Goal: Task Accomplishment & Management: Complete application form

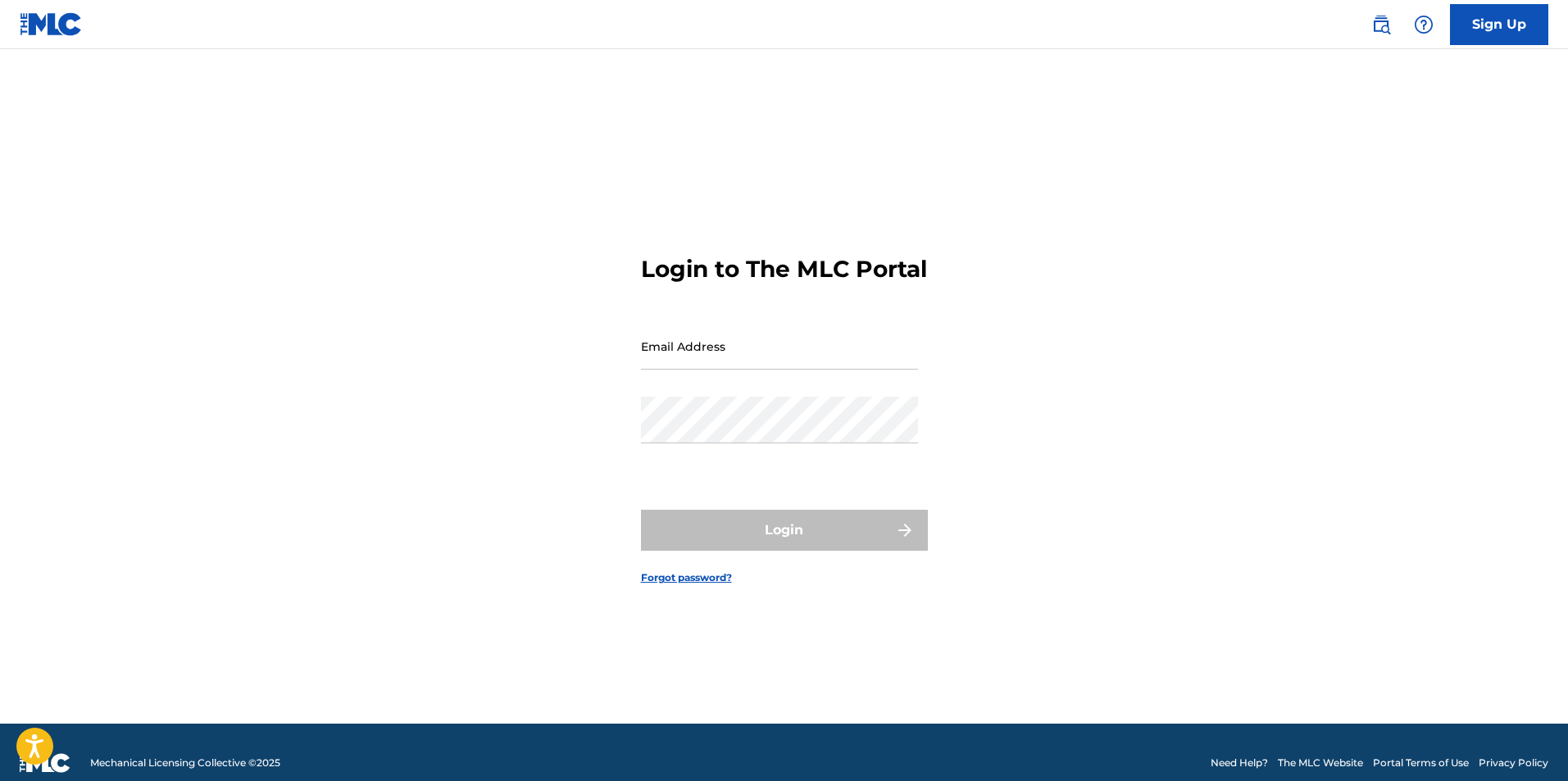
click at [874, 362] on input "Email Address" at bounding box center [779, 346] width 277 height 47
type input "[EMAIL_ADDRESS][DOMAIN_NAME]"
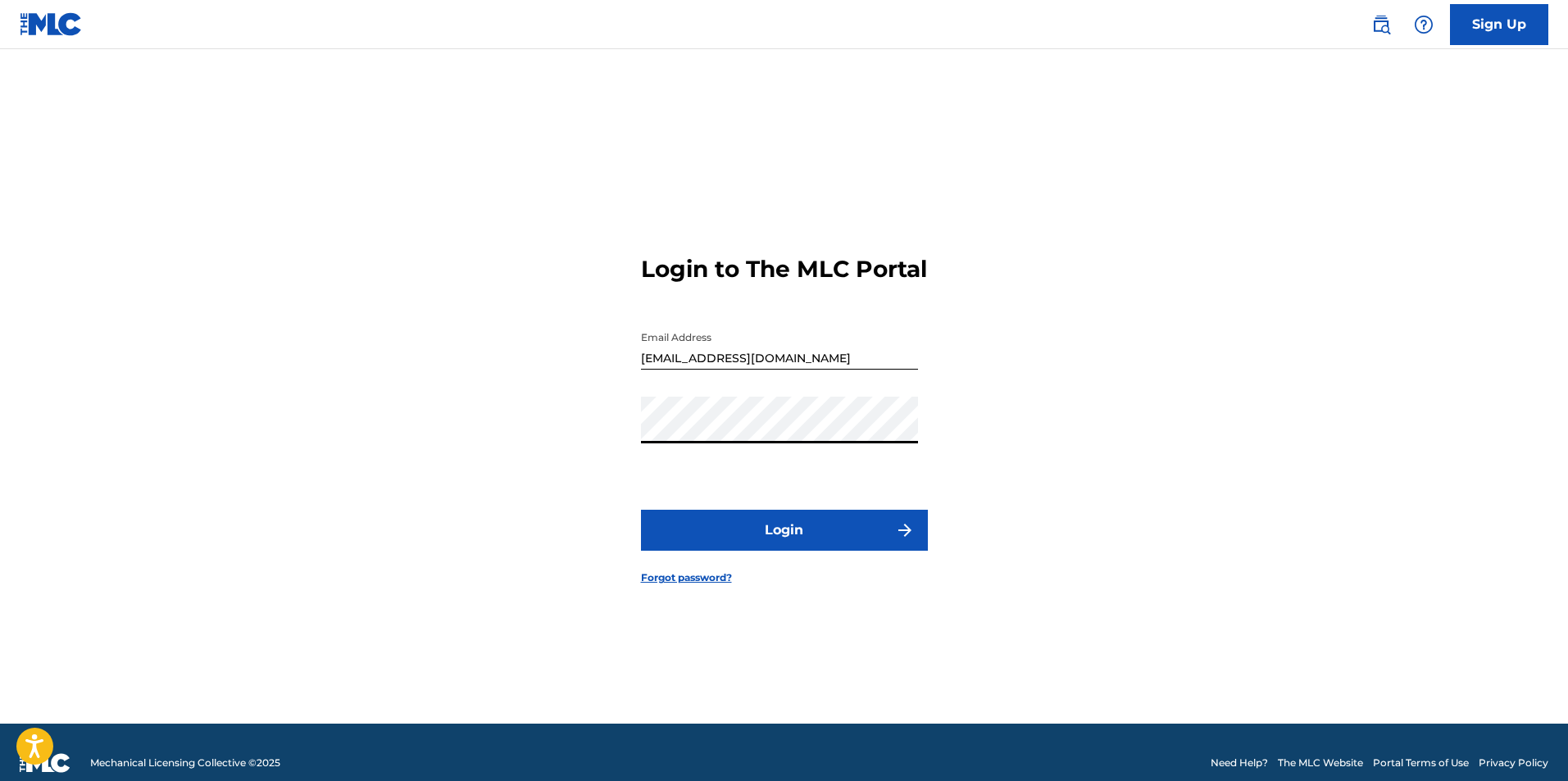
click at [525, 450] on div "Login to The MLC Portal Email Address [EMAIL_ADDRESS][DOMAIN_NAME] Password Log…" at bounding box center [784, 406] width 1148 height 633
click at [723, 551] on button "Login" at bounding box center [784, 530] width 287 height 41
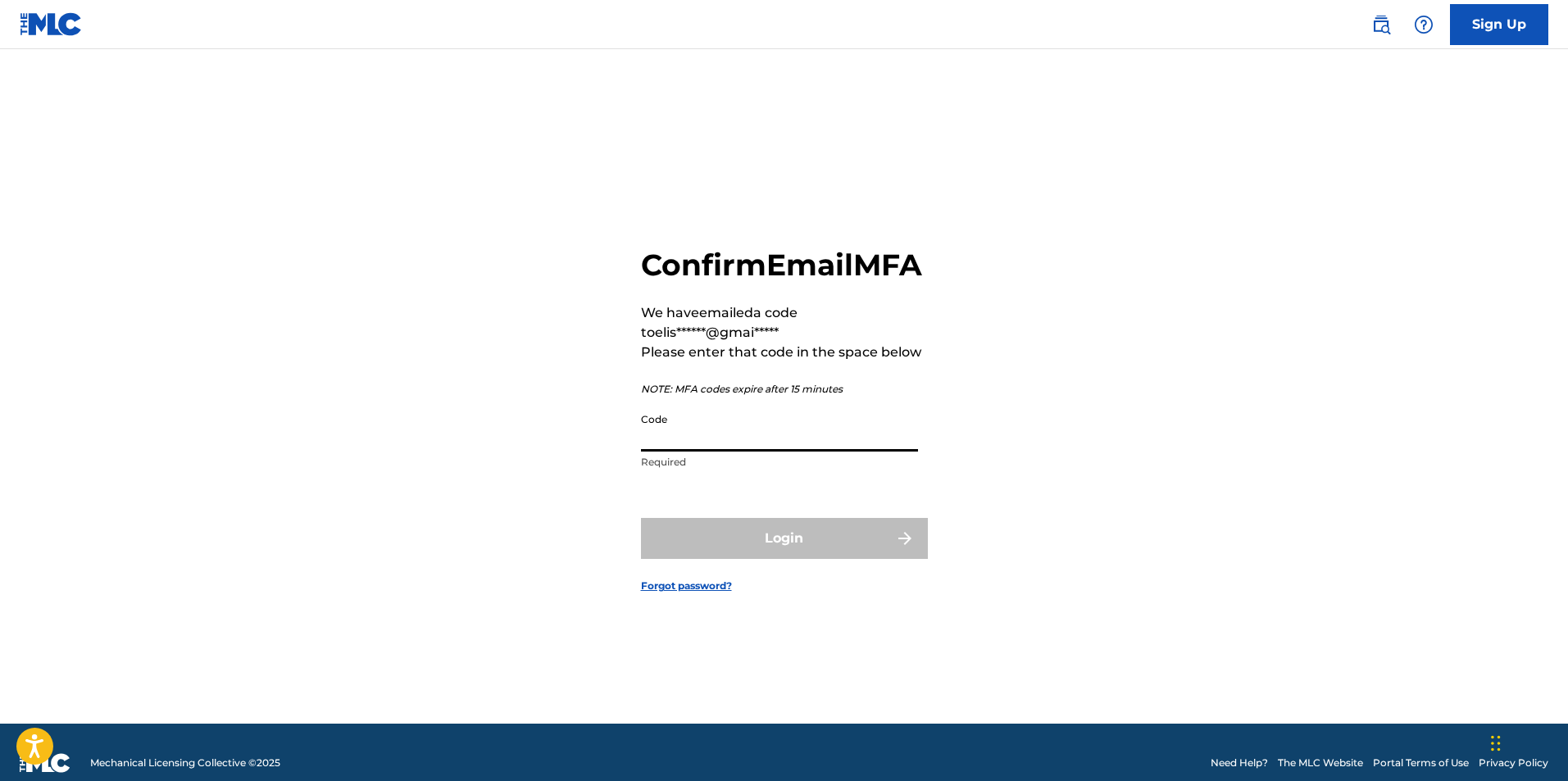
paste input "695987"
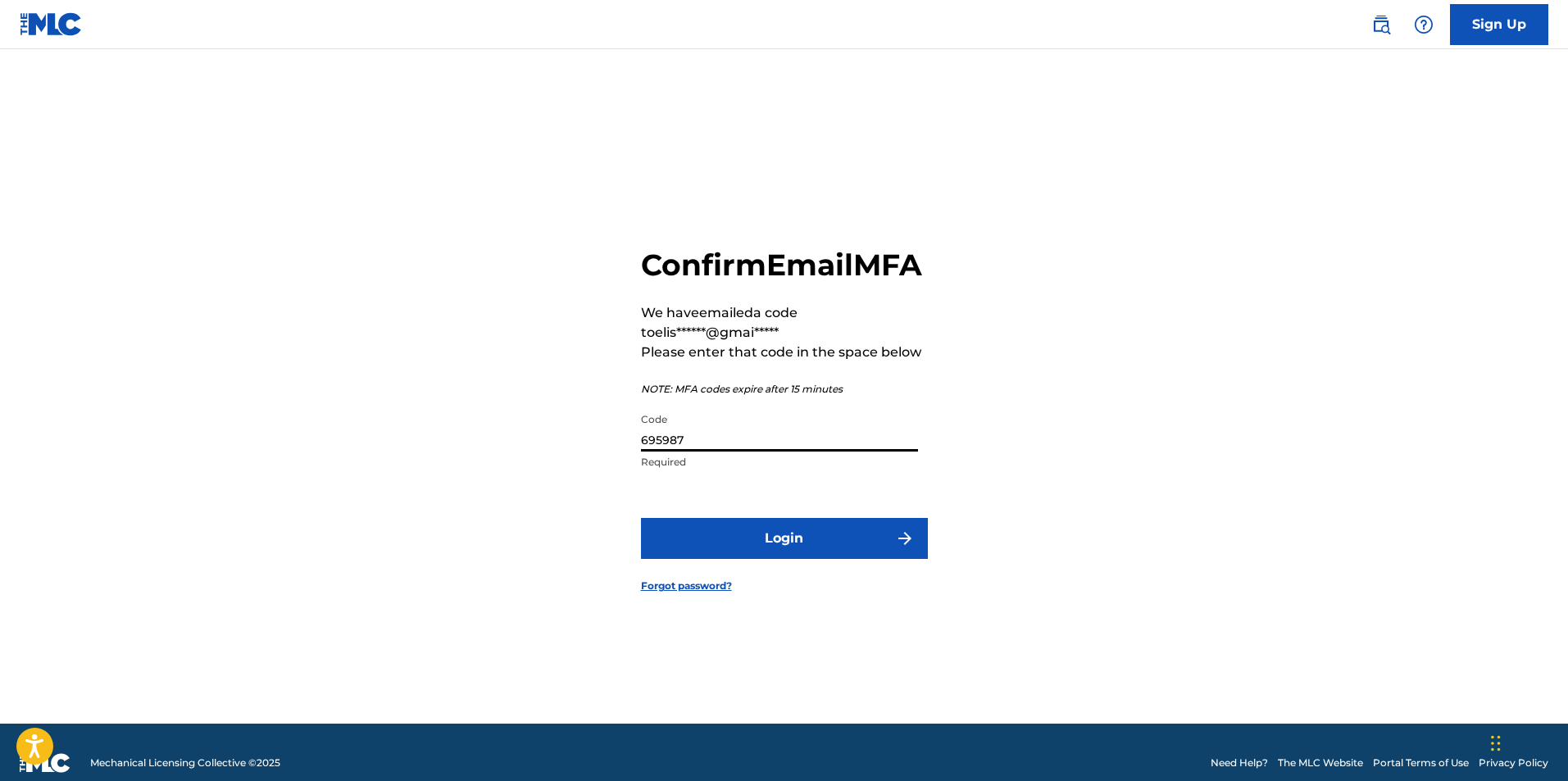
type input "695987"
click at [704, 542] on button "Login" at bounding box center [784, 538] width 287 height 41
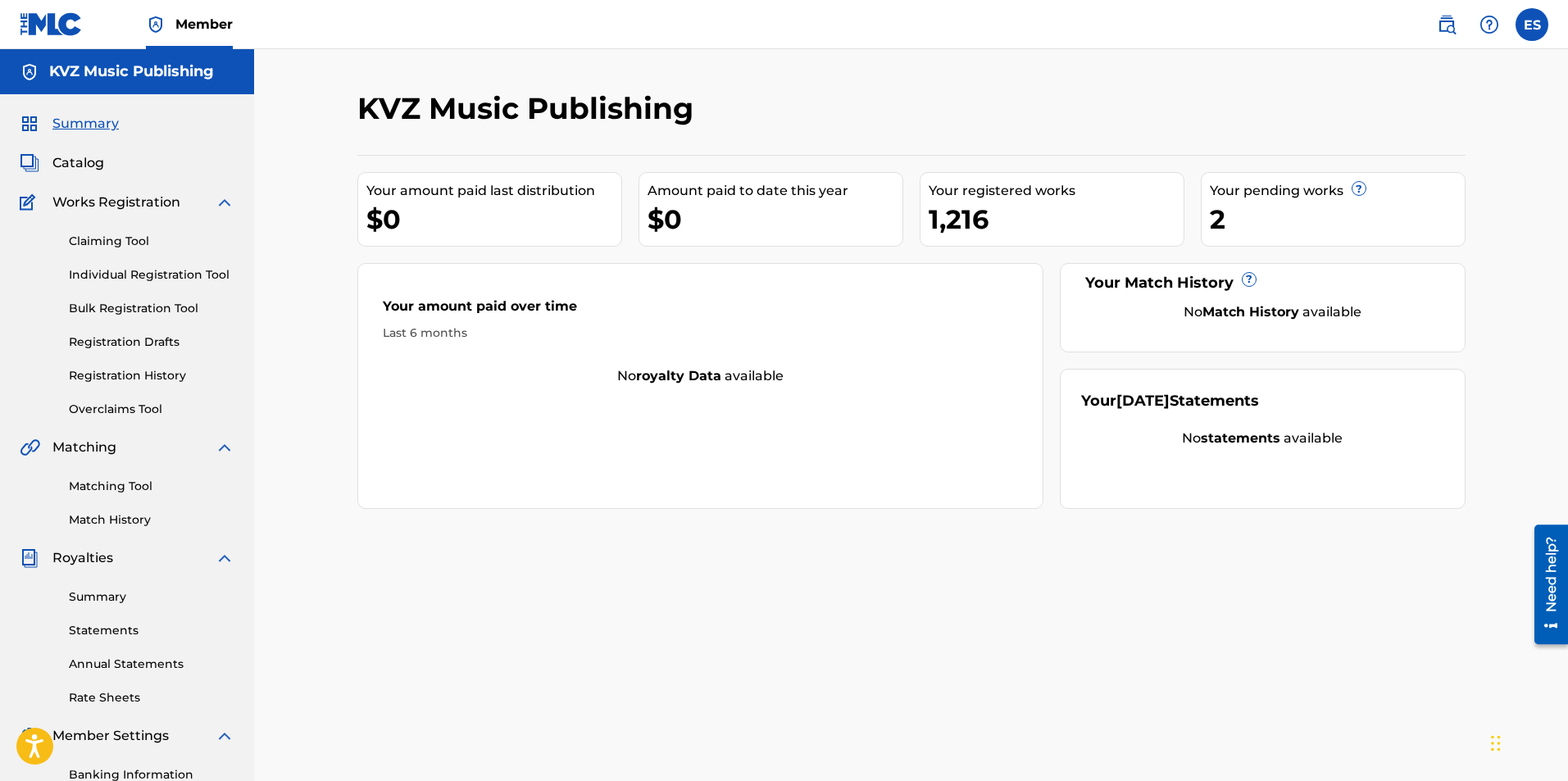
click at [153, 376] on link "Registration History" at bounding box center [152, 376] width 166 height 17
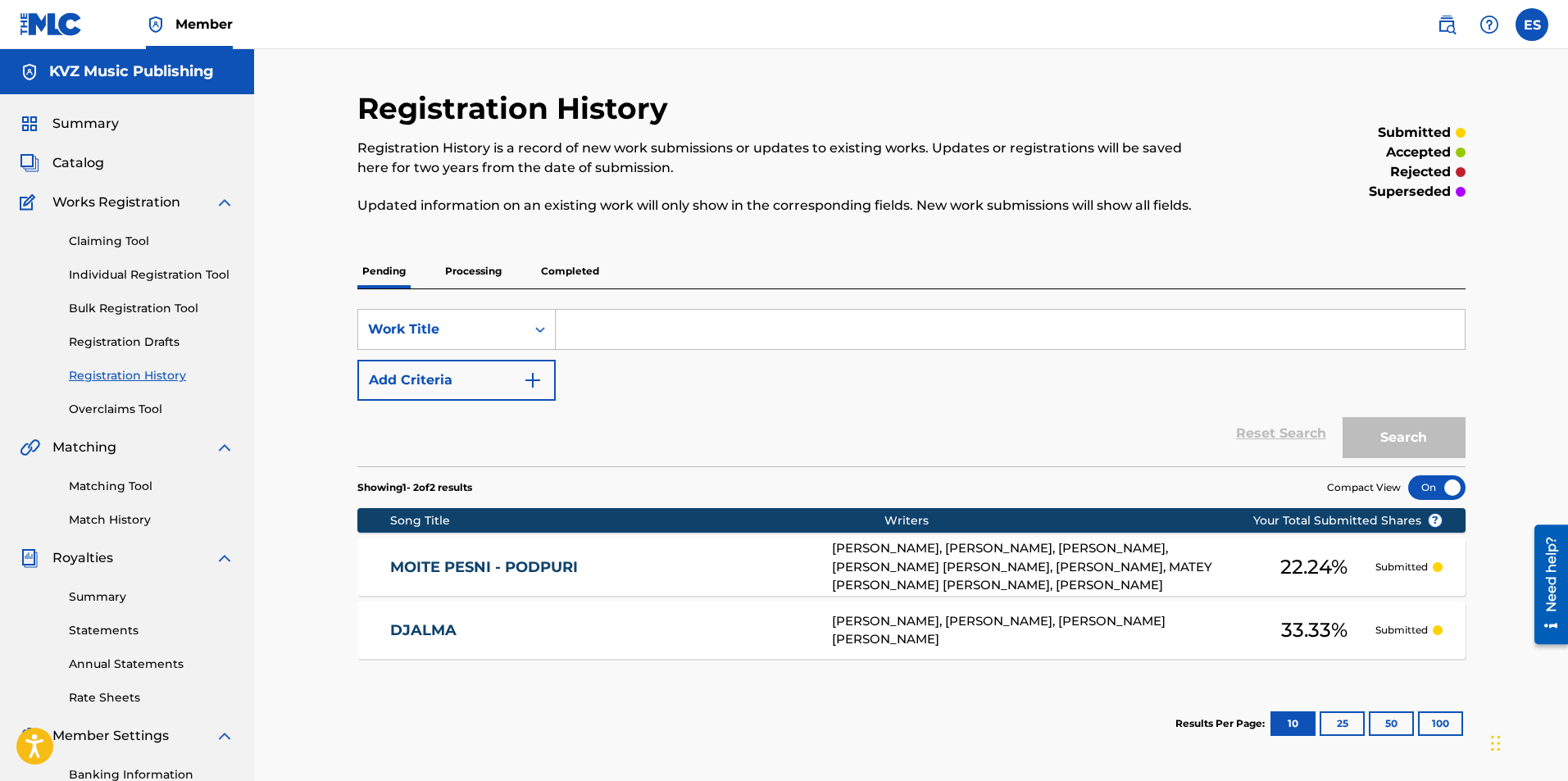
click at [169, 341] on link "Registration Drafts" at bounding box center [152, 342] width 166 height 17
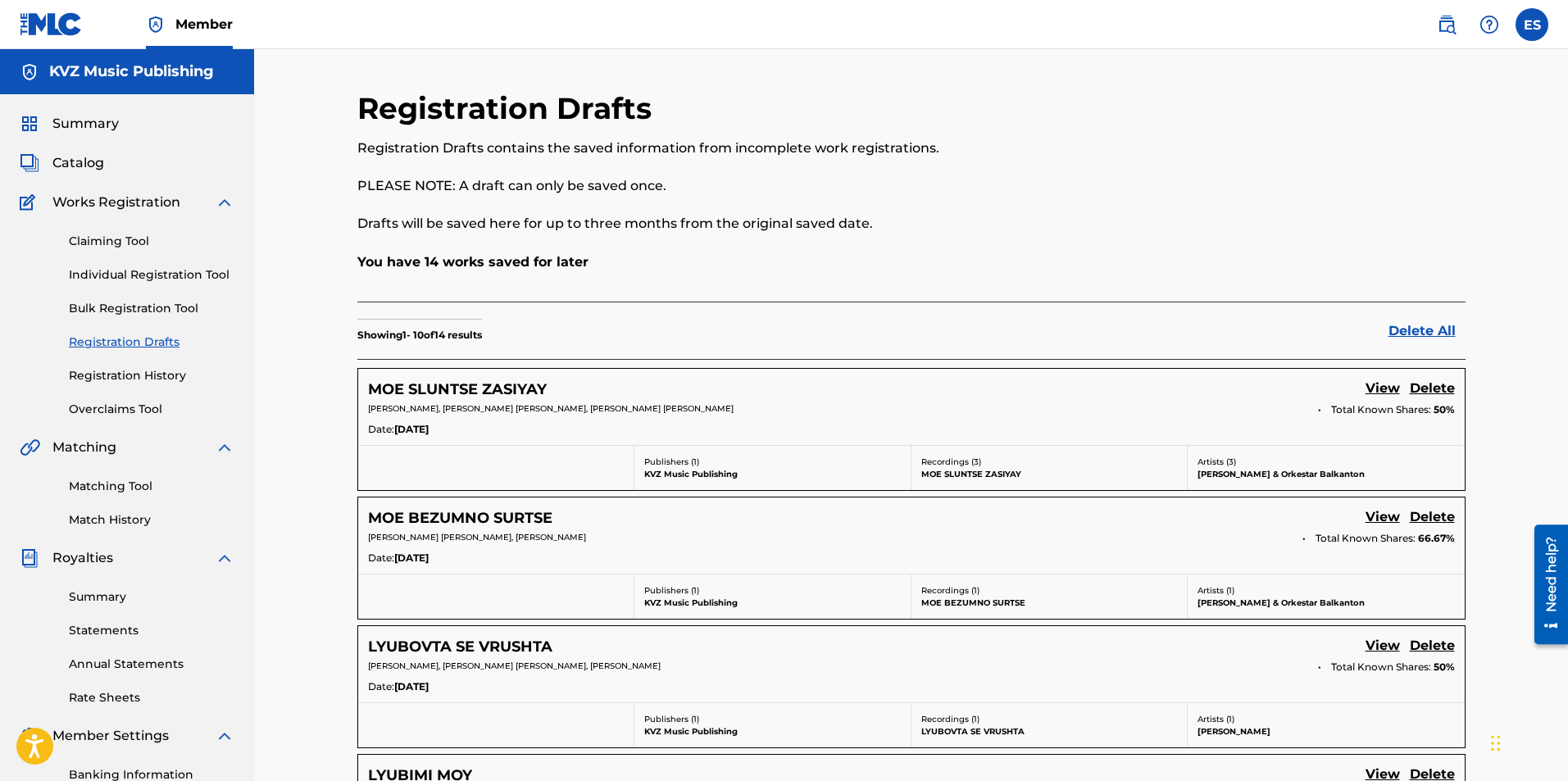
click at [181, 302] on link "Bulk Registration Tool" at bounding box center [152, 308] width 166 height 17
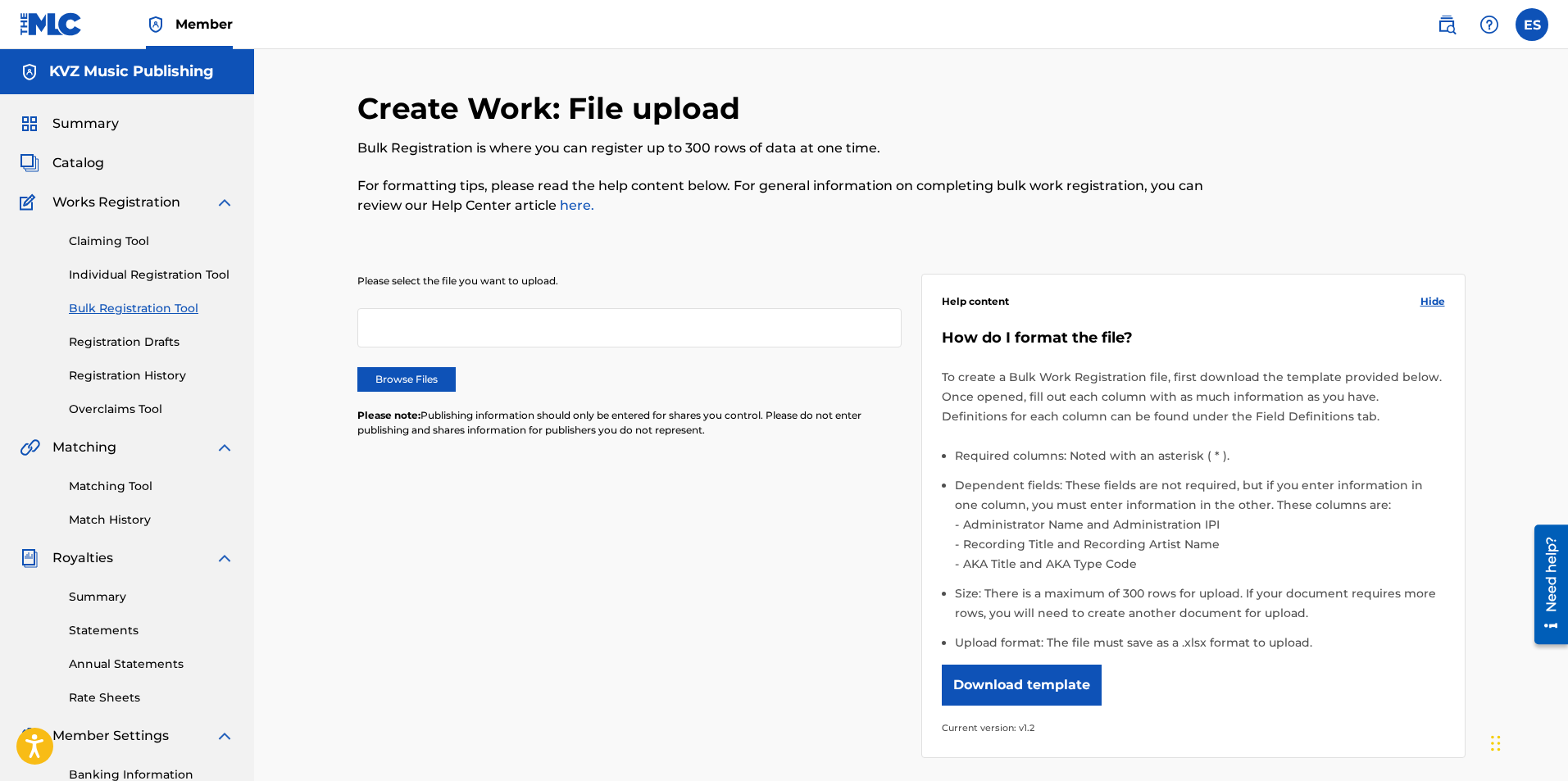
click at [188, 262] on div "Claiming Tool Individual Registration Tool Bulk Registration Tool Registration …" at bounding box center [127, 316] width 215 height 206
click at [181, 269] on link "Individual Registration Tool" at bounding box center [152, 275] width 166 height 17
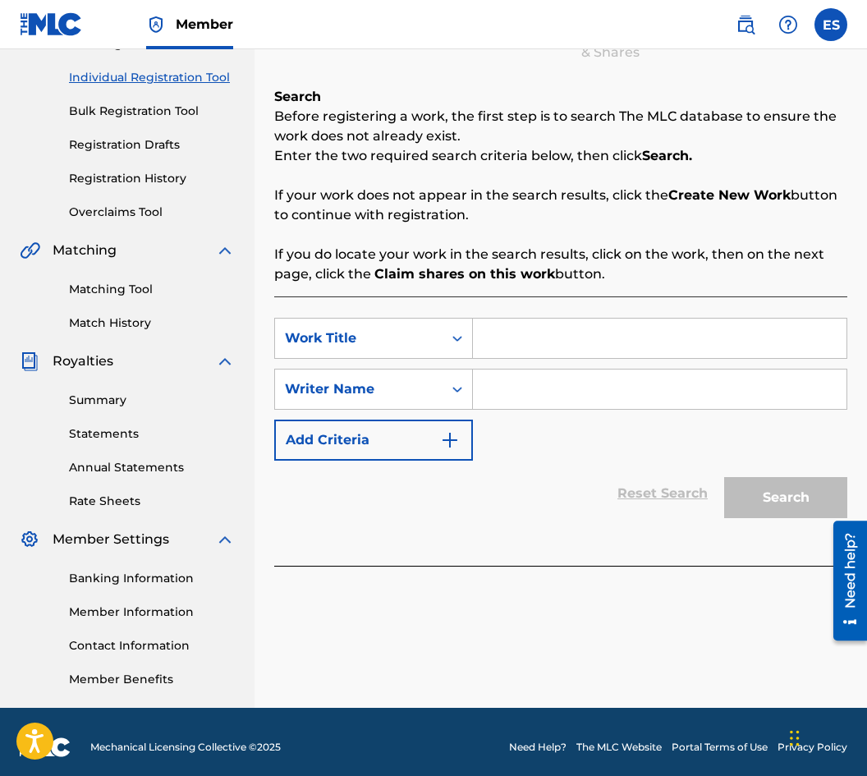
scroll to position [208, 0]
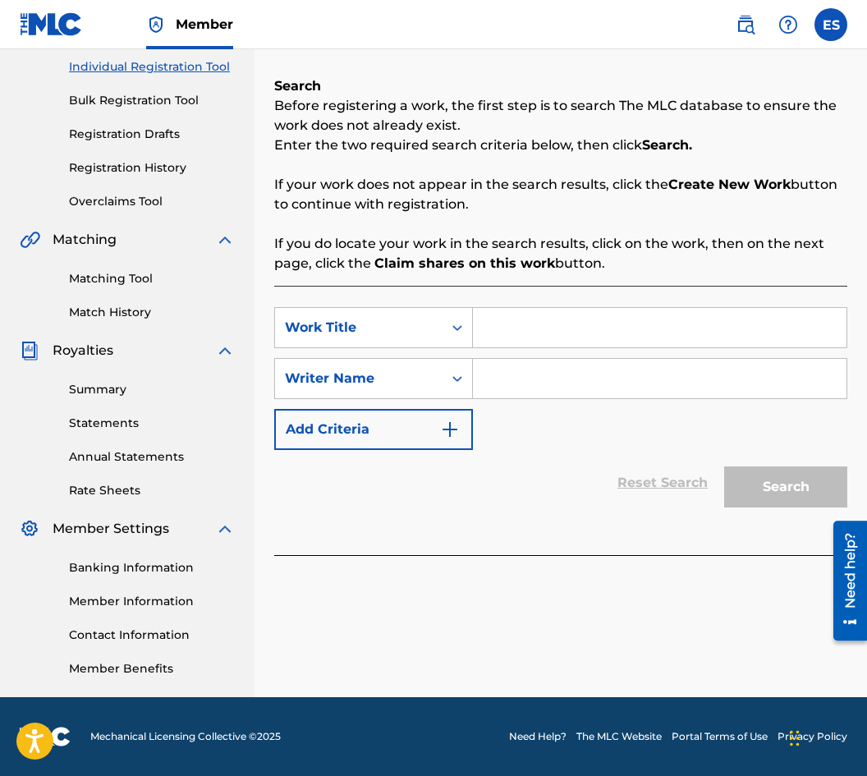
paste input "MOMCHE MOMCHE"
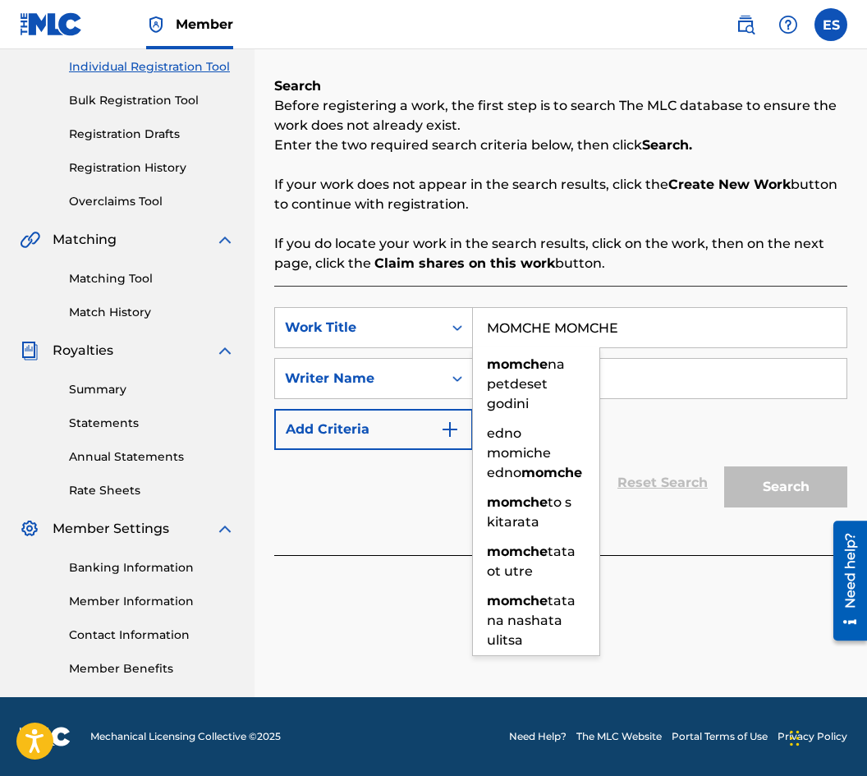
type input "MOMCHE MOMCHE"
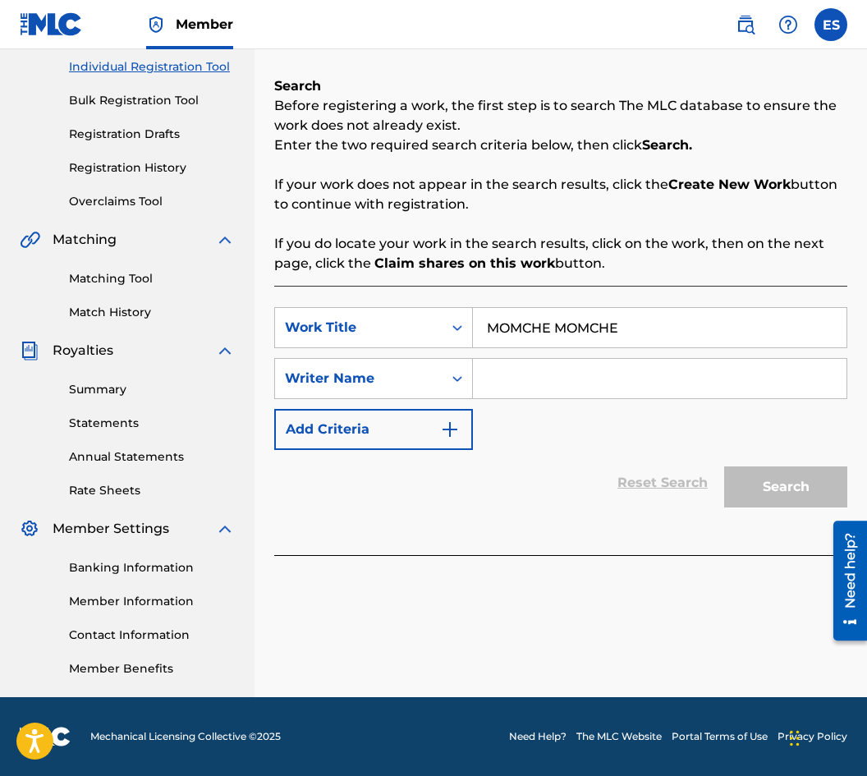
drag, startPoint x: 616, startPoint y: 359, endPoint x: 558, endPoint y: 382, distance: 62.3
paste input "[PERSON_NAME]"
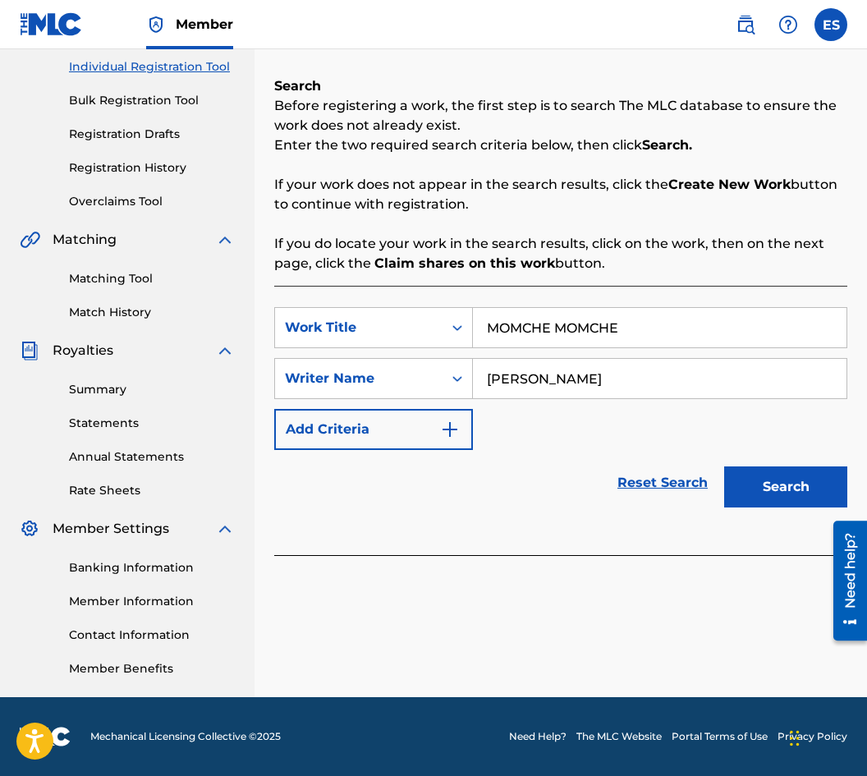
type input "[PERSON_NAME]"
click at [767, 474] on button "Search" at bounding box center [785, 486] width 123 height 41
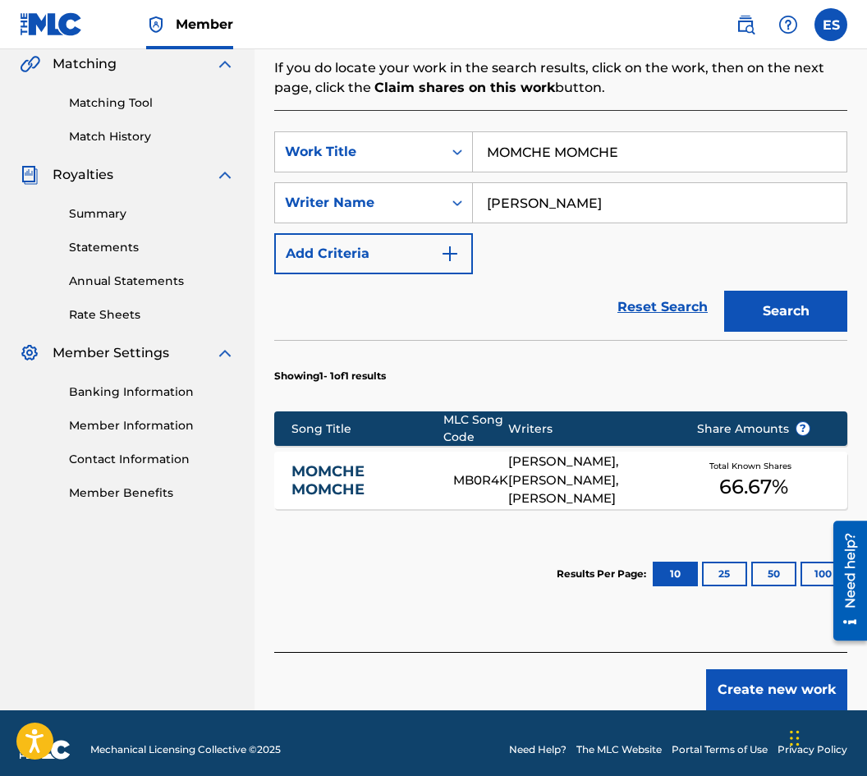
scroll to position [397, 0]
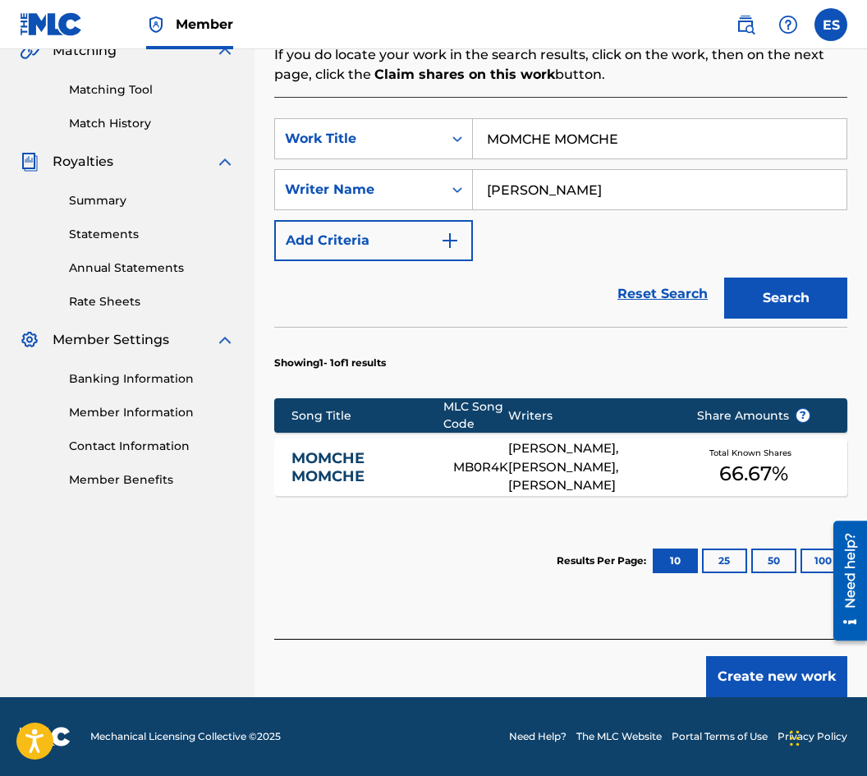
click at [359, 432] on div "Song Title MLC Song Code Writers Share Amounts ?" at bounding box center [560, 415] width 573 height 34
click at [362, 474] on link "MOMCHE MOMCHE" at bounding box center [361, 467] width 140 height 37
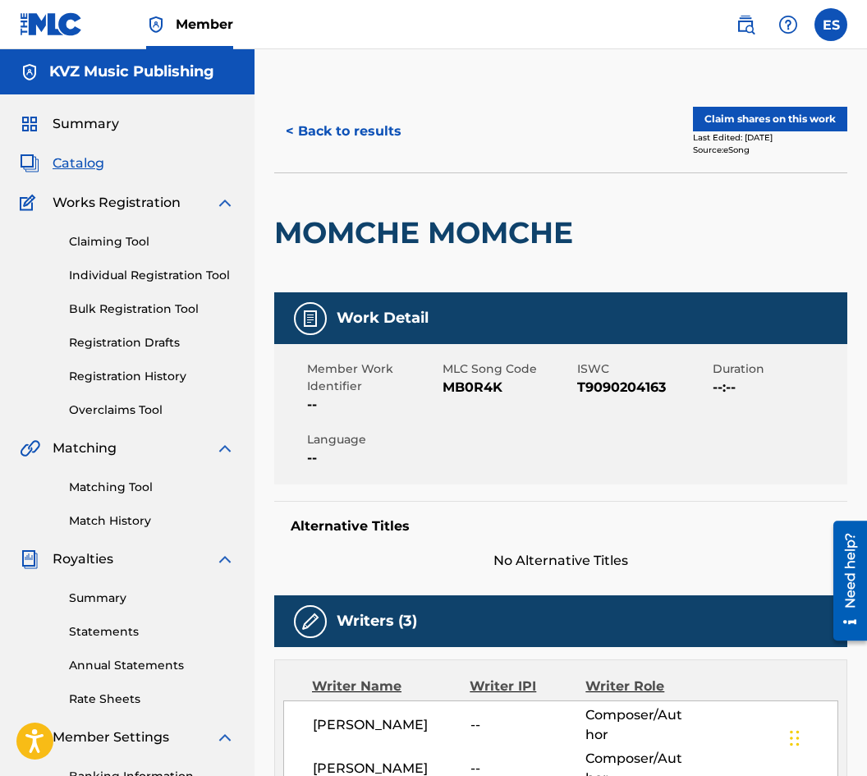
click at [320, 138] on button "< Back to results" at bounding box center [343, 131] width 139 height 41
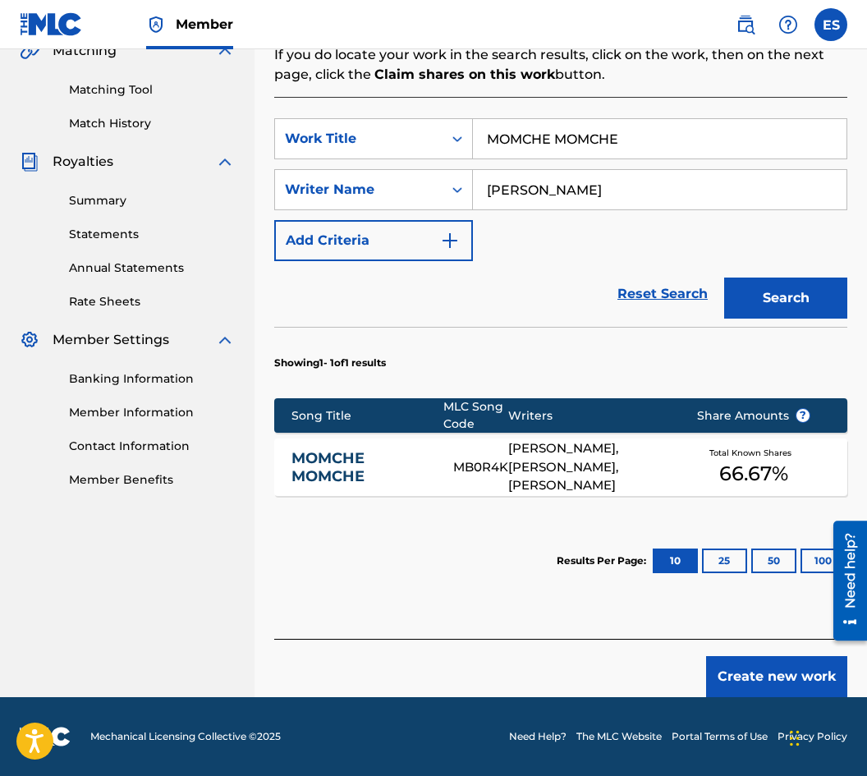
click at [721, 664] on button "Create new work" at bounding box center [776, 676] width 141 height 41
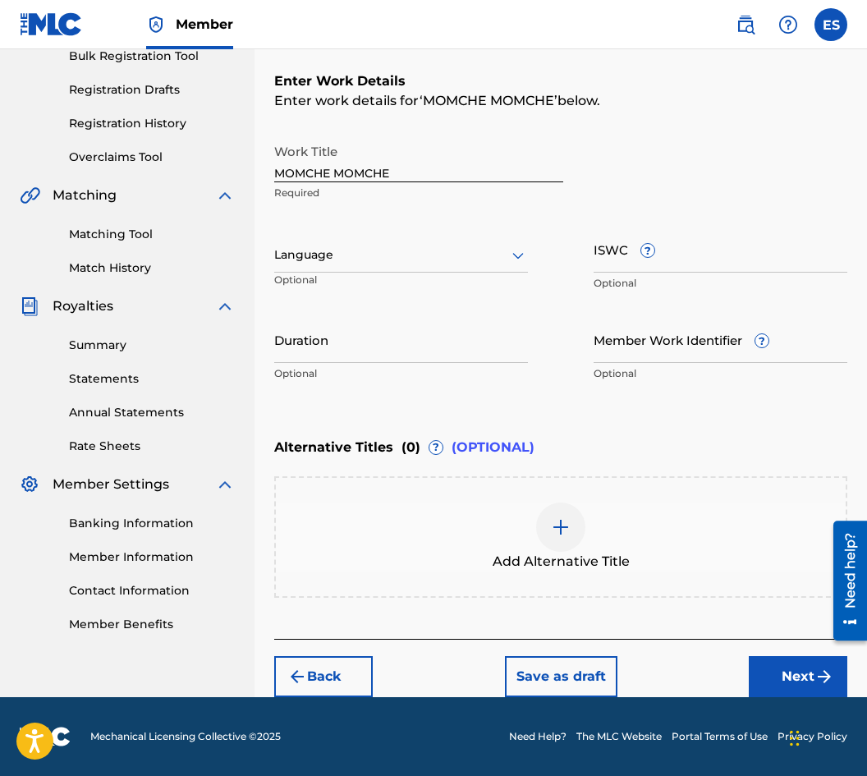
click at [320, 245] on div at bounding box center [401, 255] width 254 height 21
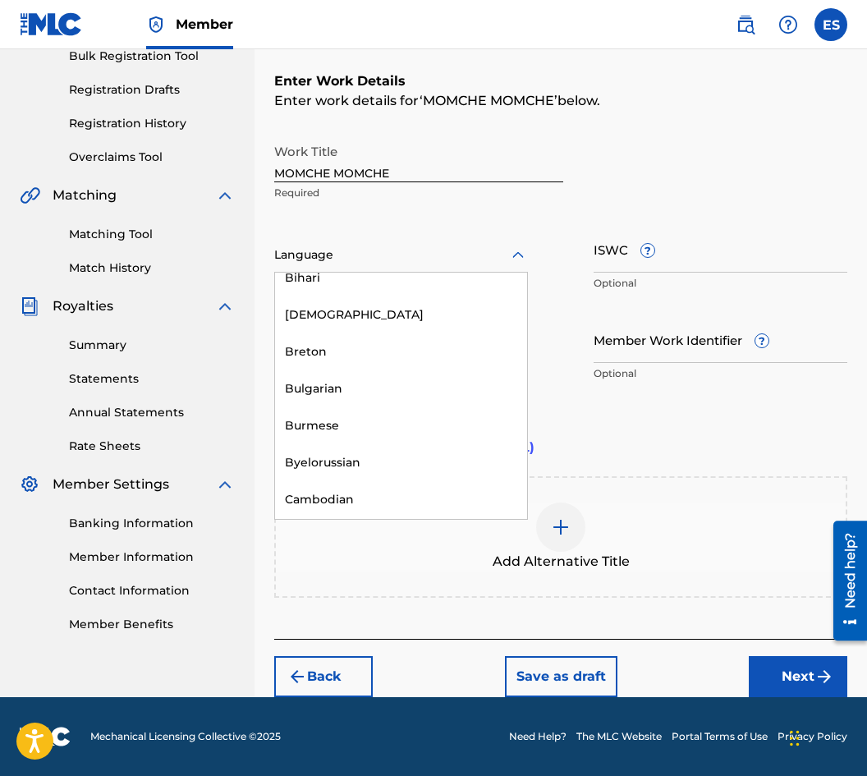
scroll to position [657, 0]
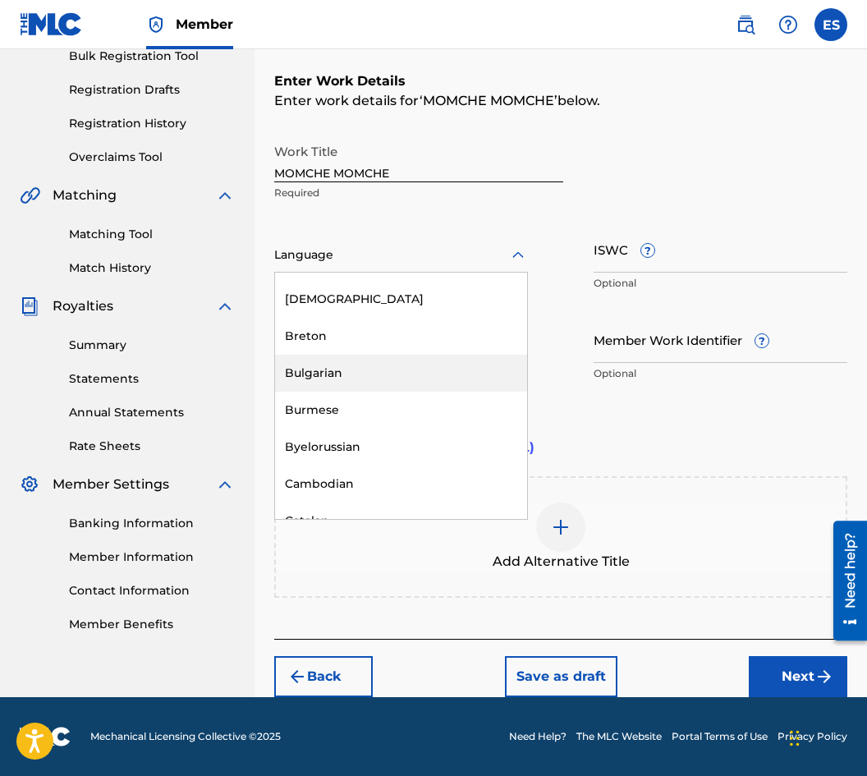
click at [368, 375] on div "Bulgarian" at bounding box center [401, 373] width 252 height 37
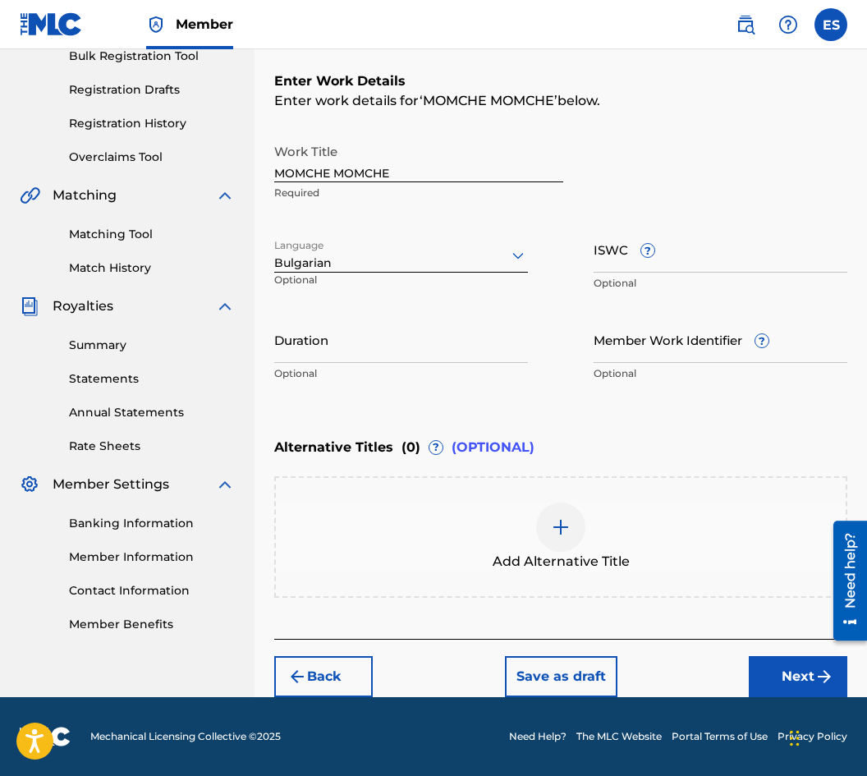
click at [396, 331] on input "Duration" at bounding box center [401, 339] width 254 height 47
drag, startPoint x: 318, startPoint y: 318, endPoint x: 300, endPoint y: 345, distance: 31.9
paste input "03:46"
type input "03:46"
click at [545, 526] on div at bounding box center [560, 526] width 49 height 49
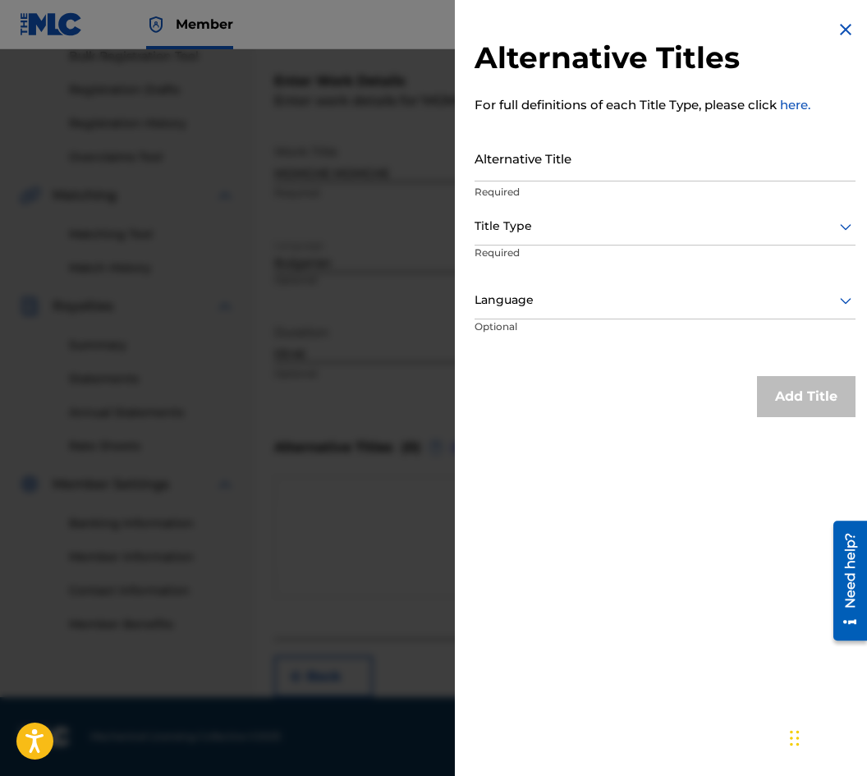
drag, startPoint x: 463, startPoint y: 149, endPoint x: 548, endPoint y: 129, distance: 87.6
click at [548, 129] on div "Alternative Titles For full definitions of each Title Type, please click here. …" at bounding box center [665, 218] width 420 height 437
paste input "МОМЧЕ МОМЧЕ"
type input "МОМЧЕ МОМЧЕ"
click at [556, 240] on div "Title Type" at bounding box center [664, 226] width 381 height 37
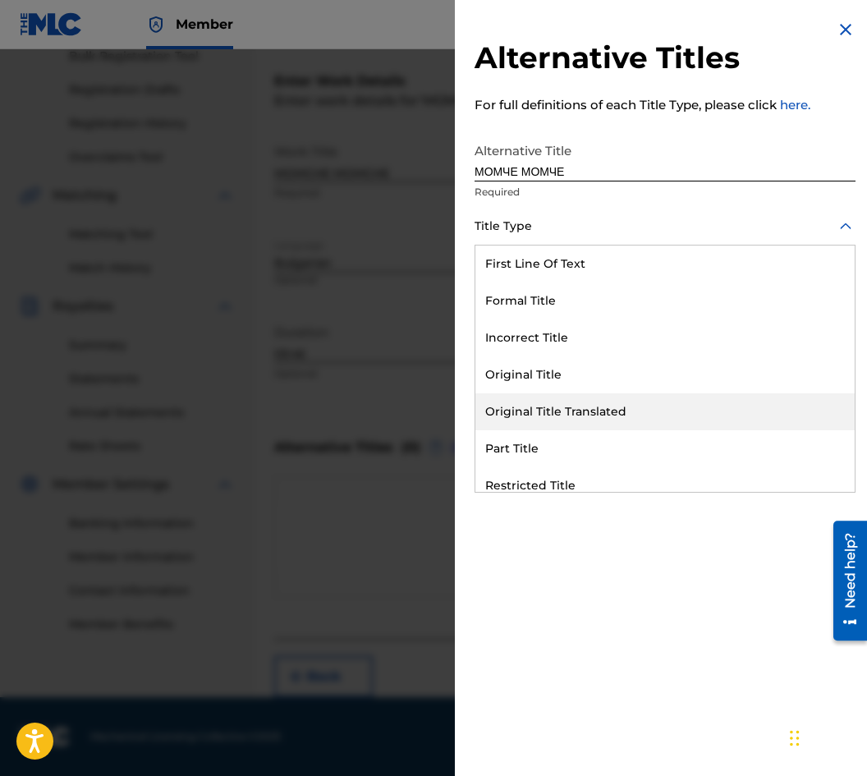
click at [568, 426] on div "Original Title Translated" at bounding box center [664, 411] width 379 height 37
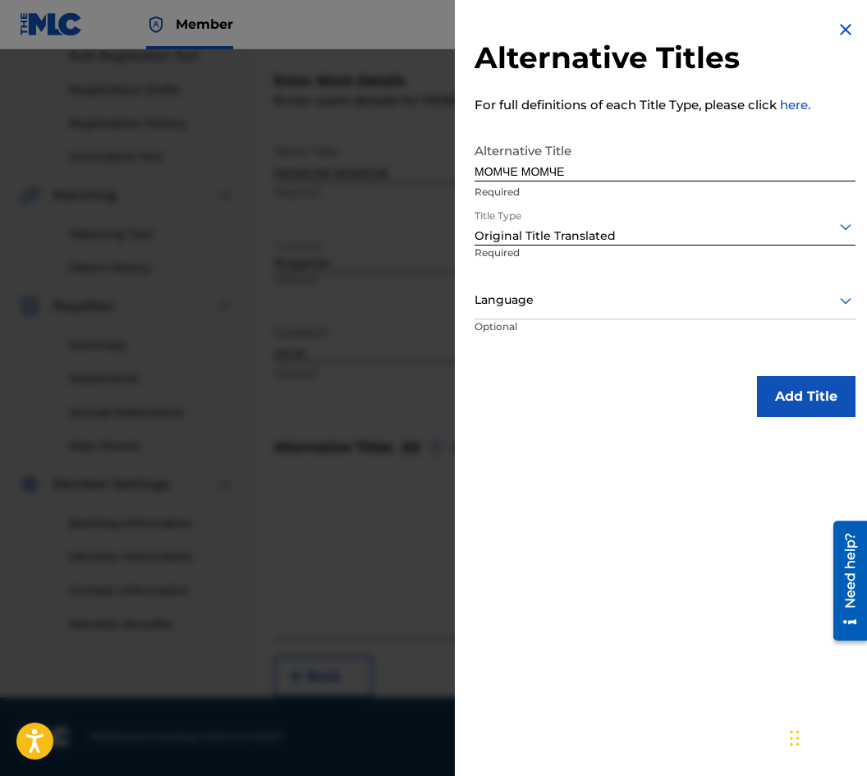
drag, startPoint x: 560, startPoint y: 292, endPoint x: 559, endPoint y: 307, distance: 14.8
click at [559, 292] on div at bounding box center [664, 300] width 381 height 21
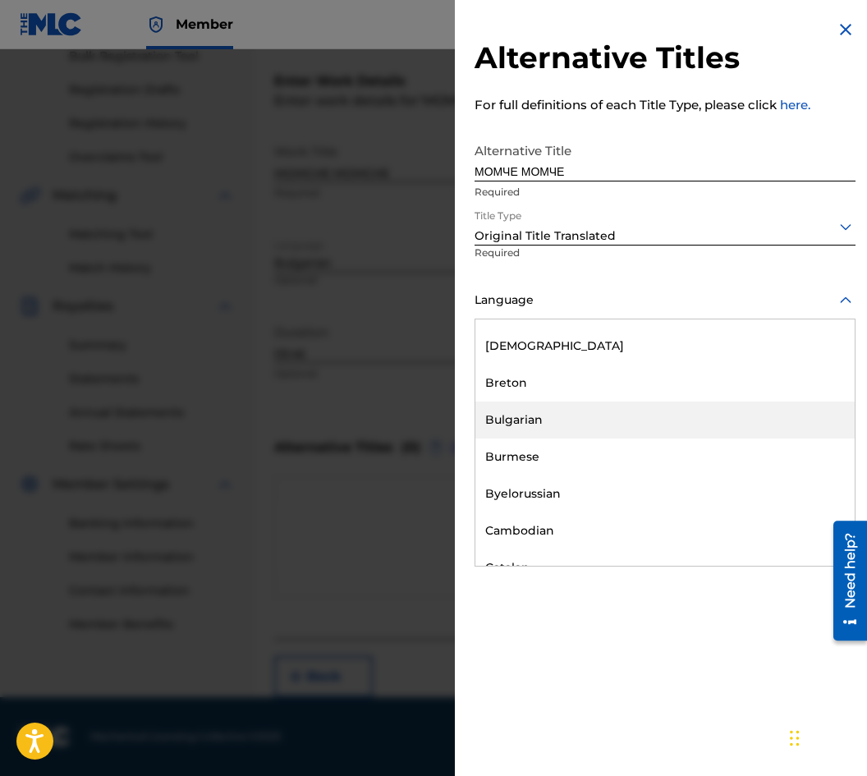
click at [547, 412] on div "Bulgarian" at bounding box center [664, 419] width 379 height 37
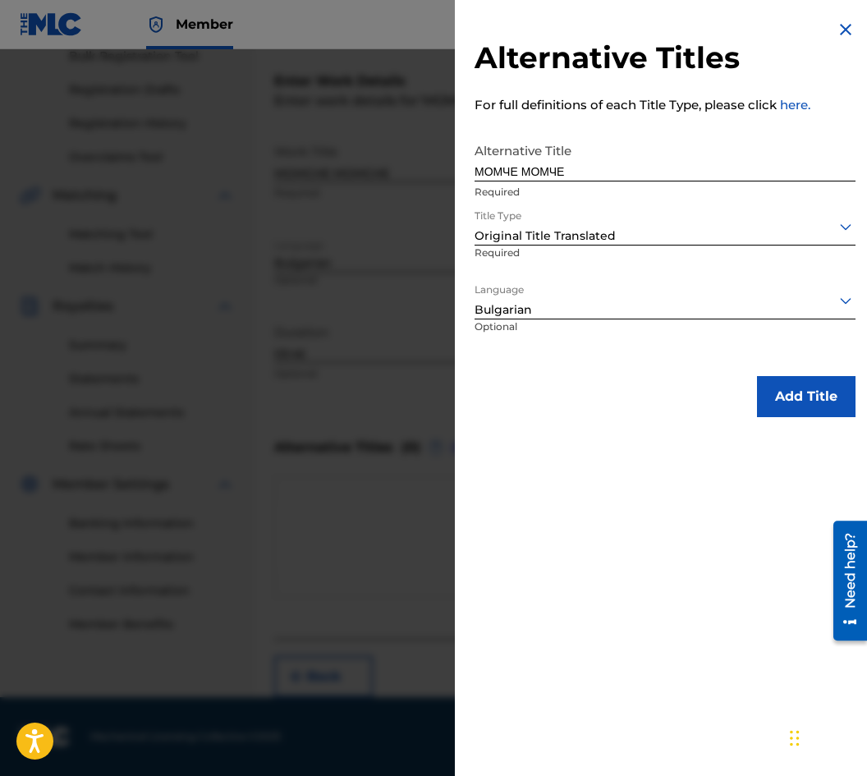
click at [813, 382] on button "Add Title" at bounding box center [806, 396] width 98 height 41
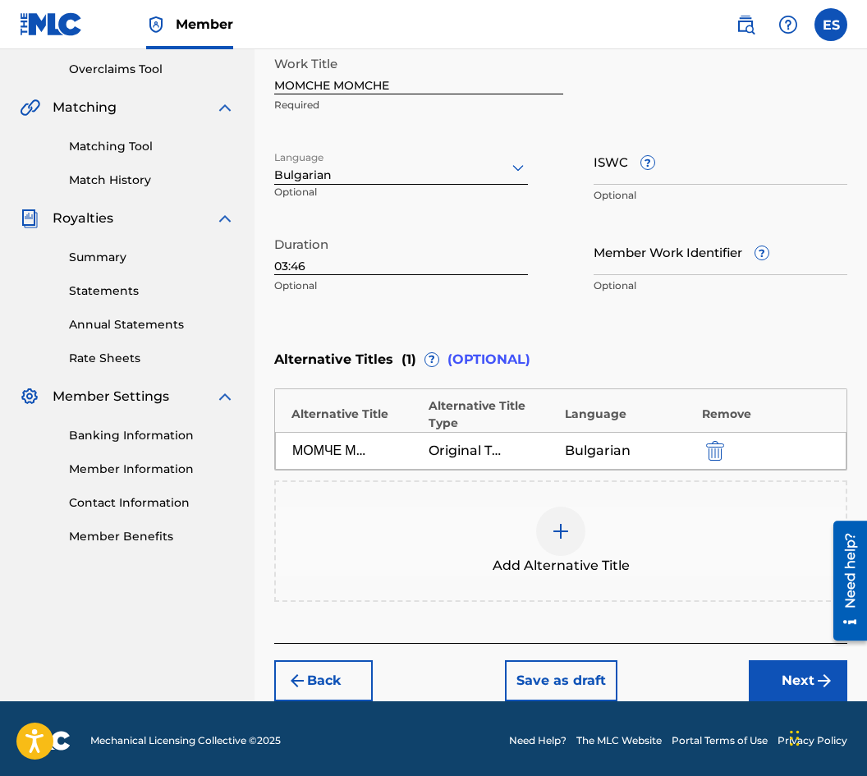
scroll to position [345, 0]
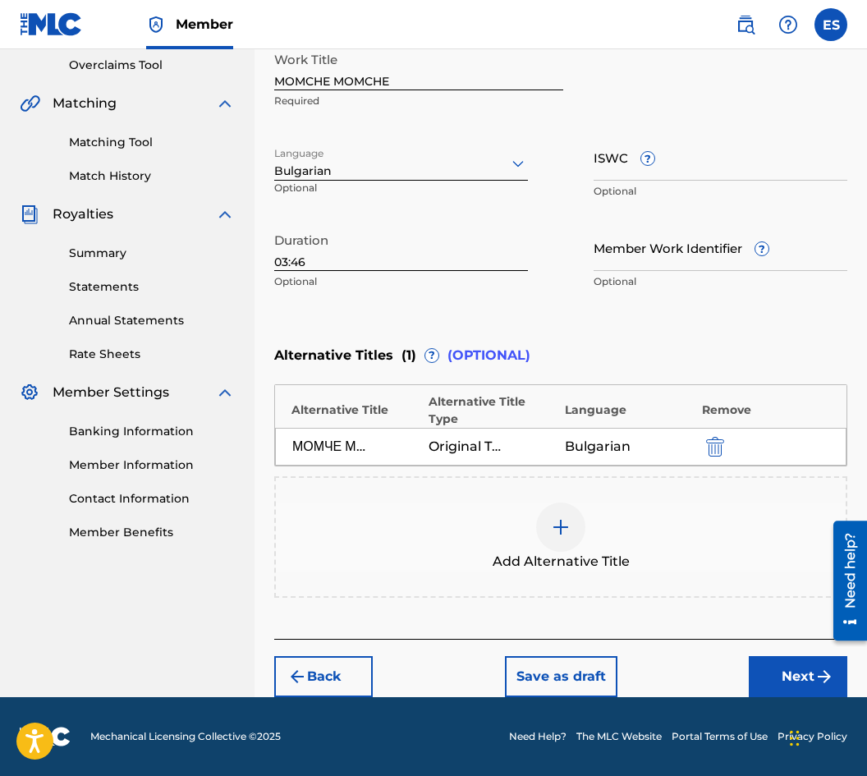
click at [831, 661] on button "Next" at bounding box center [798, 676] width 98 height 41
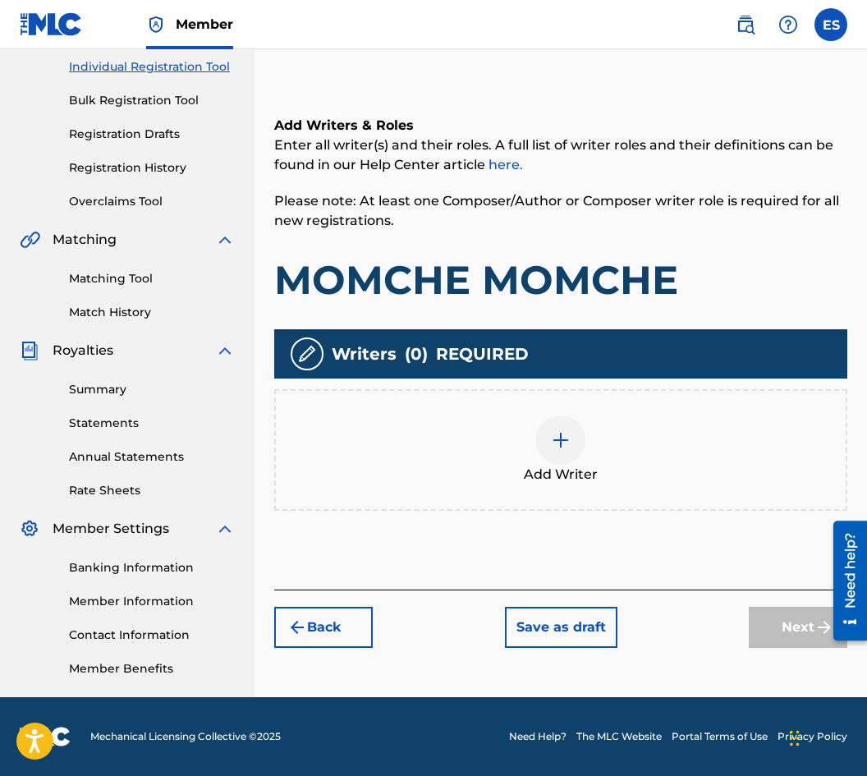
scroll to position [74, 0]
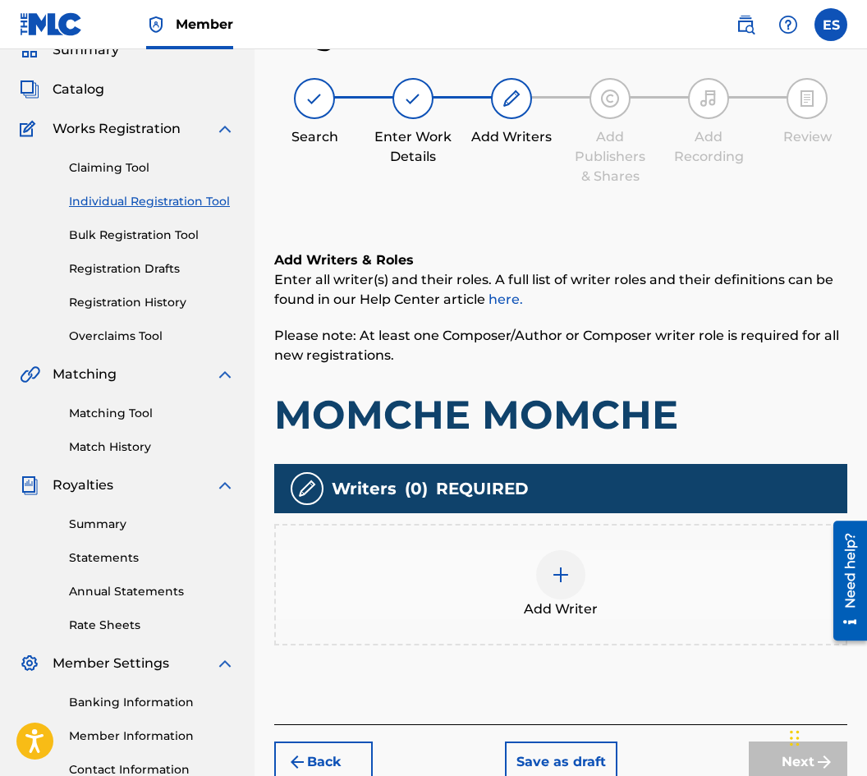
click at [640, 588] on div "Add Writer" at bounding box center [561, 584] width 570 height 69
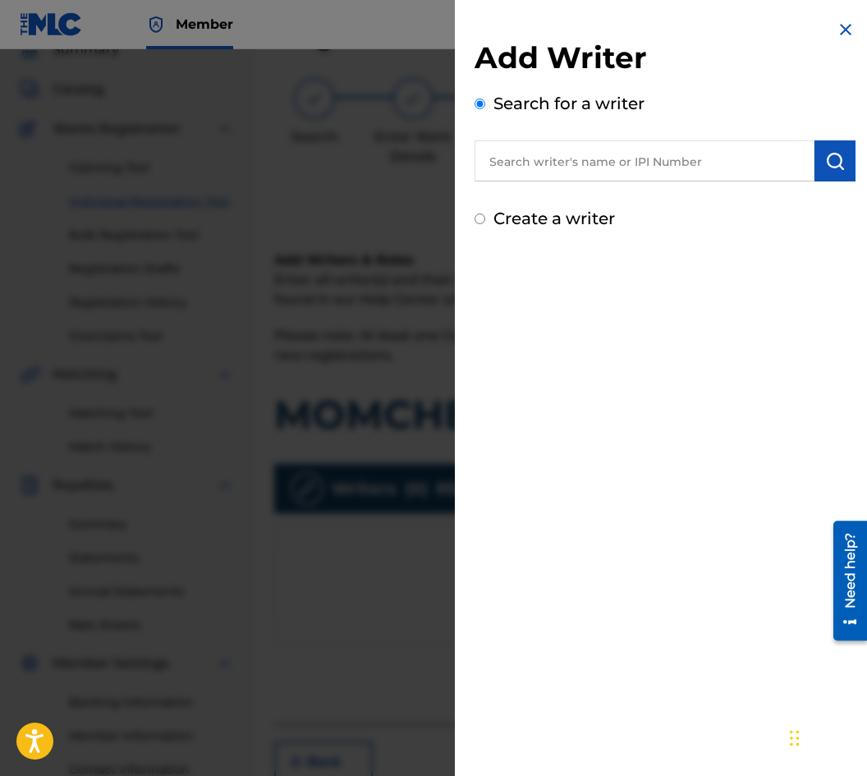
paste input "00541 86 30 55"
click at [576, 160] on input "00541 86 30 55" at bounding box center [644, 160] width 340 height 41
click at [552, 169] on input "00541 86 3055" at bounding box center [644, 160] width 340 height 41
click at [536, 158] on input "00541 863055" at bounding box center [644, 160] width 340 height 41
type input "00541863055"
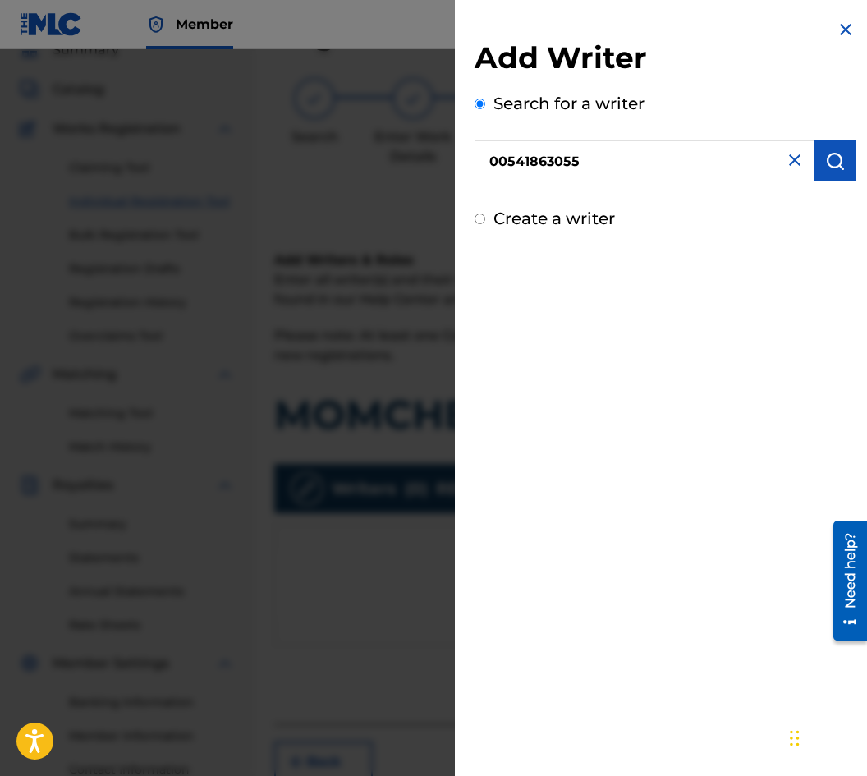
click at [825, 152] on img "submit" at bounding box center [835, 161] width 20 height 20
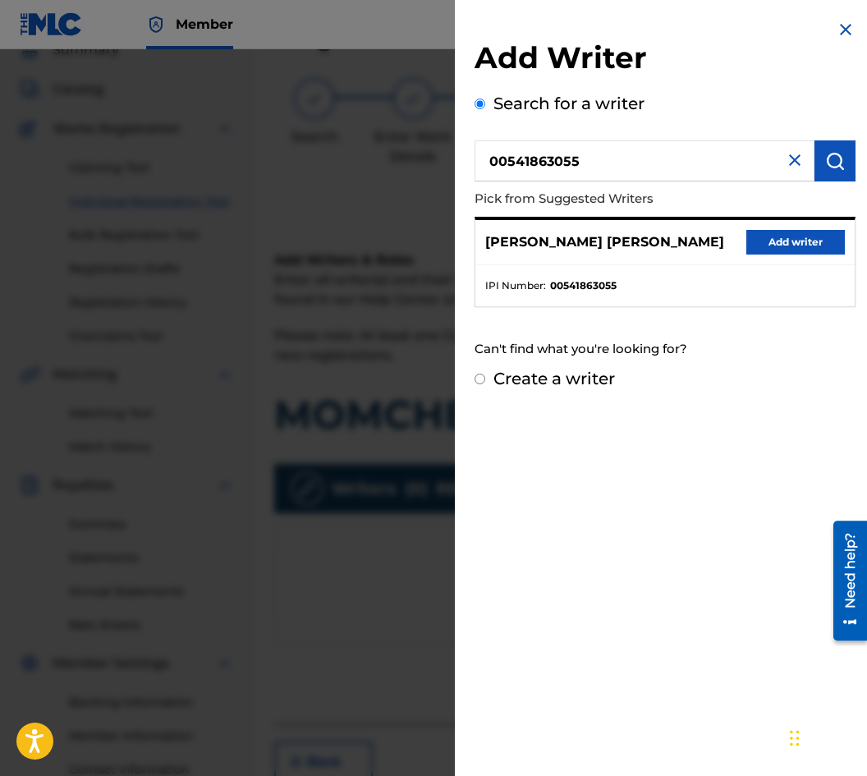
click at [779, 241] on button "Add writer" at bounding box center [795, 242] width 98 height 25
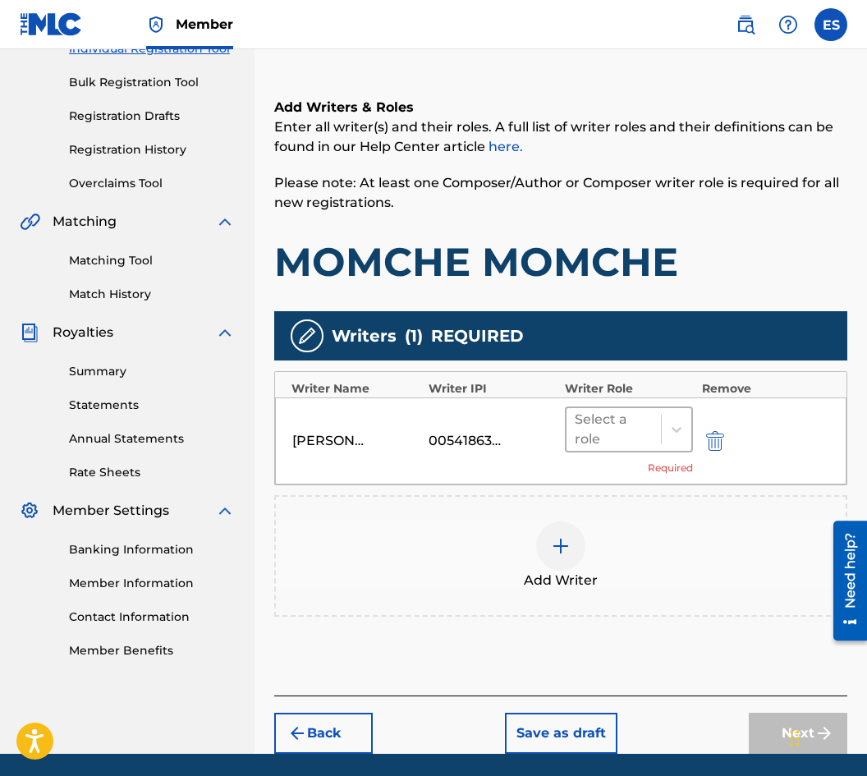
scroll to position [283, 0]
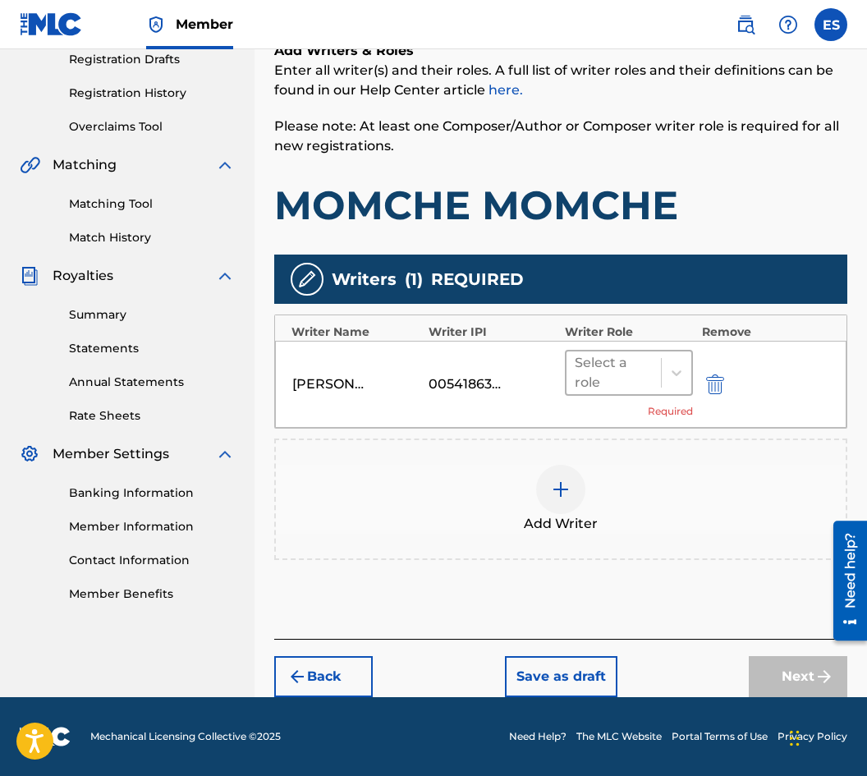
drag, startPoint x: 622, startPoint y: 344, endPoint x: 621, endPoint y: 370, distance: 26.3
click at [621, 370] on div "[PERSON_NAME] [PERSON_NAME] 00541863055 Select a role Required" at bounding box center [560, 384] width 571 height 87
click at [632, 375] on div at bounding box center [614, 372] width 78 height 23
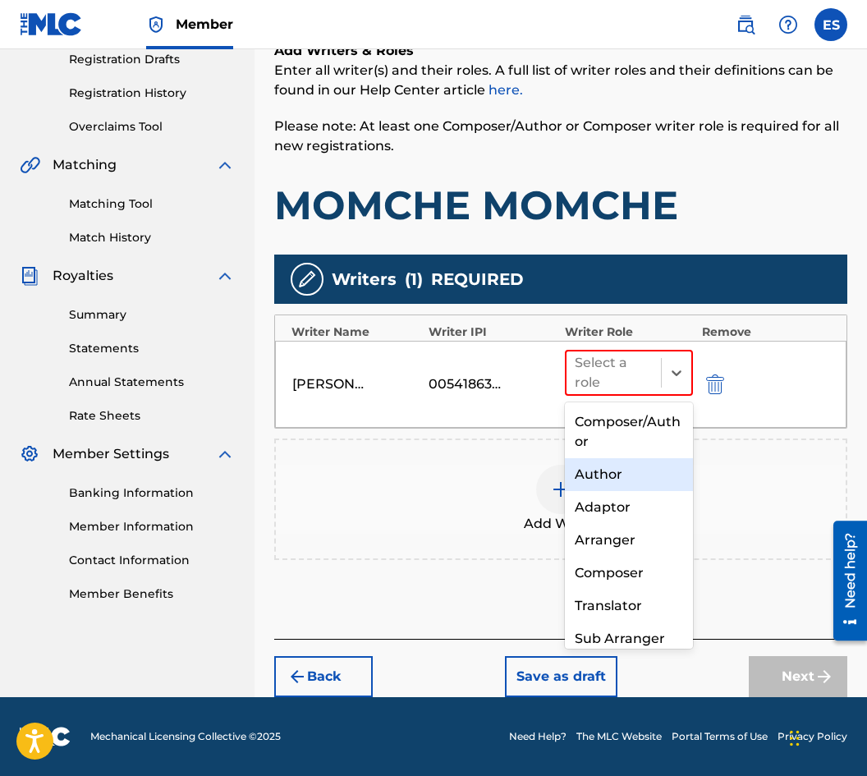
click at [630, 474] on div "Author" at bounding box center [629, 474] width 128 height 33
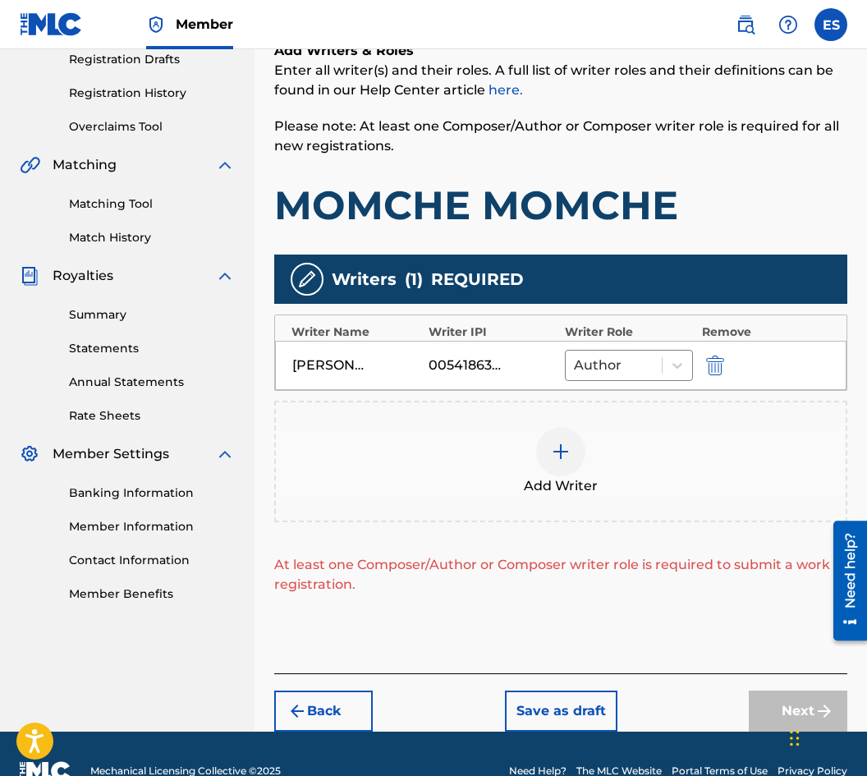
click at [600, 461] on div "Add Writer" at bounding box center [561, 461] width 570 height 69
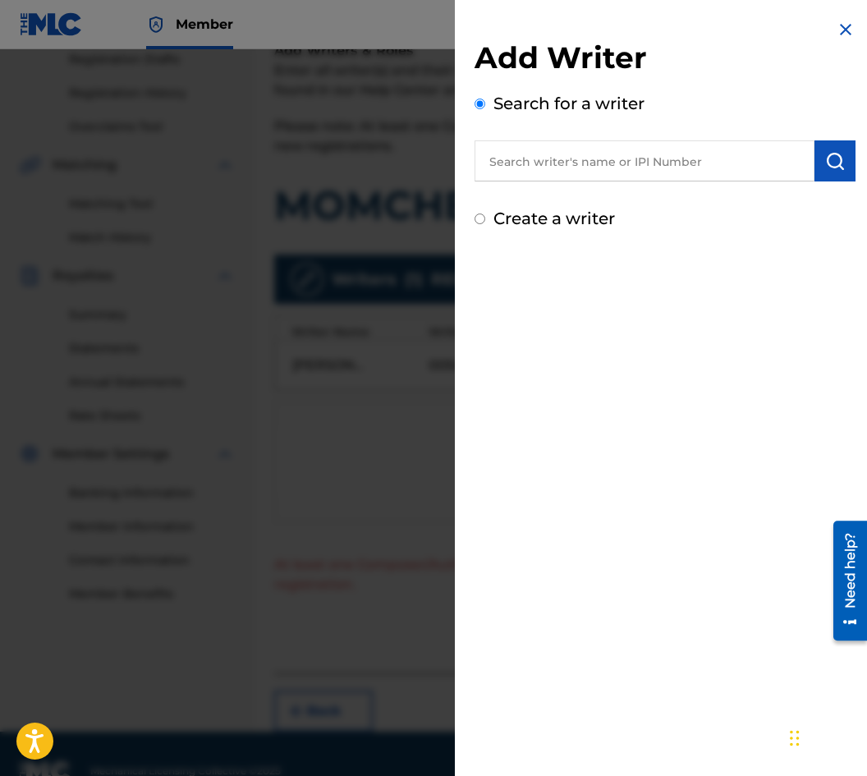
drag, startPoint x: 697, startPoint y: 189, endPoint x: 689, endPoint y: 167, distance: 23.6
paste input "00295 64 90 20"
click at [575, 168] on input "00295 64 90 20" at bounding box center [644, 160] width 340 height 41
click at [557, 155] on input "00295 64 9020" at bounding box center [644, 160] width 340 height 41
click at [536, 167] on input "00295 649020" at bounding box center [644, 160] width 340 height 41
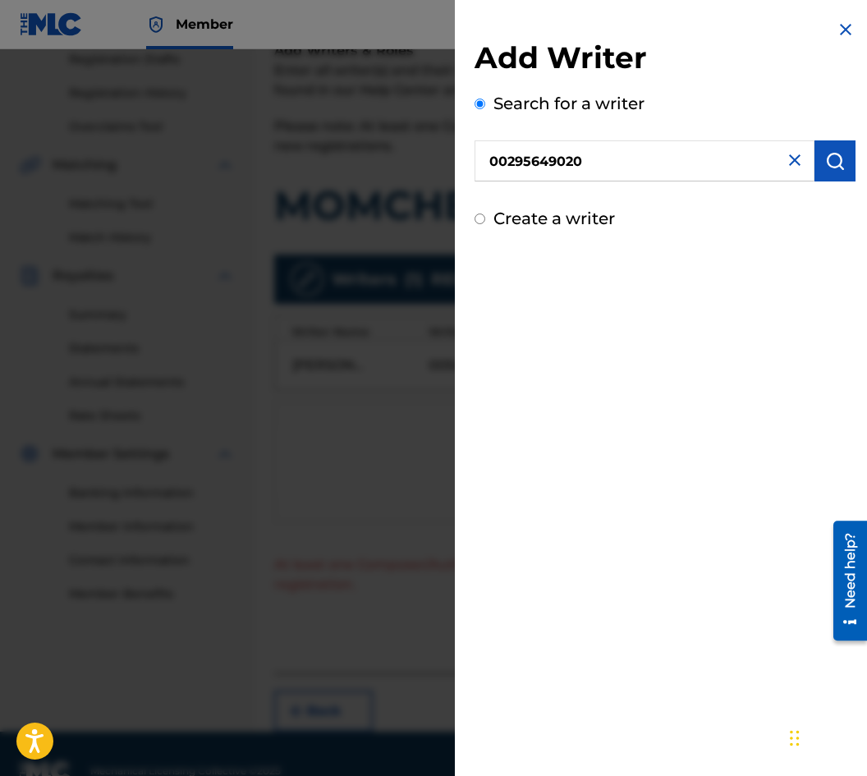
type input "00295649020"
click at [834, 172] on button "submit" at bounding box center [834, 160] width 41 height 41
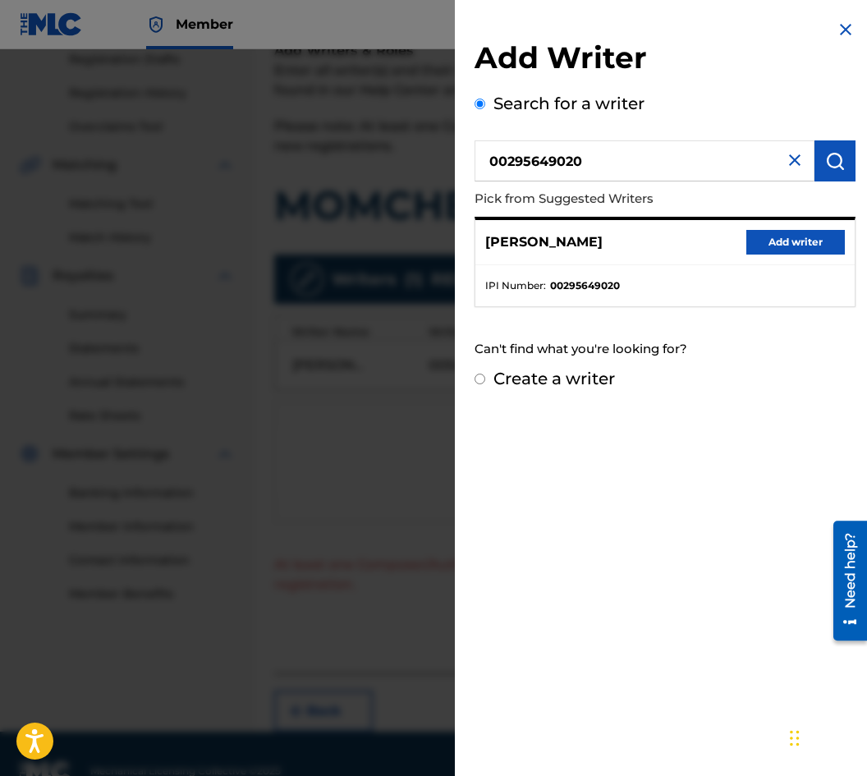
click at [823, 236] on button "Add writer" at bounding box center [795, 242] width 98 height 25
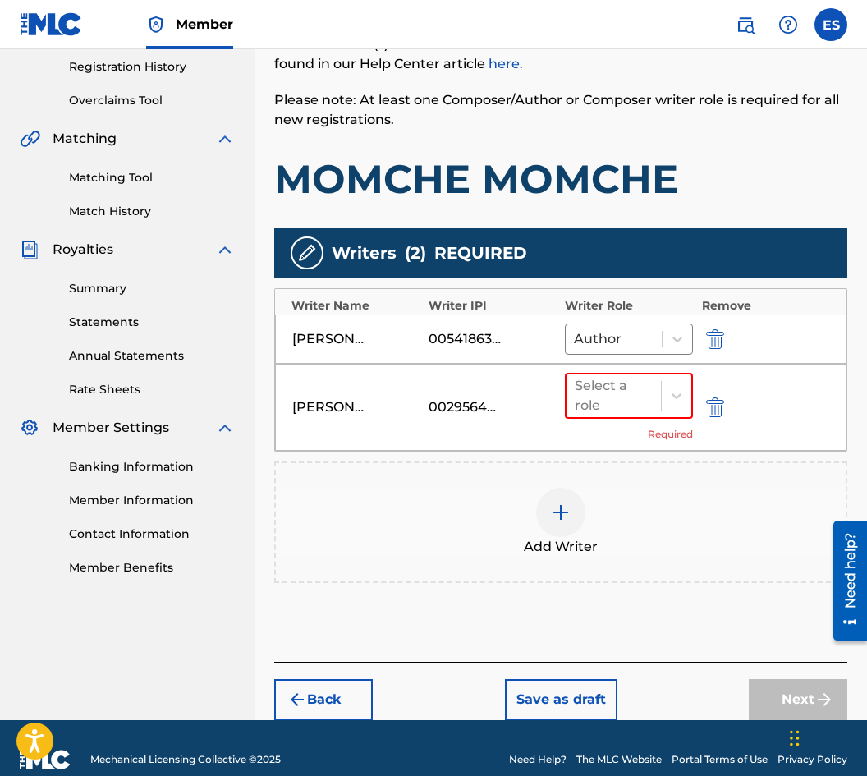
scroll to position [332, 0]
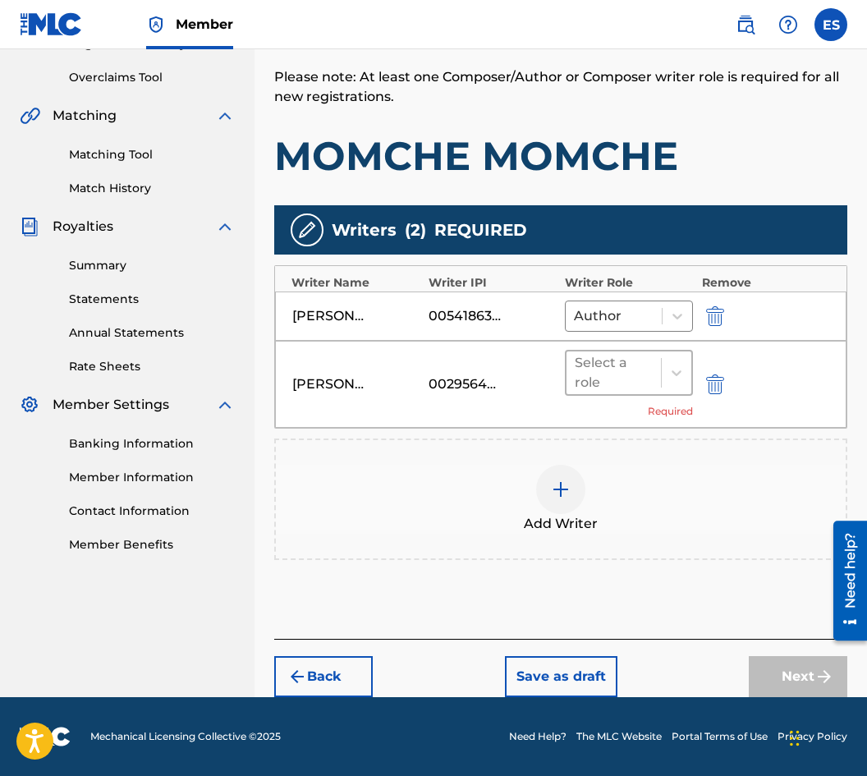
click at [614, 358] on div "Select a role" at bounding box center [614, 372] width 78 height 39
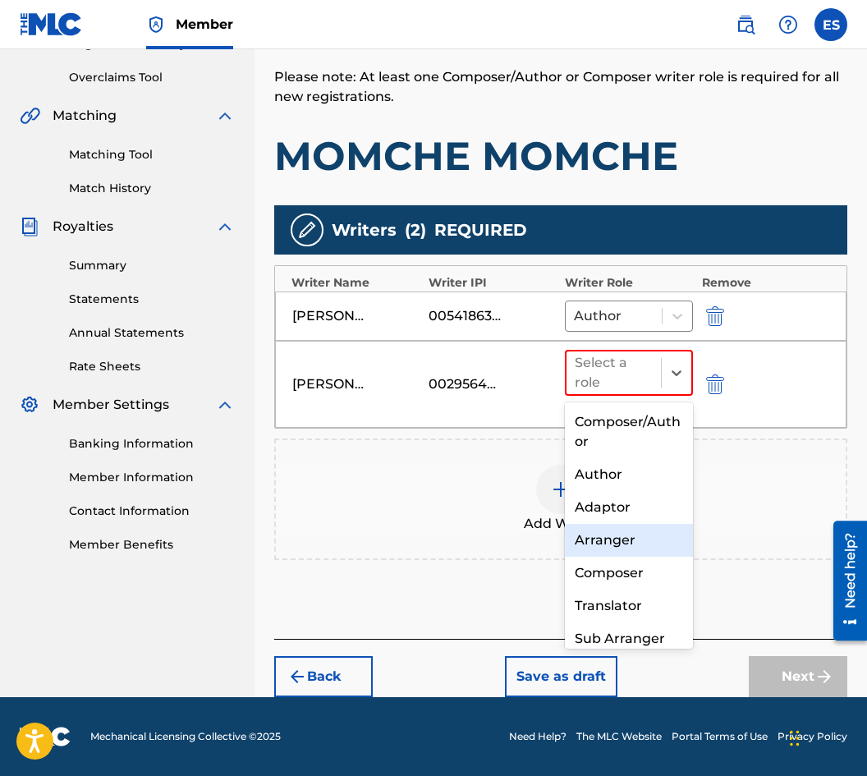
click at [629, 534] on div "Arranger" at bounding box center [629, 540] width 128 height 33
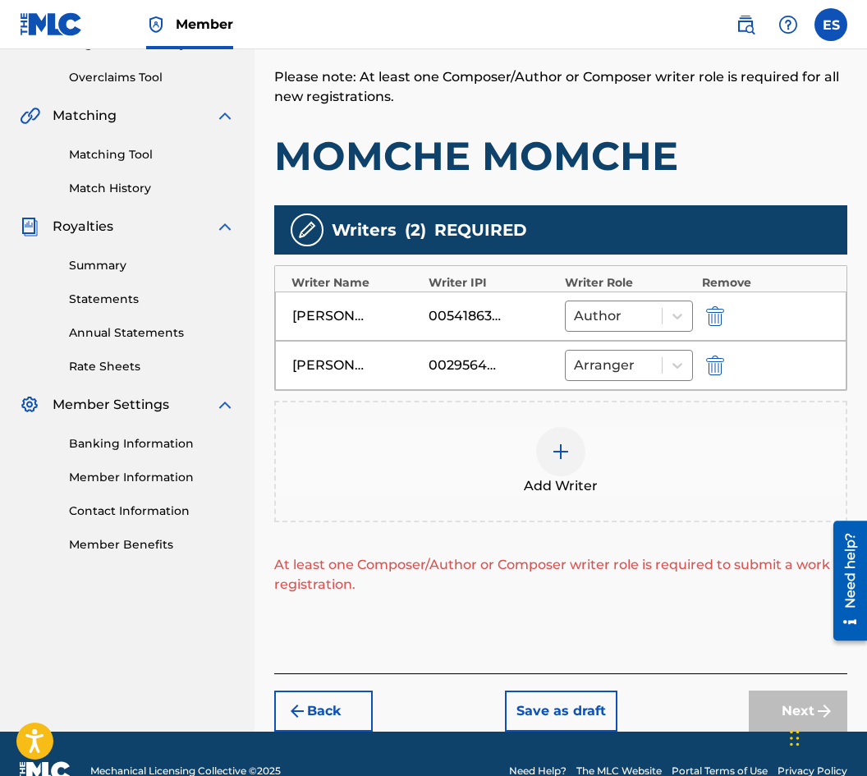
click at [615, 506] on div "Add Writer" at bounding box center [560, 461] width 573 height 121
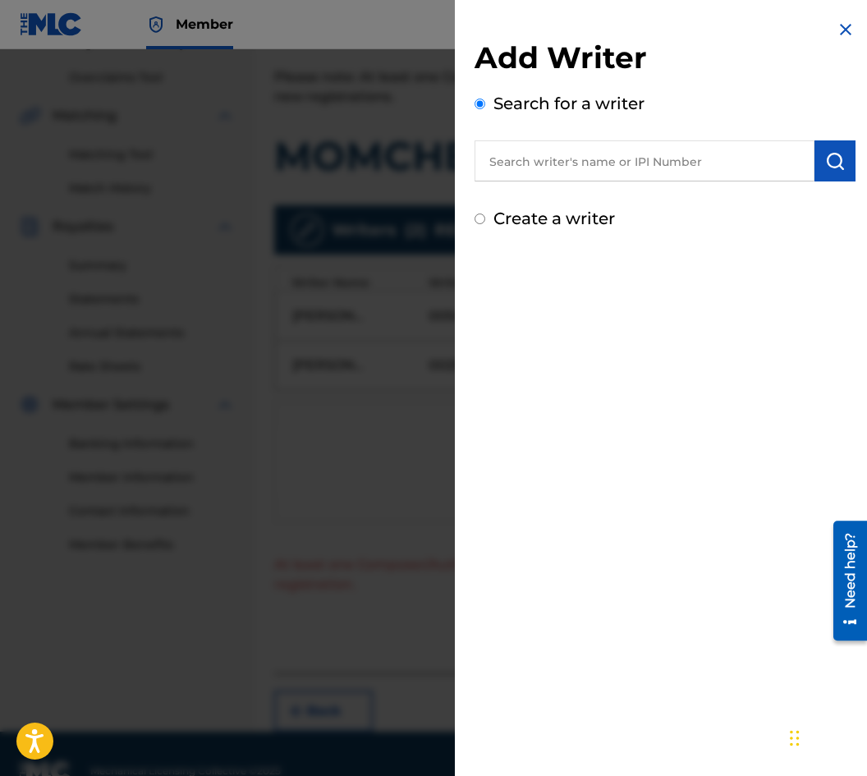
paste input "00087 88 97 92"
click at [578, 158] on input "00087 88 97 92" at bounding box center [644, 160] width 340 height 41
click at [561, 158] on input "00087 88 9792" at bounding box center [644, 160] width 340 height 41
click at [537, 158] on input "00087 889792" at bounding box center [644, 160] width 340 height 41
type input "00087889792"
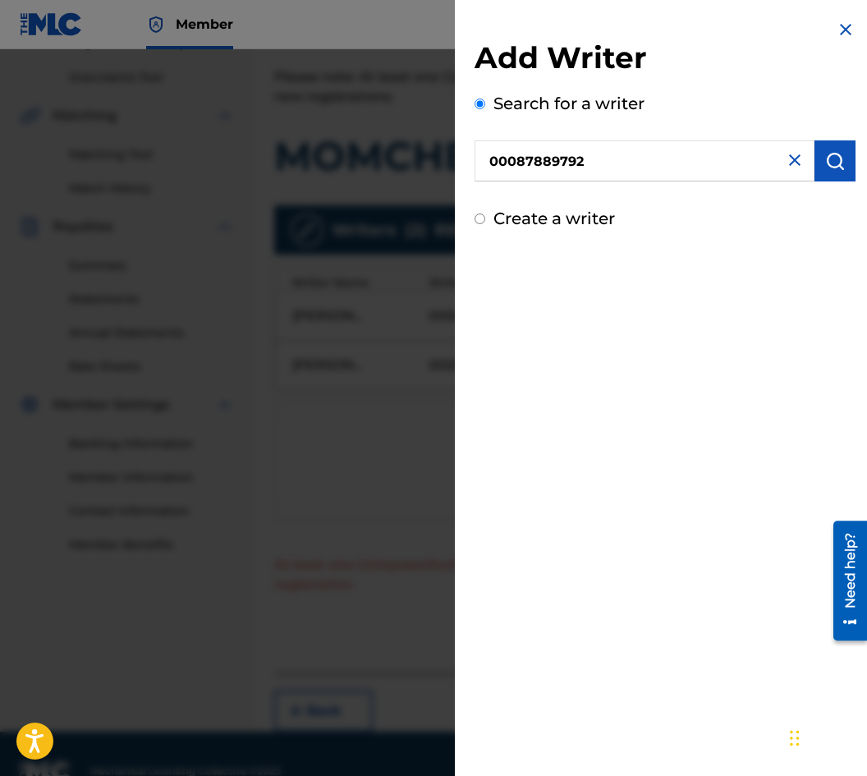
click at [831, 176] on button "submit" at bounding box center [834, 160] width 41 height 41
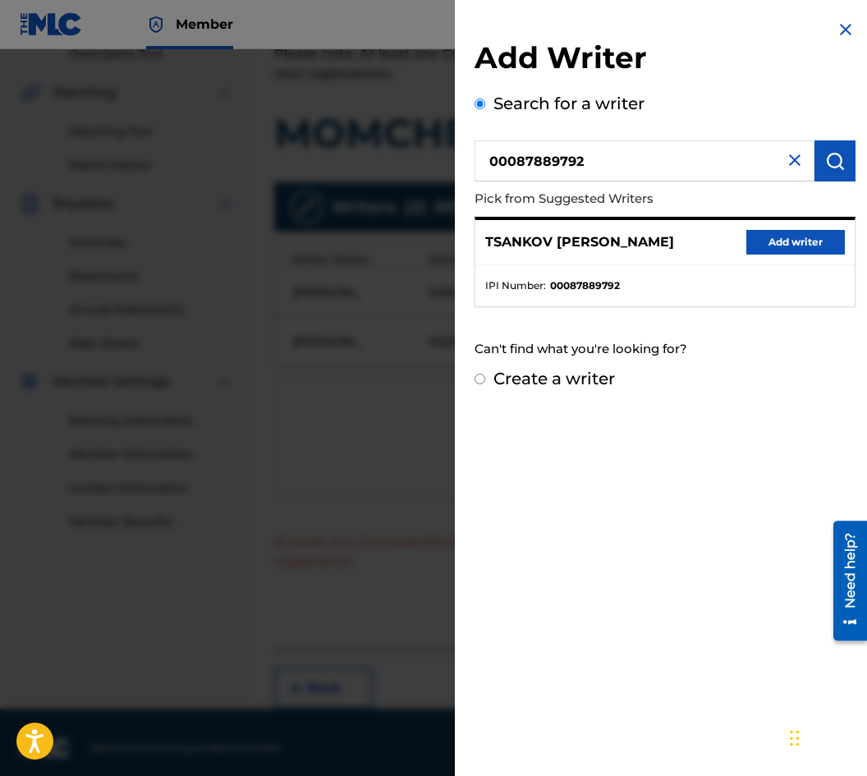
scroll to position [367, 0]
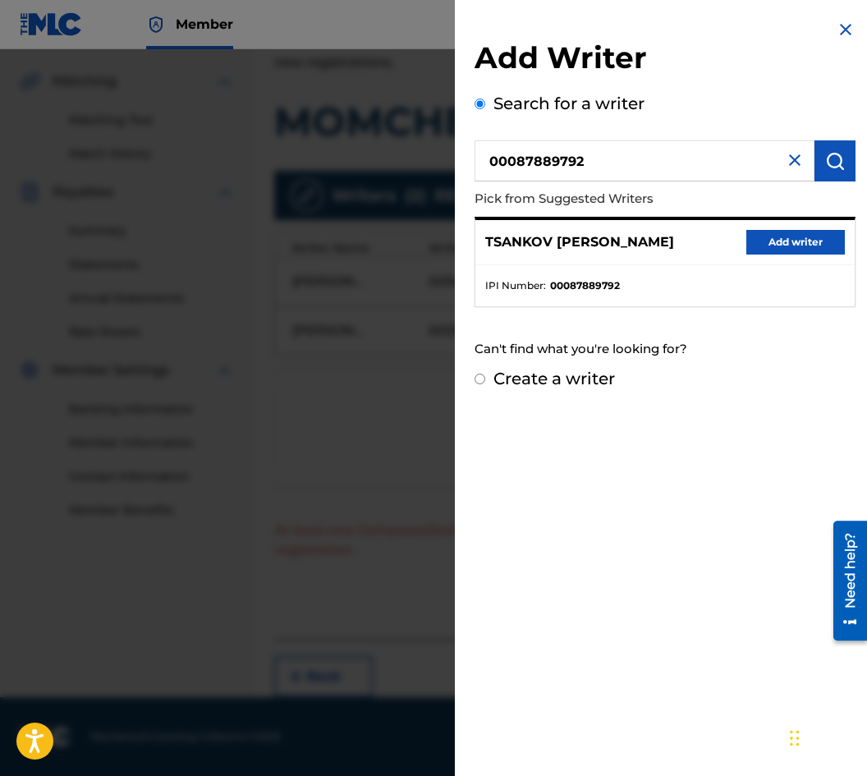
click at [773, 245] on button "Add writer" at bounding box center [795, 242] width 98 height 25
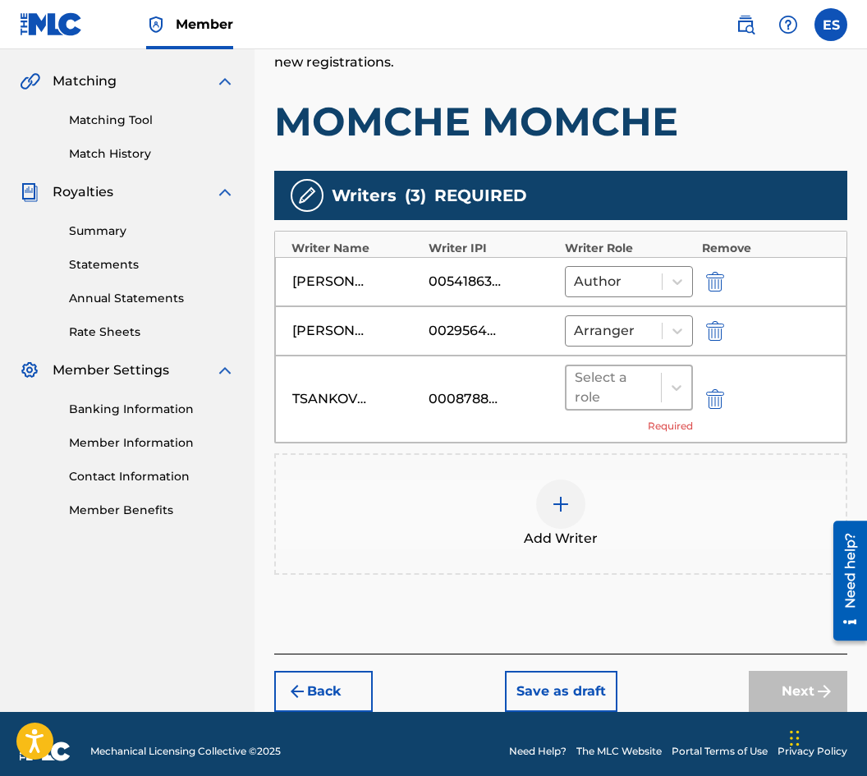
click at [630, 379] on div at bounding box center [614, 387] width 78 height 23
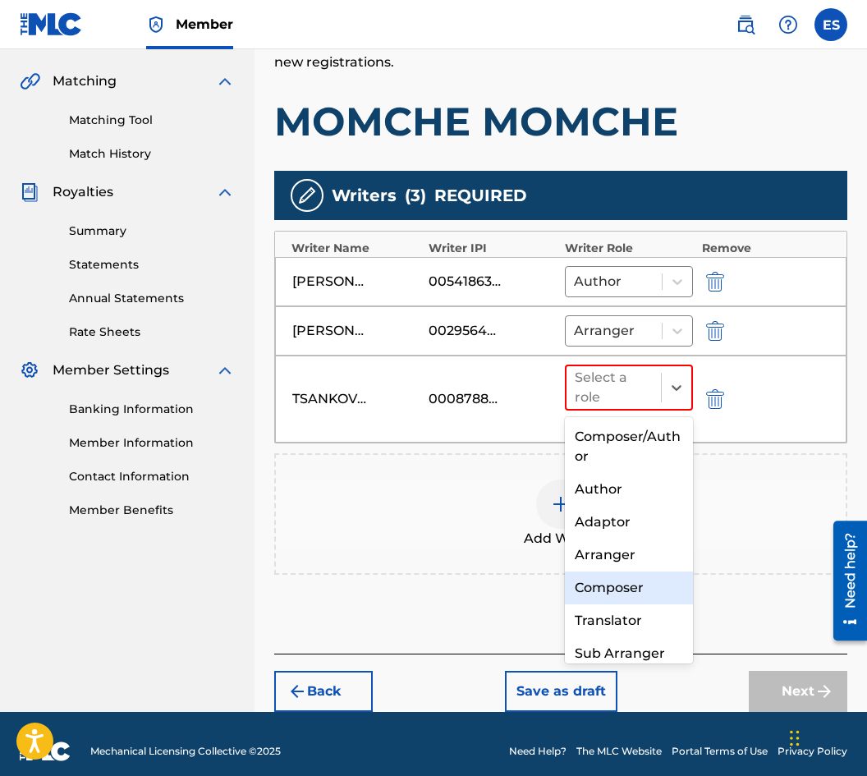
click at [634, 578] on div "Composer" at bounding box center [629, 587] width 128 height 33
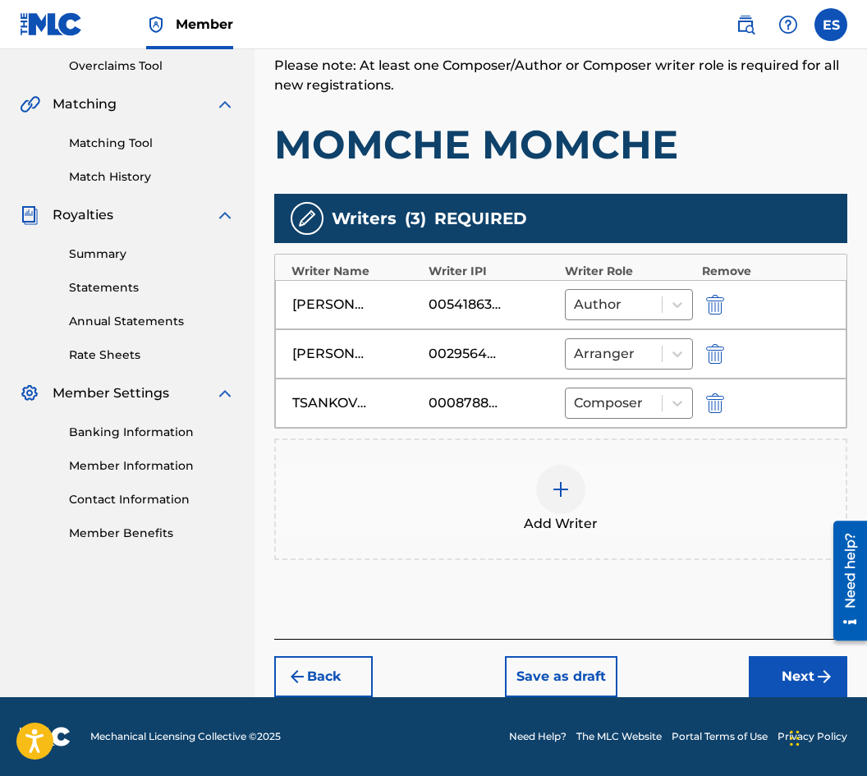
click at [817, 668] on img "submit" at bounding box center [824, 676] width 20 height 20
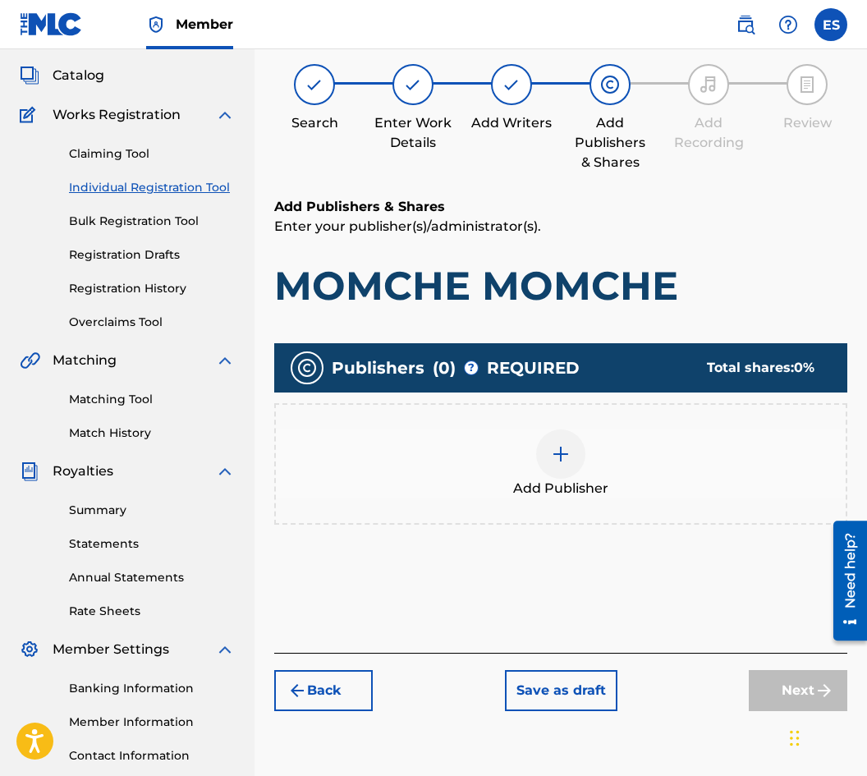
scroll to position [74, 0]
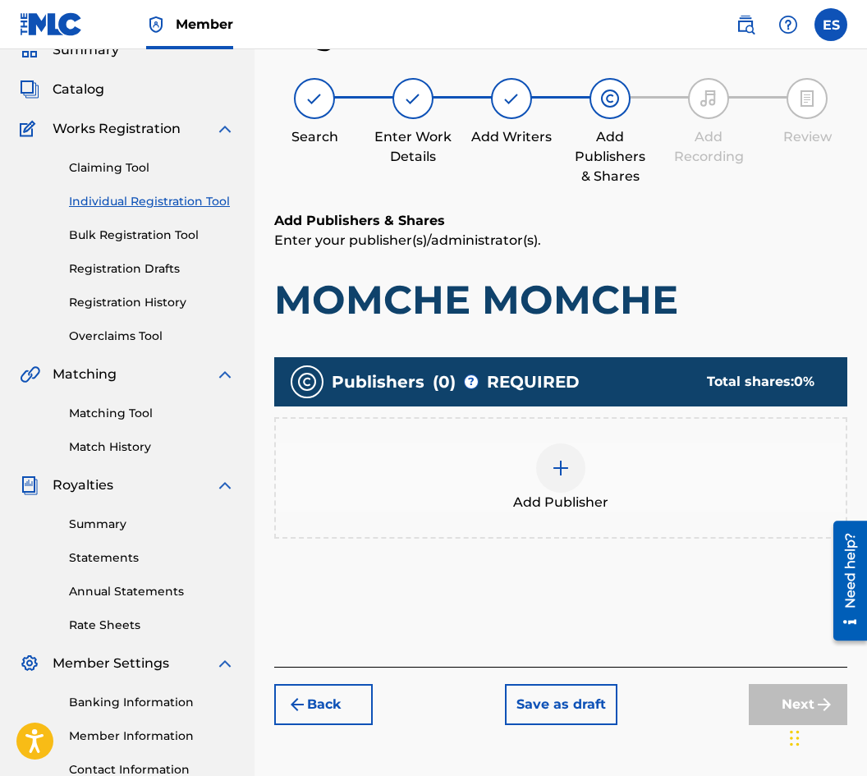
click at [487, 475] on div "Add Publisher" at bounding box center [561, 477] width 570 height 69
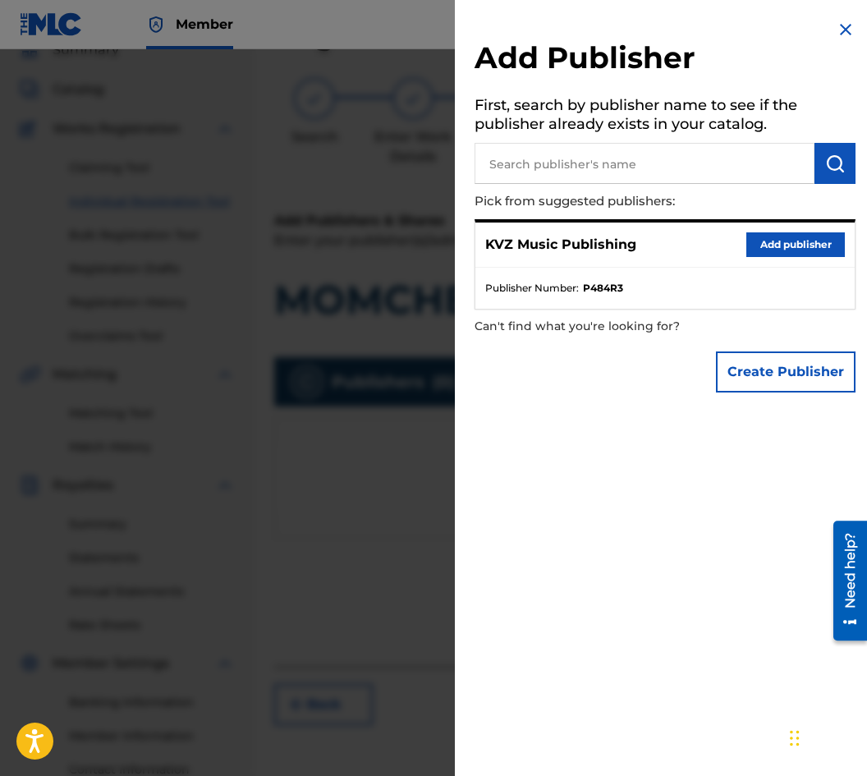
click at [768, 236] on button "Add publisher" at bounding box center [795, 244] width 98 height 25
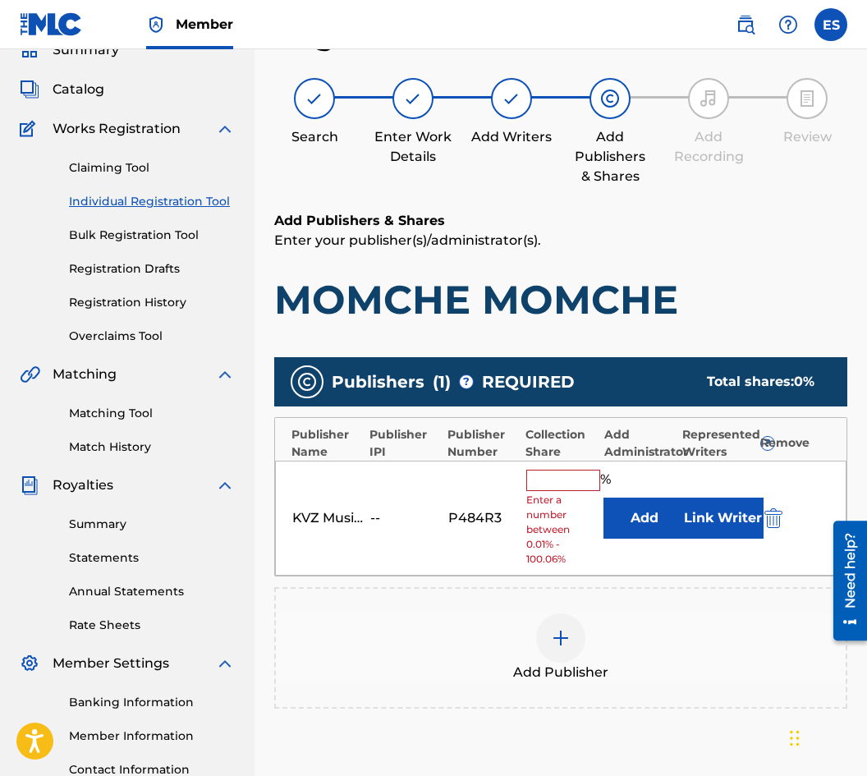
click at [566, 474] on input "text" at bounding box center [563, 479] width 74 height 21
type input "50"
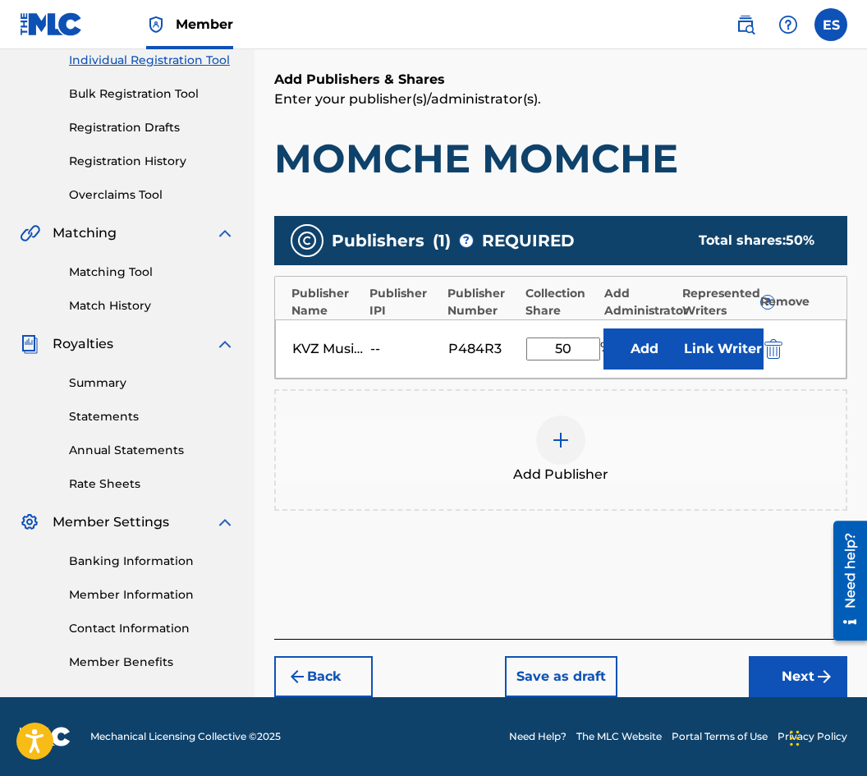
click at [774, 673] on button "Next" at bounding box center [798, 676] width 98 height 41
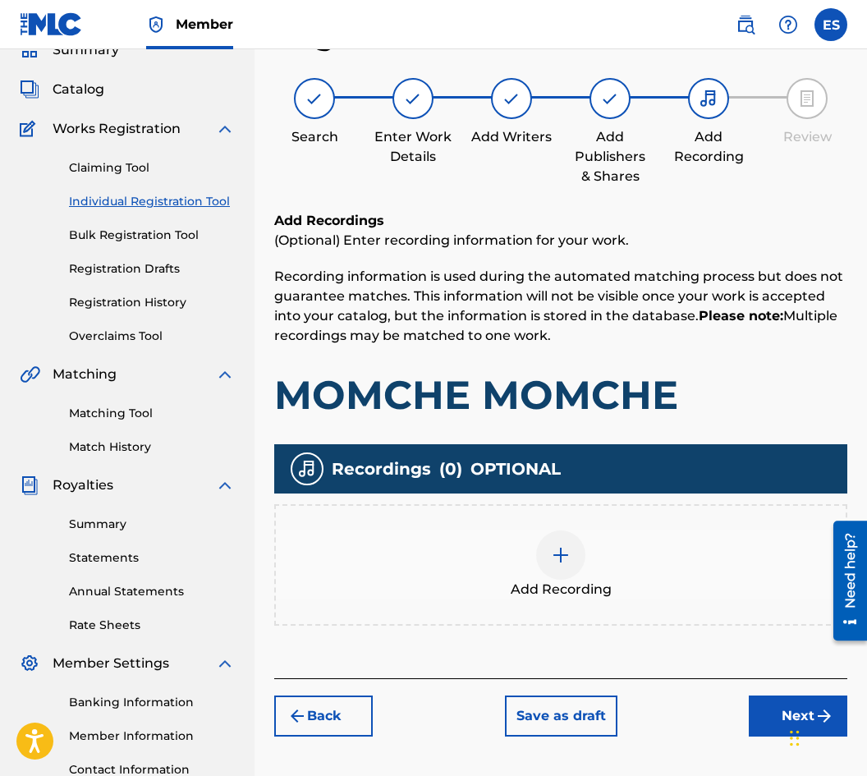
click at [575, 574] on div at bounding box center [560, 554] width 49 height 49
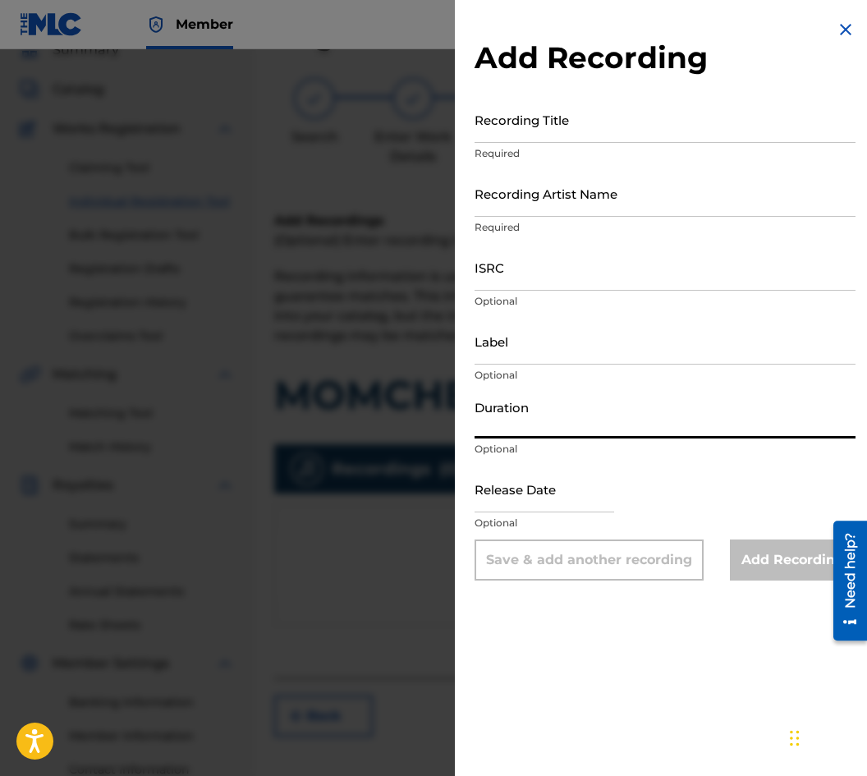
paste input "03:46"
type input "03:46"
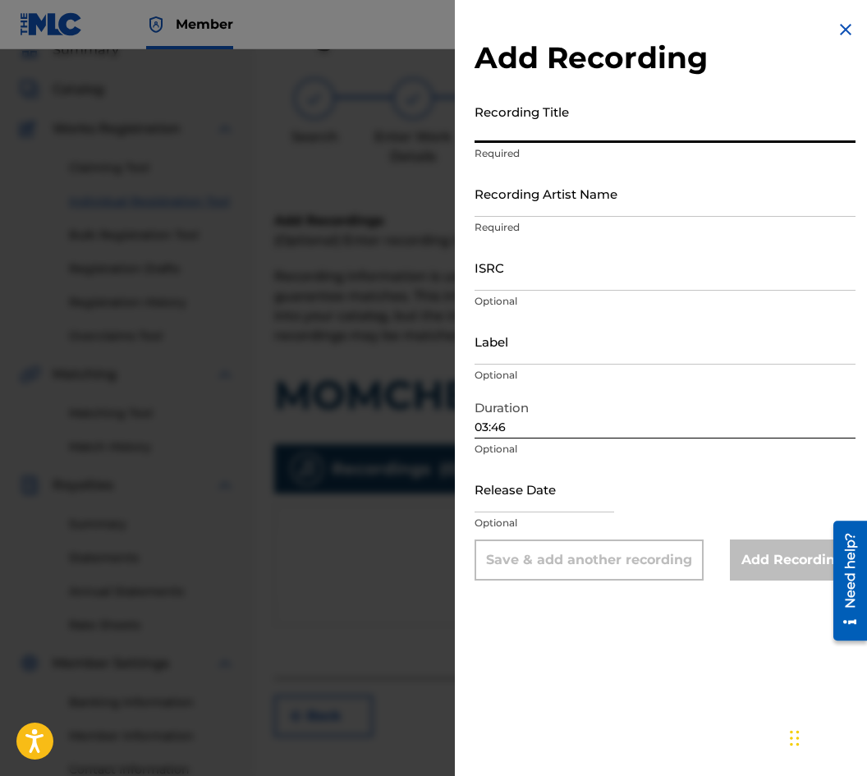
paste input "MOMCHE MOMCHE"
click at [488, 136] on input "MOMCHE MOMCHE" at bounding box center [664, 119] width 381 height 47
paste input "Boy, boy"
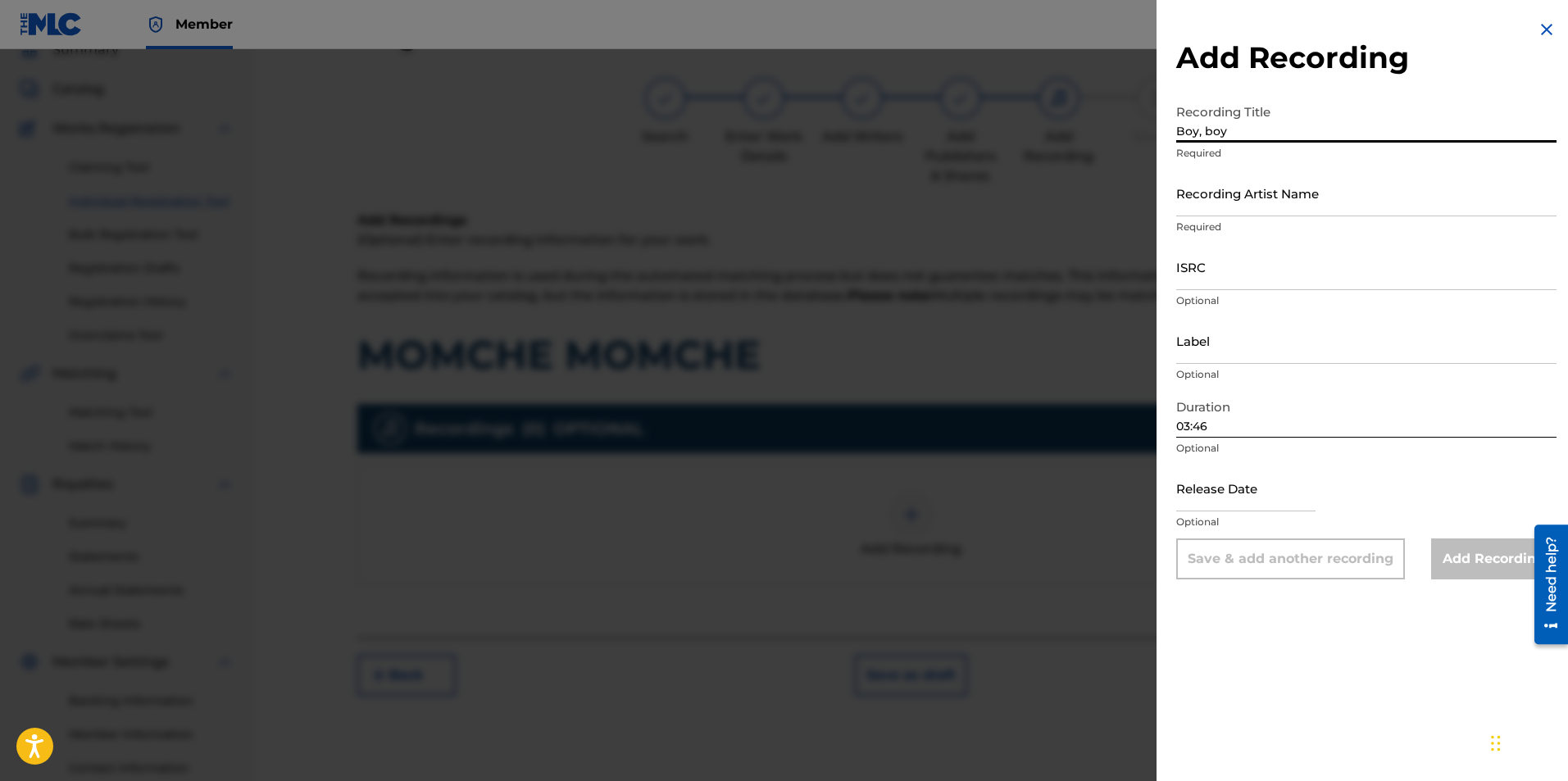
type input "Boy, boy"
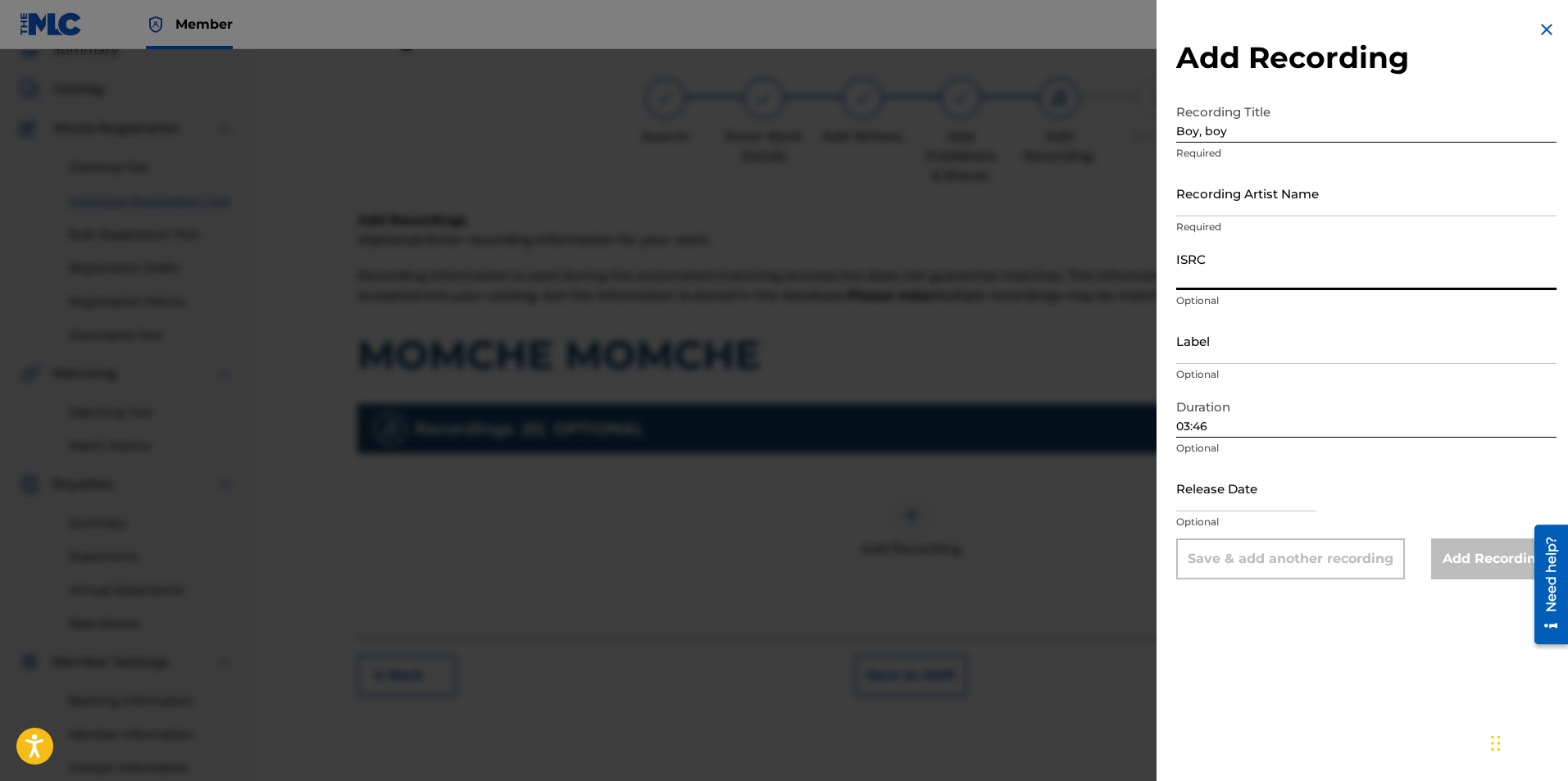
paste input "BGA921300103"
type input "BGA921300103"
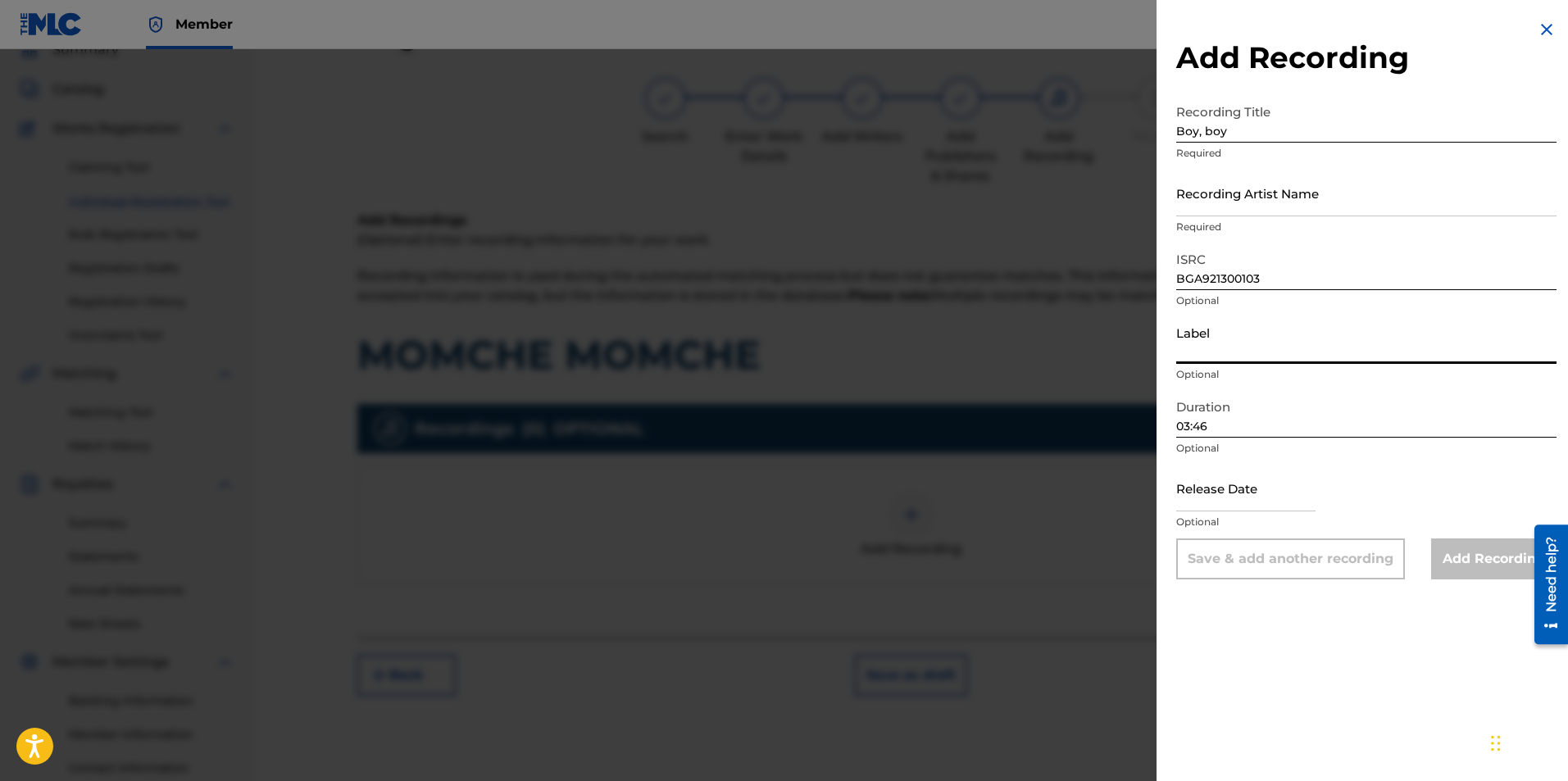
paste input "Sentimental Swingers"
type input "Sentimental Swingers"
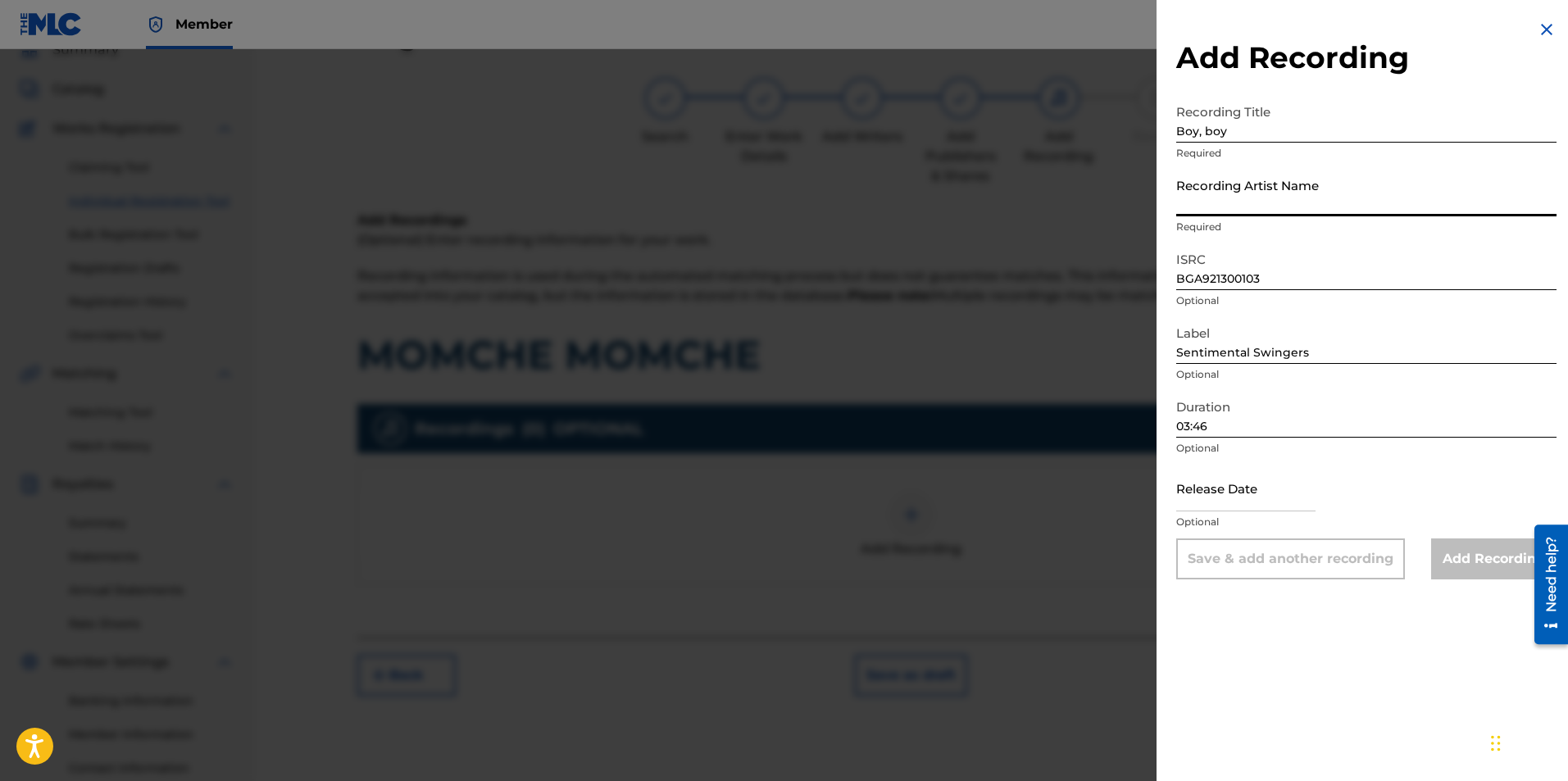
paste input "[PERSON_NAME] Sextet/Sentimental Swingers"
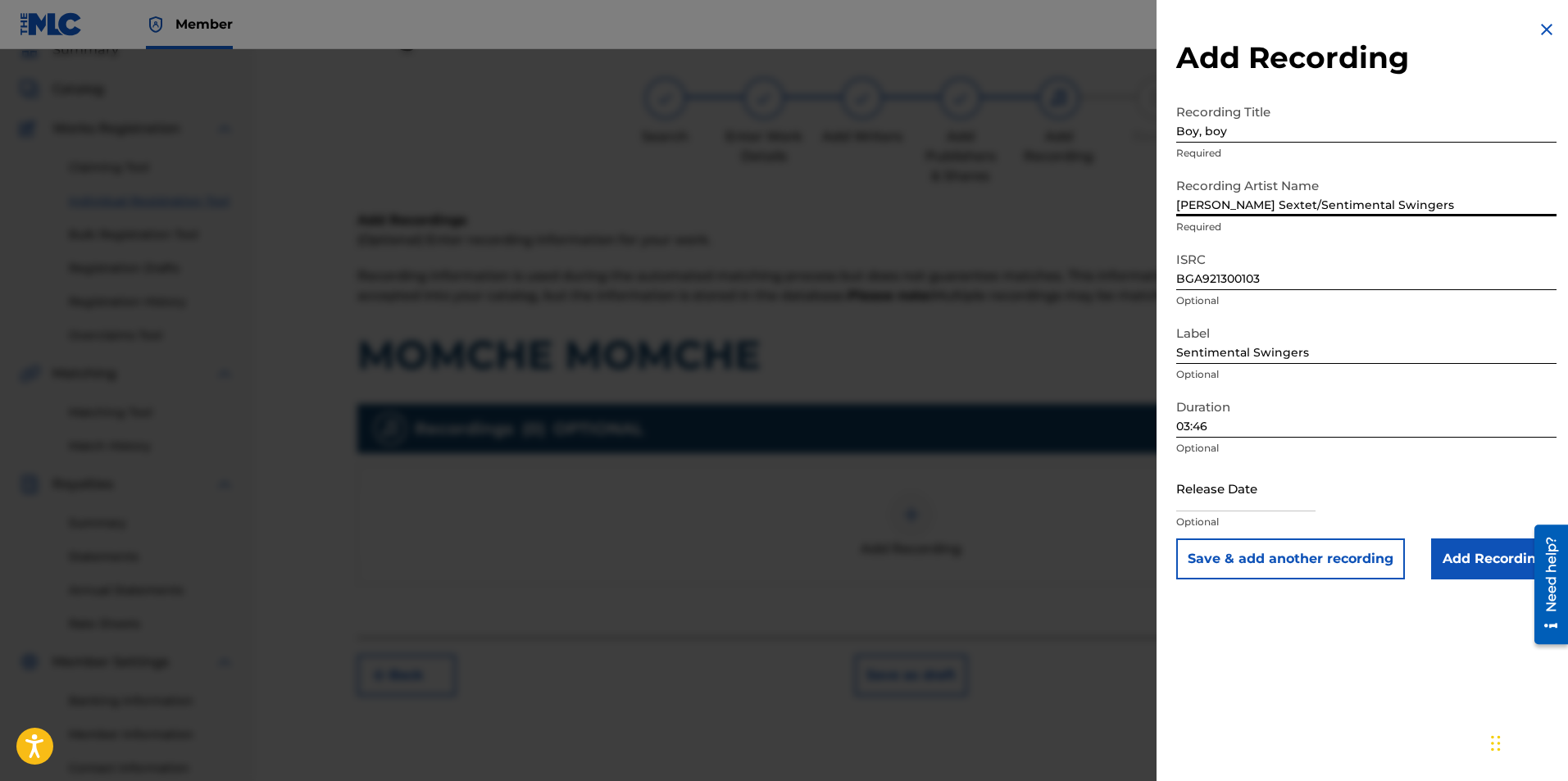
click at [1304, 190] on input "[PERSON_NAME] Sextet/Sentimental Swingers" at bounding box center [1366, 193] width 381 height 47
type input "[PERSON_NAME] Sextet & Sentimental Swingers"
click at [1452, 556] on input "Add Recording" at bounding box center [1494, 558] width 126 height 41
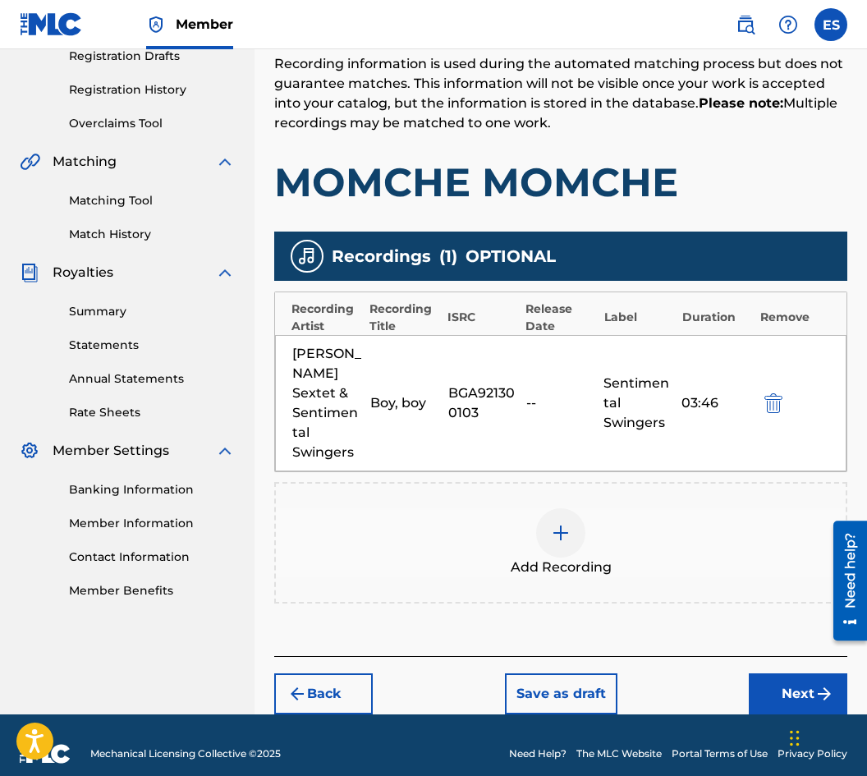
scroll to position [304, 0]
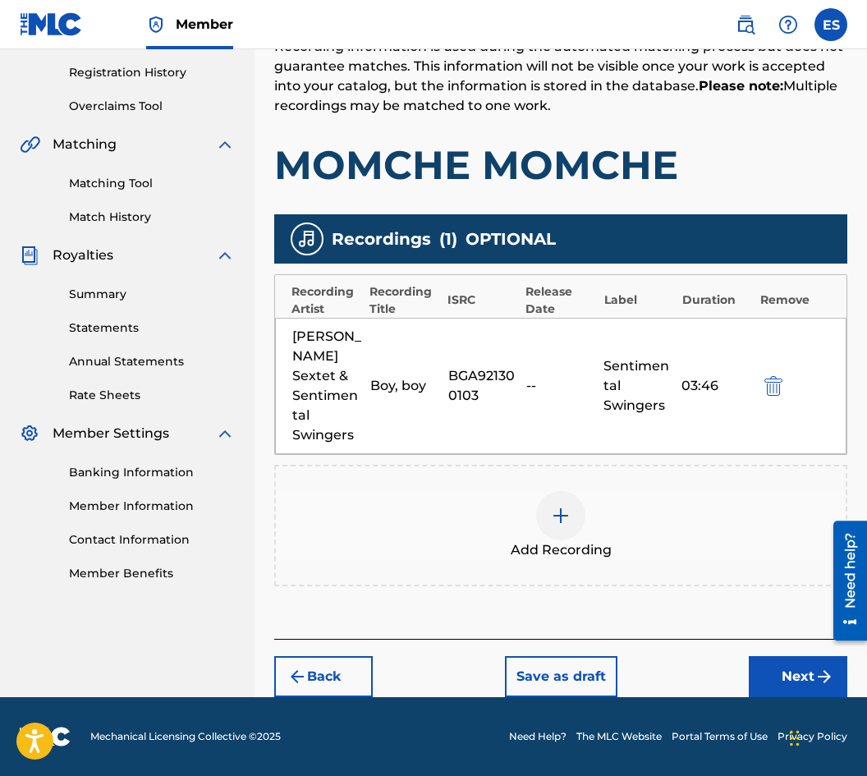
click at [761, 676] on button "Next" at bounding box center [798, 676] width 98 height 41
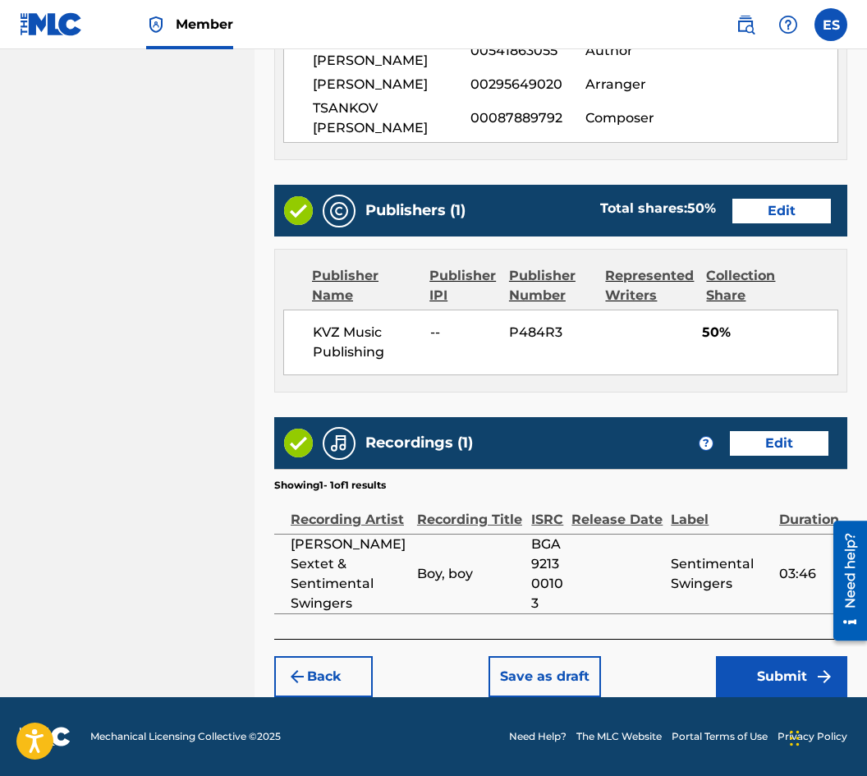
scroll to position [933, 0]
click at [735, 689] on button "Submit" at bounding box center [781, 676] width 131 height 41
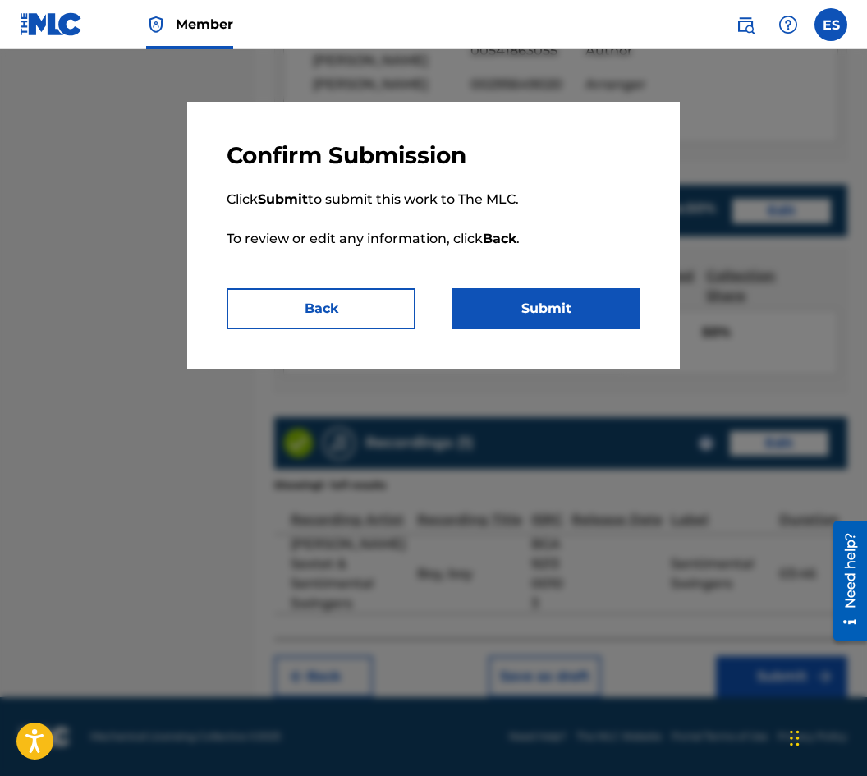
click at [584, 332] on div "Confirm Submission Click Submit to submit this work to The MLC. To review or ed…" at bounding box center [433, 235] width 492 height 267
click at [585, 320] on button "Submit" at bounding box center [545, 308] width 189 height 41
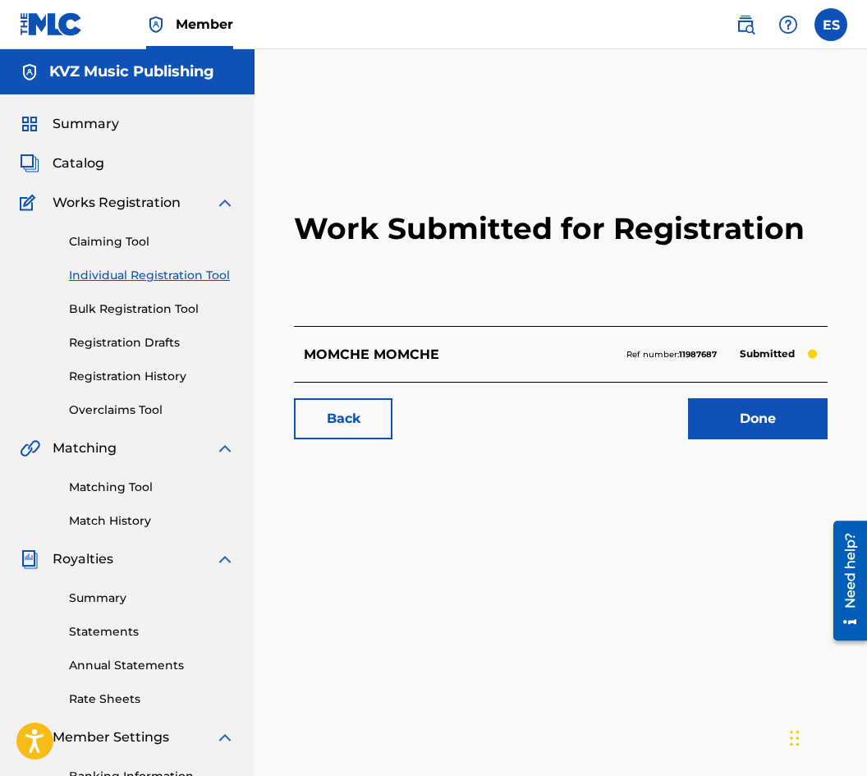
click at [187, 272] on link "Individual Registration Tool" at bounding box center [152, 275] width 166 height 17
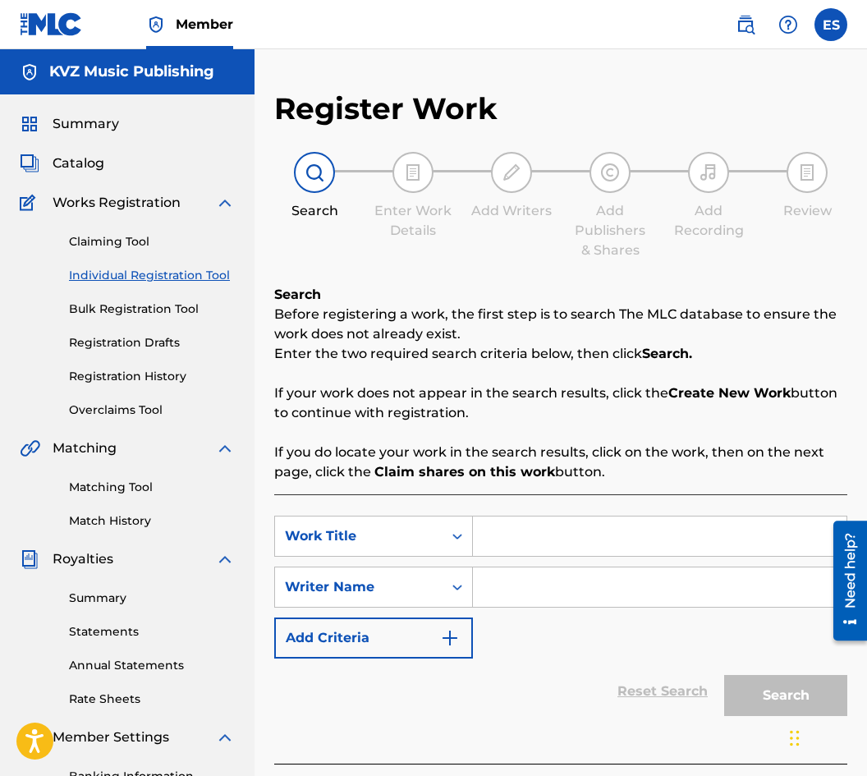
paste input "MORSKA VULNA"
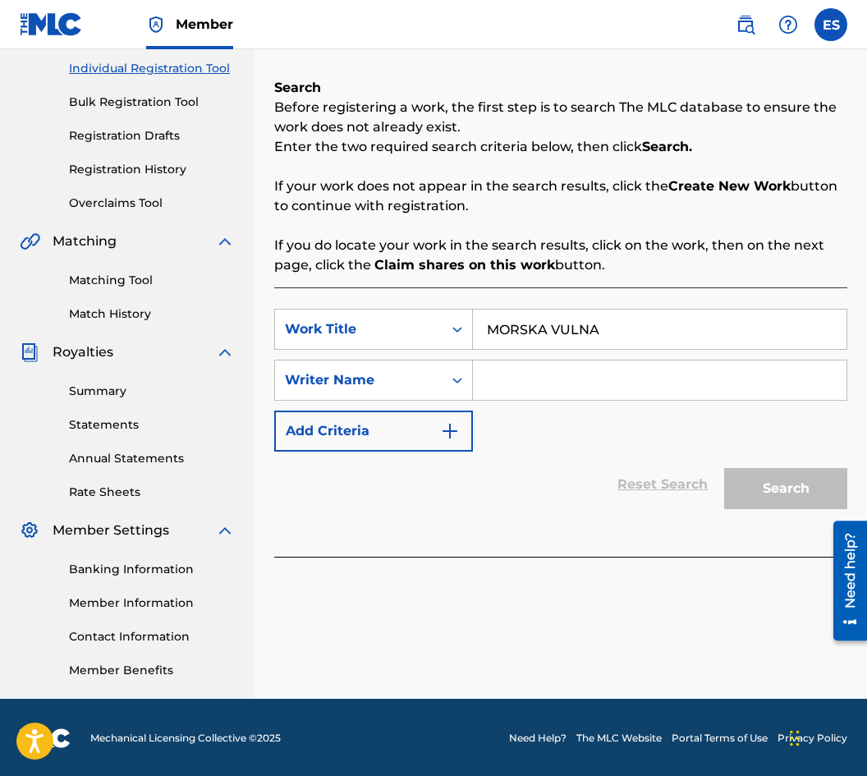
scroll to position [208, 0]
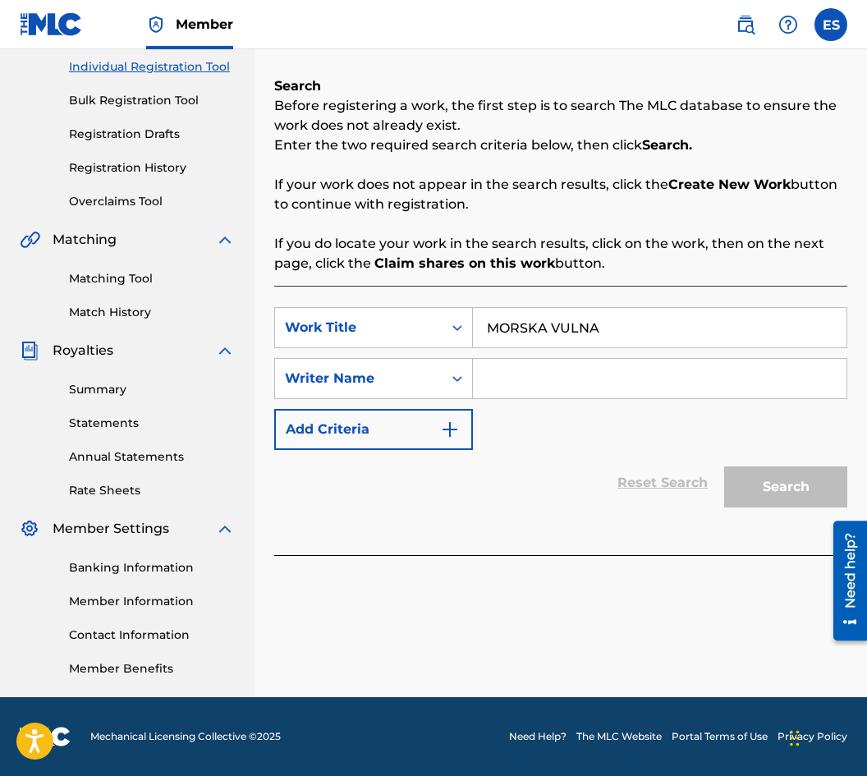
type input "MORSKA VULNA"
click at [588, 369] on input "Search Form" at bounding box center [659, 378] width 373 height 39
paste input "[PERSON_NAME]"
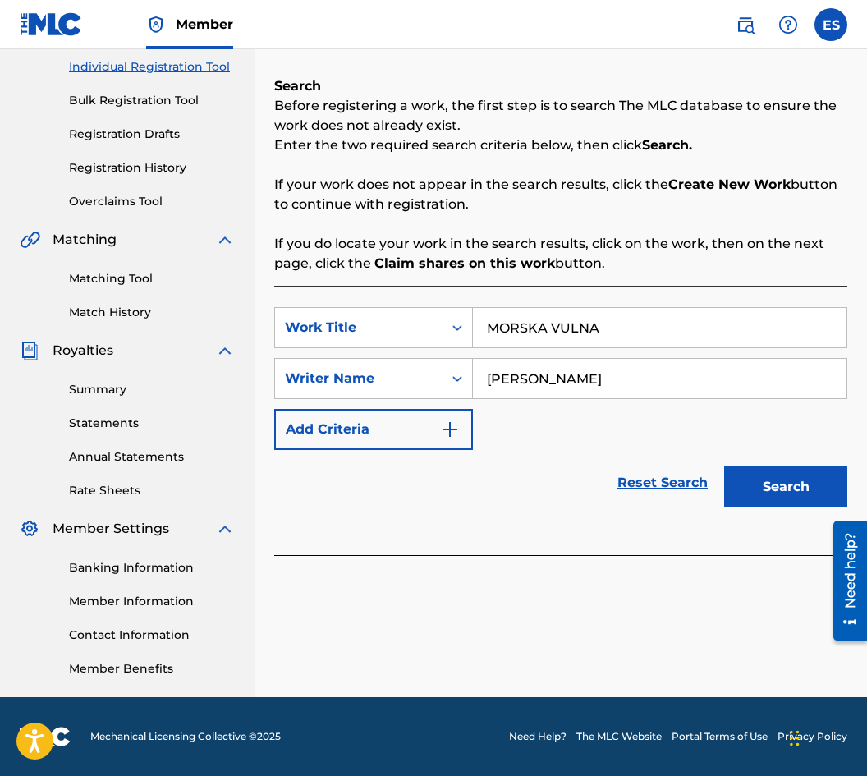
click at [477, 380] on input "[PERSON_NAME]" at bounding box center [659, 378] width 373 height 39
type input "[PERSON_NAME]"
click at [485, 313] on input "MORSKA VULNA" at bounding box center [659, 327] width 373 height 39
click at [795, 483] on button "Search" at bounding box center [785, 486] width 123 height 41
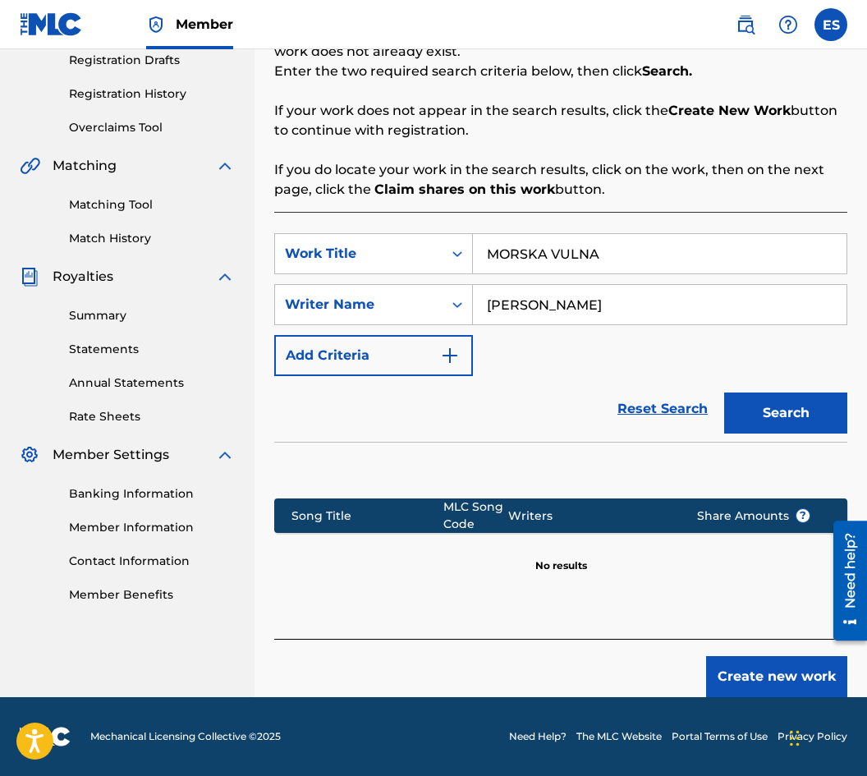
click at [763, 671] on button "Create new work" at bounding box center [776, 676] width 141 height 41
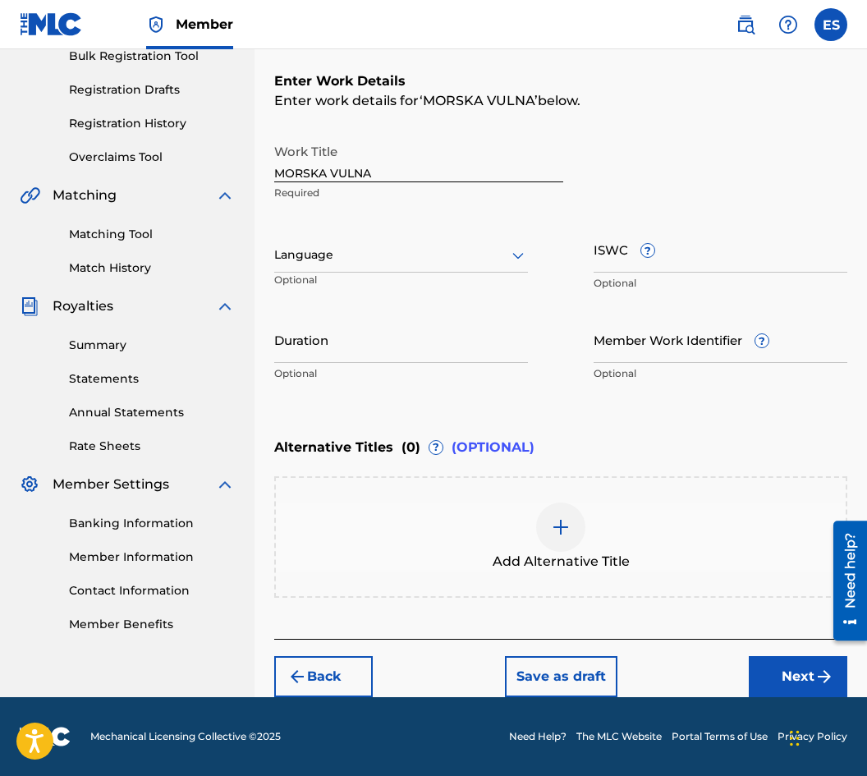
click at [372, 345] on input "Duration" at bounding box center [401, 339] width 254 height 47
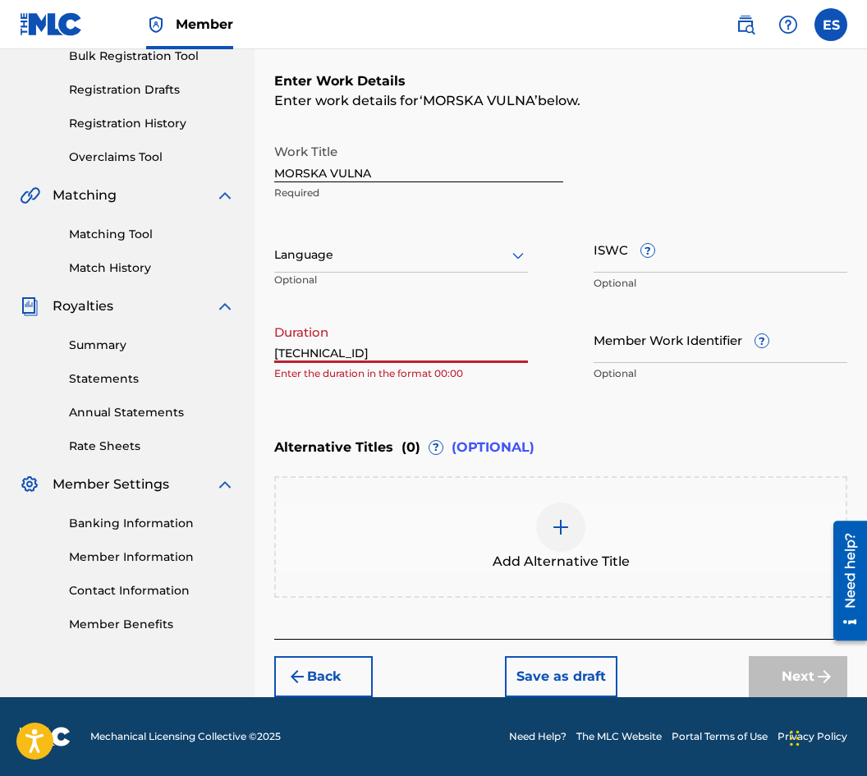
click at [291, 355] on input "[TECHNICAL_ID]" at bounding box center [401, 339] width 254 height 47
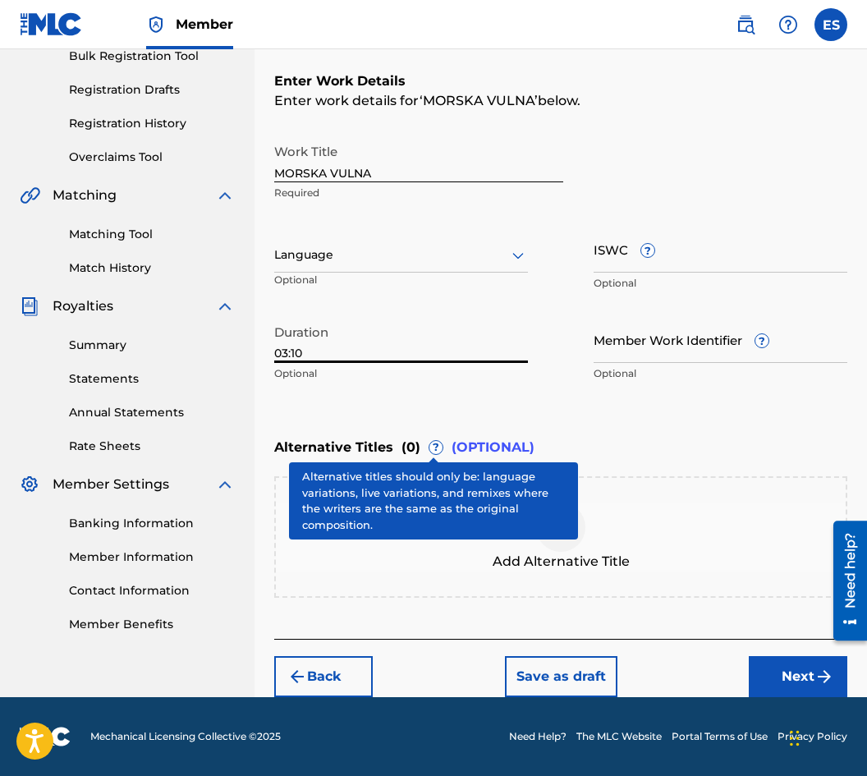
type input "03:10"
click at [509, 483] on div "Add Alternative Title" at bounding box center [560, 536] width 573 height 121
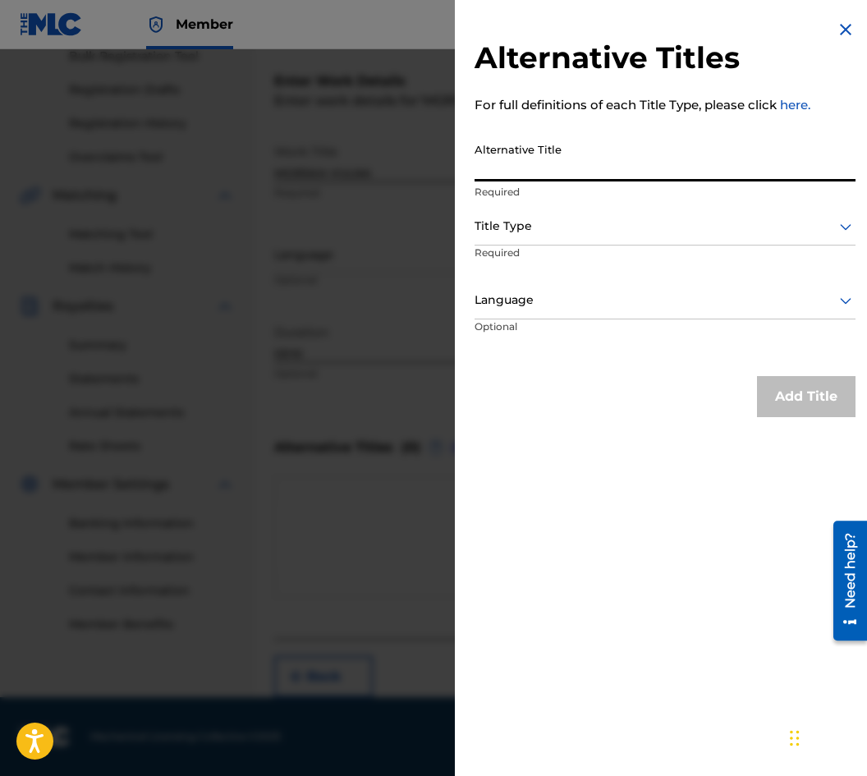
paste input "МОРСКА ВЪЛНА"
type input "МОРСКА ВЪЛНА"
click at [587, 311] on div "Alternative Title МОРСКА ВЪЛНА Required Title Type Required Language Optional" at bounding box center [664, 246] width 381 height 222
click at [565, 233] on div at bounding box center [664, 226] width 381 height 21
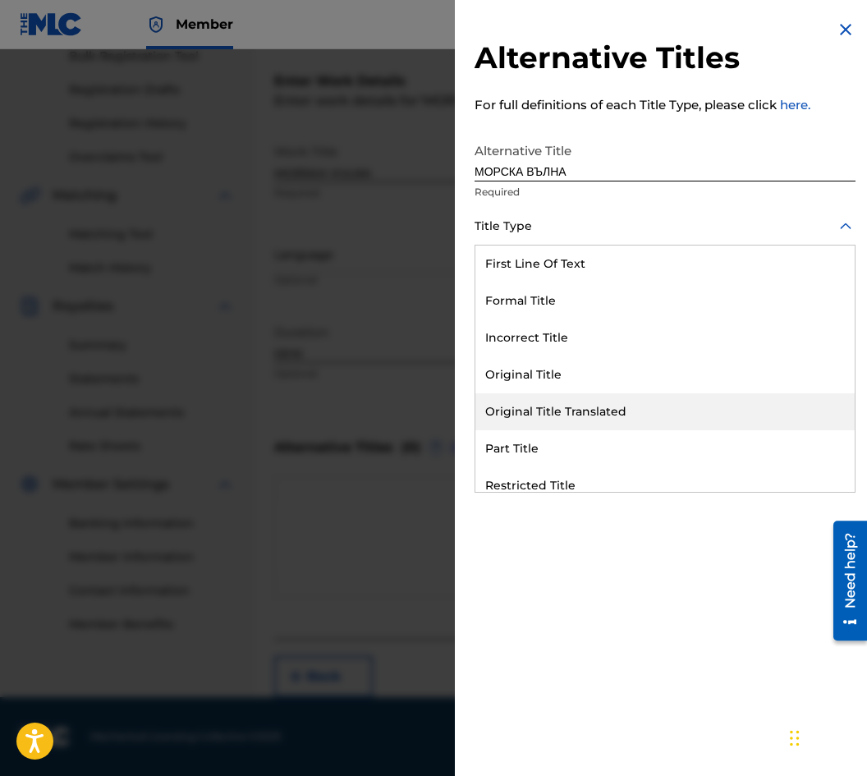
click at [575, 414] on div "Original Title Translated" at bounding box center [664, 411] width 379 height 37
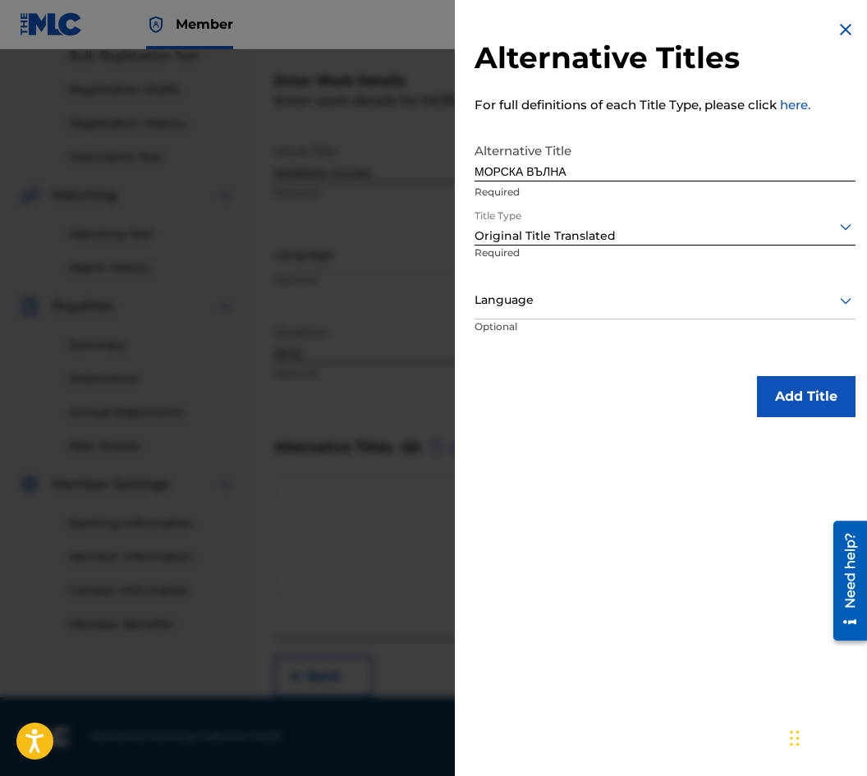
click at [537, 305] on div at bounding box center [664, 300] width 381 height 21
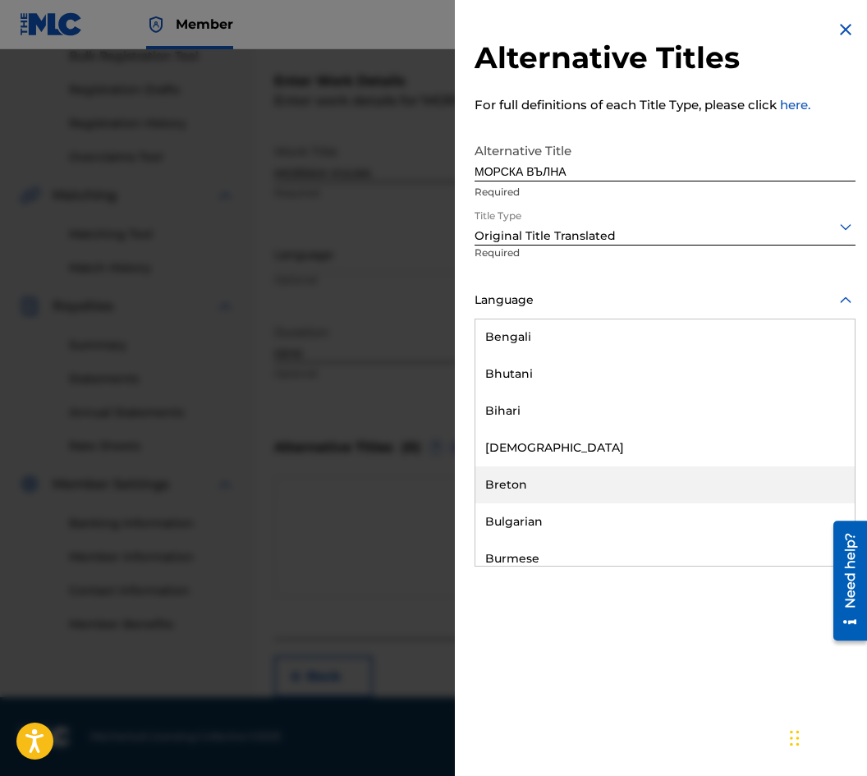
scroll to position [657, 0]
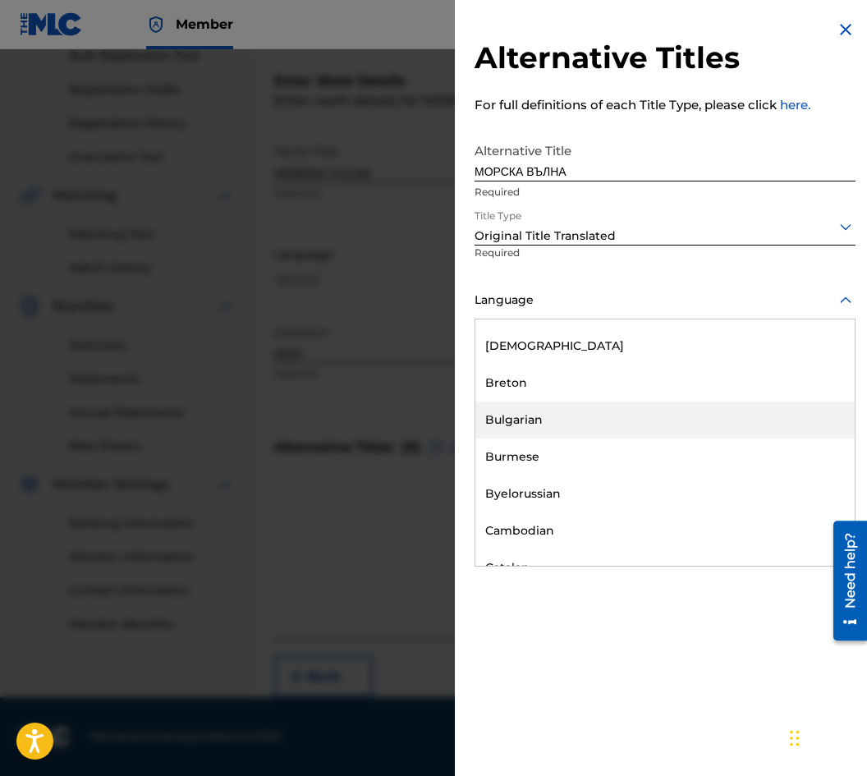
click at [532, 435] on div "Bulgarian" at bounding box center [664, 419] width 379 height 37
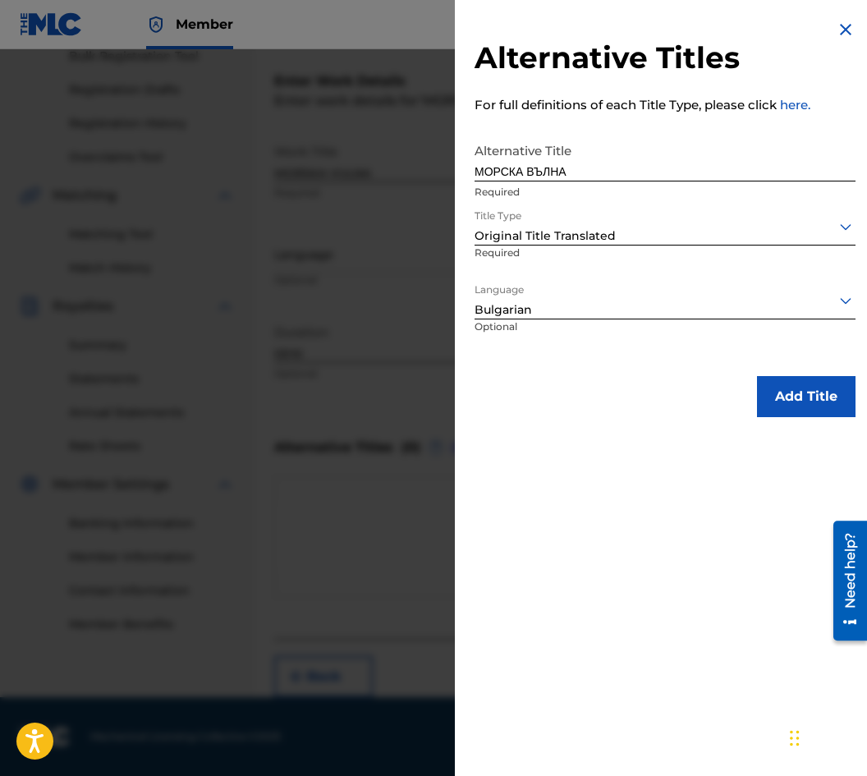
click at [706, 417] on div "Alternative Titles For full definitions of each Title Type, please click here. …" at bounding box center [665, 218] width 420 height 437
click at [768, 405] on button "Add Title" at bounding box center [806, 396] width 98 height 41
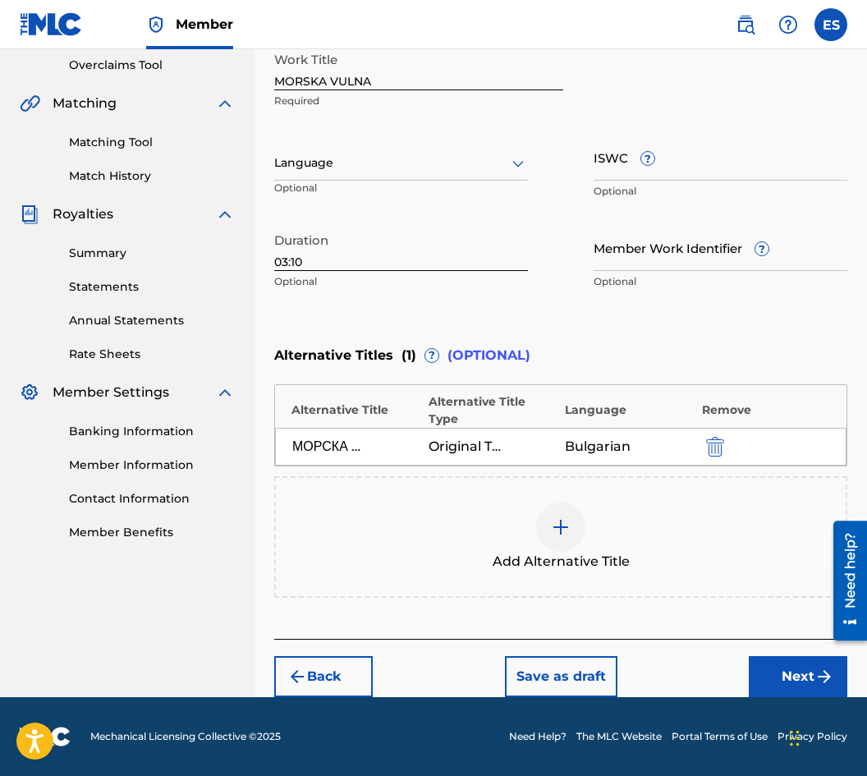
click at [774, 672] on button "Next" at bounding box center [798, 676] width 98 height 41
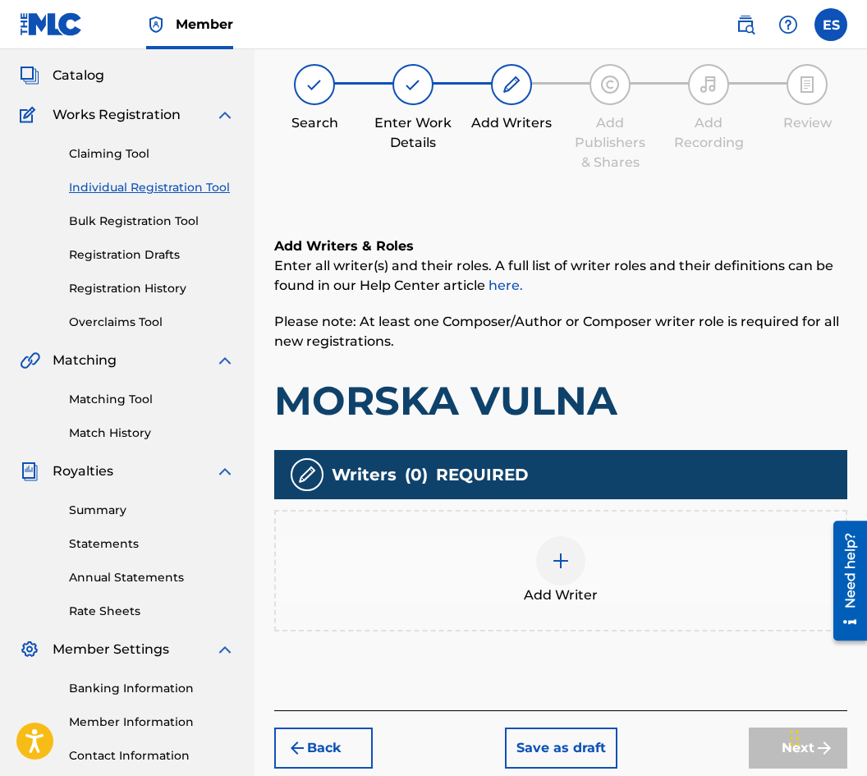
scroll to position [74, 0]
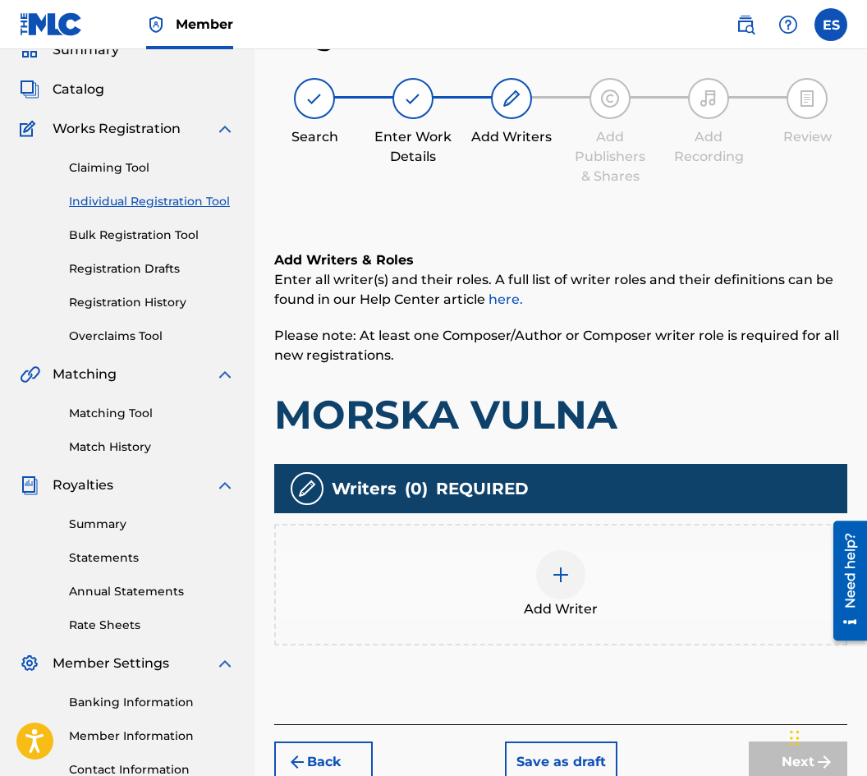
click at [578, 593] on div "Add Writer" at bounding box center [561, 584] width 570 height 69
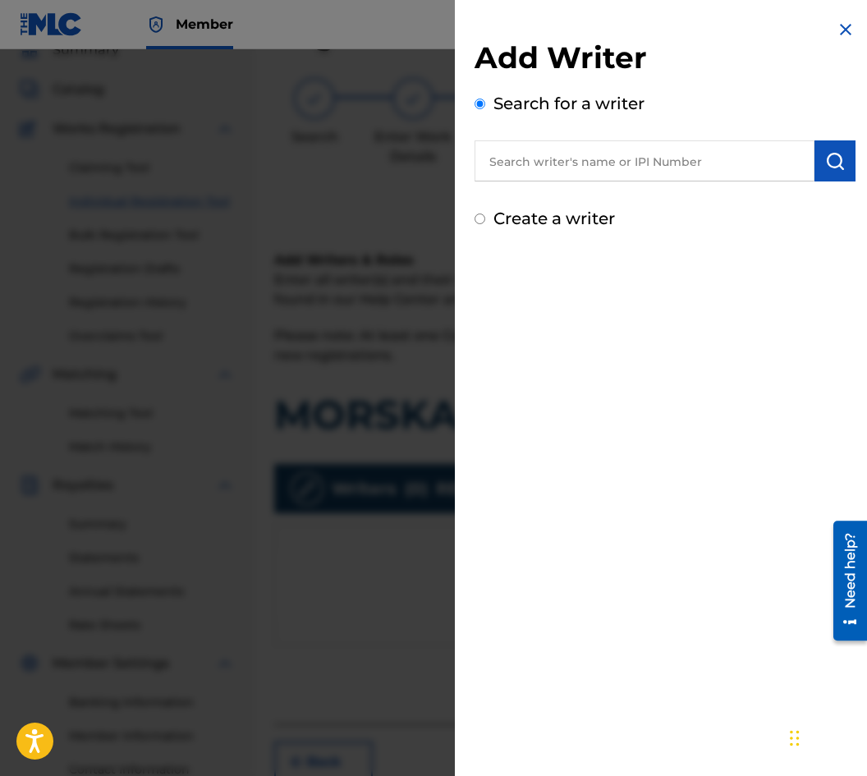
paste input "00087889792"
type input "00087889792"
click at [832, 144] on button "submit" at bounding box center [834, 160] width 41 height 41
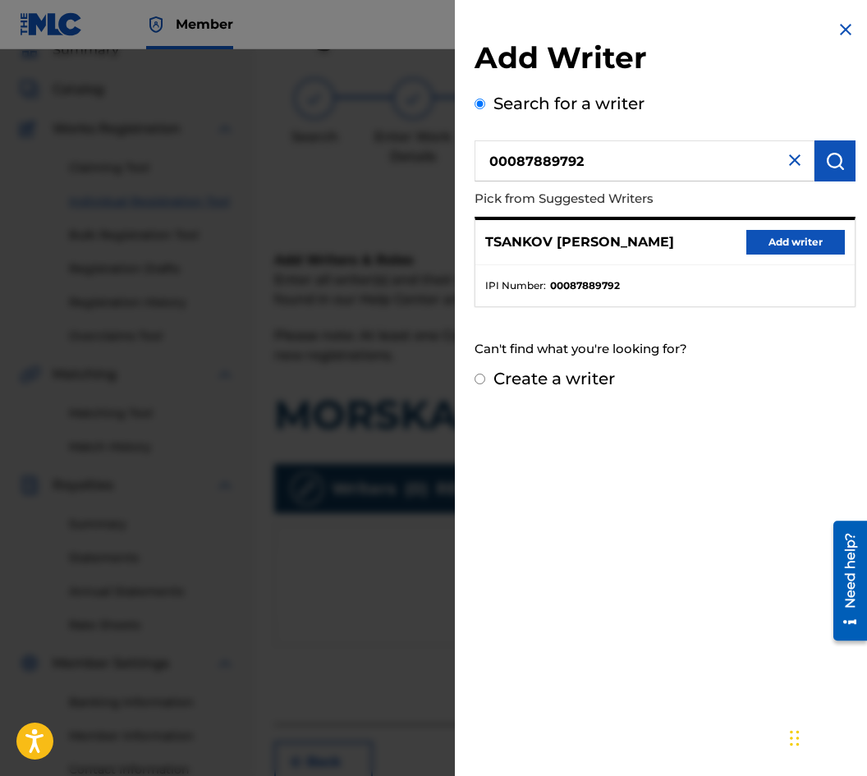
click at [795, 248] on button "Add writer" at bounding box center [795, 242] width 98 height 25
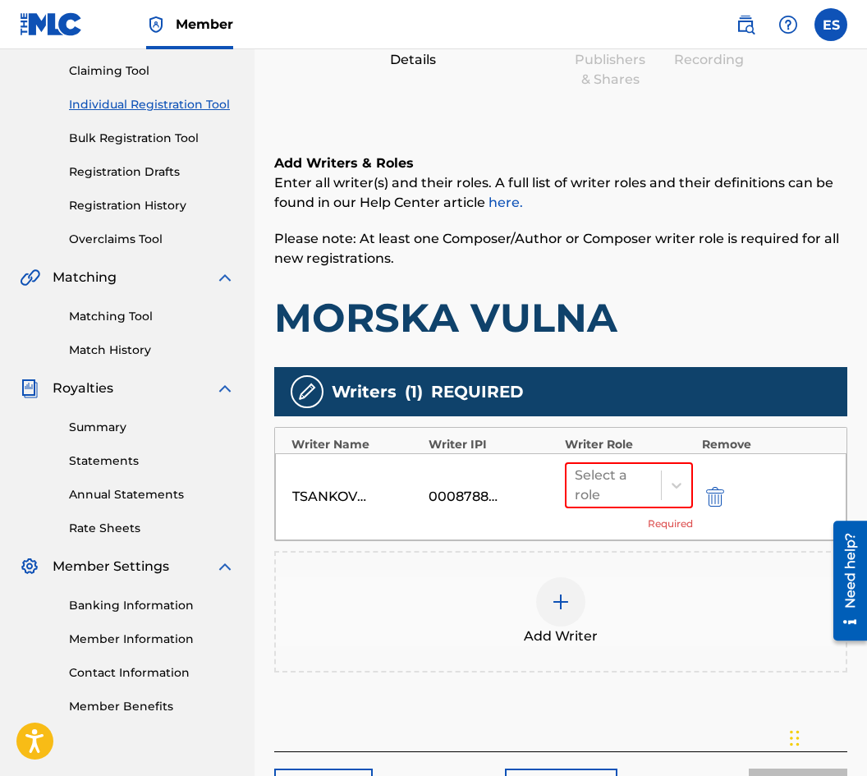
scroll to position [283, 0]
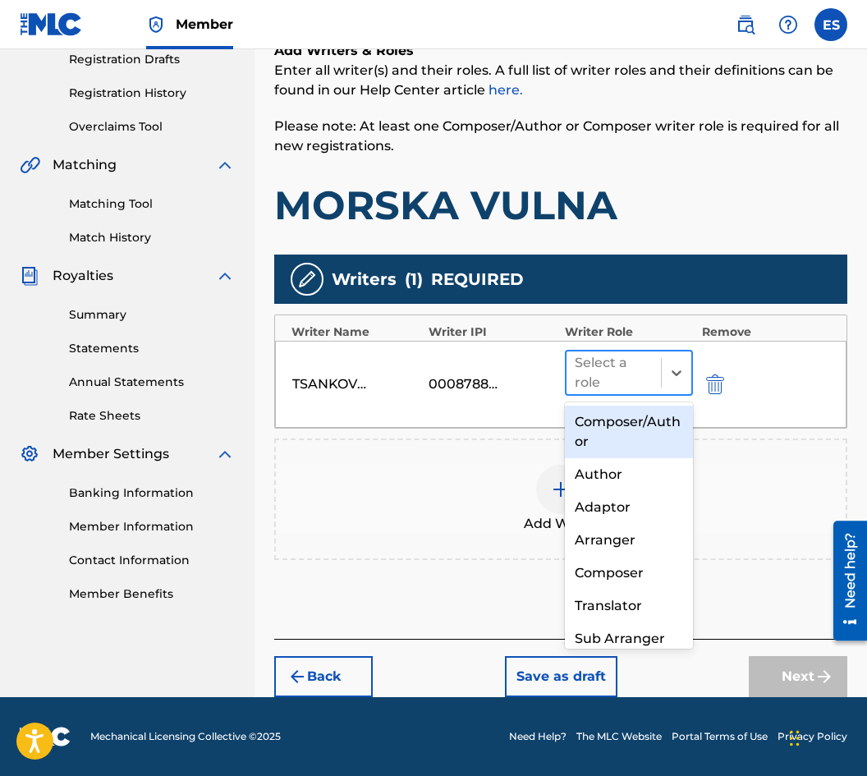
click at [641, 382] on div at bounding box center [614, 372] width 78 height 23
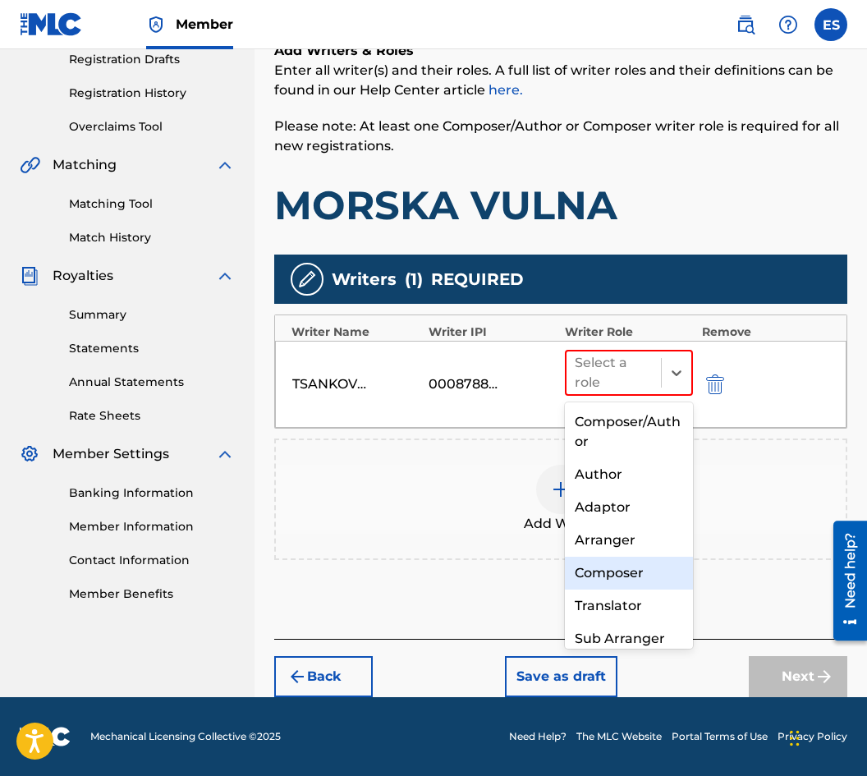
click at [661, 580] on div "Composer" at bounding box center [629, 572] width 128 height 33
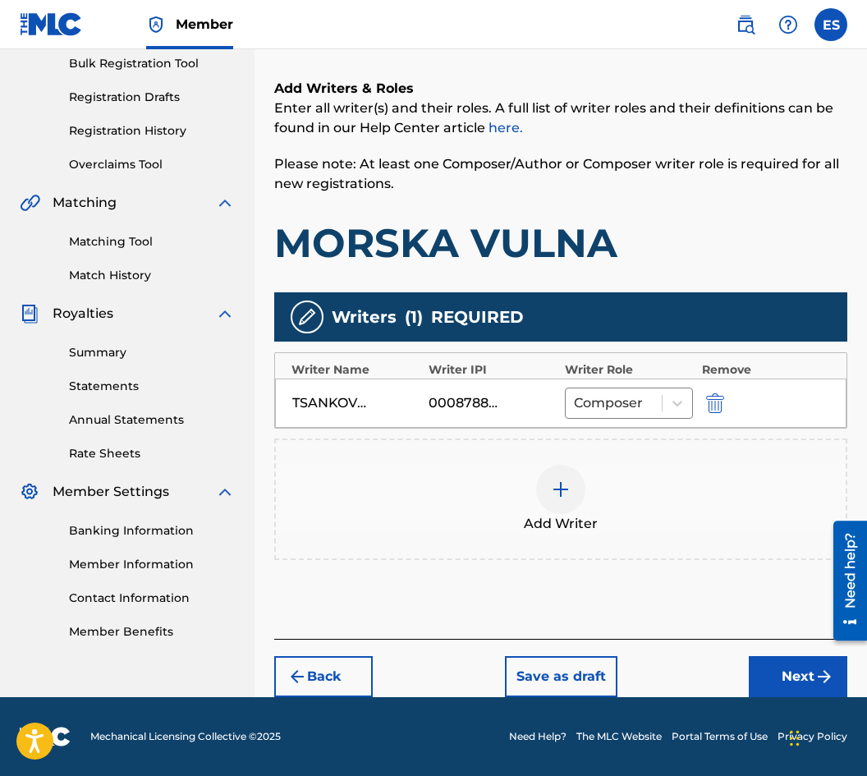
click at [766, 668] on button "Next" at bounding box center [798, 676] width 98 height 41
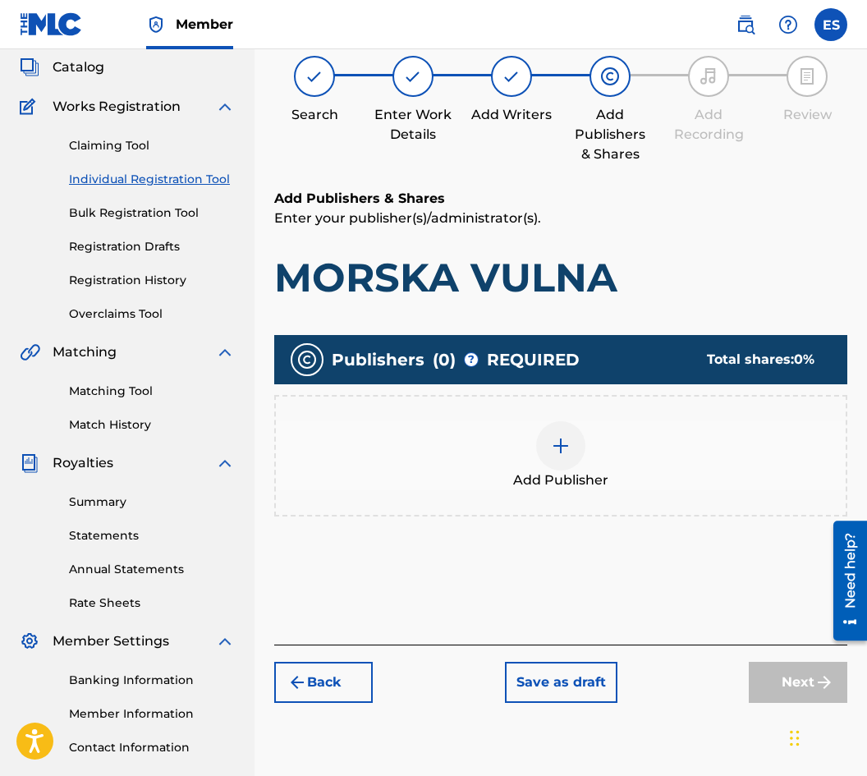
scroll to position [74, 0]
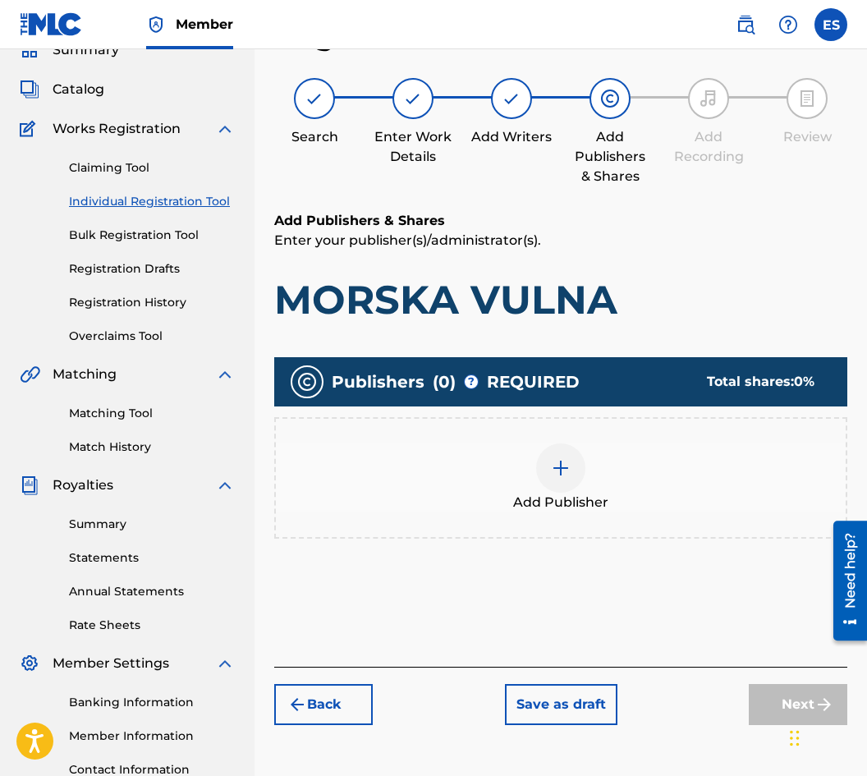
click at [518, 499] on span "Add Publisher" at bounding box center [560, 502] width 95 height 20
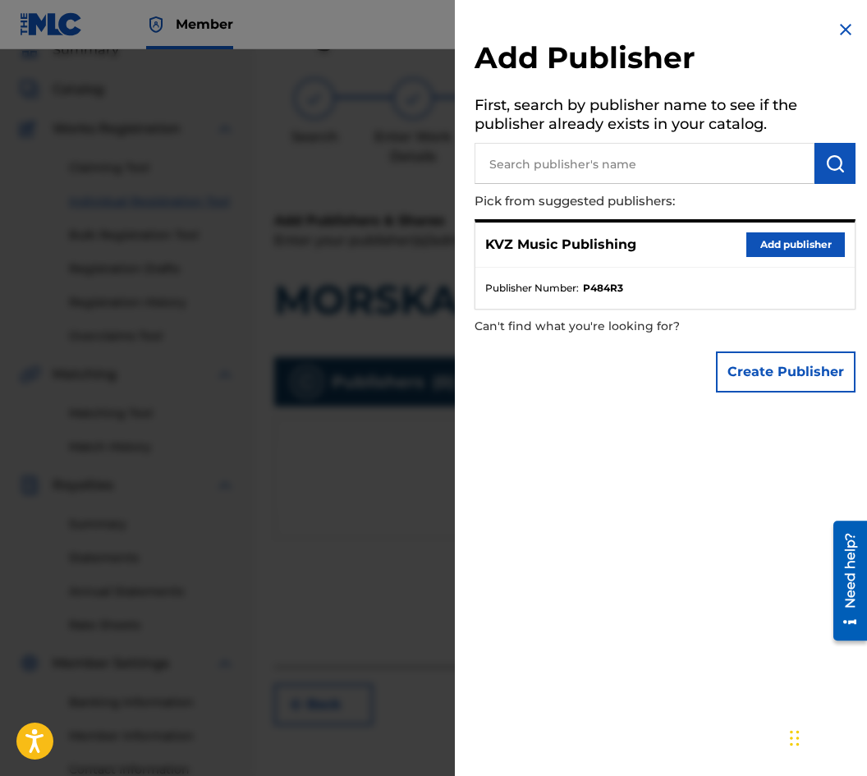
click at [777, 221] on div "KVZ Music Publishing Add publisher Publisher Number : P484R3" at bounding box center [664, 264] width 381 height 90
click at [761, 230] on div "KVZ Music Publishing Add publisher" at bounding box center [664, 244] width 379 height 45
click at [754, 245] on button "Add publisher" at bounding box center [795, 244] width 98 height 25
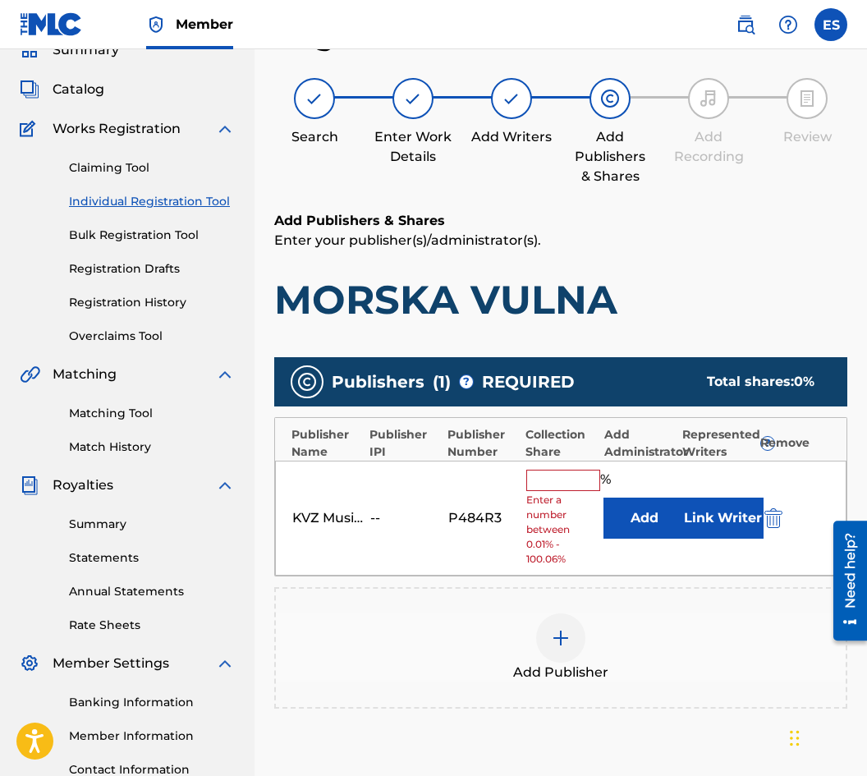
click at [558, 482] on input "text" at bounding box center [563, 479] width 74 height 21
type input "100"
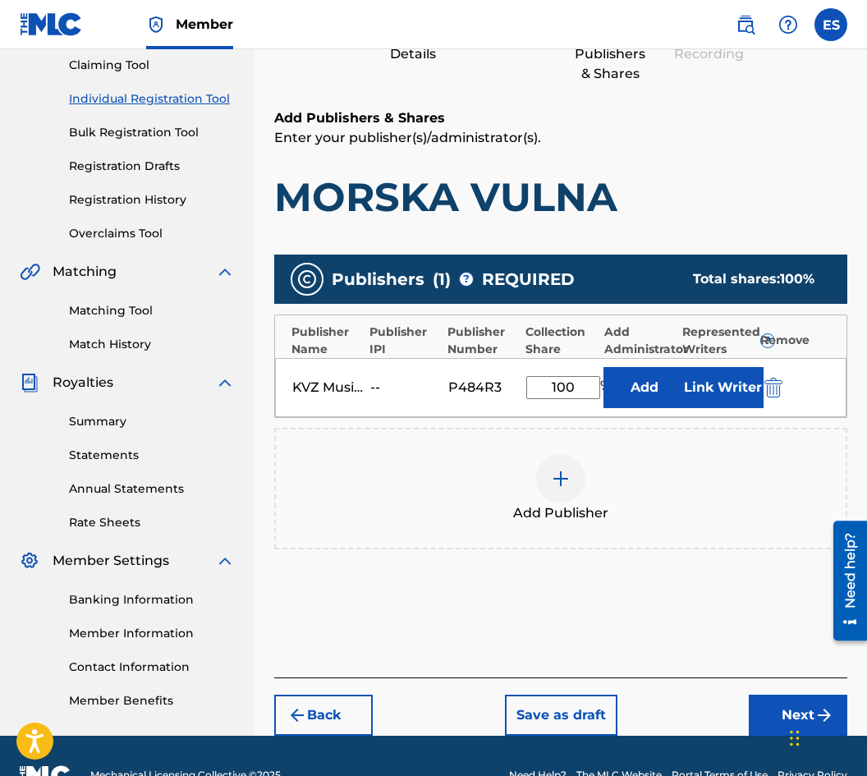
scroll to position [215, 0]
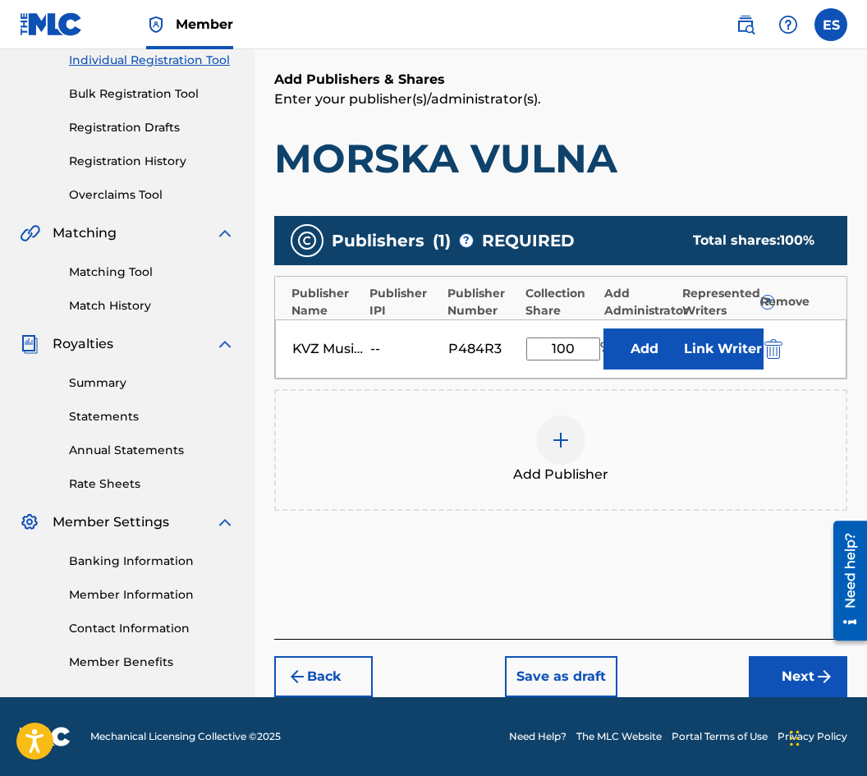
click at [821, 680] on img "submit" at bounding box center [824, 676] width 20 height 20
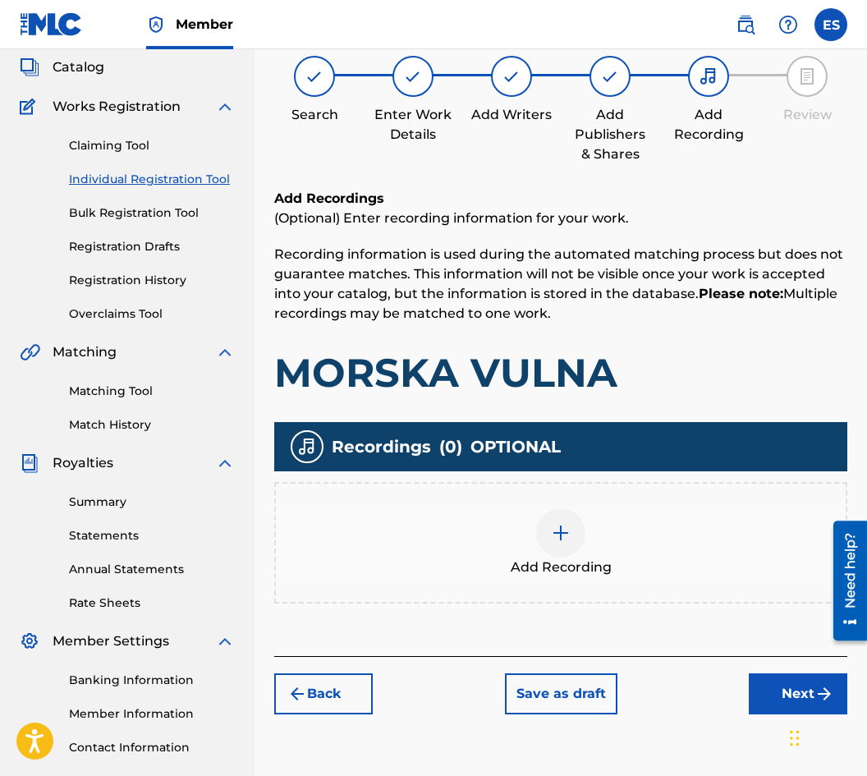
scroll to position [74, 0]
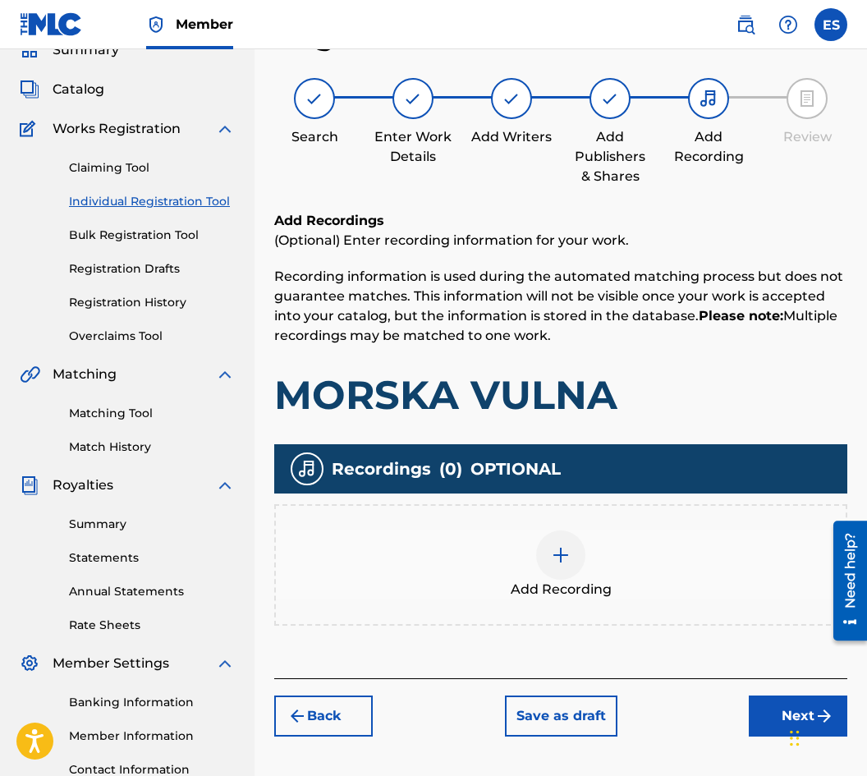
click at [523, 562] on div "Add Recording" at bounding box center [561, 564] width 570 height 69
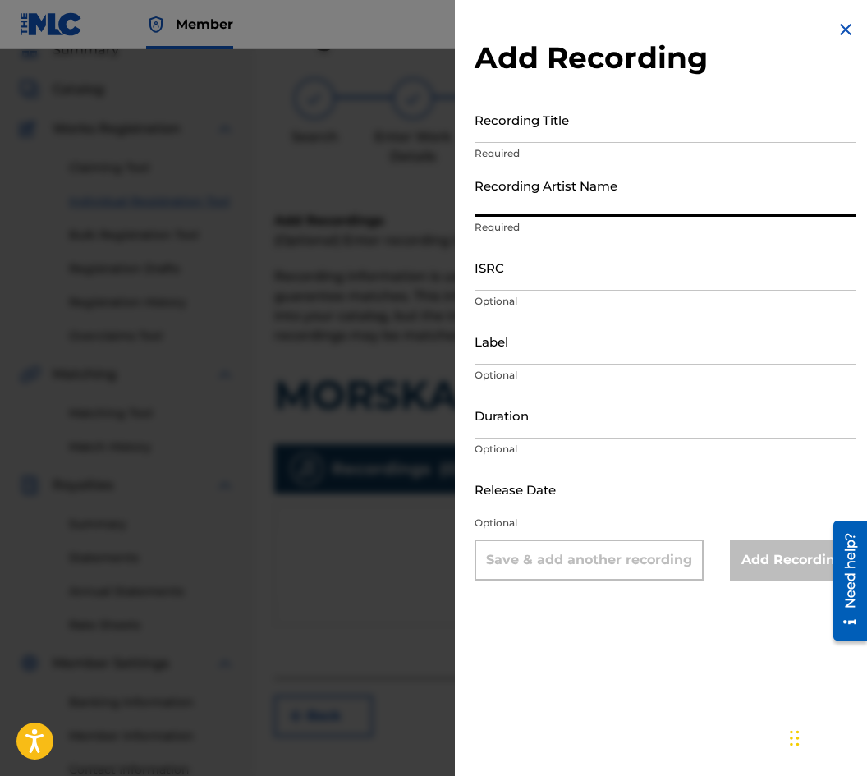
paste input "[DEMOGRAPHIC_DATA]"
type input "[DEMOGRAPHIC_DATA]"
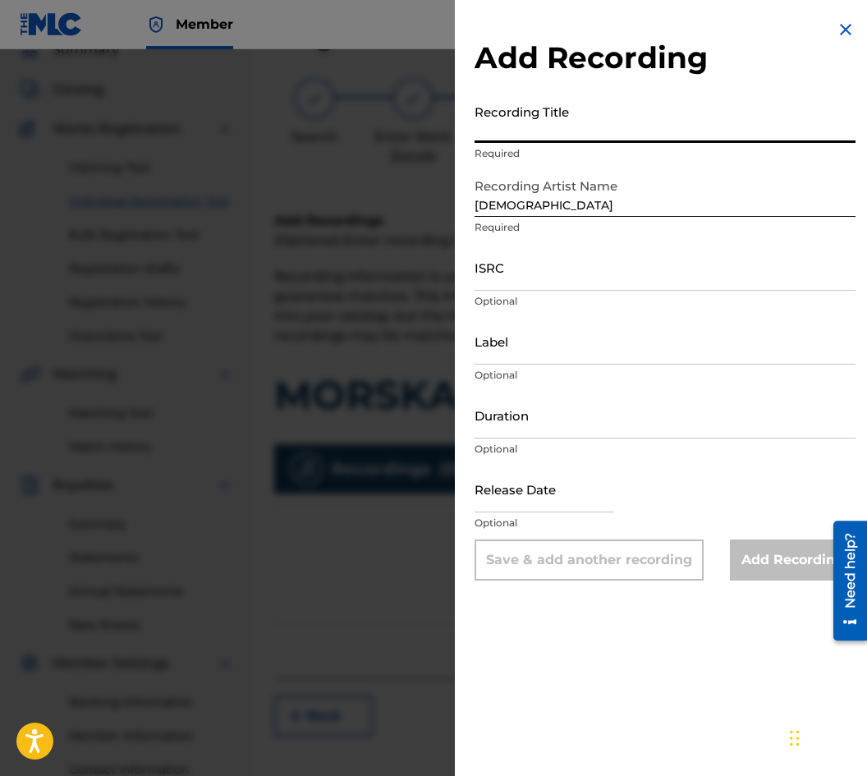
paste input "MORSKA VULNA"
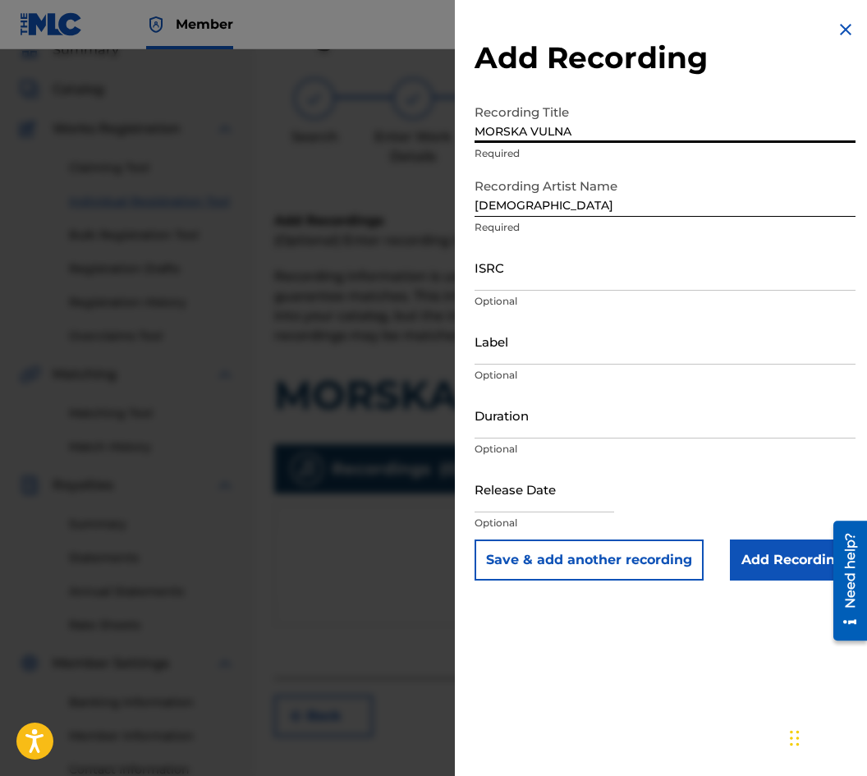
type input "MORSKA VULNA"
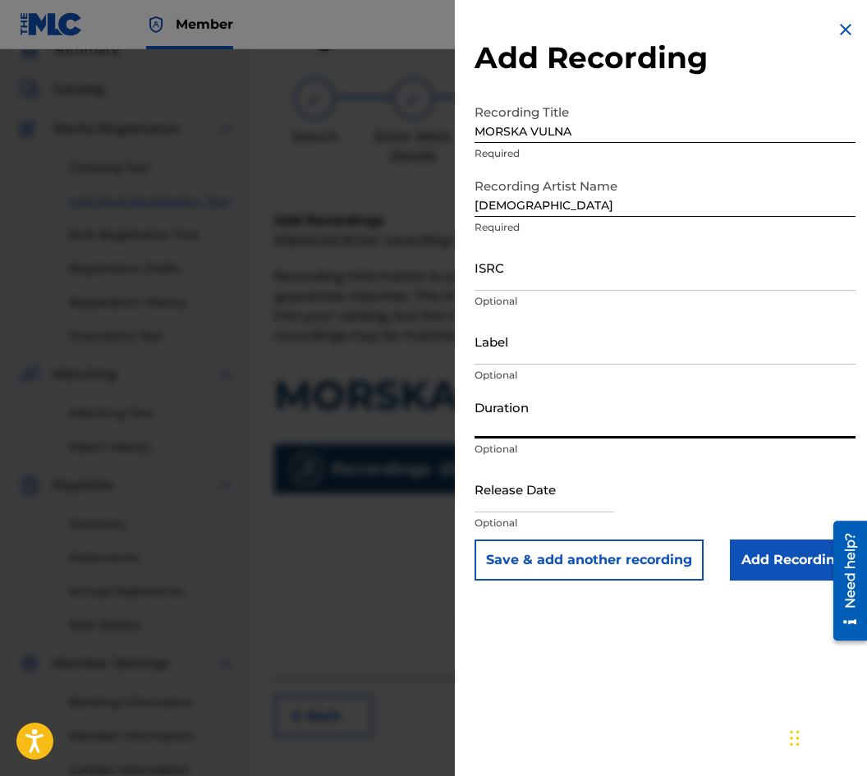
click at [648, 429] on input "Duration" at bounding box center [664, 415] width 381 height 47
click at [493, 424] on input "03:30" at bounding box center [664, 415] width 381 height 47
type input "03:10"
click at [783, 562] on input "Add Recording" at bounding box center [793, 559] width 126 height 41
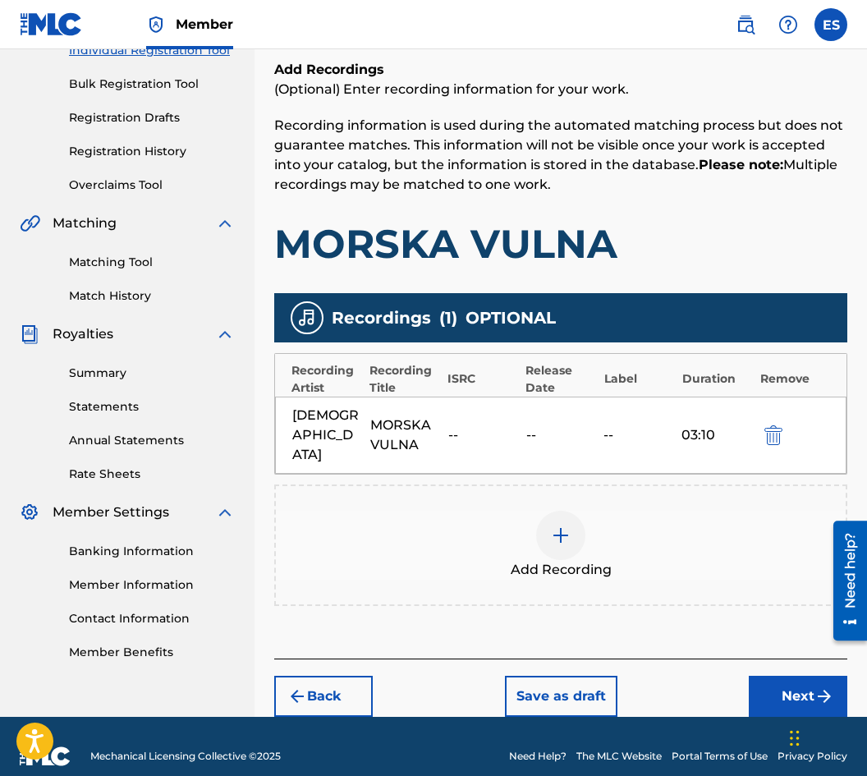
click at [763, 675] on button "Next" at bounding box center [798, 695] width 98 height 41
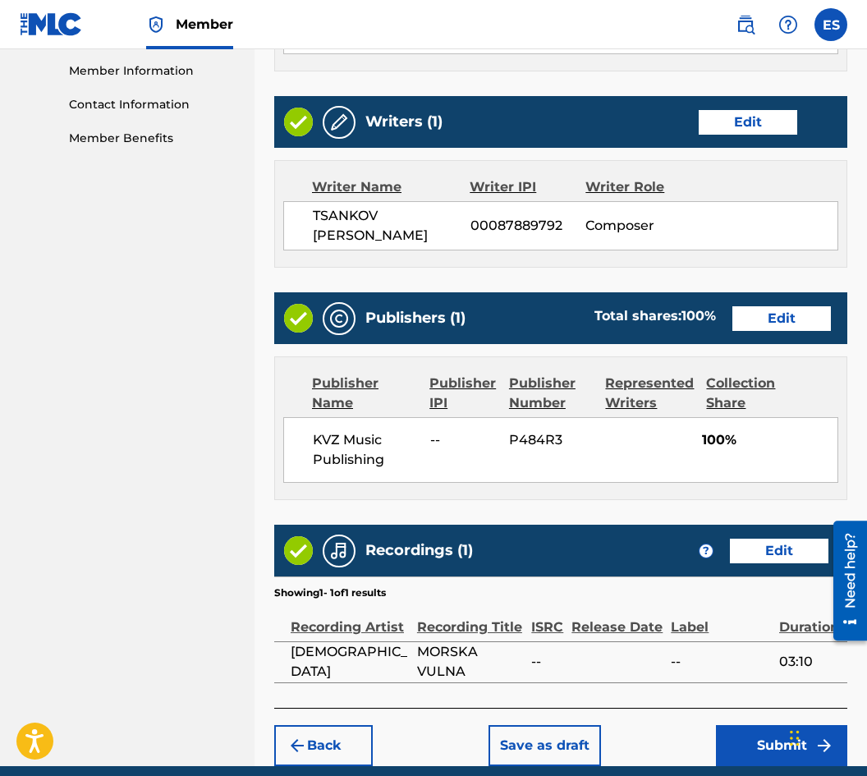
scroll to position [808, 0]
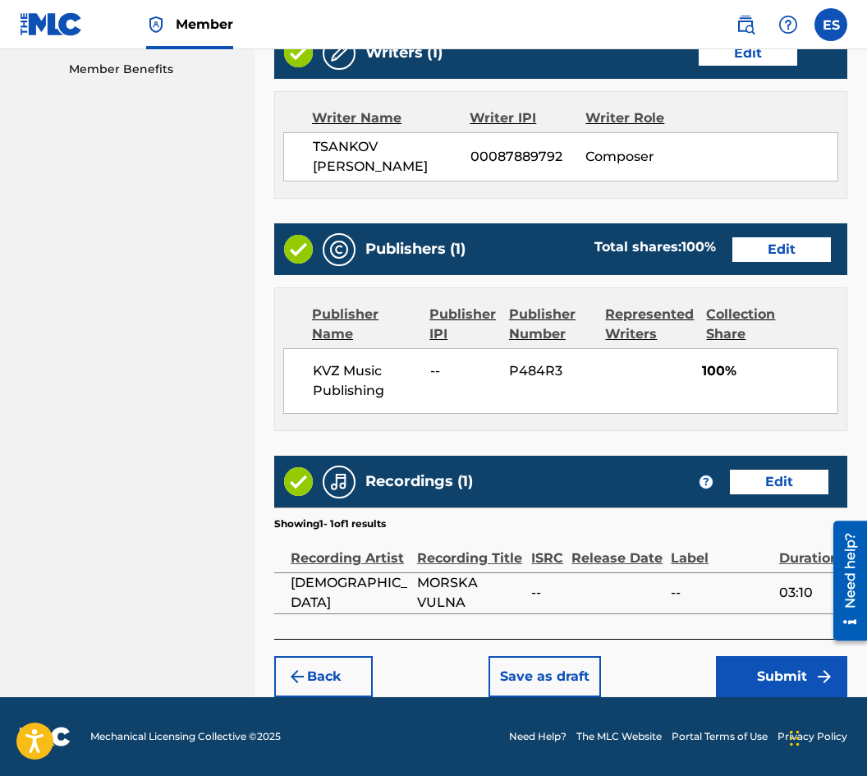
click at [737, 661] on button "Submit" at bounding box center [781, 676] width 131 height 41
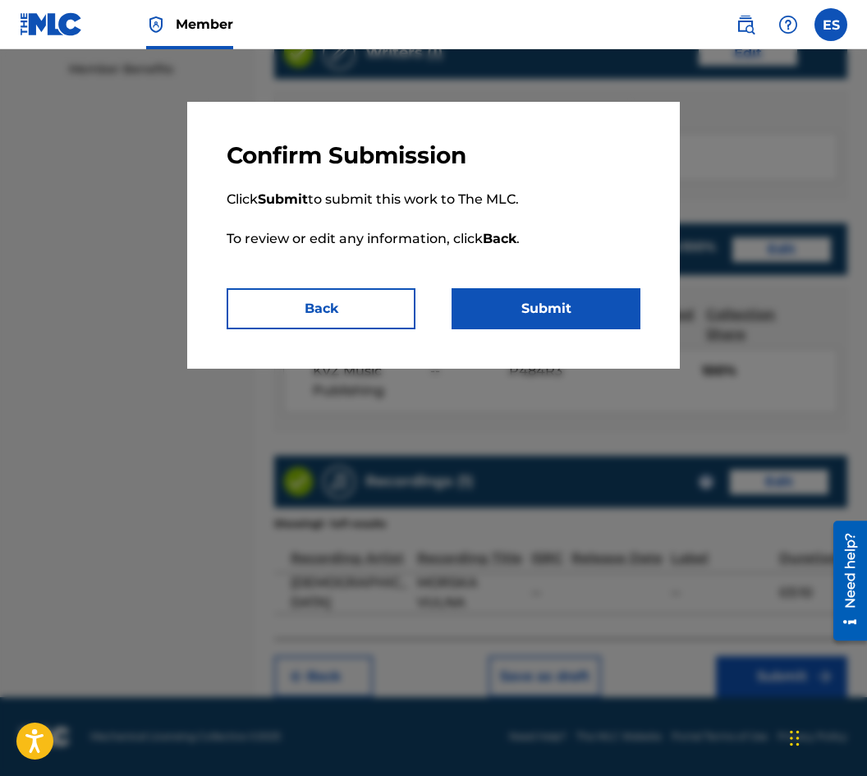
click at [520, 301] on button "Submit" at bounding box center [545, 308] width 189 height 41
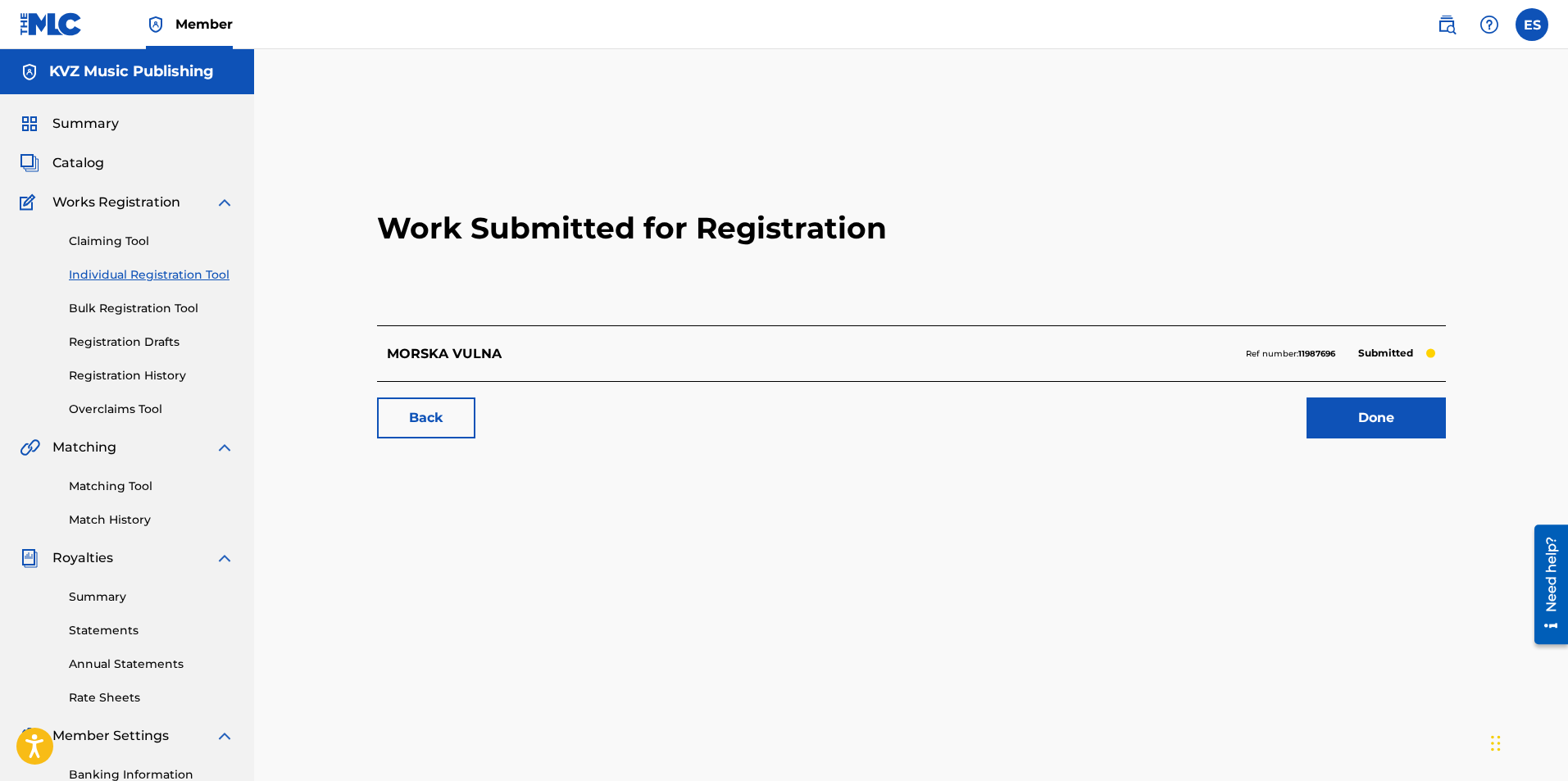
click at [188, 275] on link "Individual Registration Tool" at bounding box center [152, 275] width 166 height 17
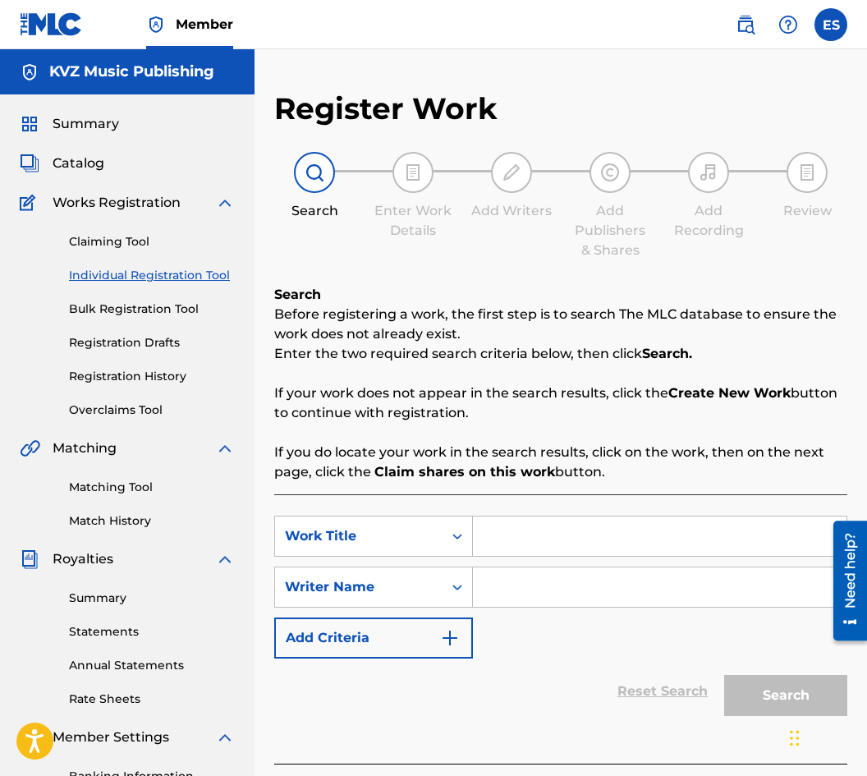
paste input "MOSTCHETO NA VLYUBENITE"
click at [491, 542] on input "MOSTCHETO NA VLYUBENITE" at bounding box center [659, 535] width 373 height 39
type input "MOSTCHETO NA VLYUBENITE"
paste input "[PERSON_NAME]"
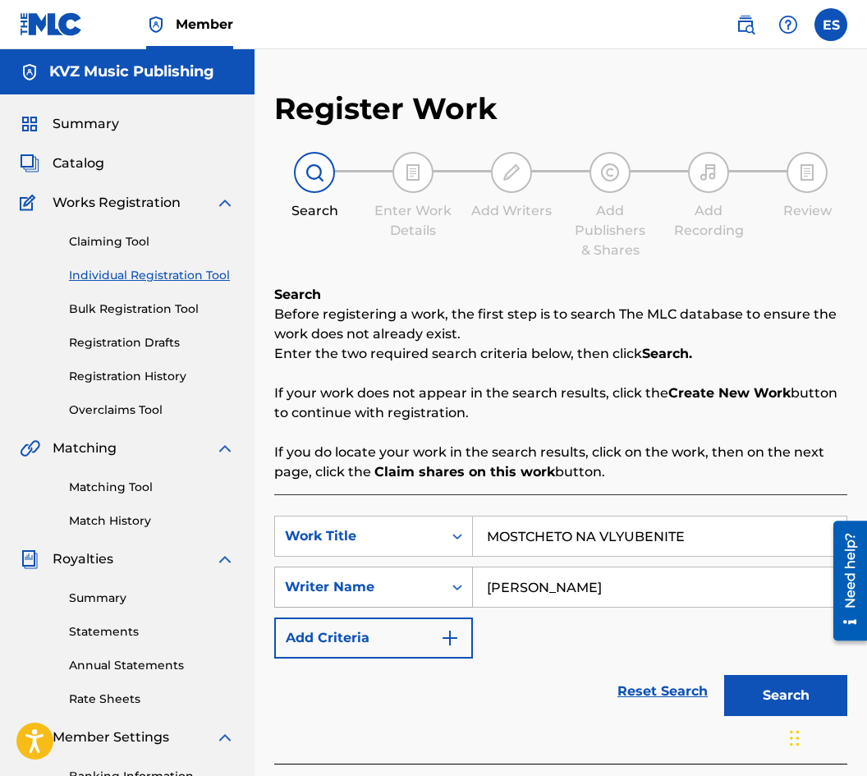
drag, startPoint x: 489, startPoint y: 577, endPoint x: 456, endPoint y: 566, distance: 35.3
click at [453, 575] on div "SearchWithCriteria93ece8ba-8125-4166-a1ca-79e9c28b3086 Writer Name [PERSON_NAME]" at bounding box center [560, 586] width 573 height 41
type input "[PERSON_NAME]"
drag, startPoint x: 493, startPoint y: 527, endPoint x: 442, endPoint y: 561, distance: 62.1
click at [442, 561] on div "SearchWithCriteria5332efef-bf21-4b0c-bbbc-280da3c73513 Work Title MOSTCHETO NA …" at bounding box center [560, 586] width 573 height 143
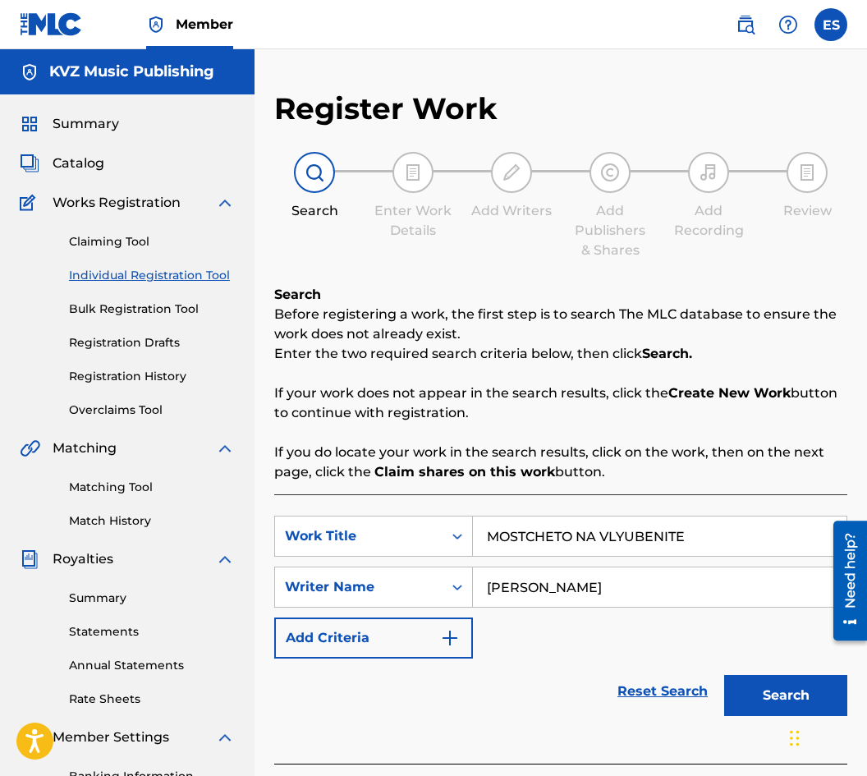
click at [738, 689] on button "Search" at bounding box center [785, 695] width 123 height 41
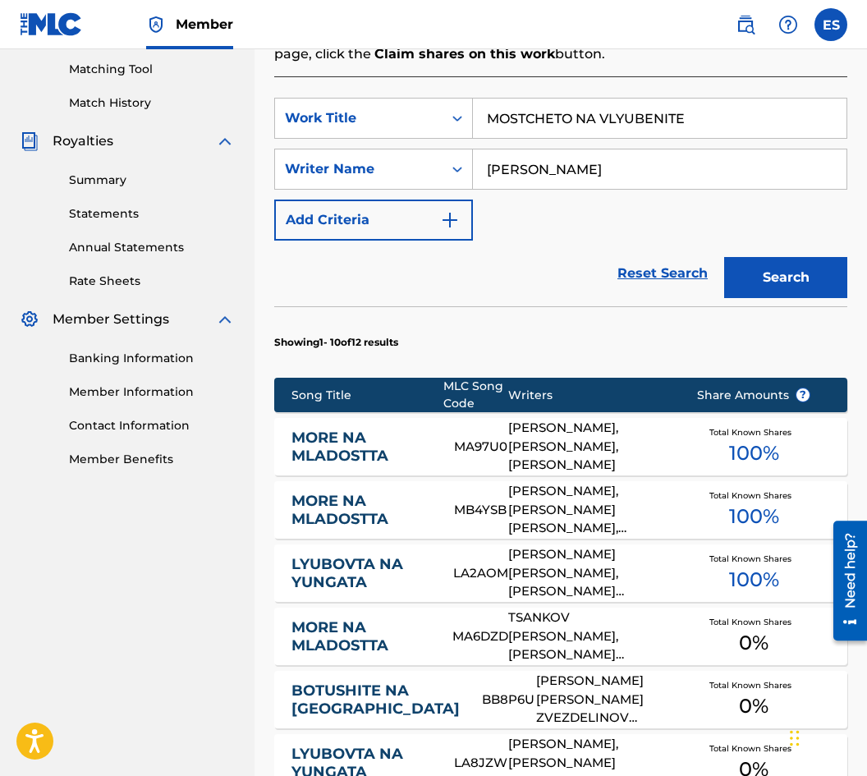
scroll to position [455, 0]
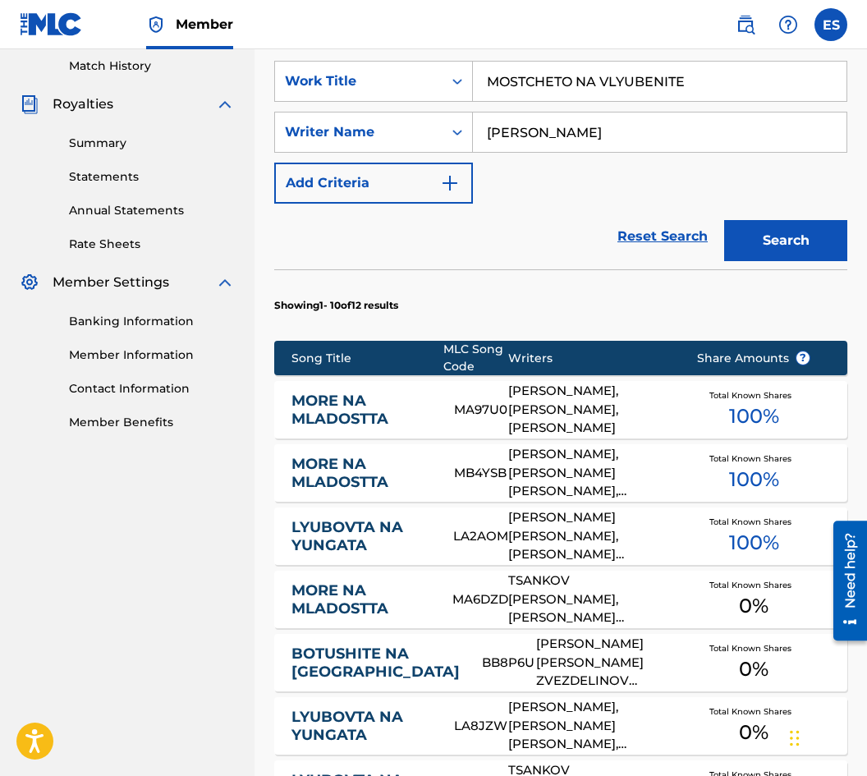
click at [401, 409] on link "MORE NA MLADOSTTA" at bounding box center [361, 410] width 140 height 37
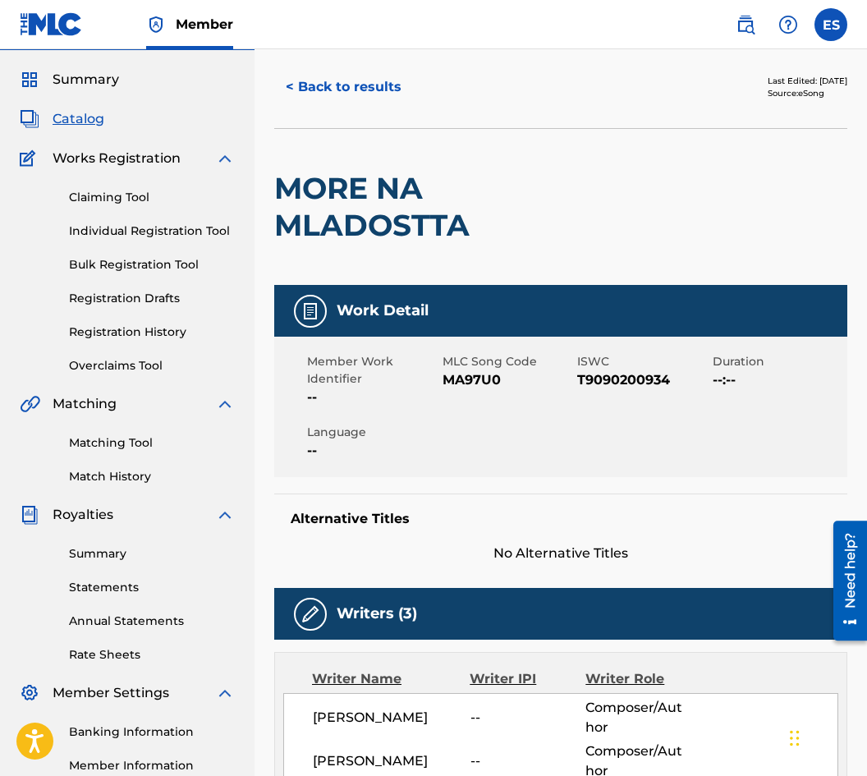
click at [309, 85] on button "< Back to results" at bounding box center [343, 86] width 139 height 41
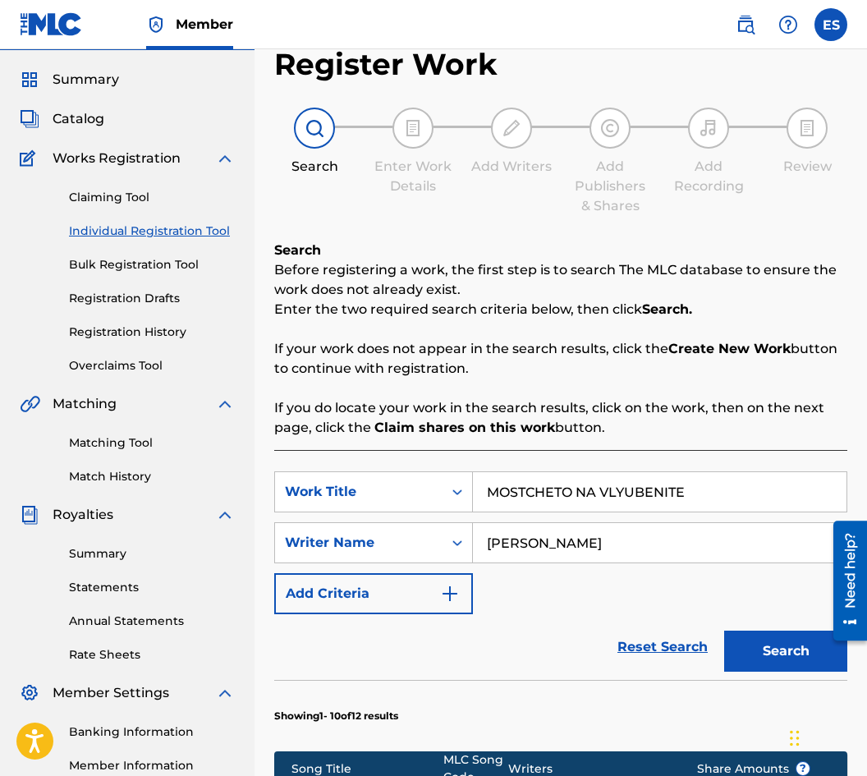
scroll to position [208, 0]
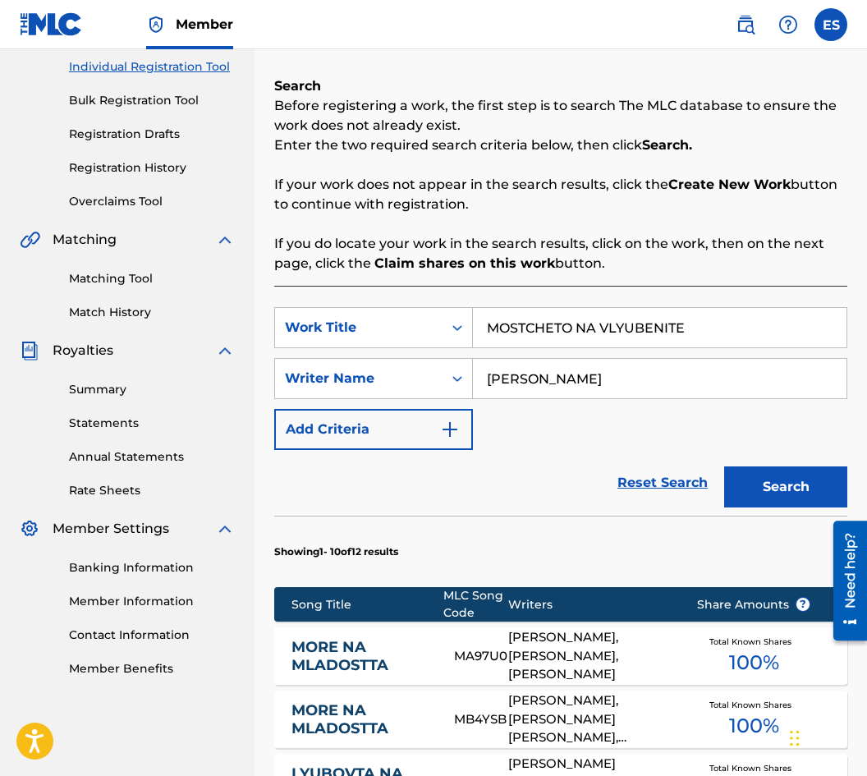
click at [380, 716] on link "MORE NA MLADOSTTA" at bounding box center [361, 719] width 140 height 37
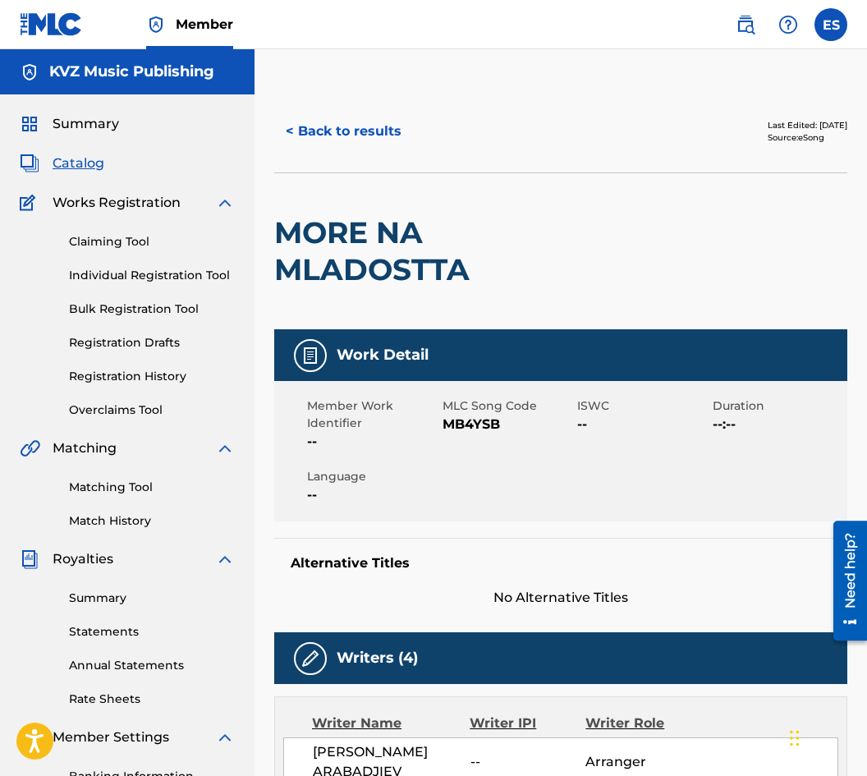
click at [343, 157] on div "< Back to results Last Edited: [DATE] Source: eSong" at bounding box center [560, 131] width 573 height 82
click at [343, 150] on button "< Back to results" at bounding box center [343, 131] width 139 height 41
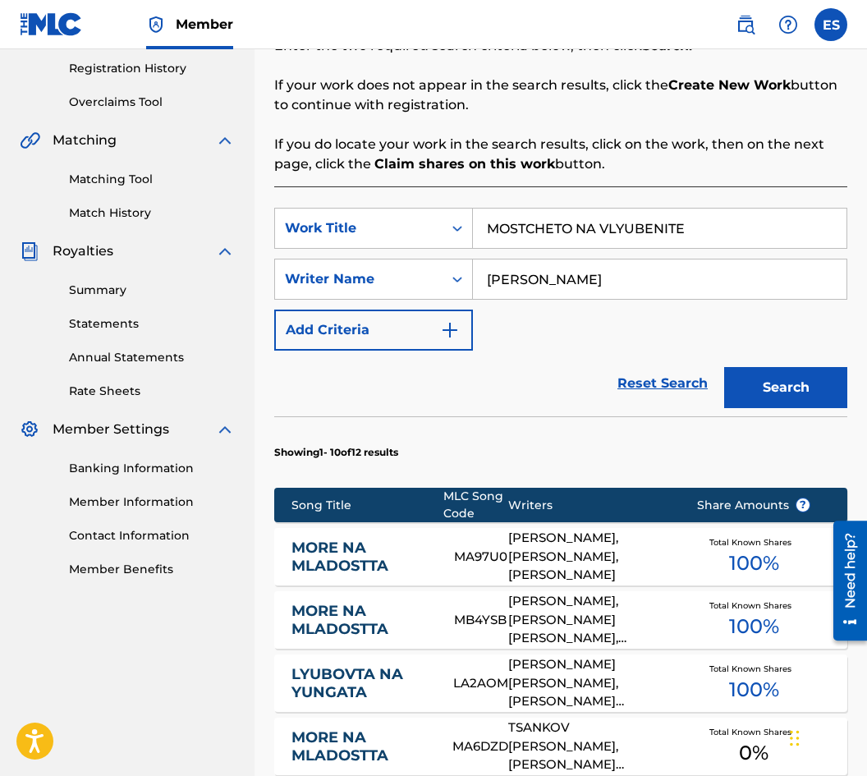
scroll to position [455, 0]
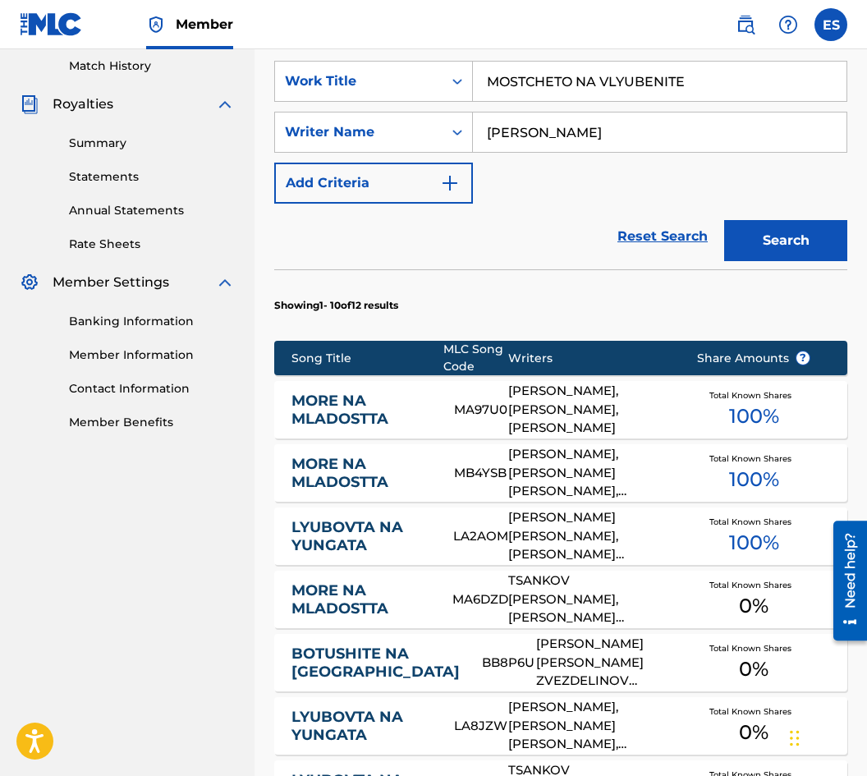
click at [366, 529] on link "LYUBOVTA NA YUNGATA" at bounding box center [361, 536] width 140 height 37
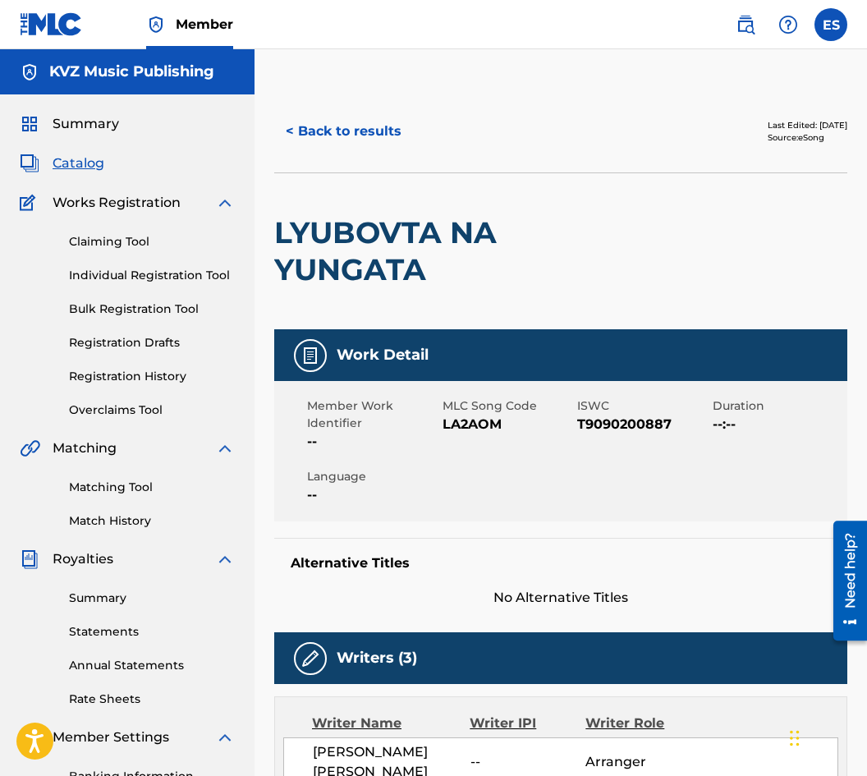
click at [340, 142] on button "< Back to results" at bounding box center [343, 131] width 139 height 41
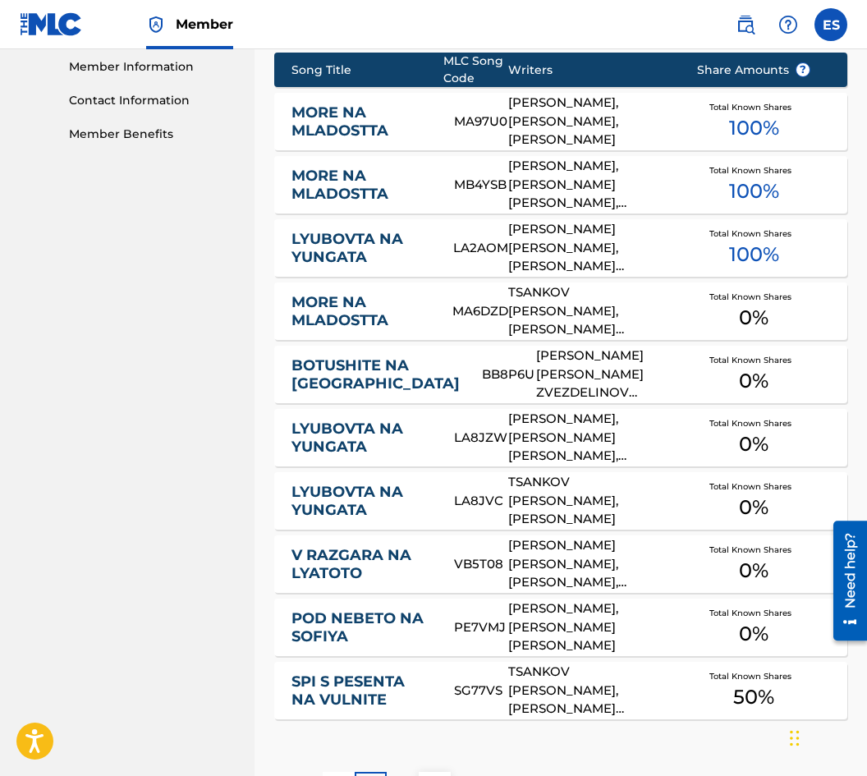
scroll to position [783, 0]
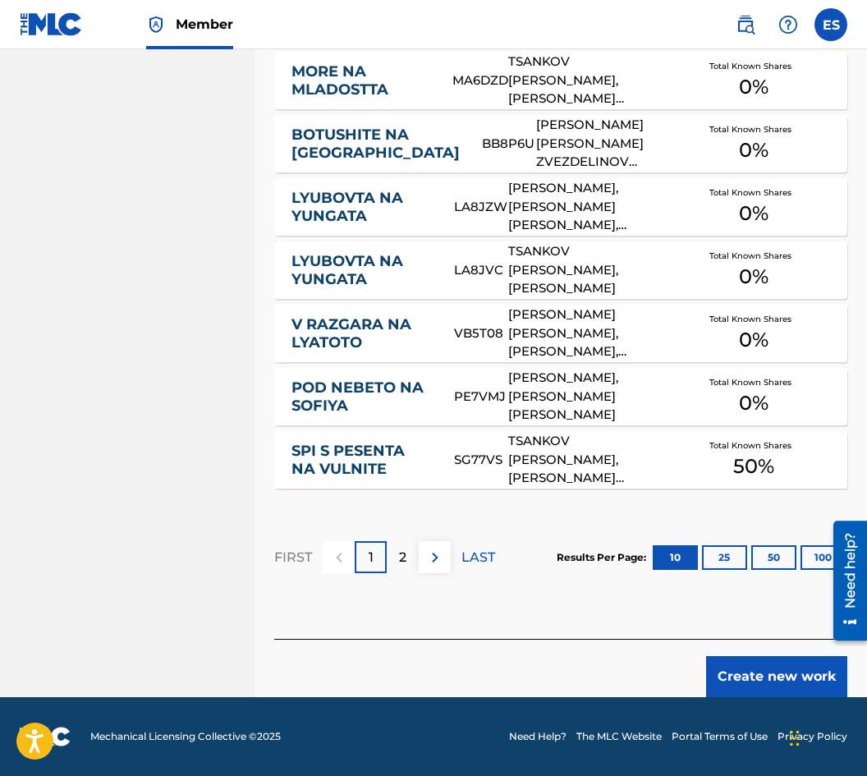
click at [764, 687] on button "Create new work" at bounding box center [776, 676] width 141 height 41
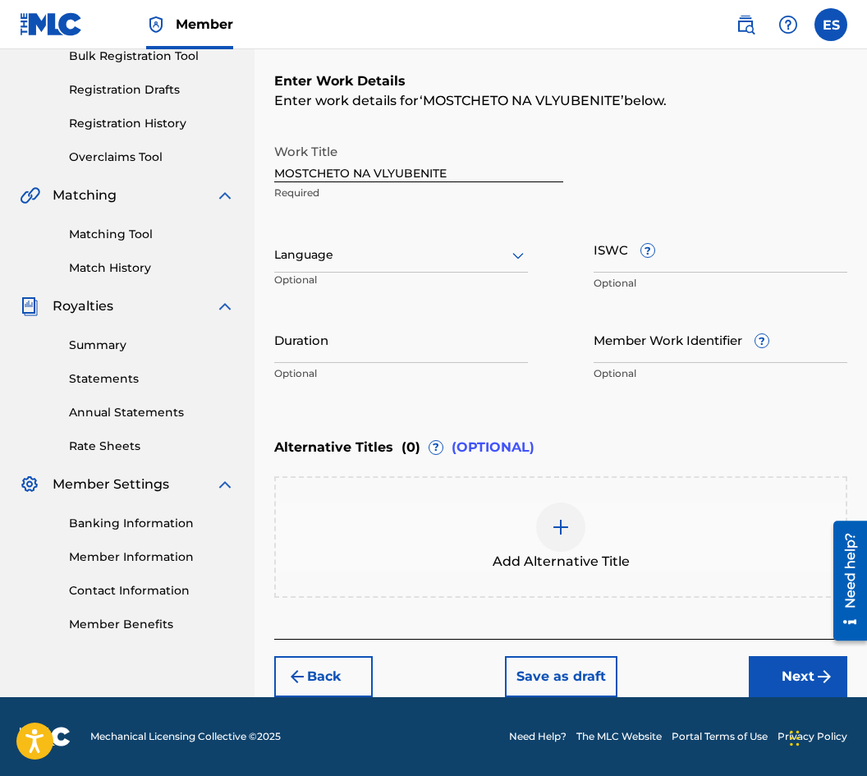
scroll to position [253, 0]
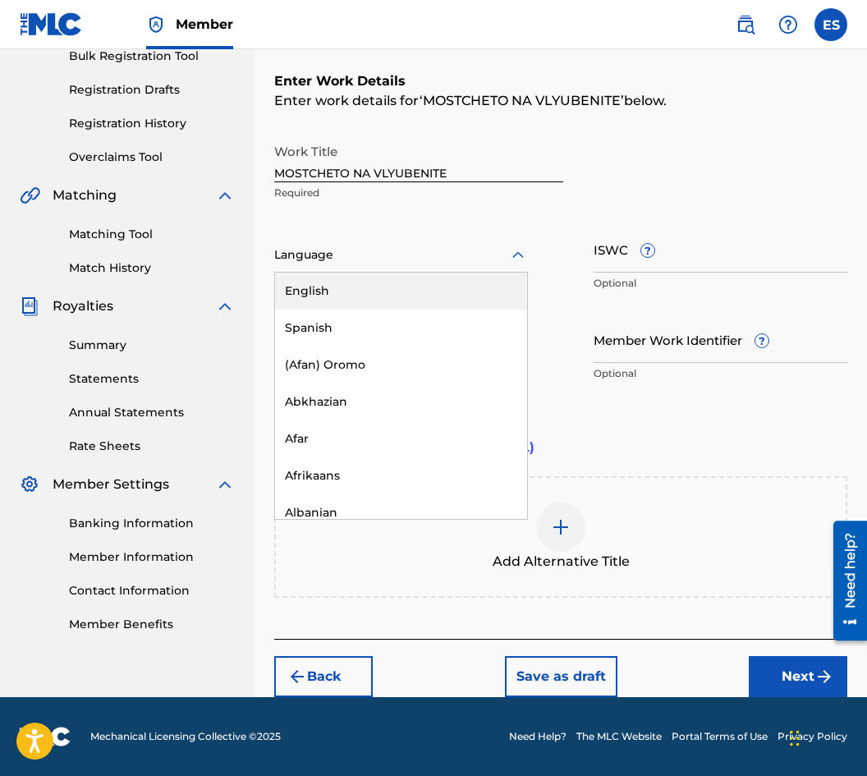
click at [345, 261] on div at bounding box center [401, 255] width 254 height 21
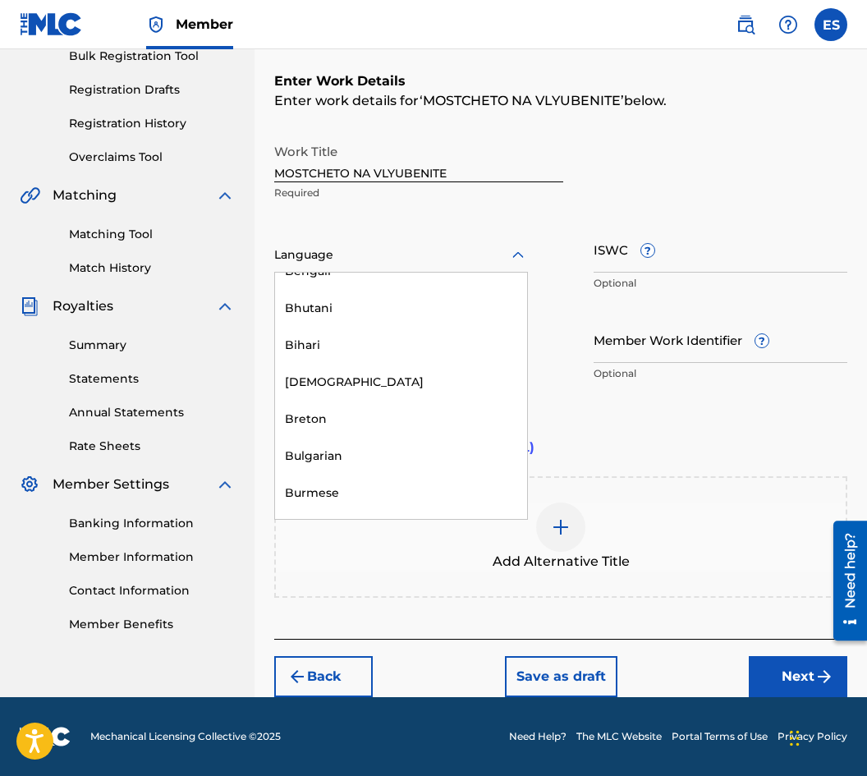
scroll to position [575, 0]
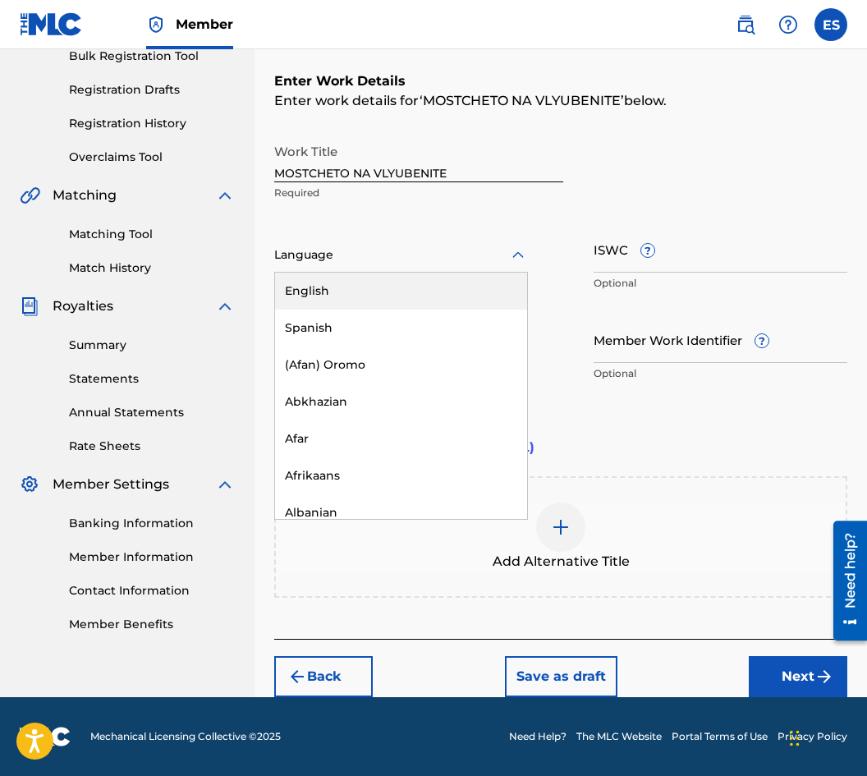
drag, startPoint x: 378, startPoint y: 460, endPoint x: 290, endPoint y: 242, distance: 234.6
click at [290, 242] on div "Language" at bounding box center [401, 255] width 254 height 34
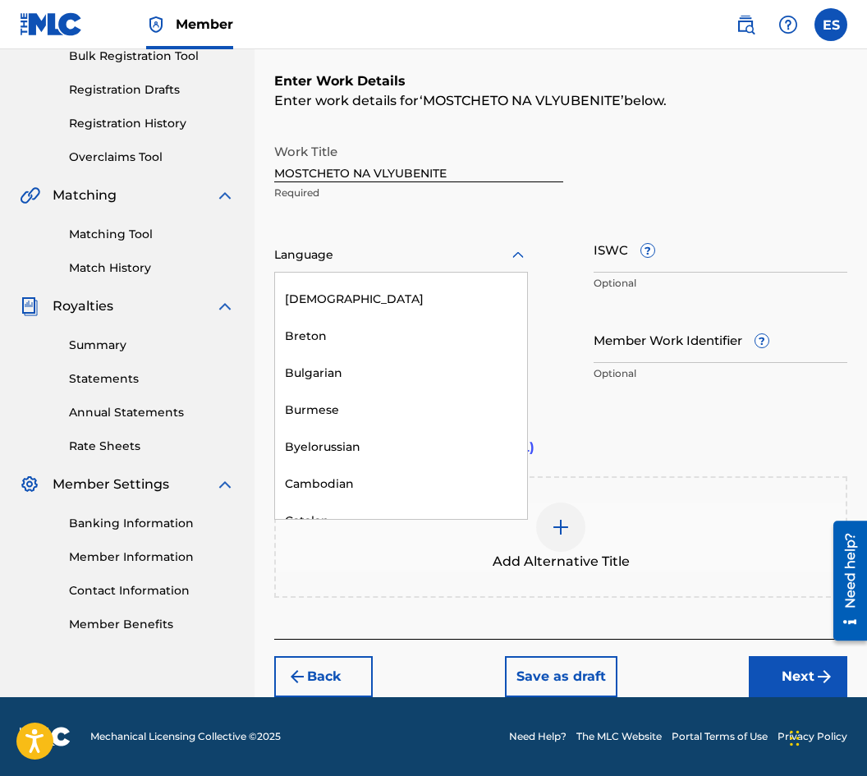
scroll to position [739, 0]
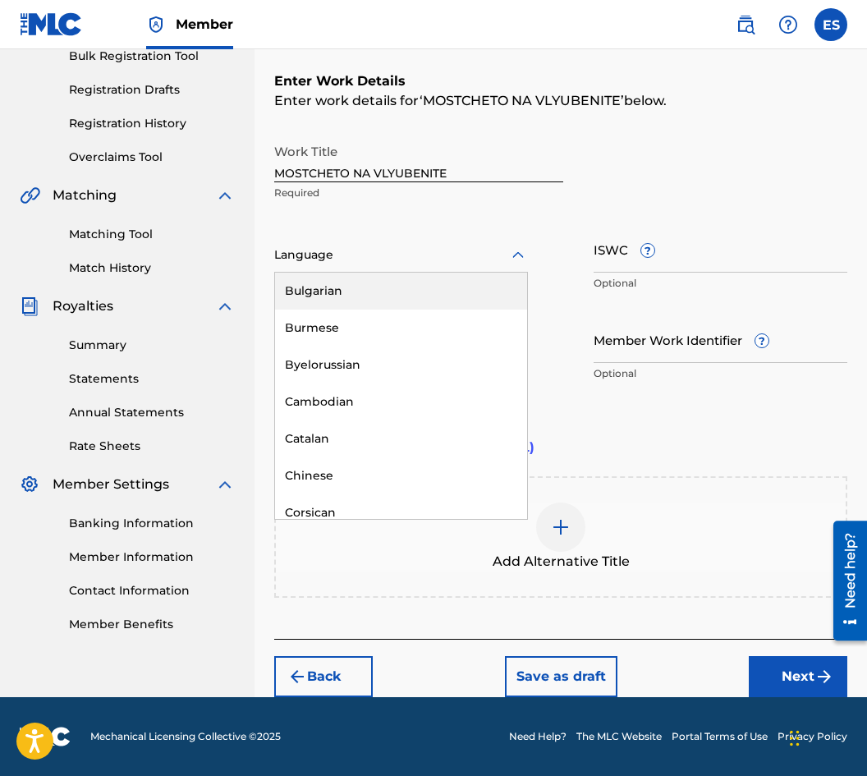
click at [337, 294] on div "Bulgarian" at bounding box center [401, 290] width 252 height 37
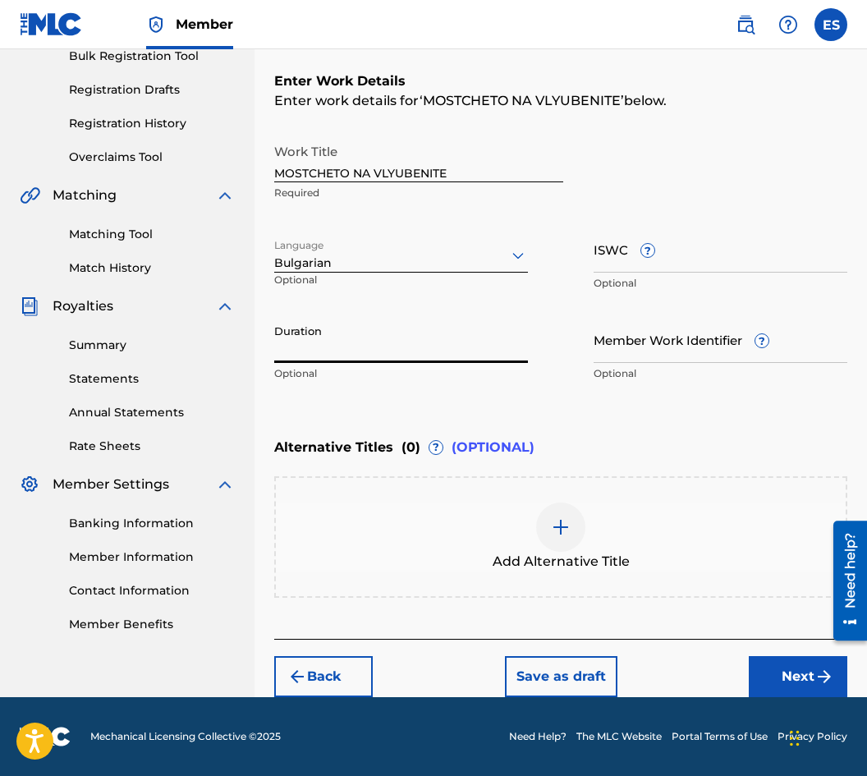
paste input "03:05"
type input "03:05"
click at [556, 524] on img at bounding box center [561, 527] width 20 height 20
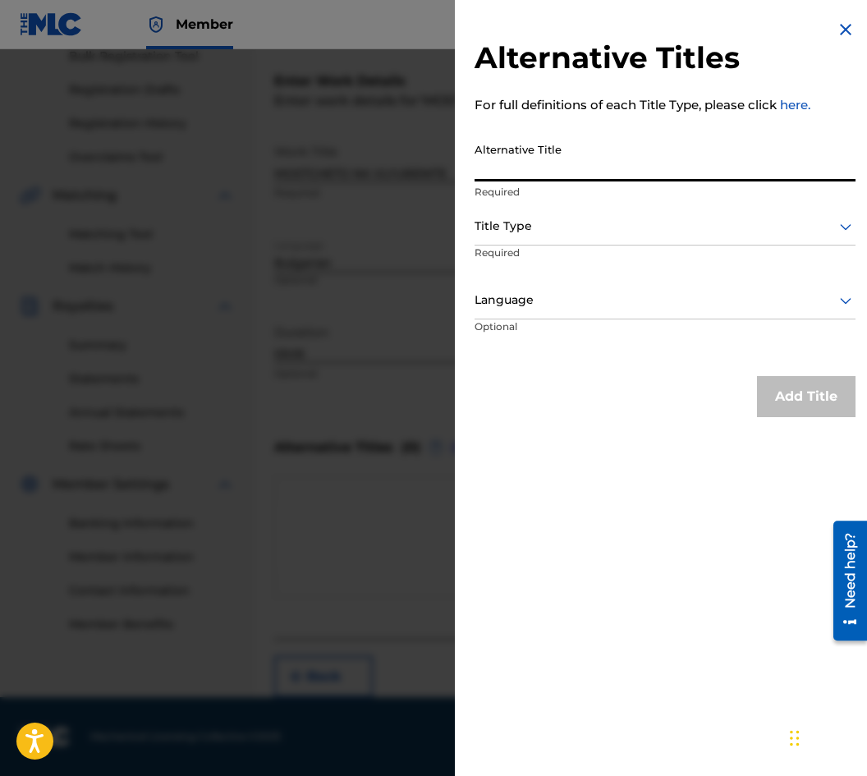
paste input "МОСТЧЕТО НА ВЛЮБЕНИТЕ"
type input "МОСТЧЕТО НА ВЛЮБЕНИТЕ"
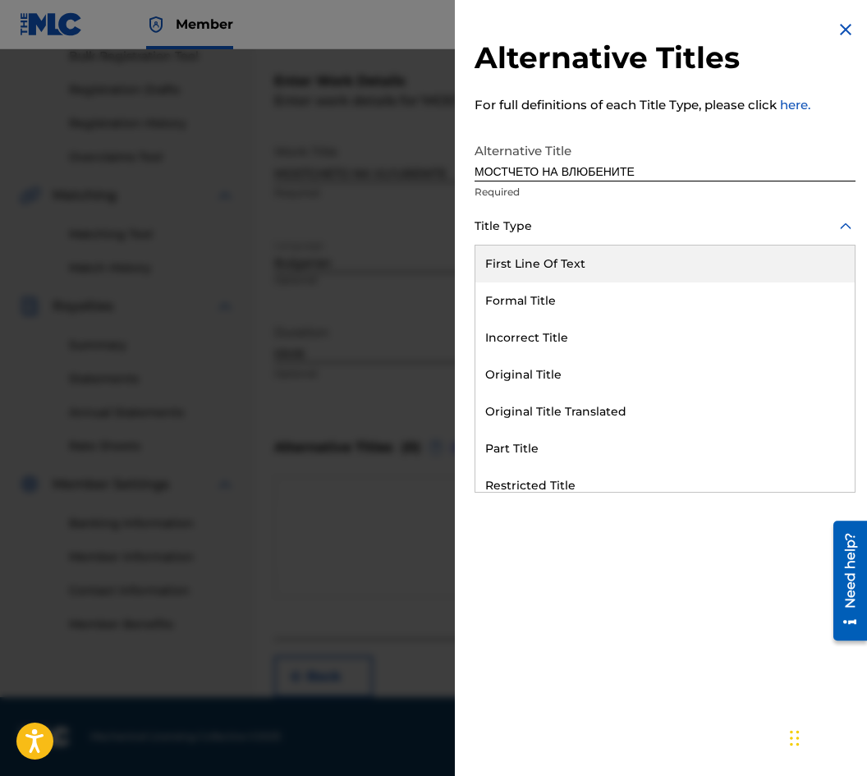
click at [600, 227] on div at bounding box center [664, 226] width 381 height 21
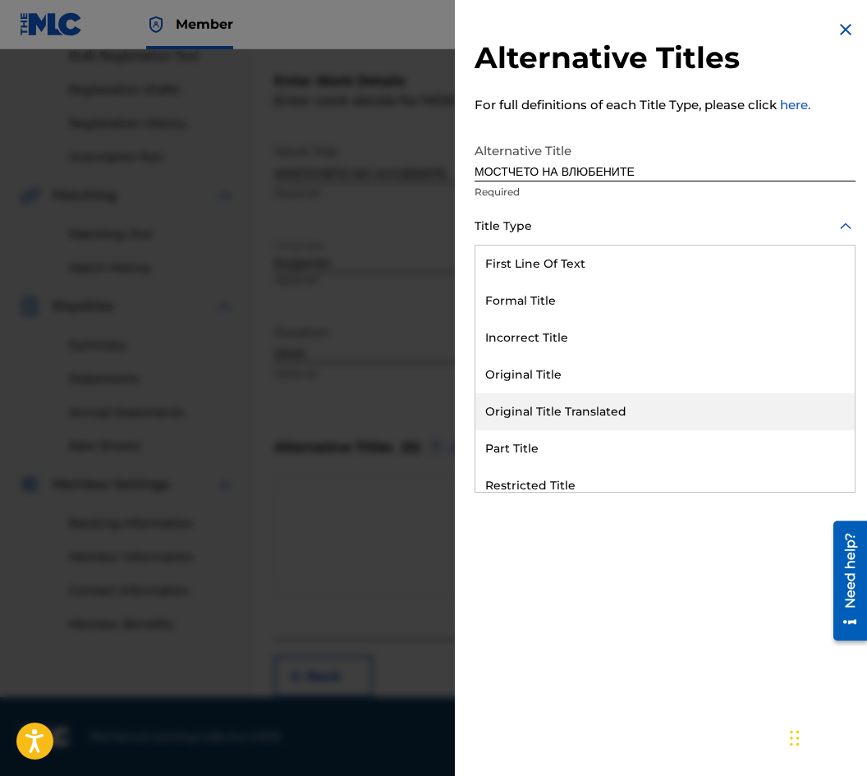
click at [610, 407] on div "Original Title Translated" at bounding box center [664, 411] width 379 height 37
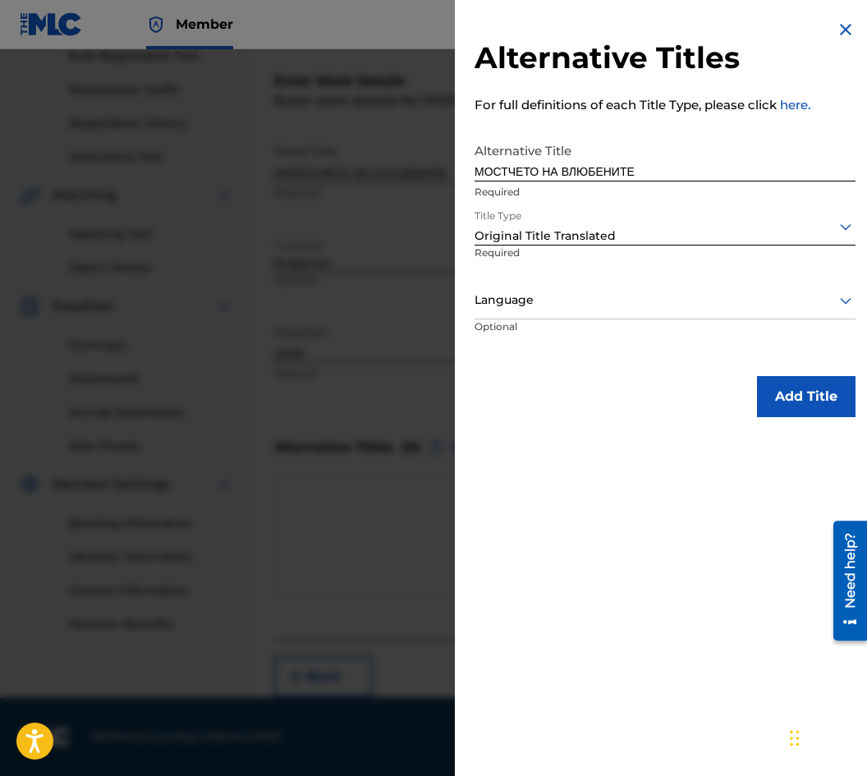
click at [575, 286] on div "Language" at bounding box center [664, 300] width 381 height 37
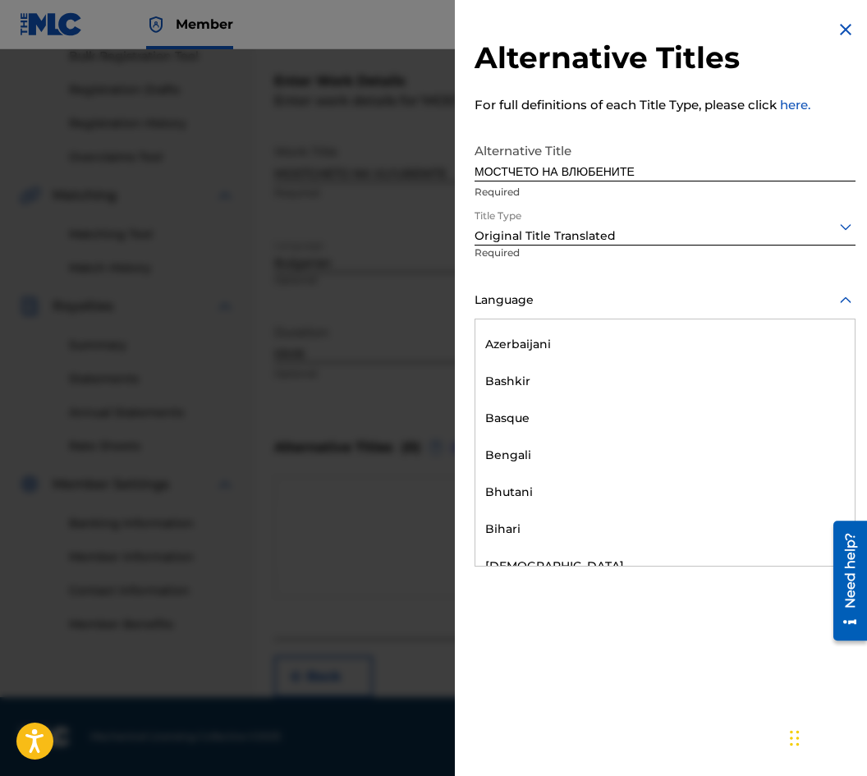
scroll to position [657, 0]
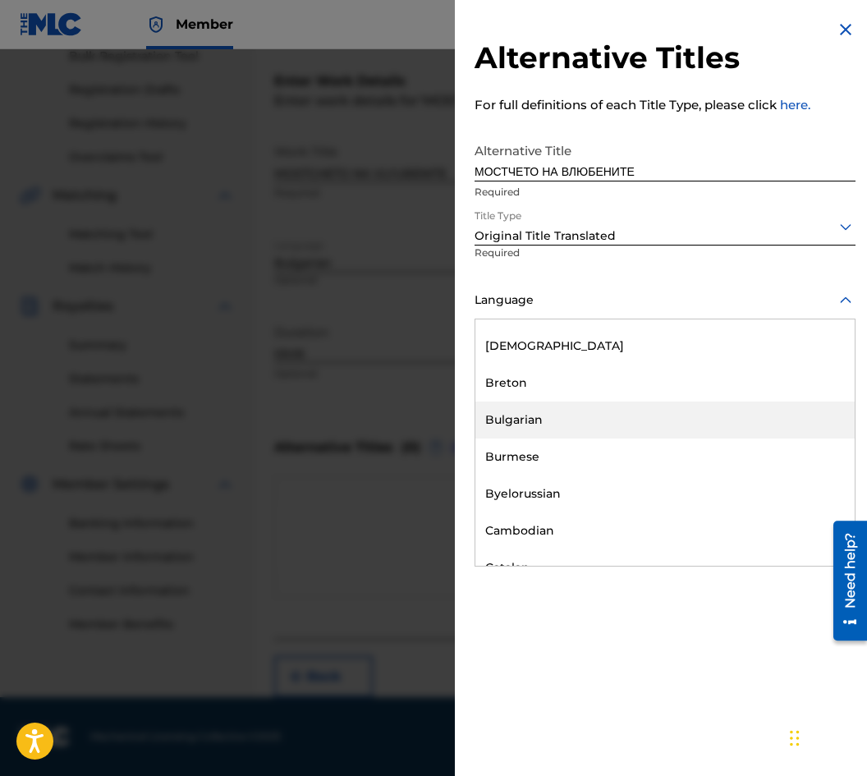
click at [596, 415] on div "Bulgarian" at bounding box center [664, 419] width 379 height 37
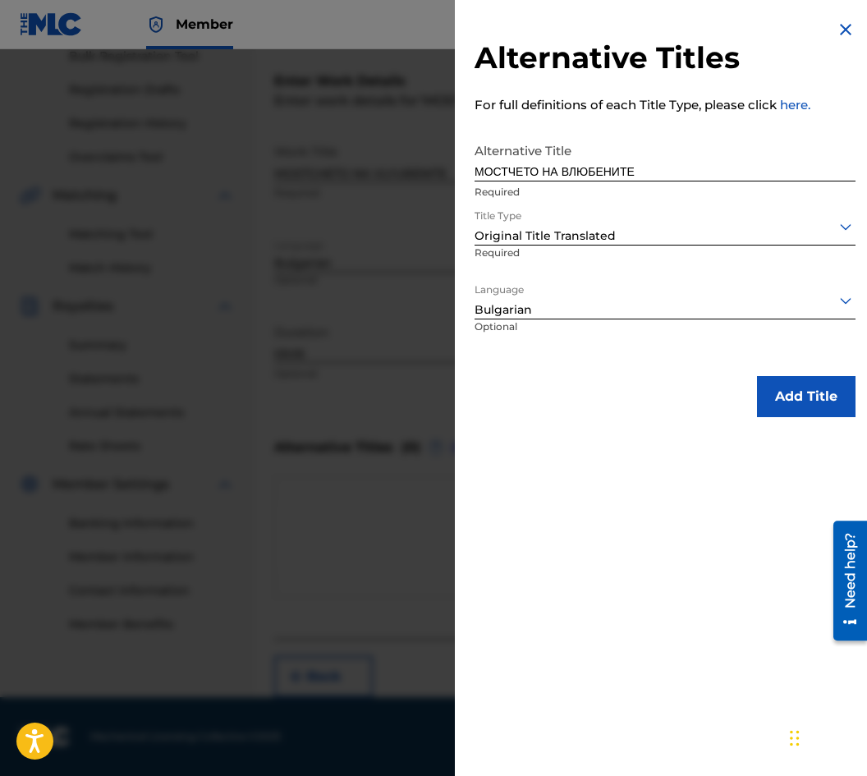
click at [755, 399] on div "Add Title" at bounding box center [664, 396] width 381 height 41
click at [757, 399] on button "Add Title" at bounding box center [806, 396] width 98 height 41
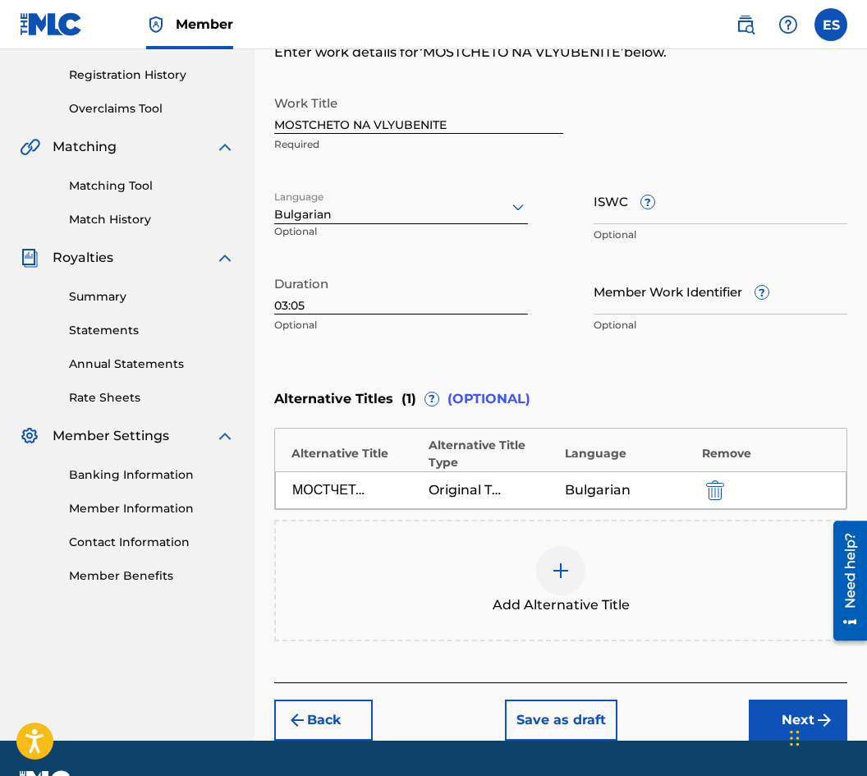
scroll to position [345, 0]
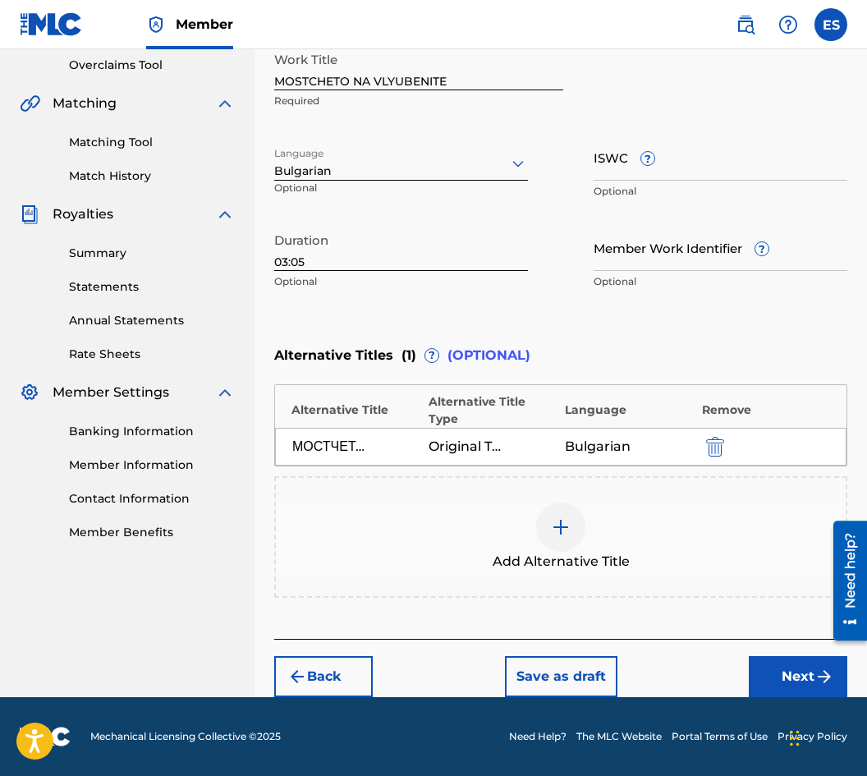
click at [788, 673] on button "Next" at bounding box center [798, 676] width 98 height 41
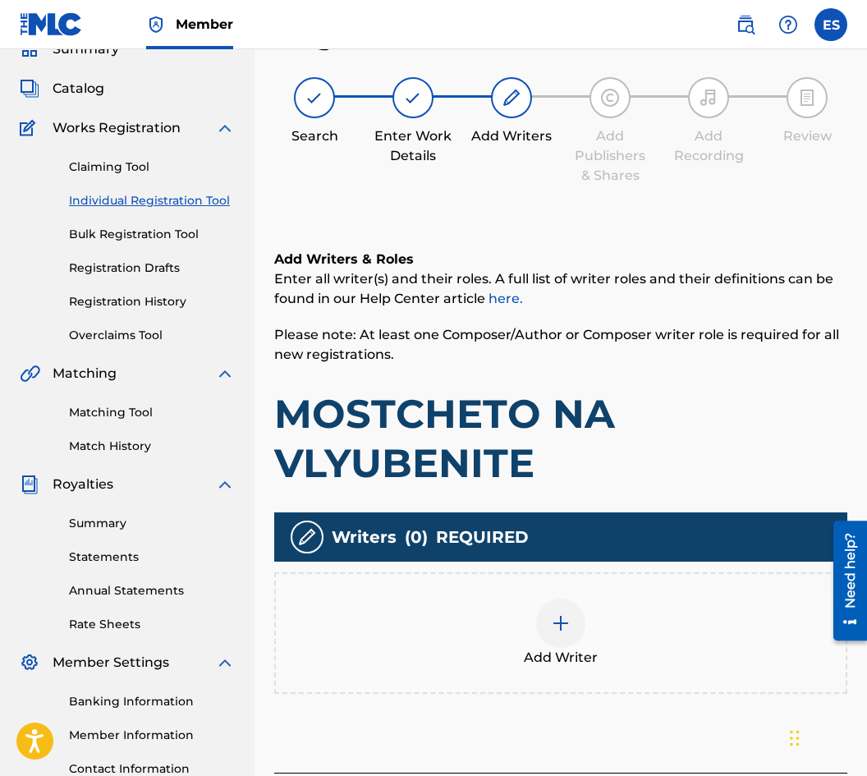
scroll to position [74, 0]
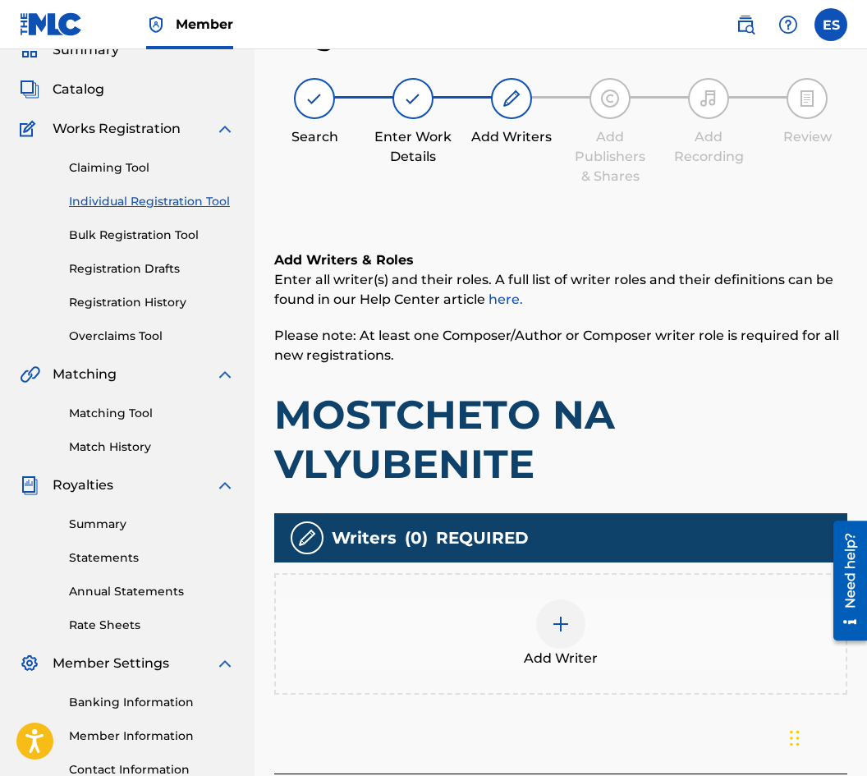
click at [598, 678] on div "Add Writer" at bounding box center [560, 633] width 573 height 121
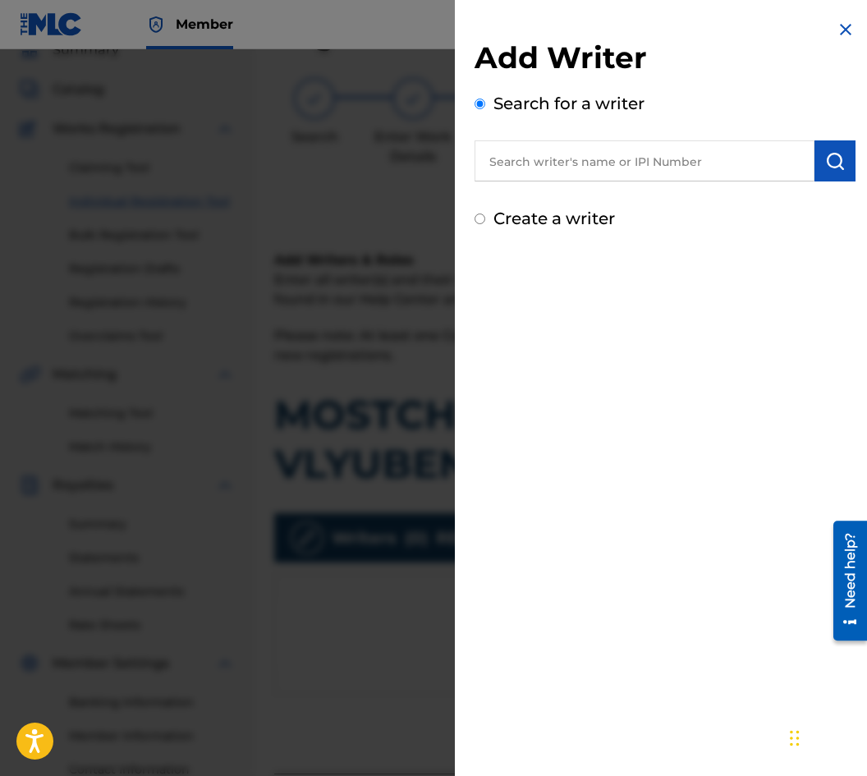
paste input "00087889792"
type input "00087889792"
click at [825, 163] on img "submit" at bounding box center [835, 161] width 20 height 20
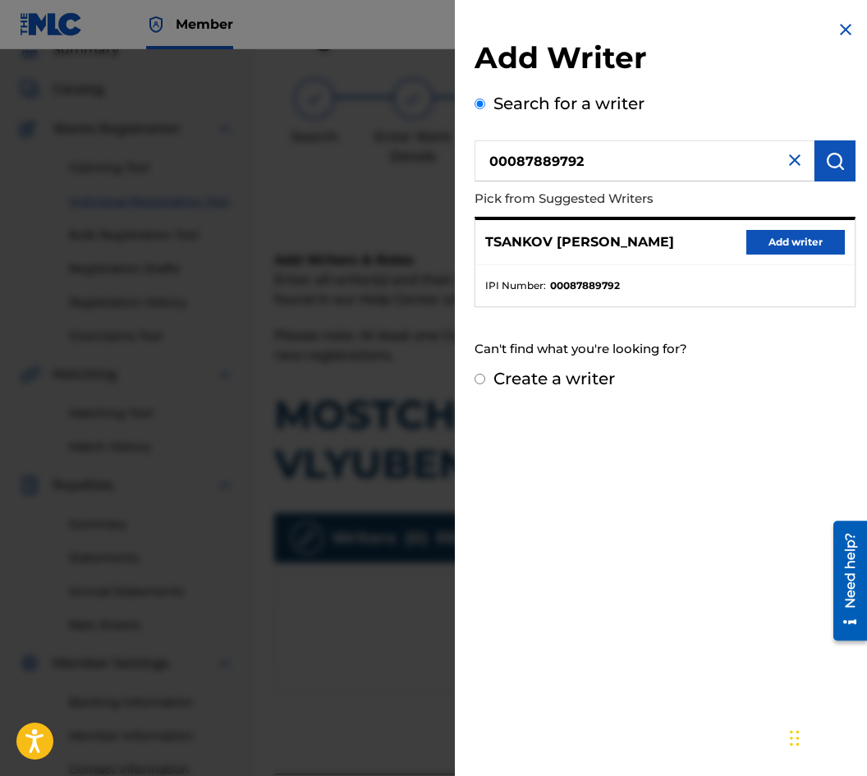
click at [803, 237] on button "Add writer" at bounding box center [795, 242] width 98 height 25
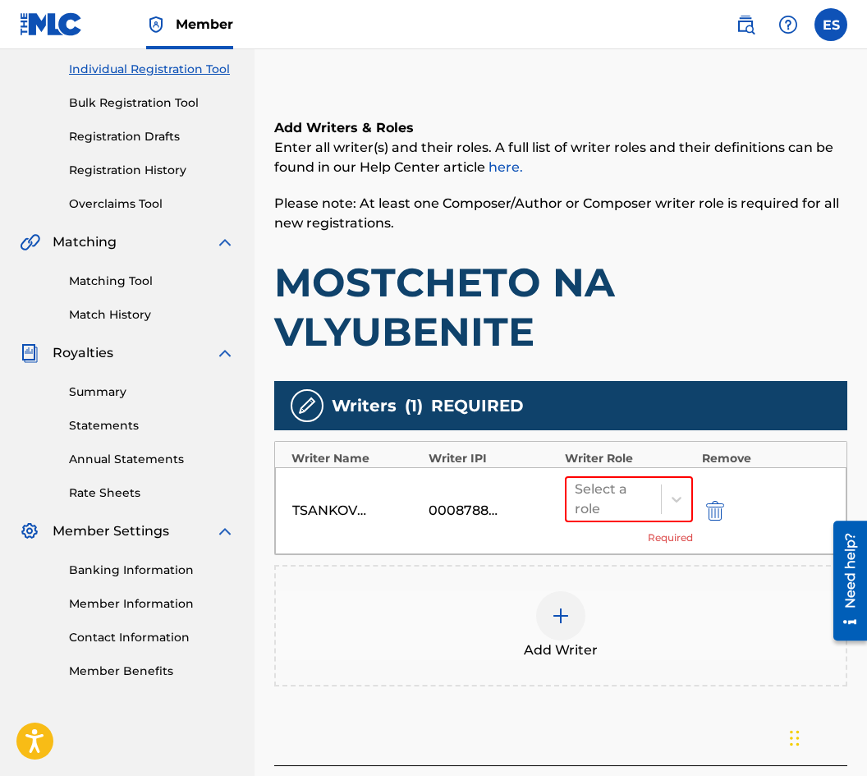
scroll to position [332, 0]
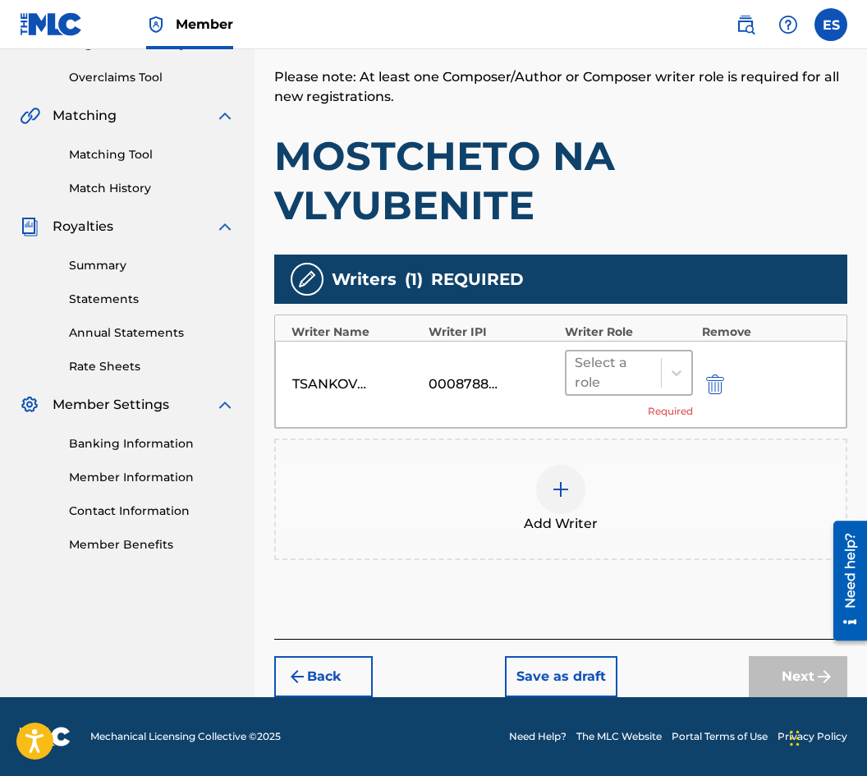
click at [615, 375] on div at bounding box center [614, 372] width 78 height 23
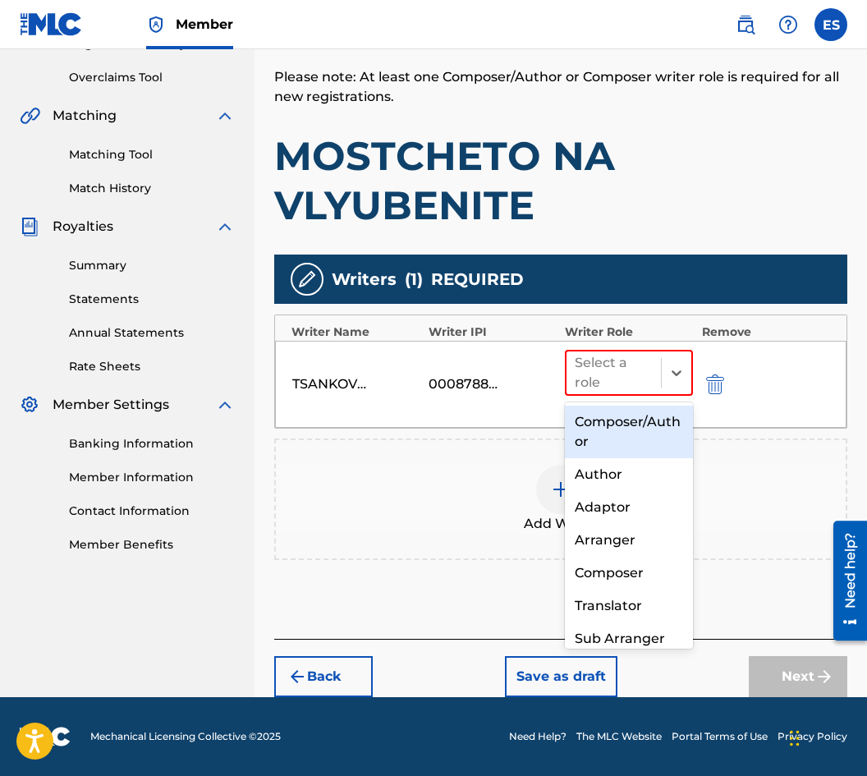
click at [646, 437] on div "Composer/Author" at bounding box center [629, 431] width 128 height 53
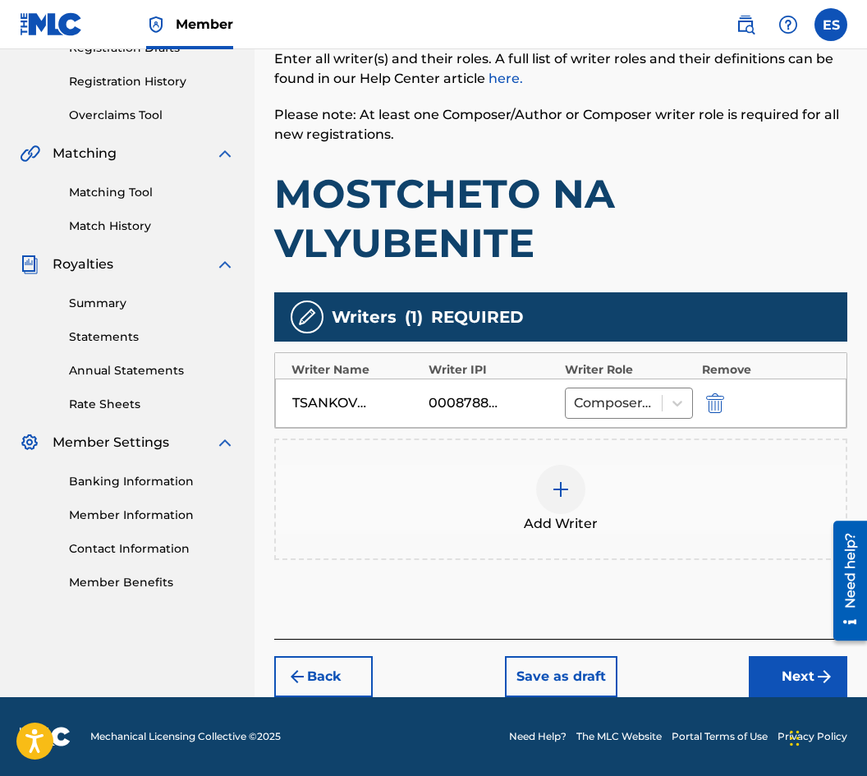
scroll to position [295, 0]
click at [795, 690] on button "Next" at bounding box center [798, 676] width 98 height 41
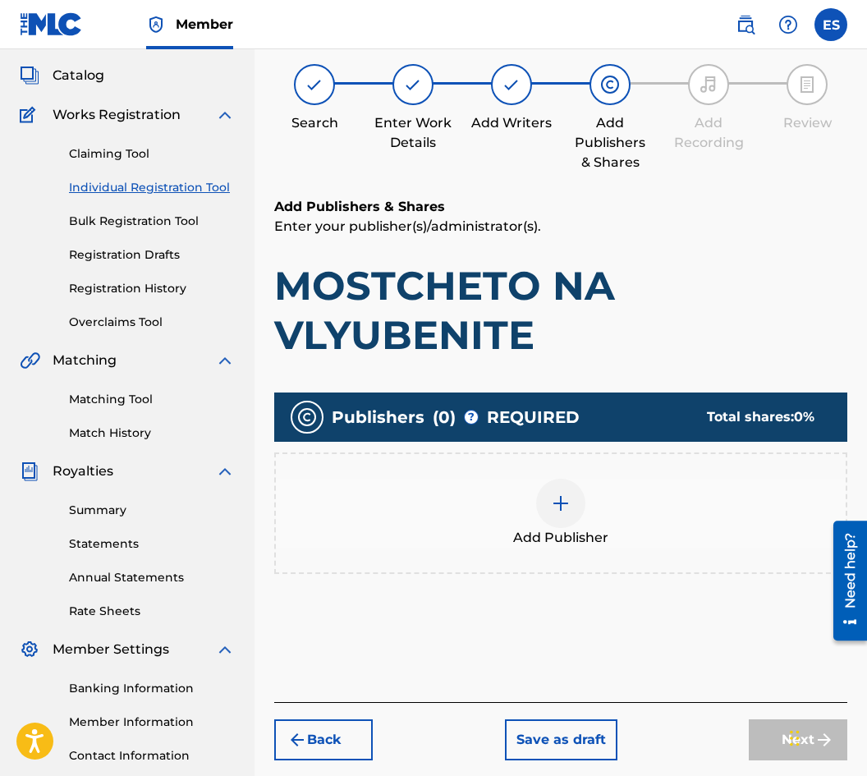
scroll to position [74, 0]
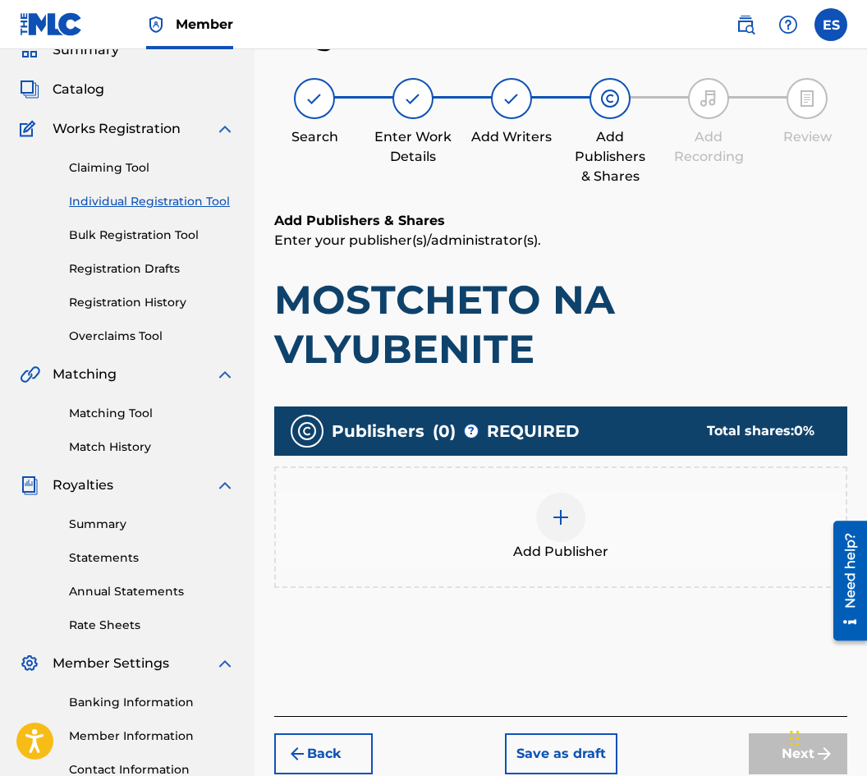
click at [580, 546] on span "Add Publisher" at bounding box center [560, 552] width 95 height 20
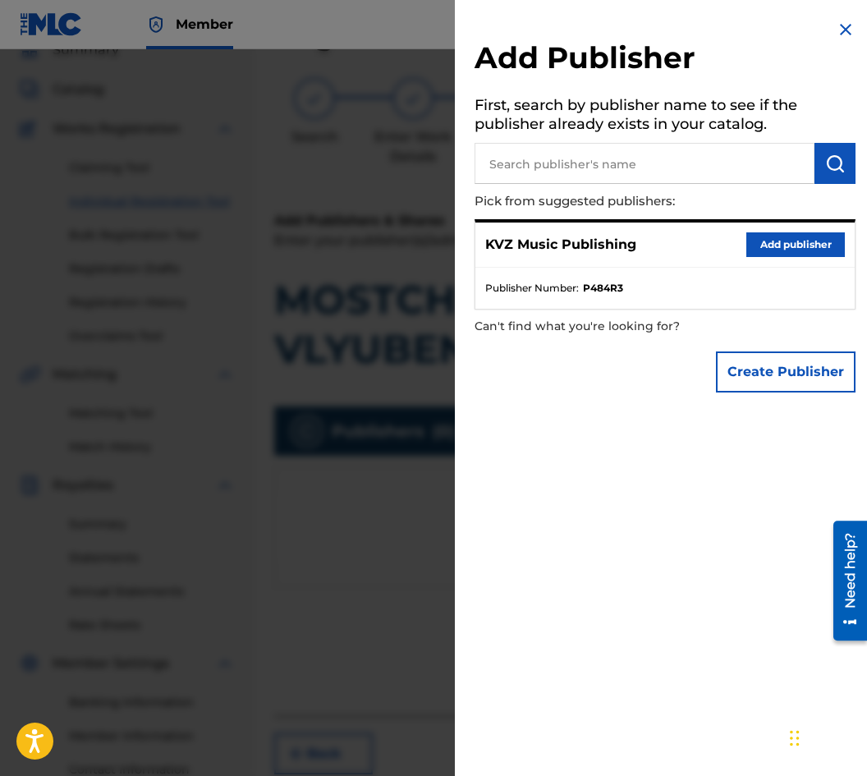
click at [791, 240] on button "Add publisher" at bounding box center [795, 244] width 98 height 25
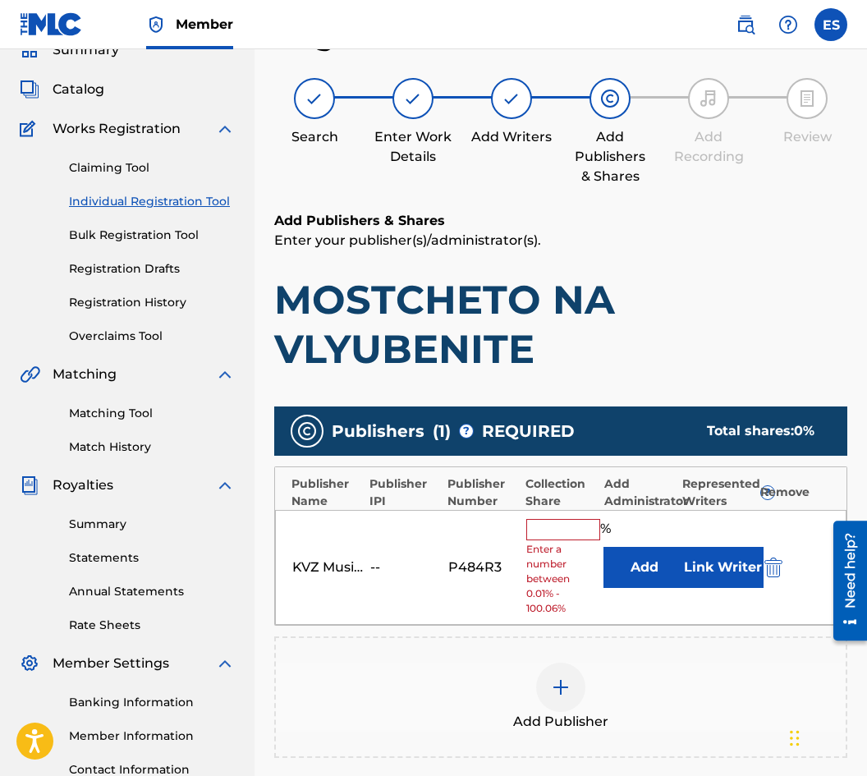
click at [560, 520] on input "text" at bounding box center [563, 529] width 74 height 21
type input "100"
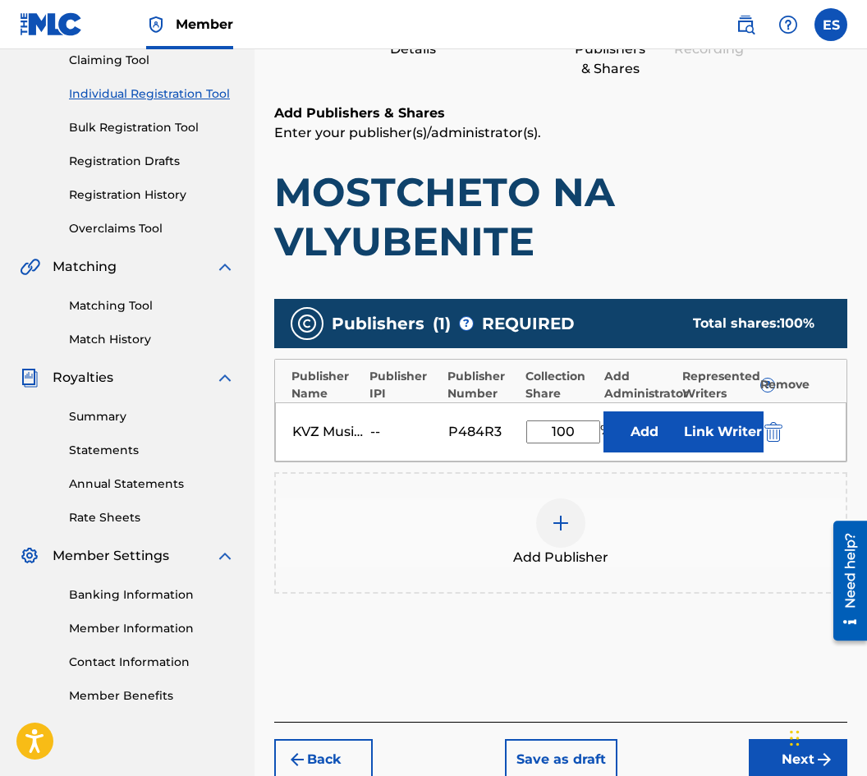
scroll to position [264, 0]
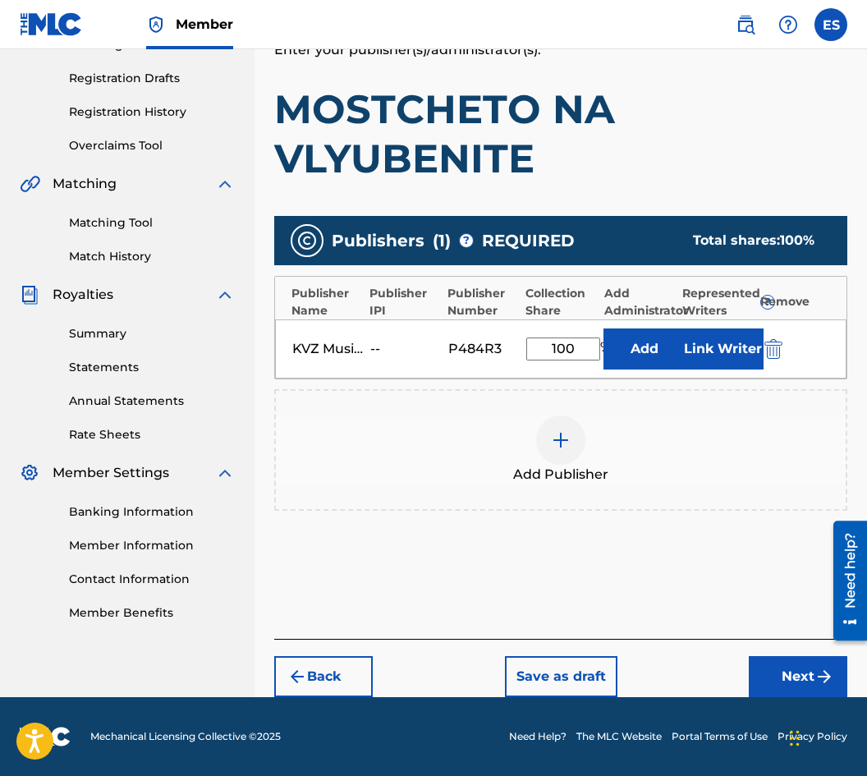
click at [800, 677] on button "Next" at bounding box center [798, 676] width 98 height 41
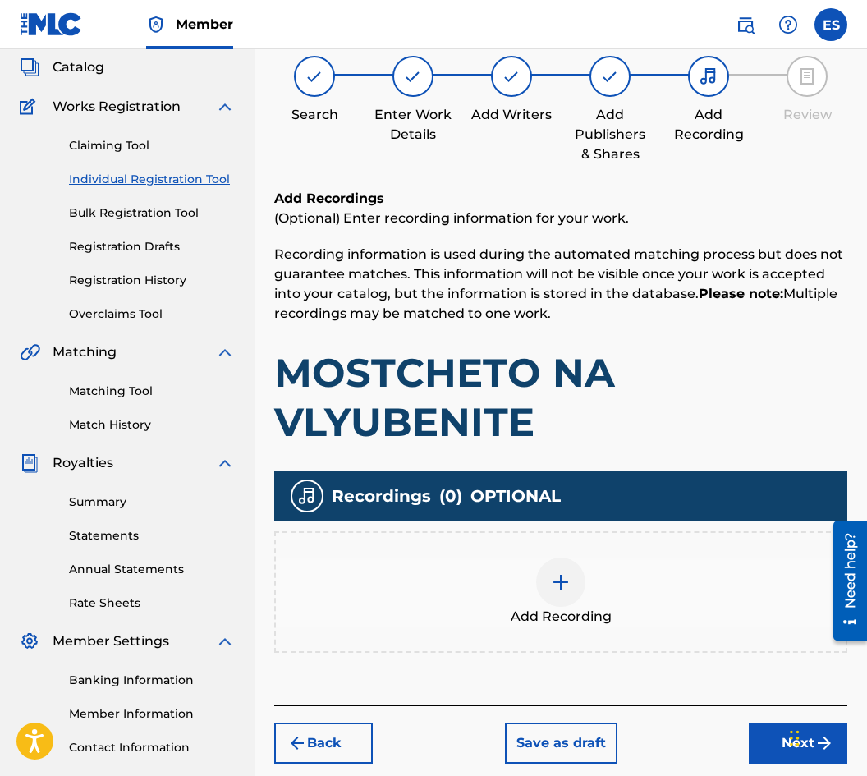
scroll to position [74, 0]
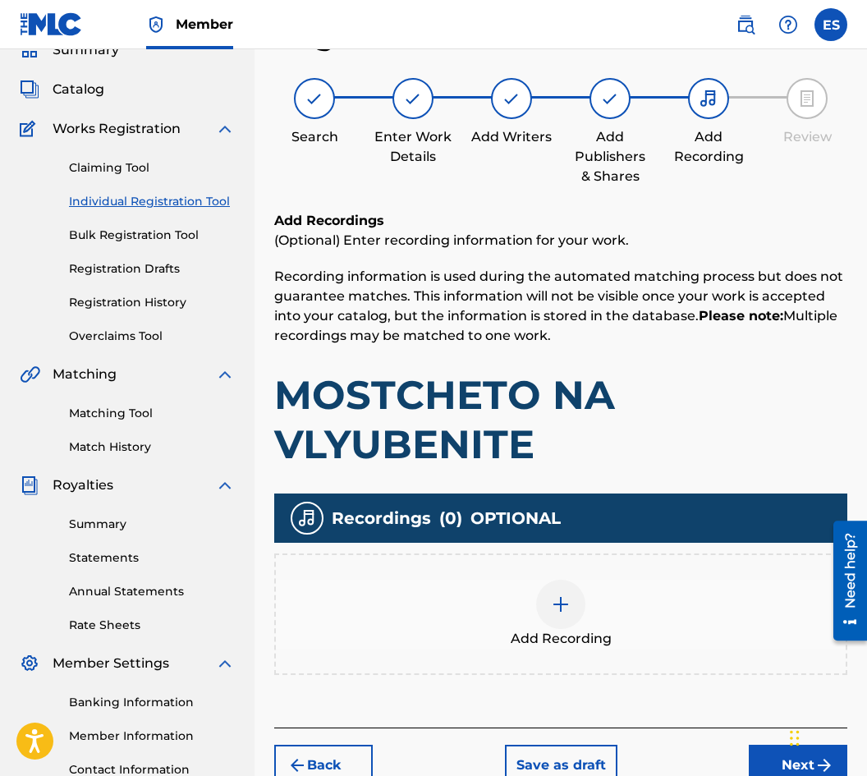
click at [603, 625] on div "Add Recording" at bounding box center [561, 613] width 570 height 69
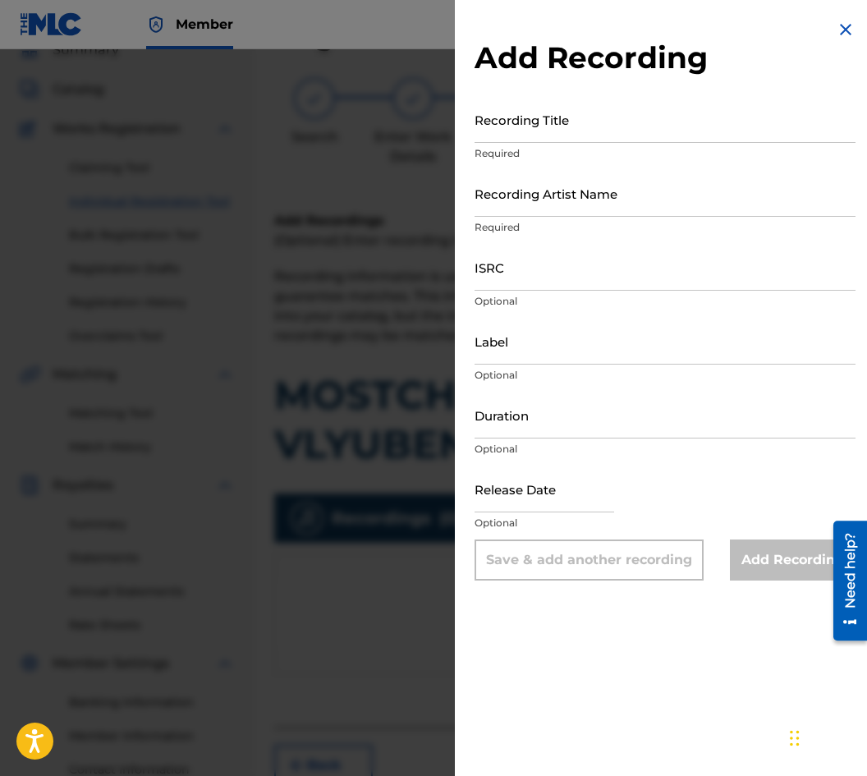
click at [537, 405] on input "Duration" at bounding box center [664, 415] width 381 height 47
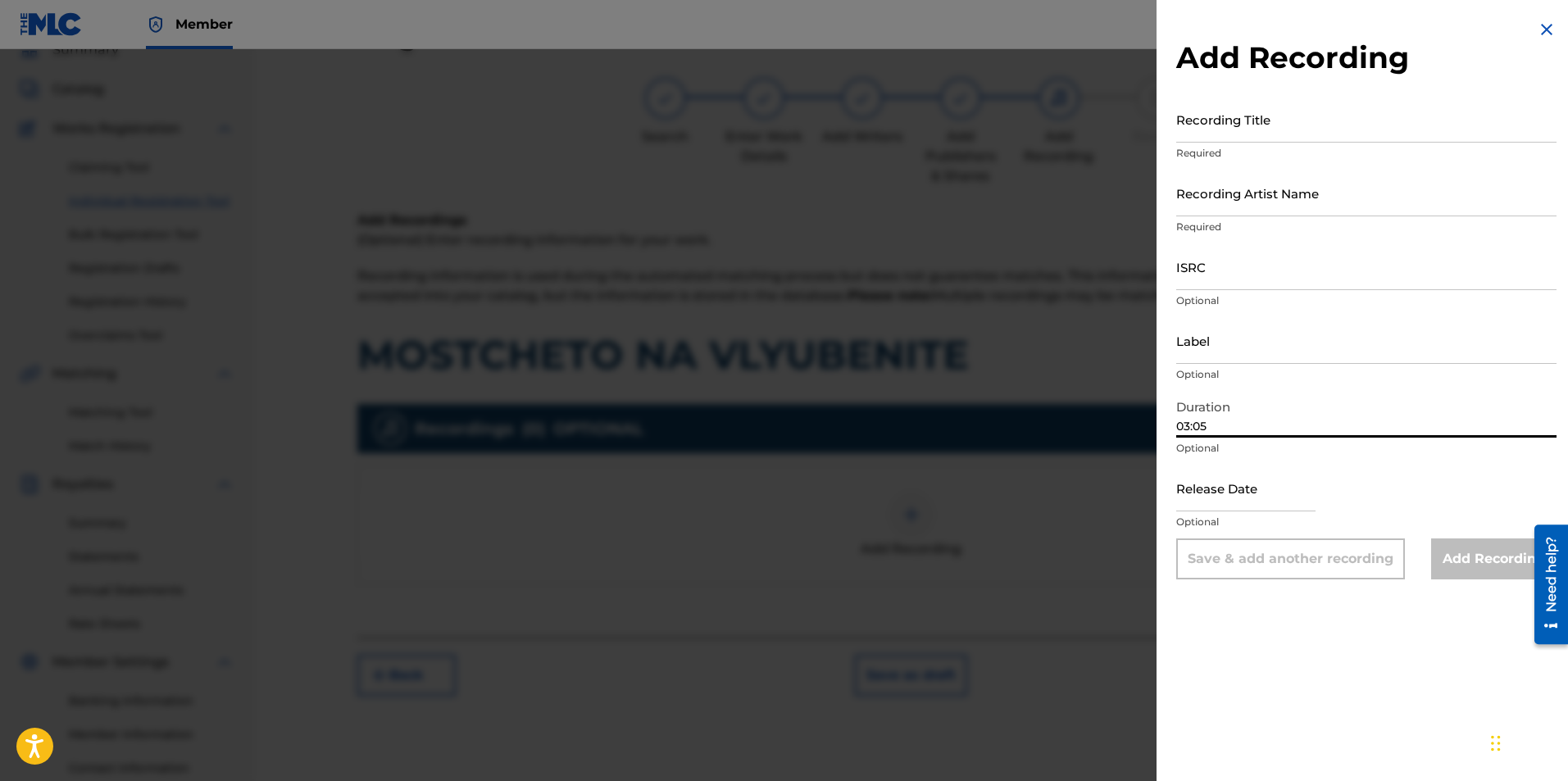
type input "03:05"
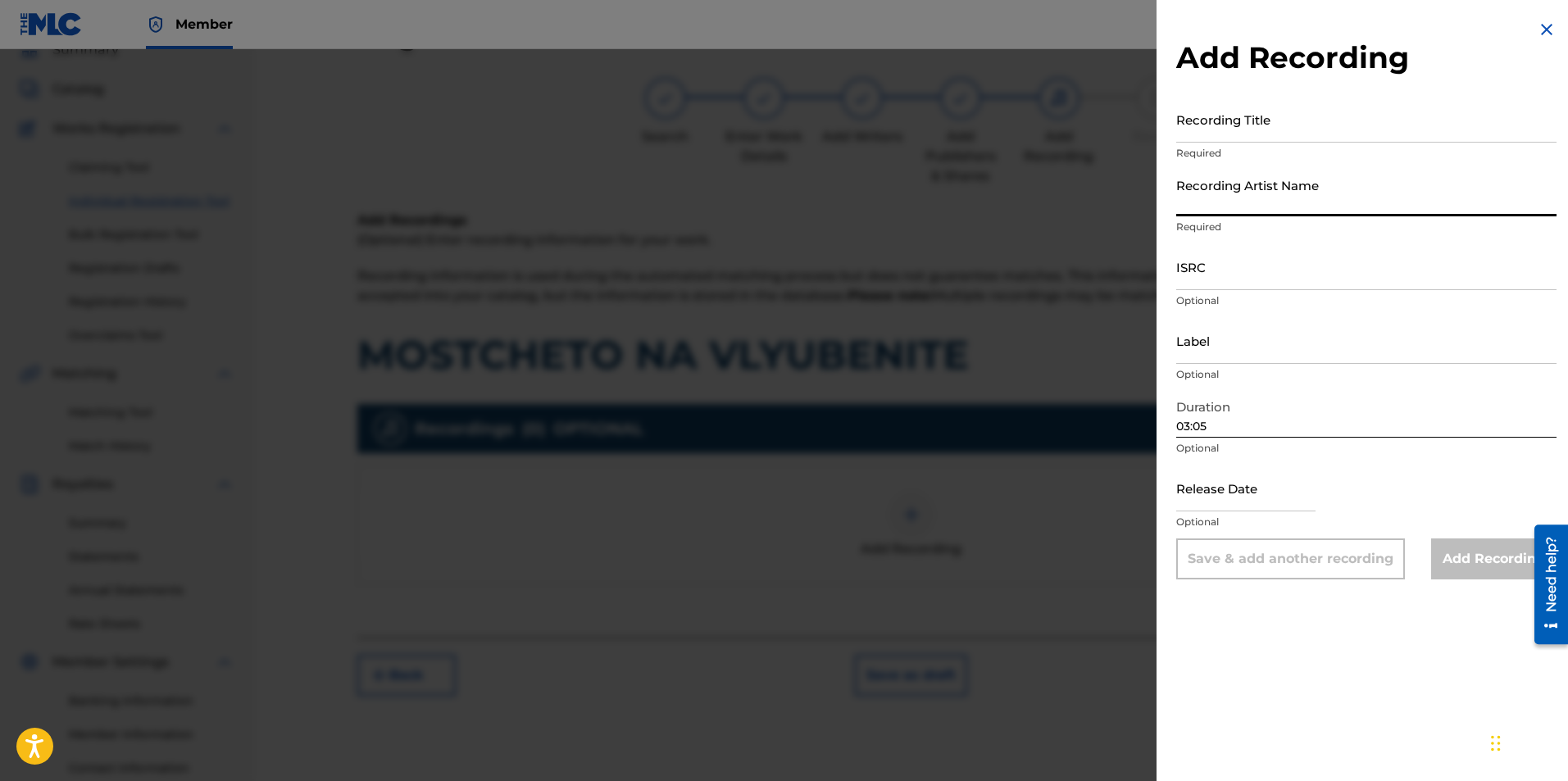
paste input "Various Artists"
type input "Various Artists"
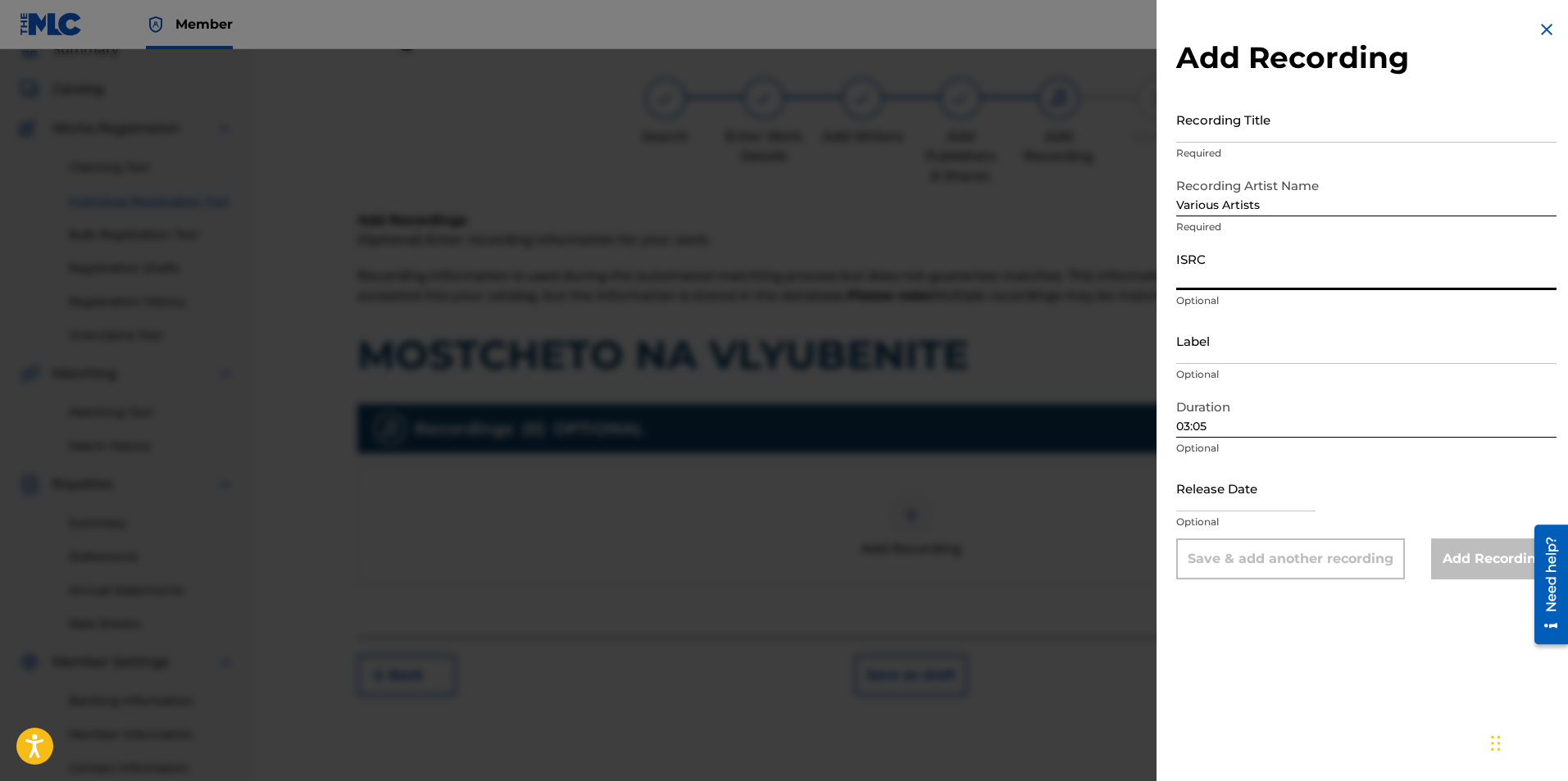
paste input "BGA672100403"
type input "BGA672100403"
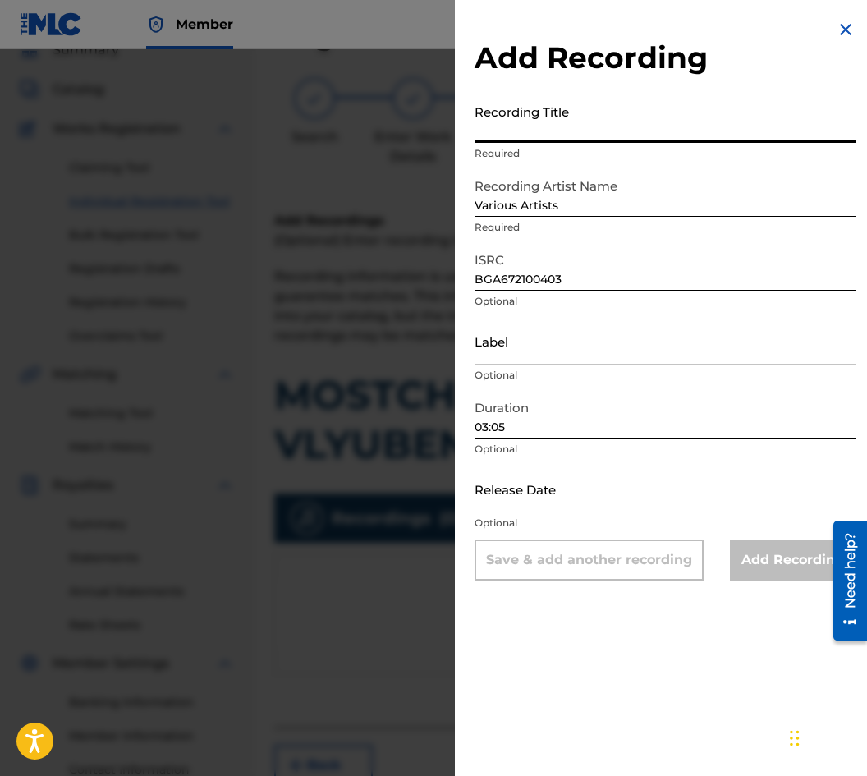
paste input "MOSTCHETO NA VLYUBENITE"
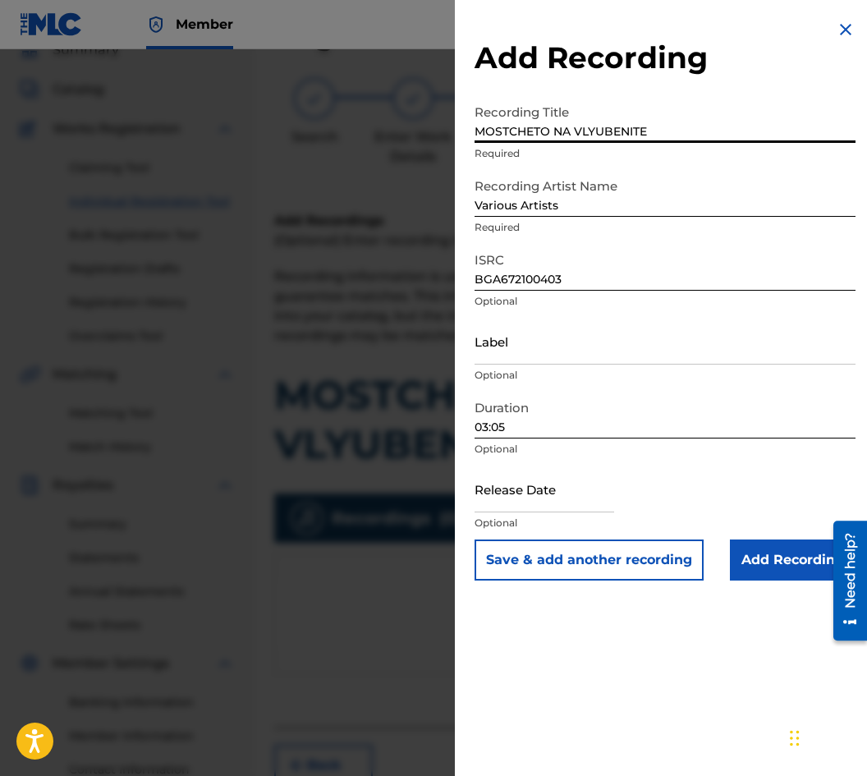
type input "MOSTCHETO NA VLYUBENITE"
click at [739, 555] on input "Add Recording" at bounding box center [793, 559] width 126 height 41
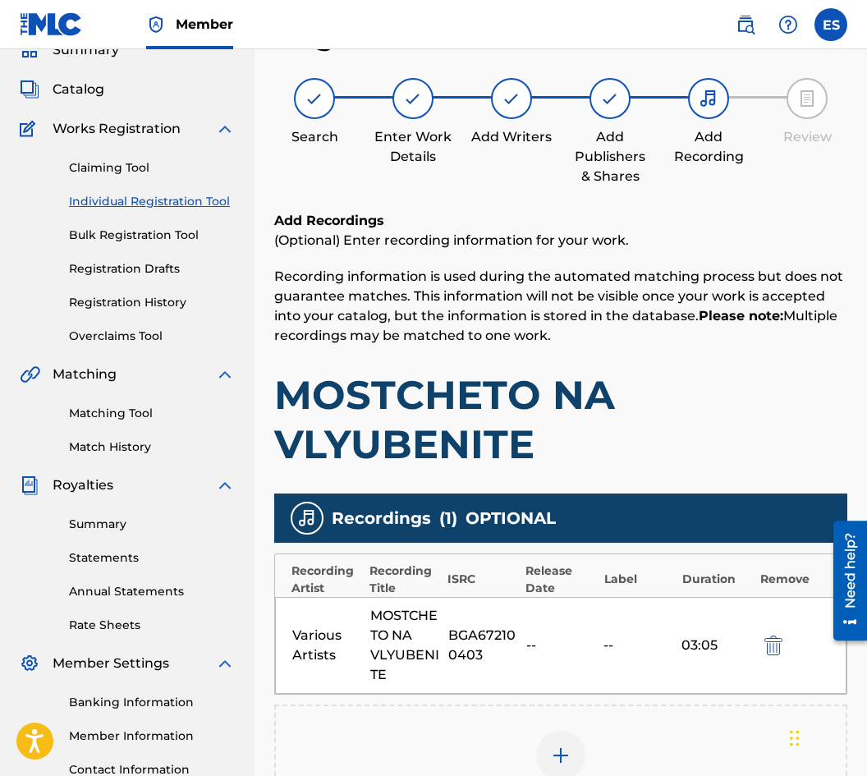
scroll to position [314, 0]
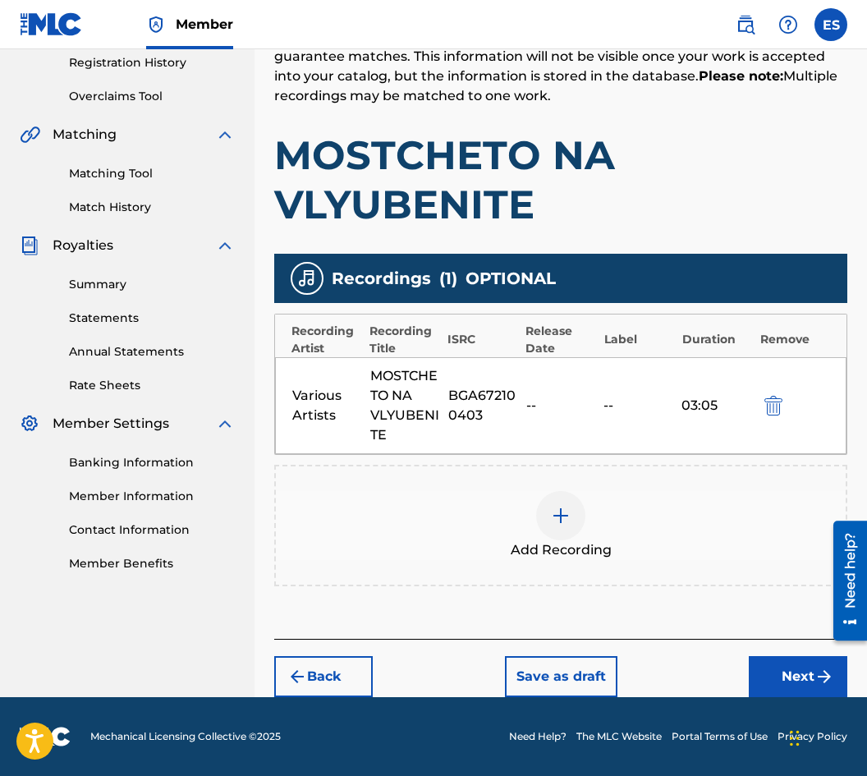
click at [528, 552] on span "Add Recording" at bounding box center [561, 550] width 101 height 20
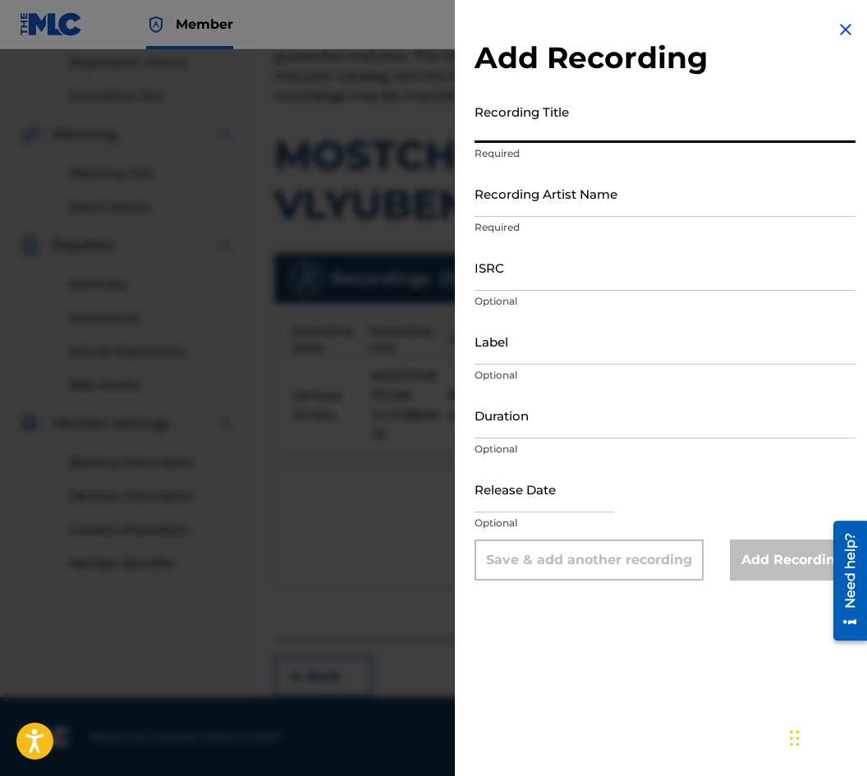
paste input "MOSTCHETO NA VLYUBENITE"
type input "MOSTCHETO NA VLYUBENITE"
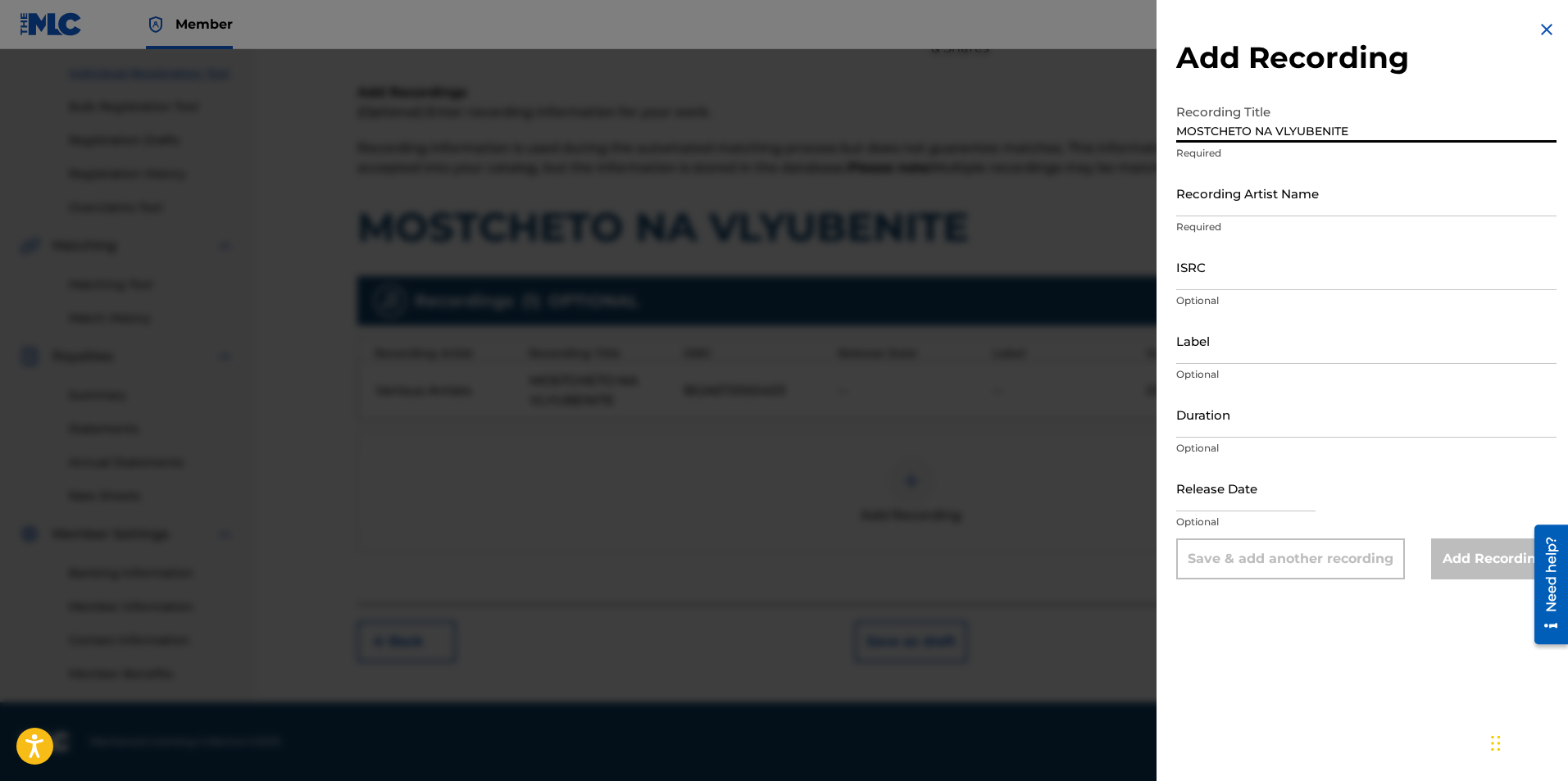
click at [1235, 423] on input "Duration" at bounding box center [1366, 414] width 381 height 47
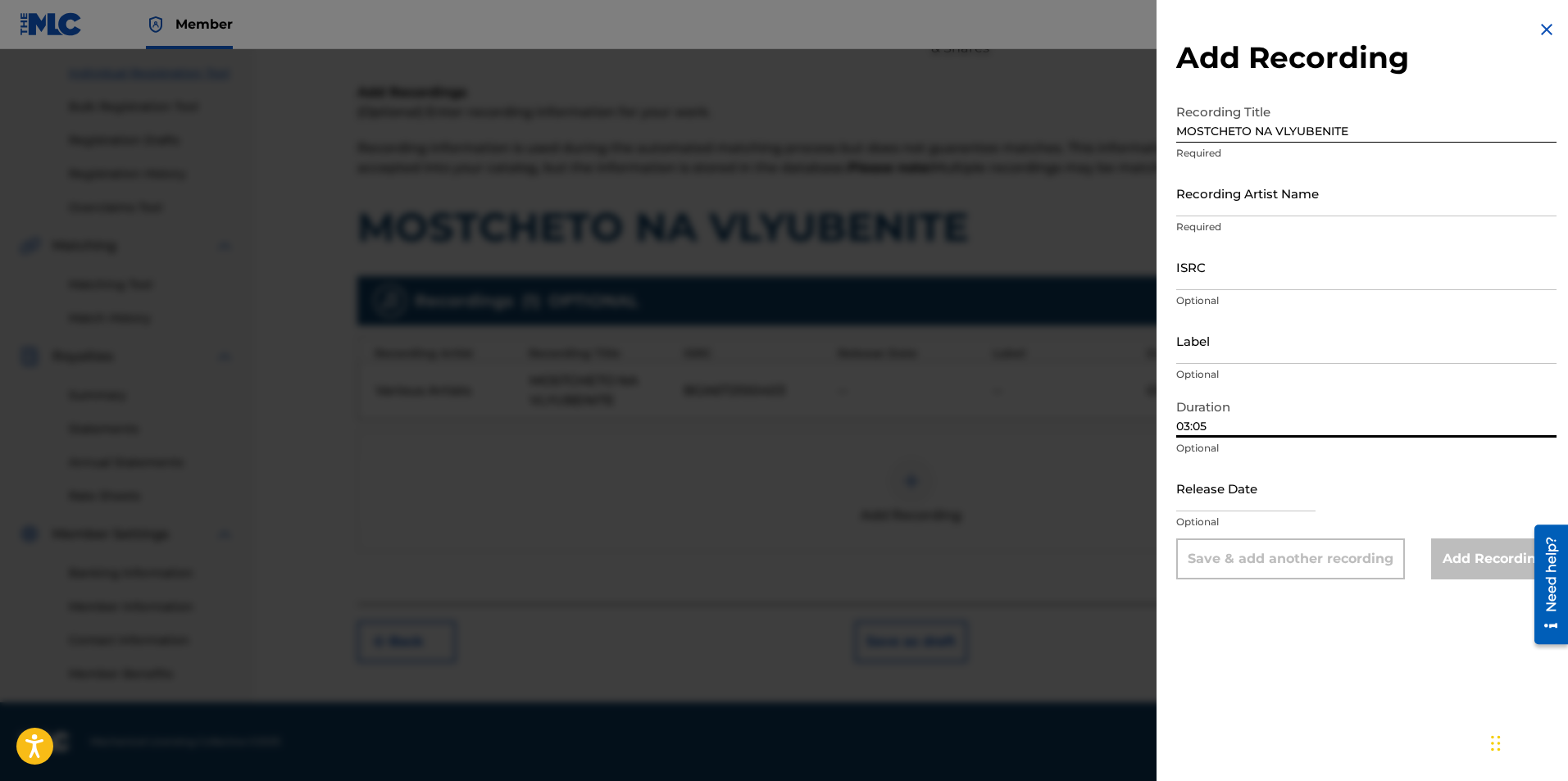
type input "03:05"
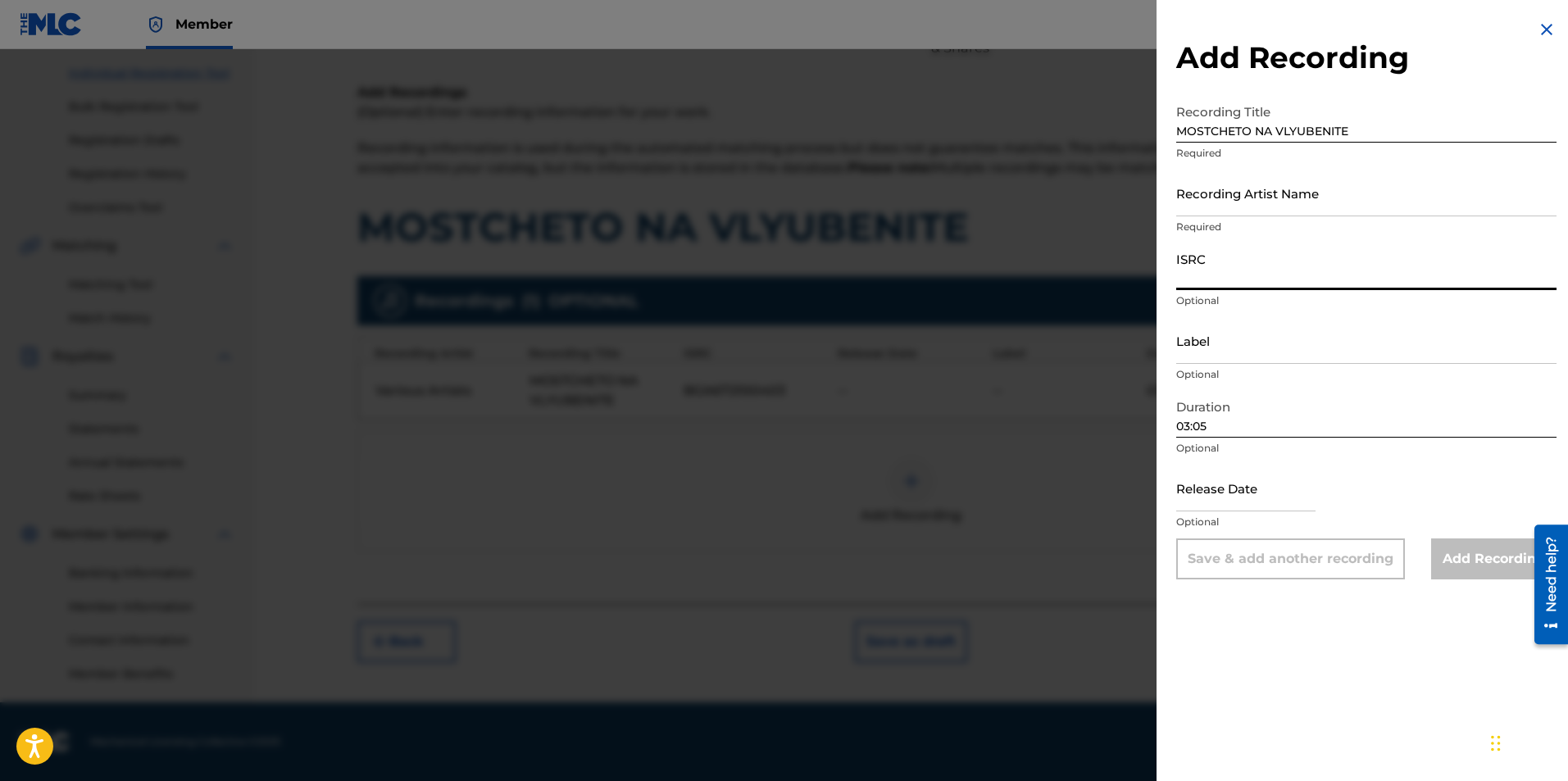
paste input "BGA262134208"
type input "BGA262134208"
click at [1232, 337] on input "Label" at bounding box center [1366, 341] width 381 height 47
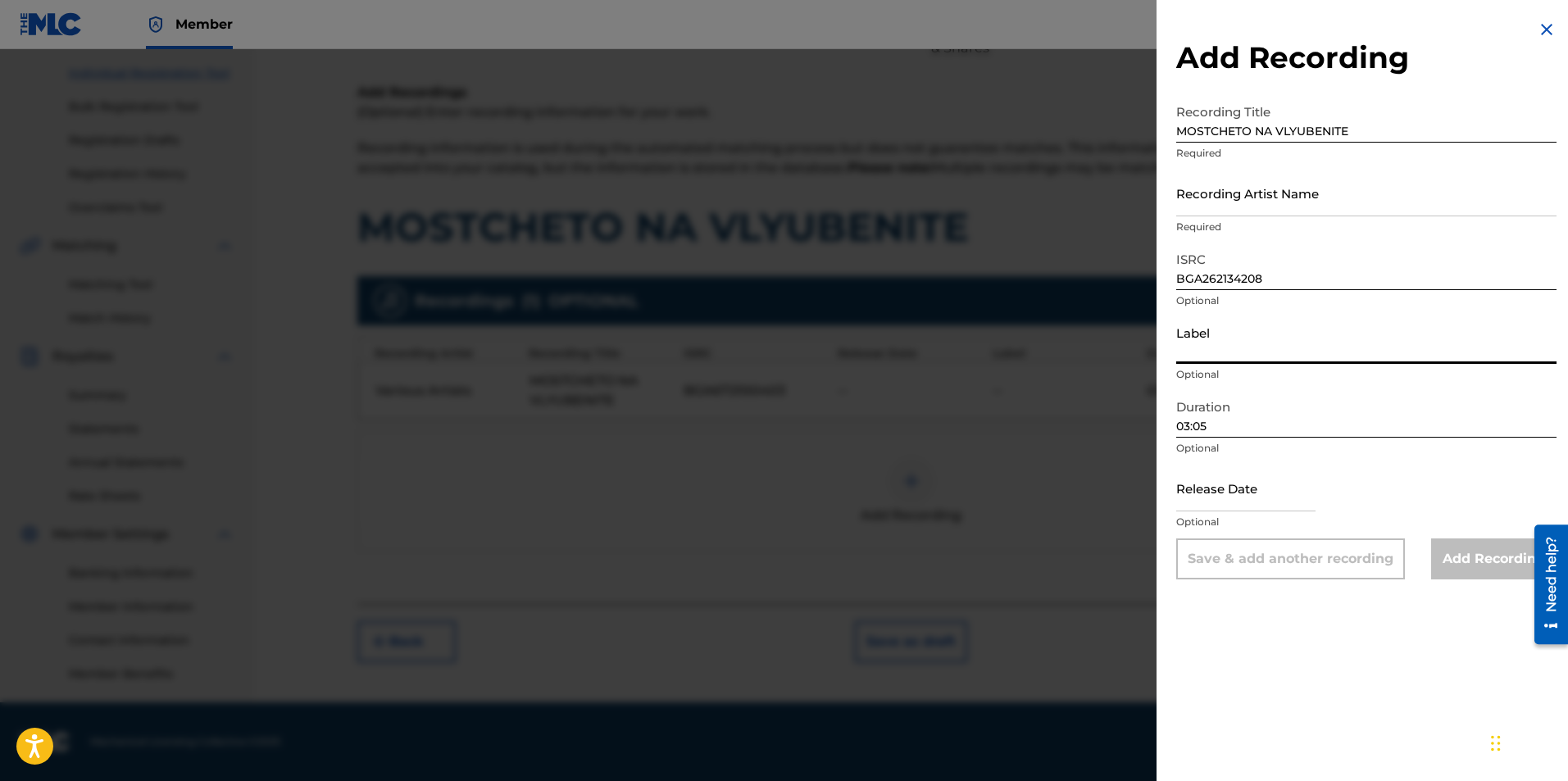
type input "BALKANTON AD"
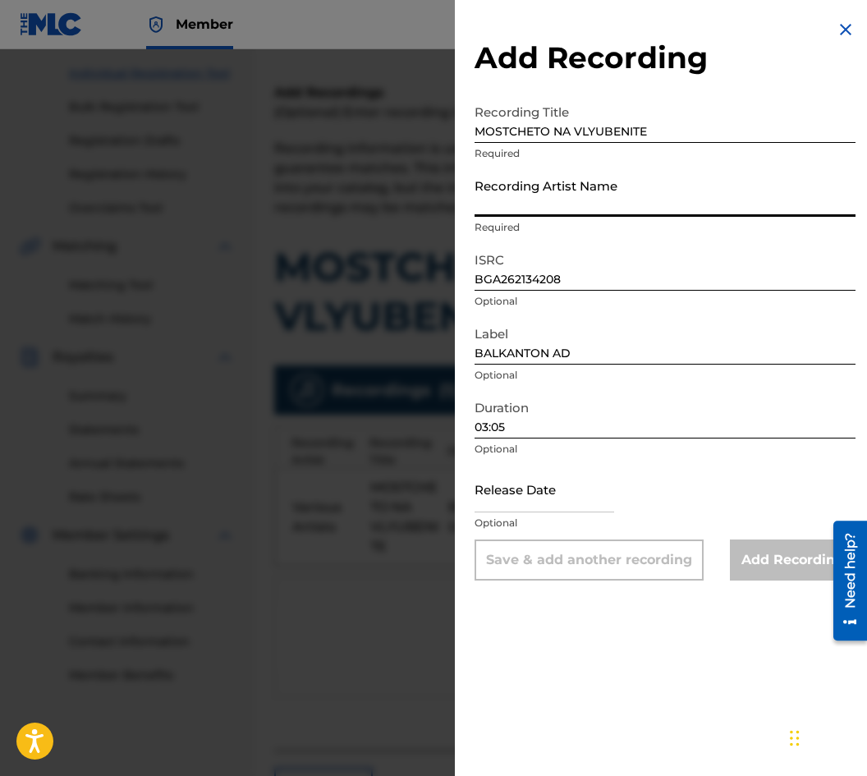
paste input "[PERSON_NAME]"
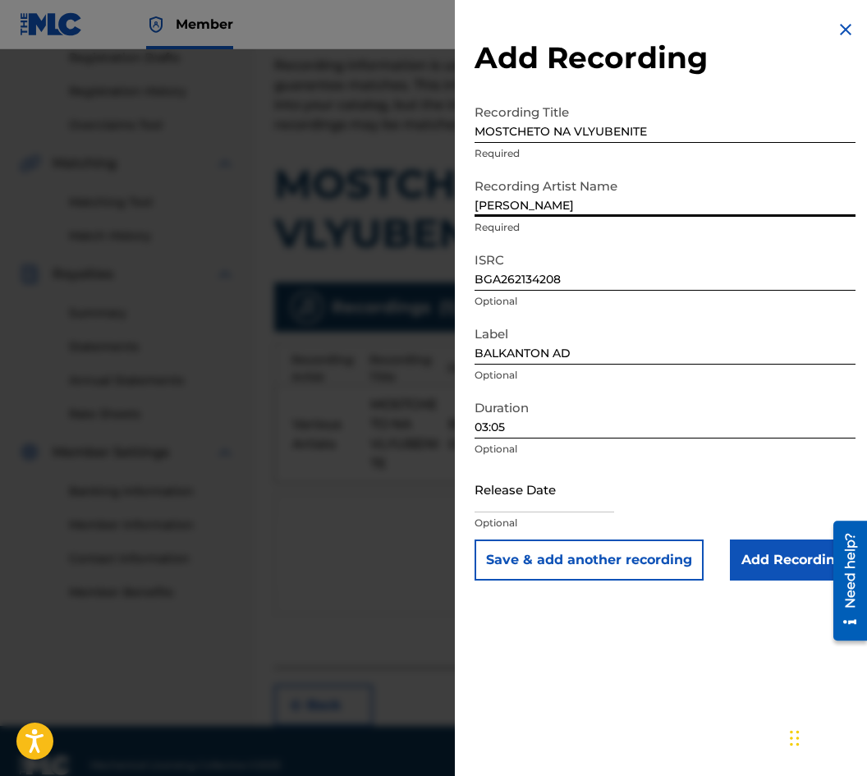
scroll to position [314, 0]
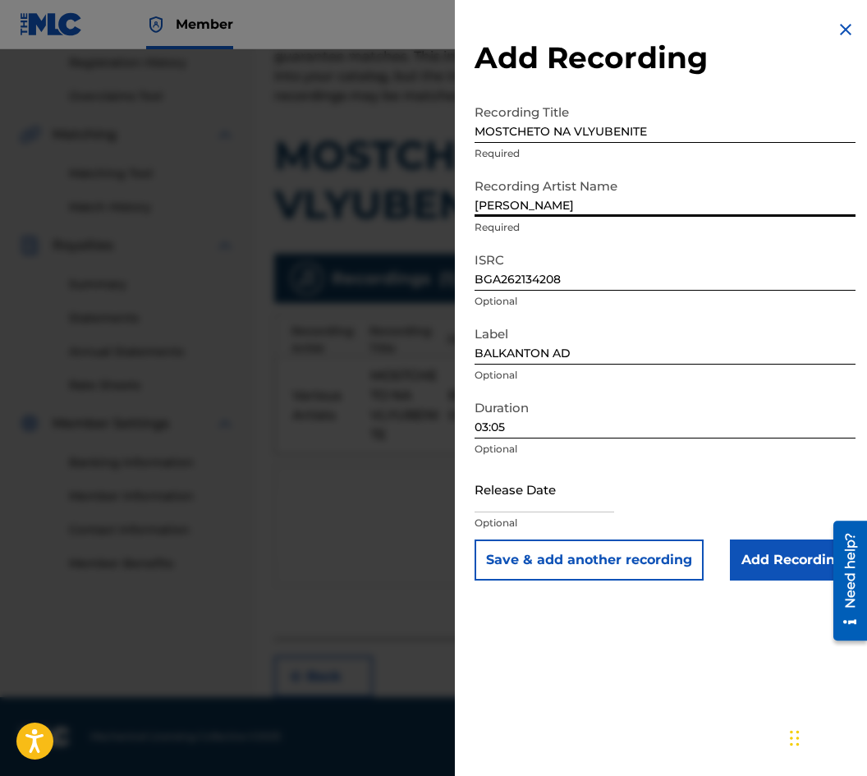
type input "[PERSON_NAME]"
click at [772, 564] on input "Add Recording" at bounding box center [793, 559] width 126 height 41
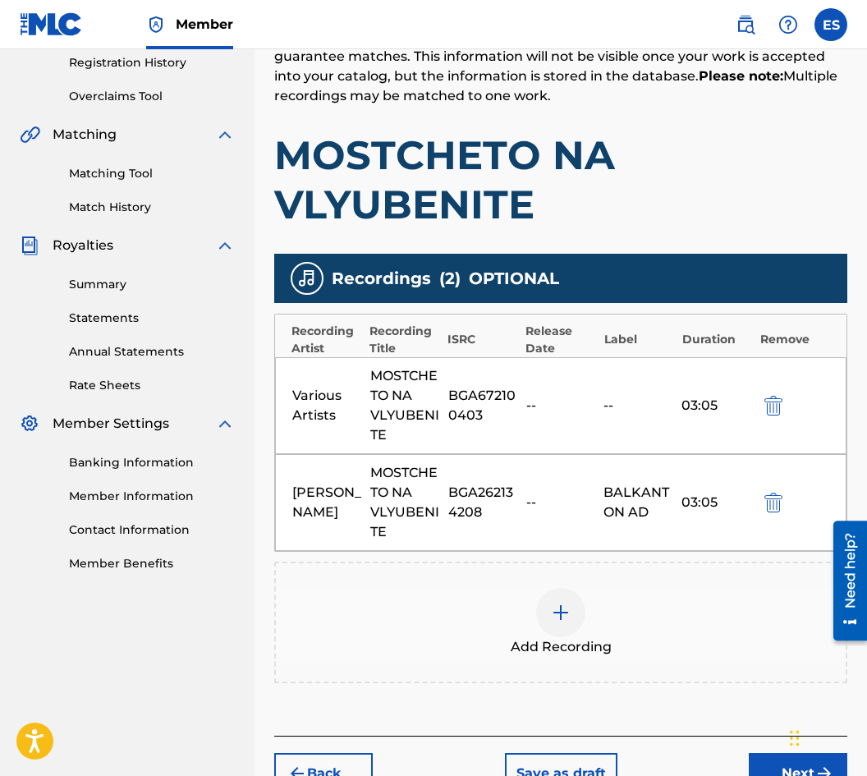
click at [574, 581] on div "Add Recording" at bounding box center [560, 621] width 573 height 121
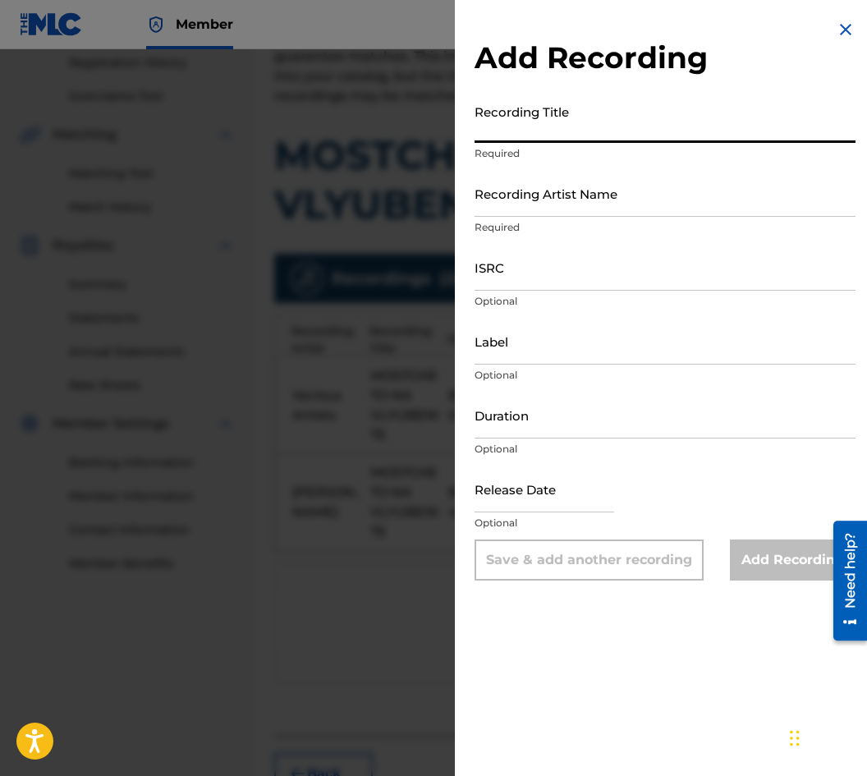
paste input "MOSTCHETO NA VLYUBENITE"
type input "MOSTCHETO NA VLYUBENITE"
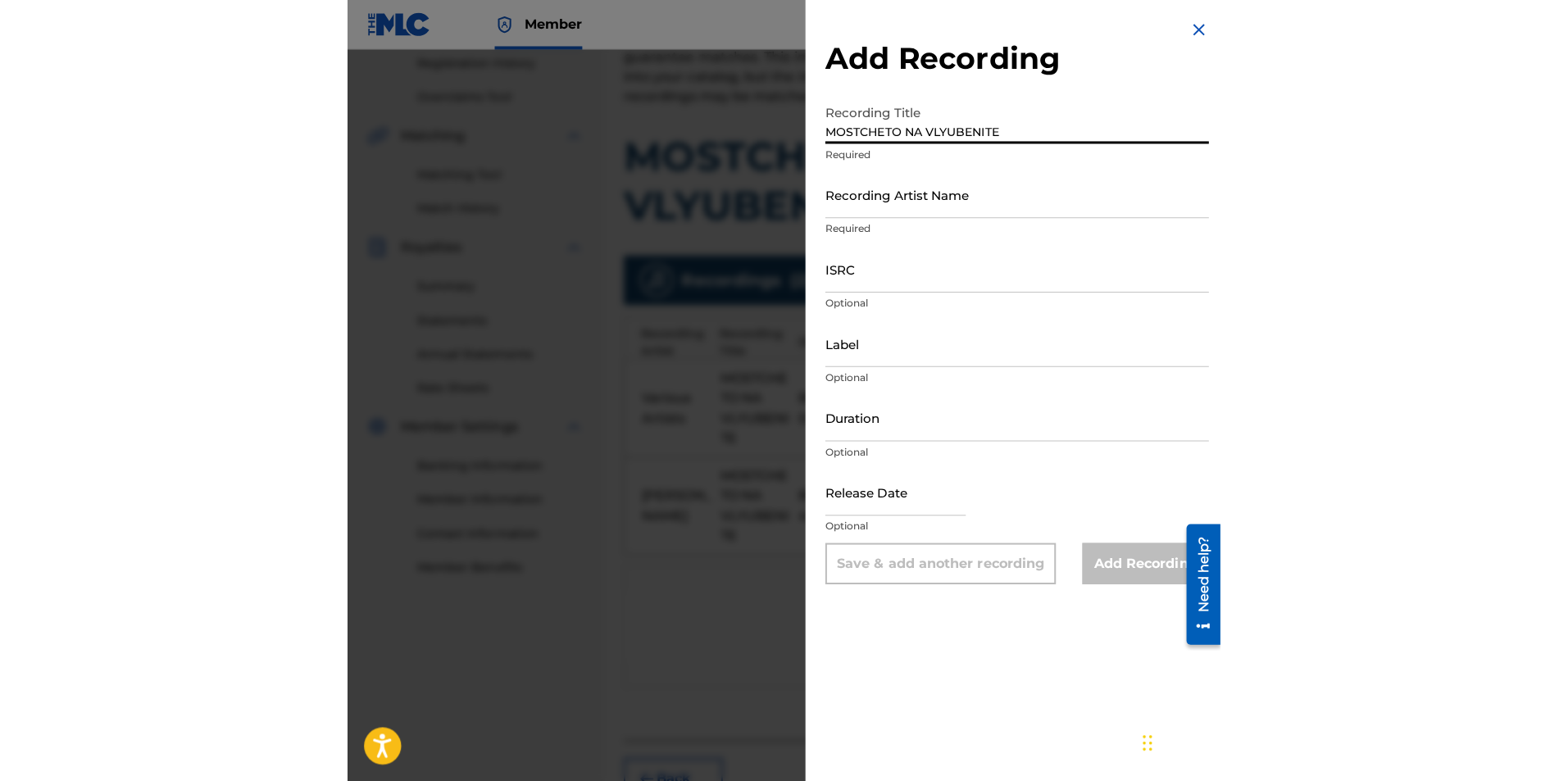
scroll to position [219, 0]
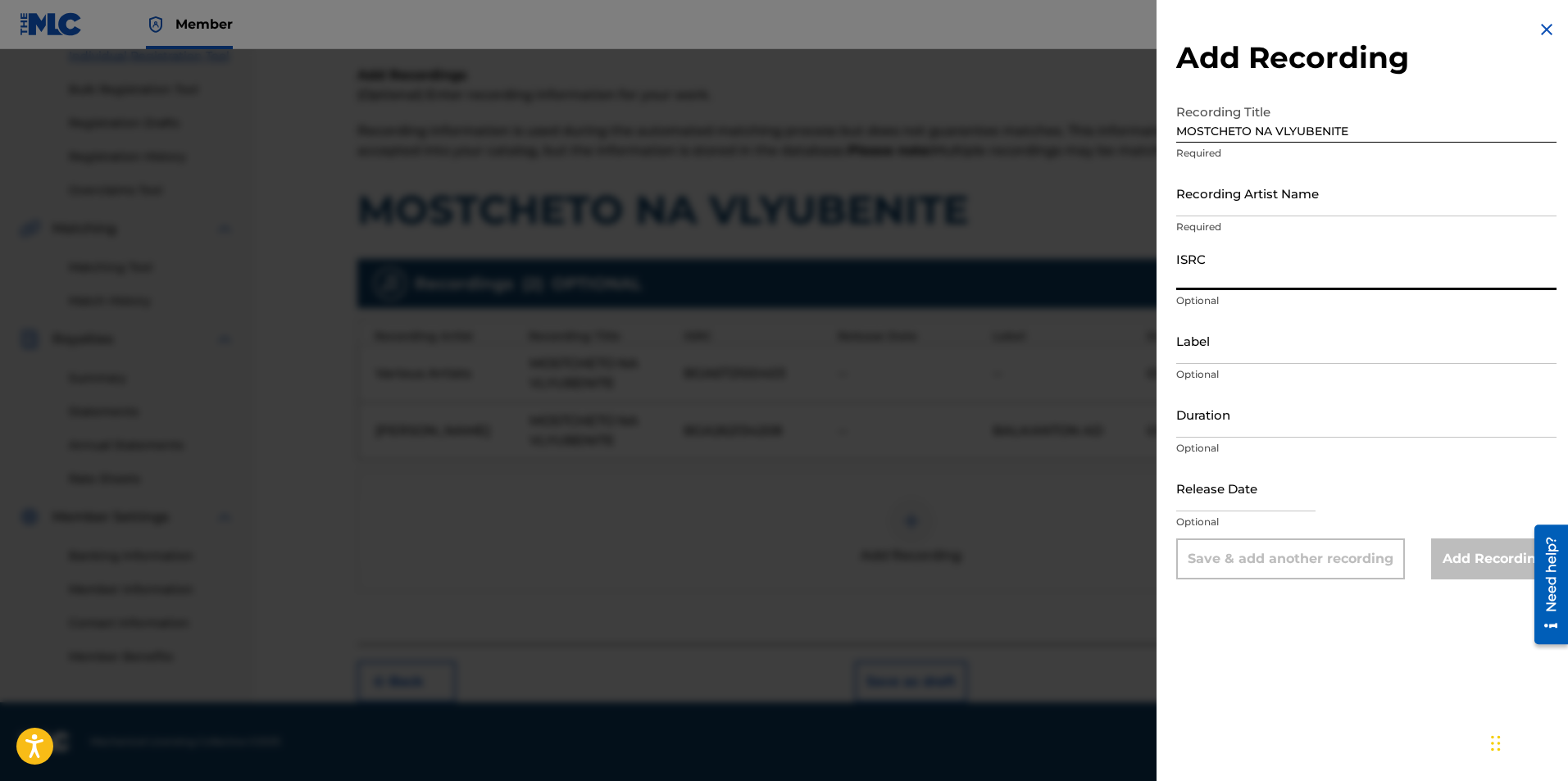
paste input "BGA672204203"
type input "BGA672204203"
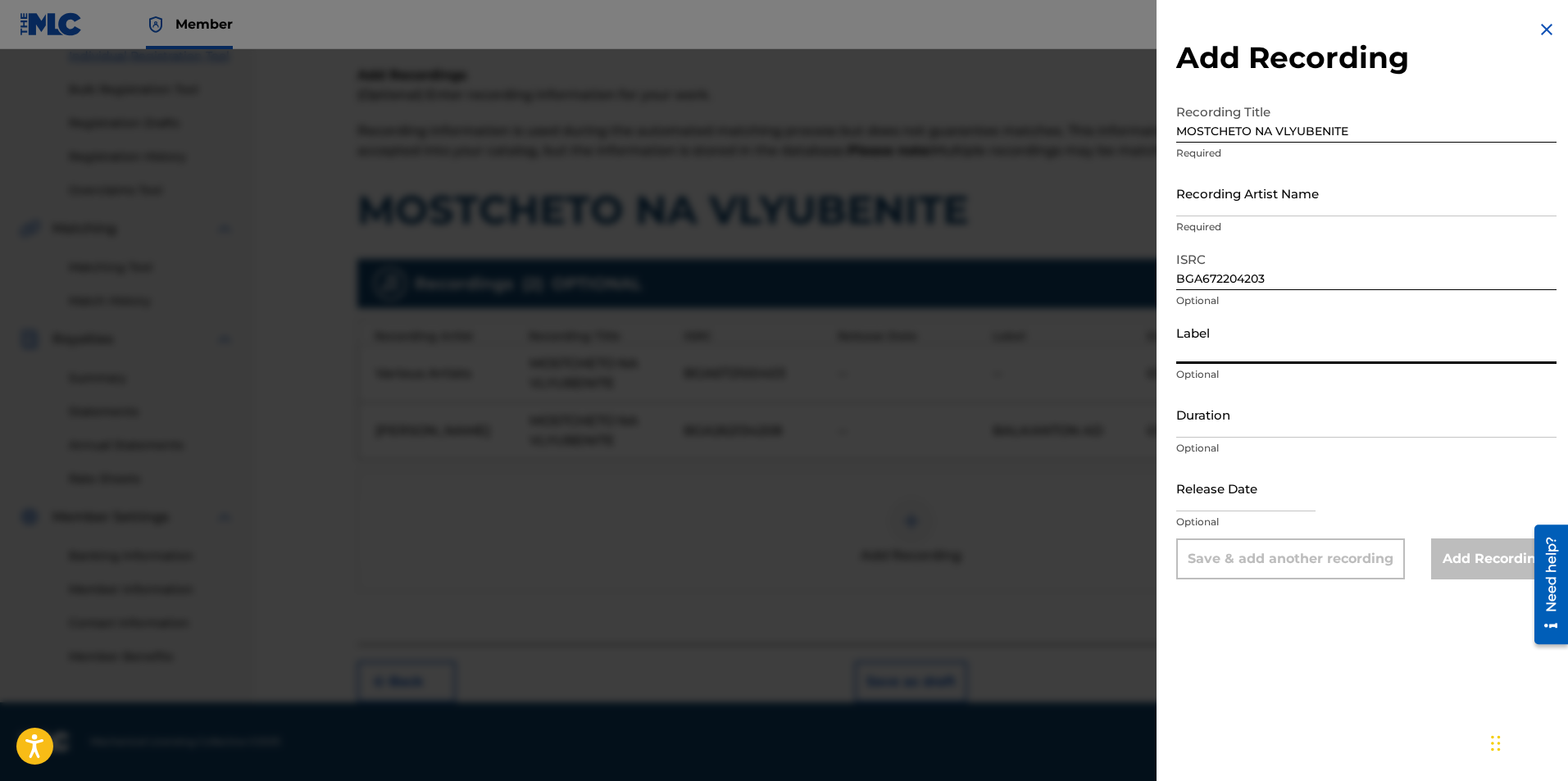
paste input "MIK BALKANTON AD"
type input "MIK BALKANTON AD"
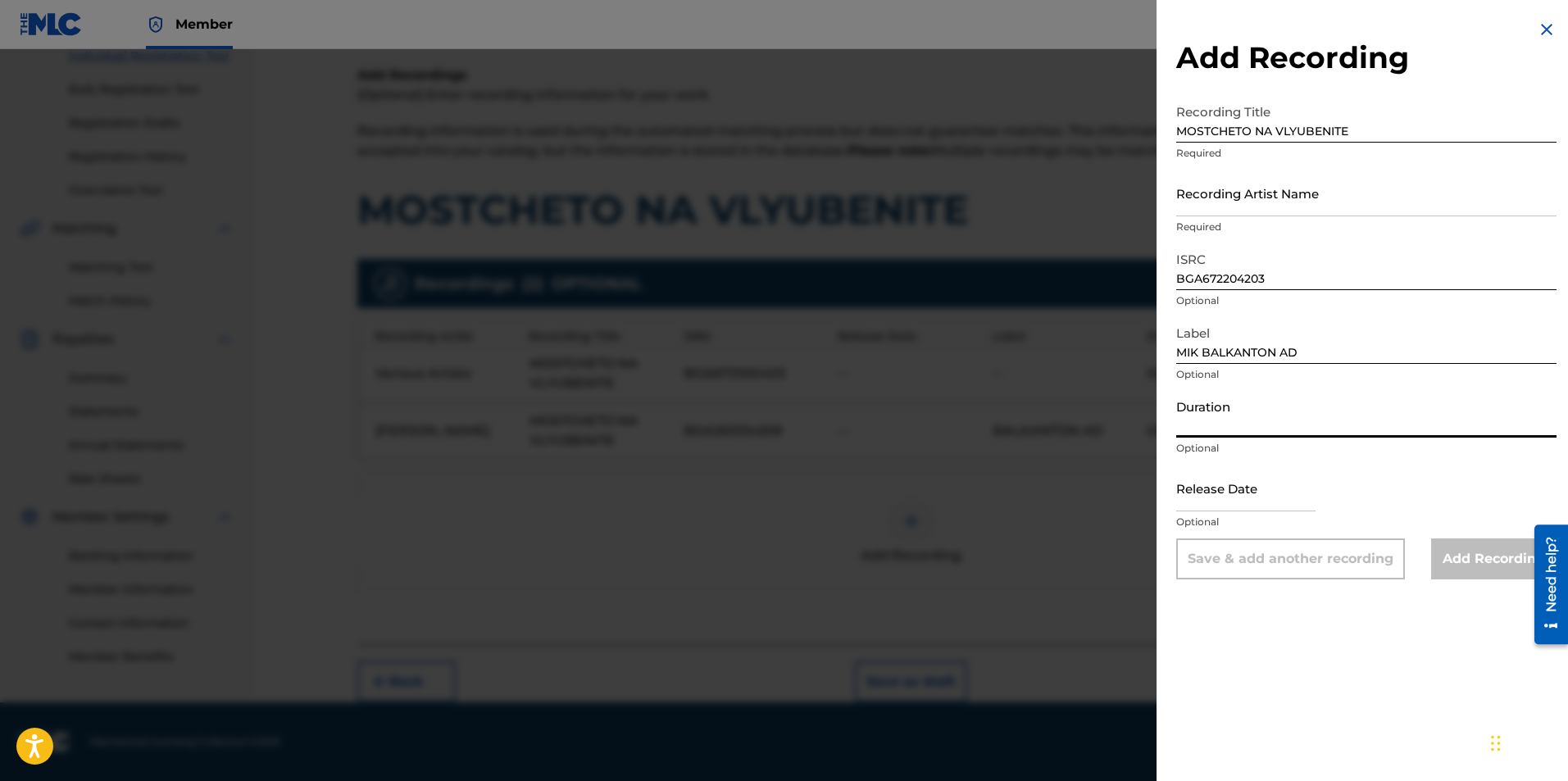
drag, startPoint x: 1214, startPoint y: 415, endPoint x: 1219, endPoint y: 423, distance: 9.4
click at [1219, 423] on input "Duration" at bounding box center [1366, 414] width 381 height 47
type input "03:06"
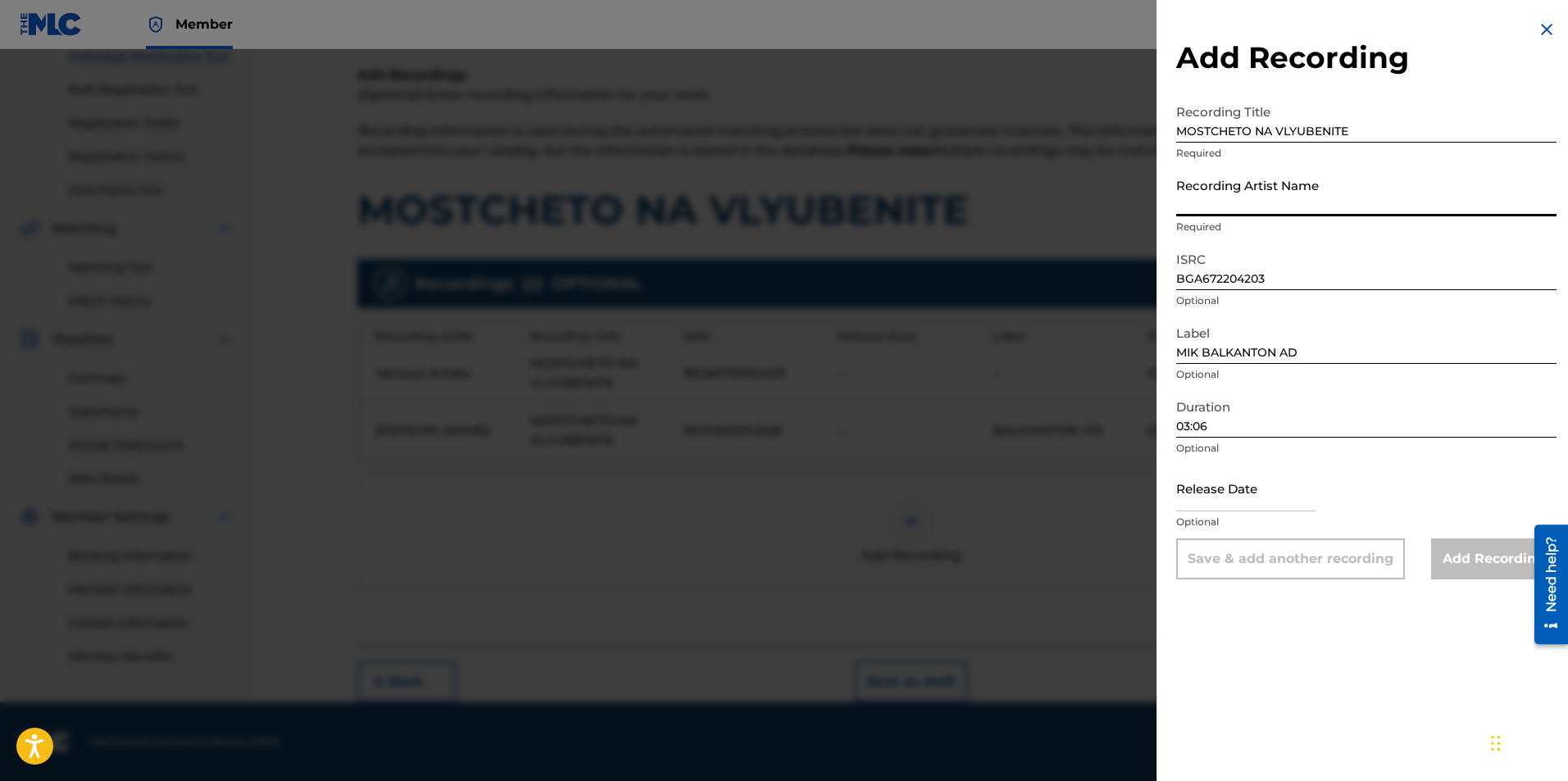
paste input "[PERSON_NAME]/Orkestar s dirigent [PERSON_NAME]"
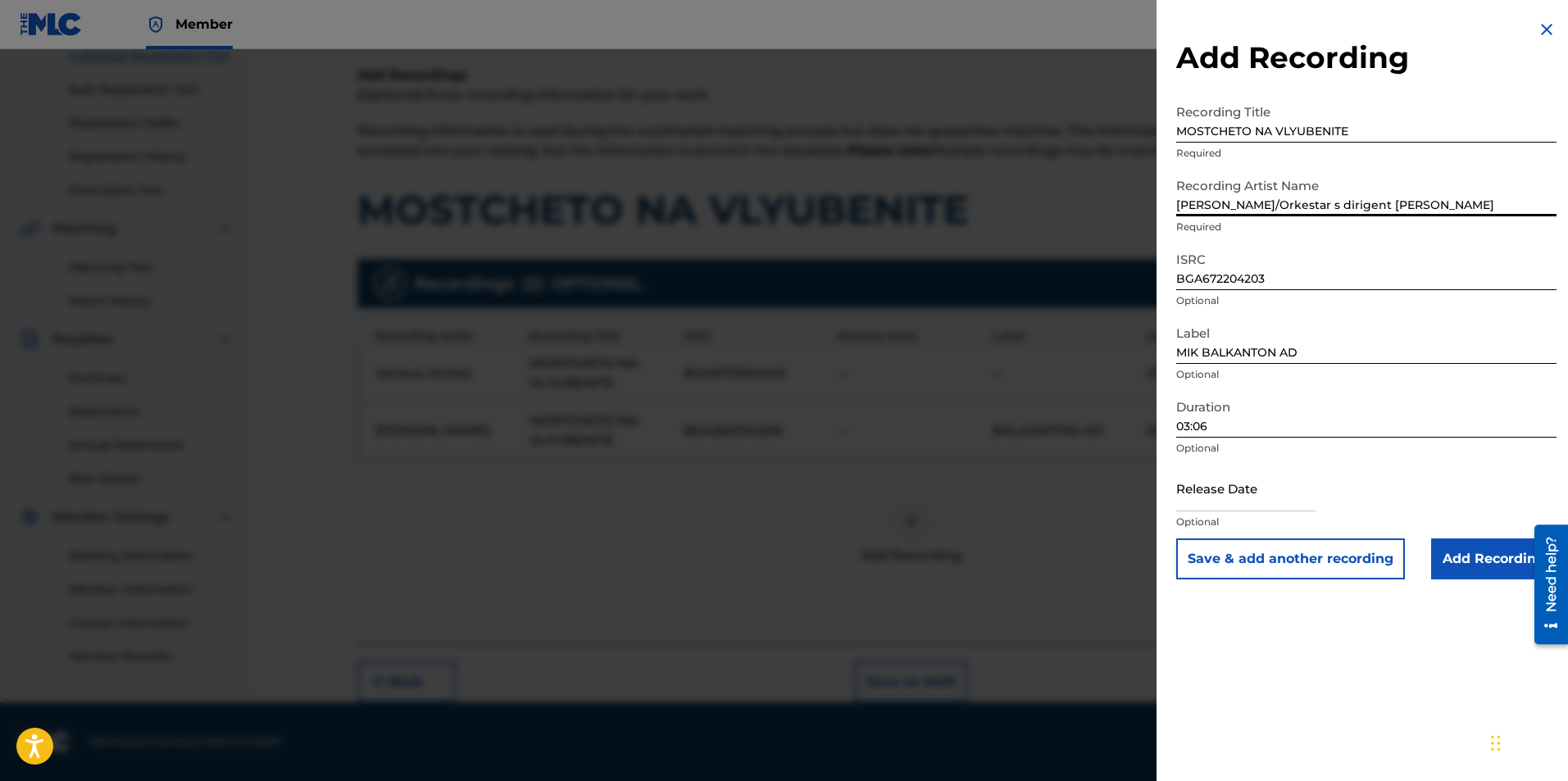
click at [1264, 202] on input "[PERSON_NAME]/Orkestar s dirigent [PERSON_NAME]" at bounding box center [1366, 193] width 381 height 47
type input "[PERSON_NAME] & Orkestar s dirigent [PERSON_NAME]"
click at [1498, 544] on input "Add Recording" at bounding box center [1494, 558] width 126 height 41
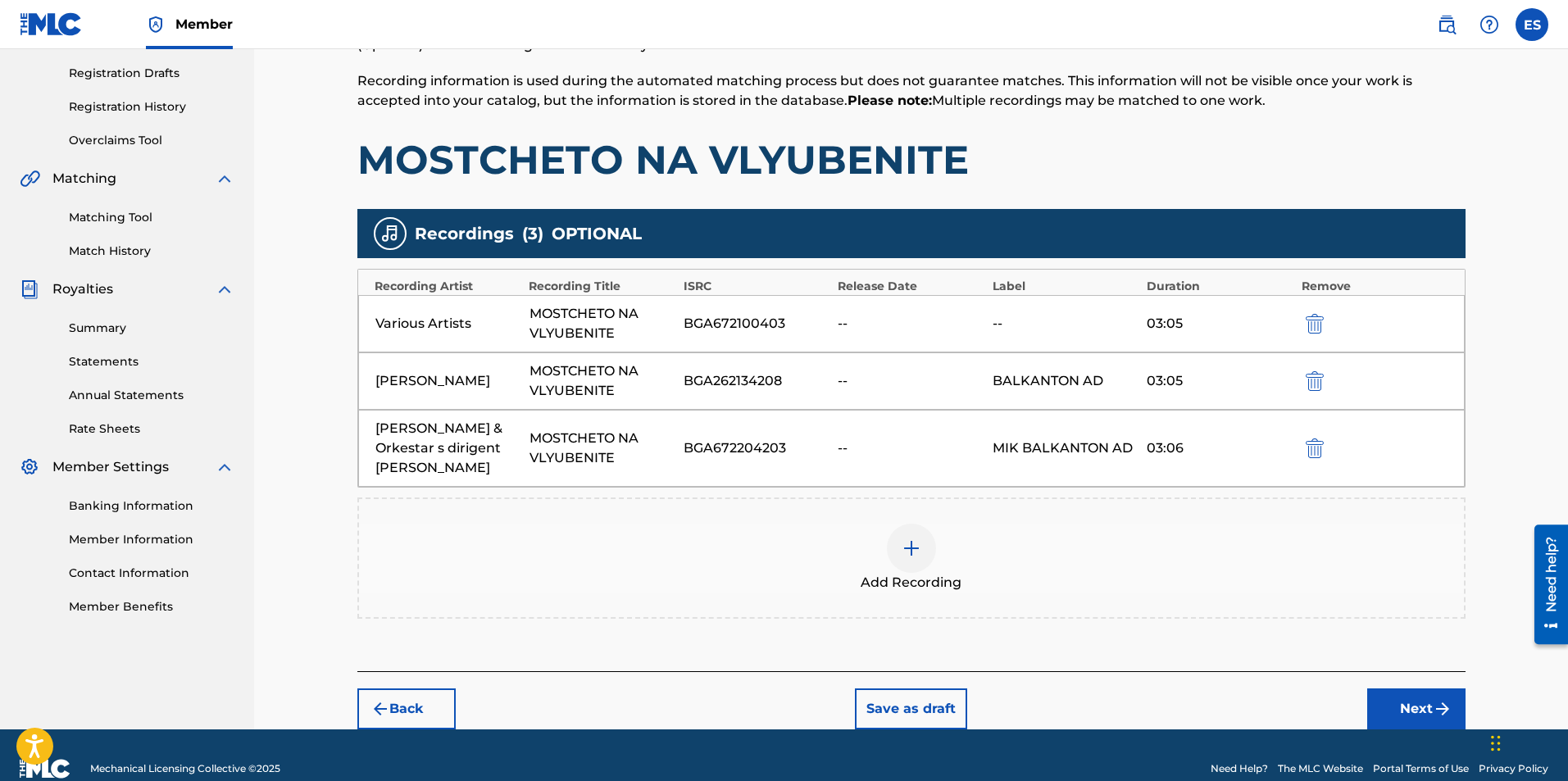
scroll to position [296, 0]
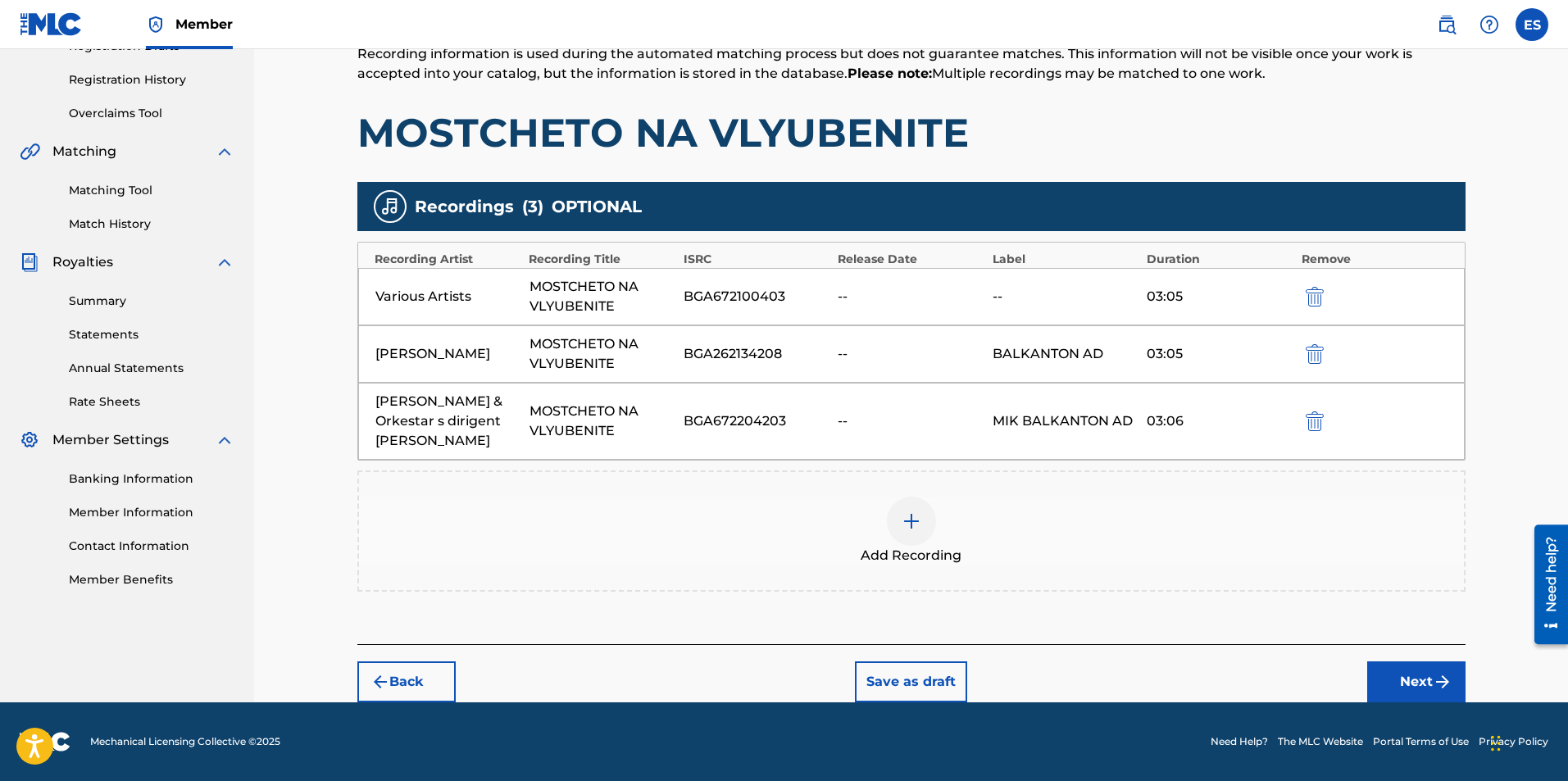
click at [1334, 300] on div at bounding box center [1338, 296] width 74 height 19
click at [1321, 298] on img "submit" at bounding box center [1314, 297] width 18 height 20
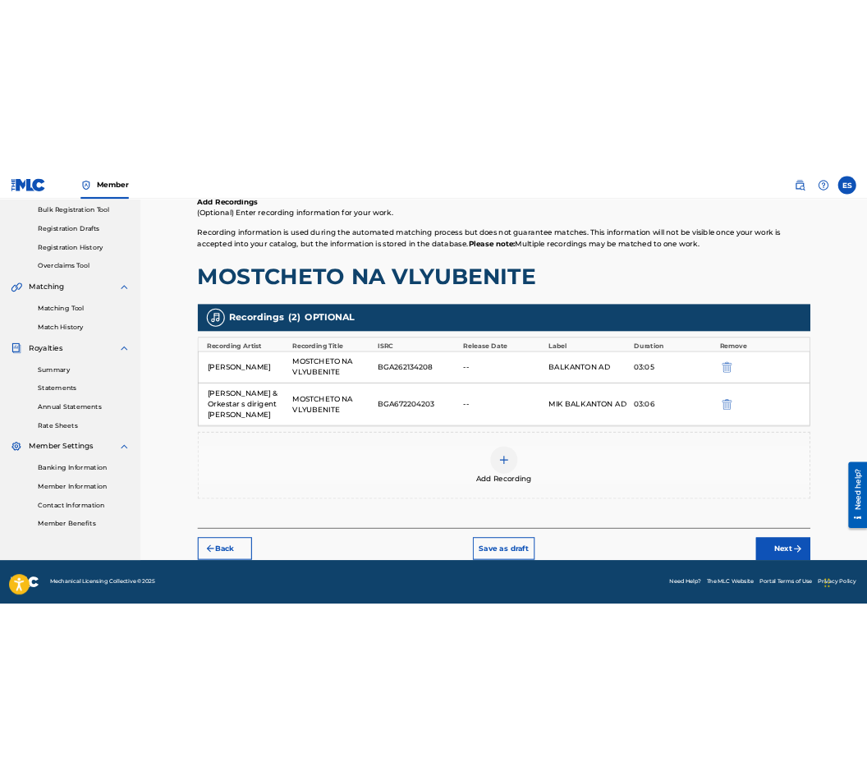
scroll to position [239, 0]
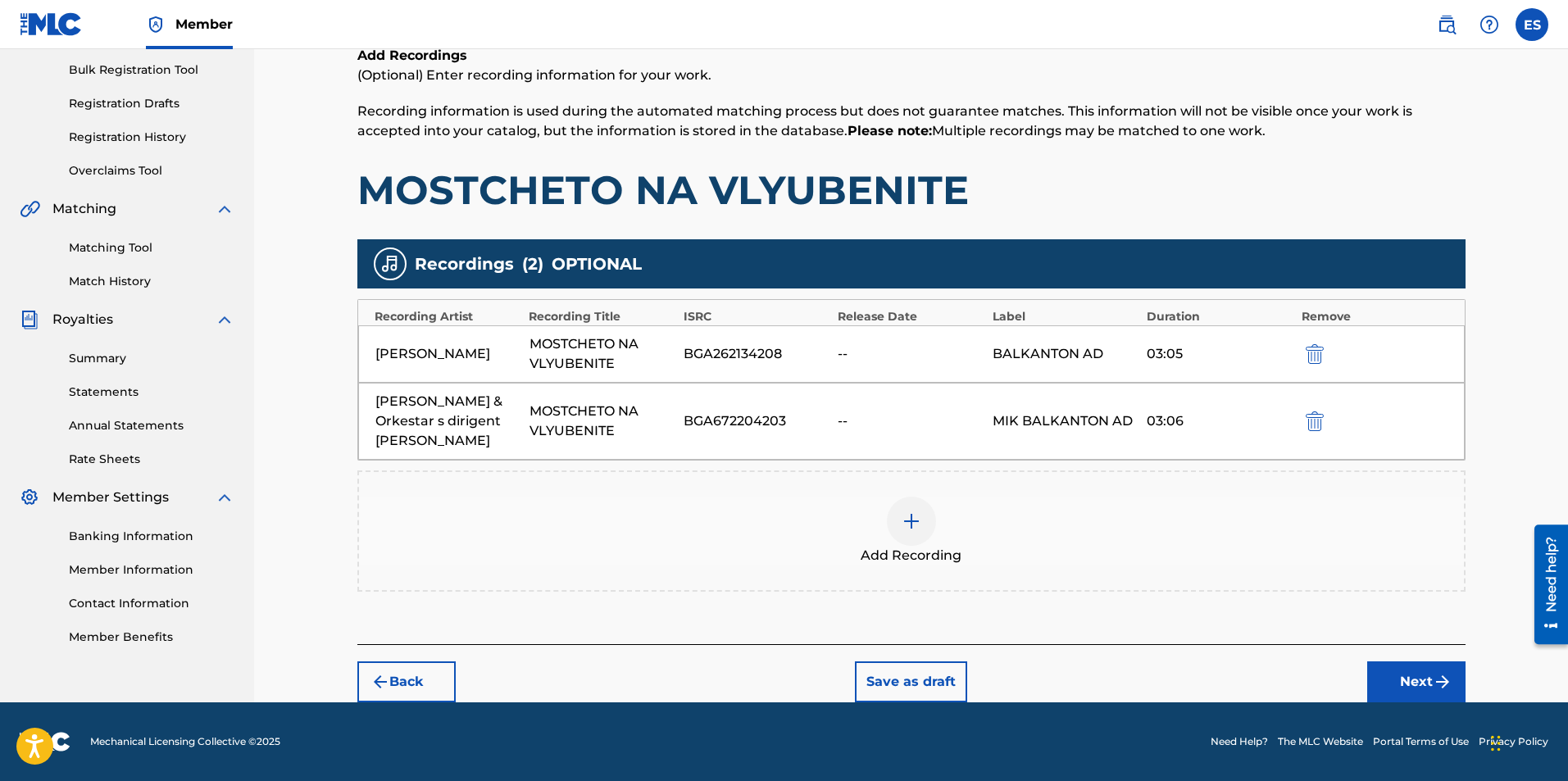
click at [917, 506] on div at bounding box center [911, 520] width 49 height 49
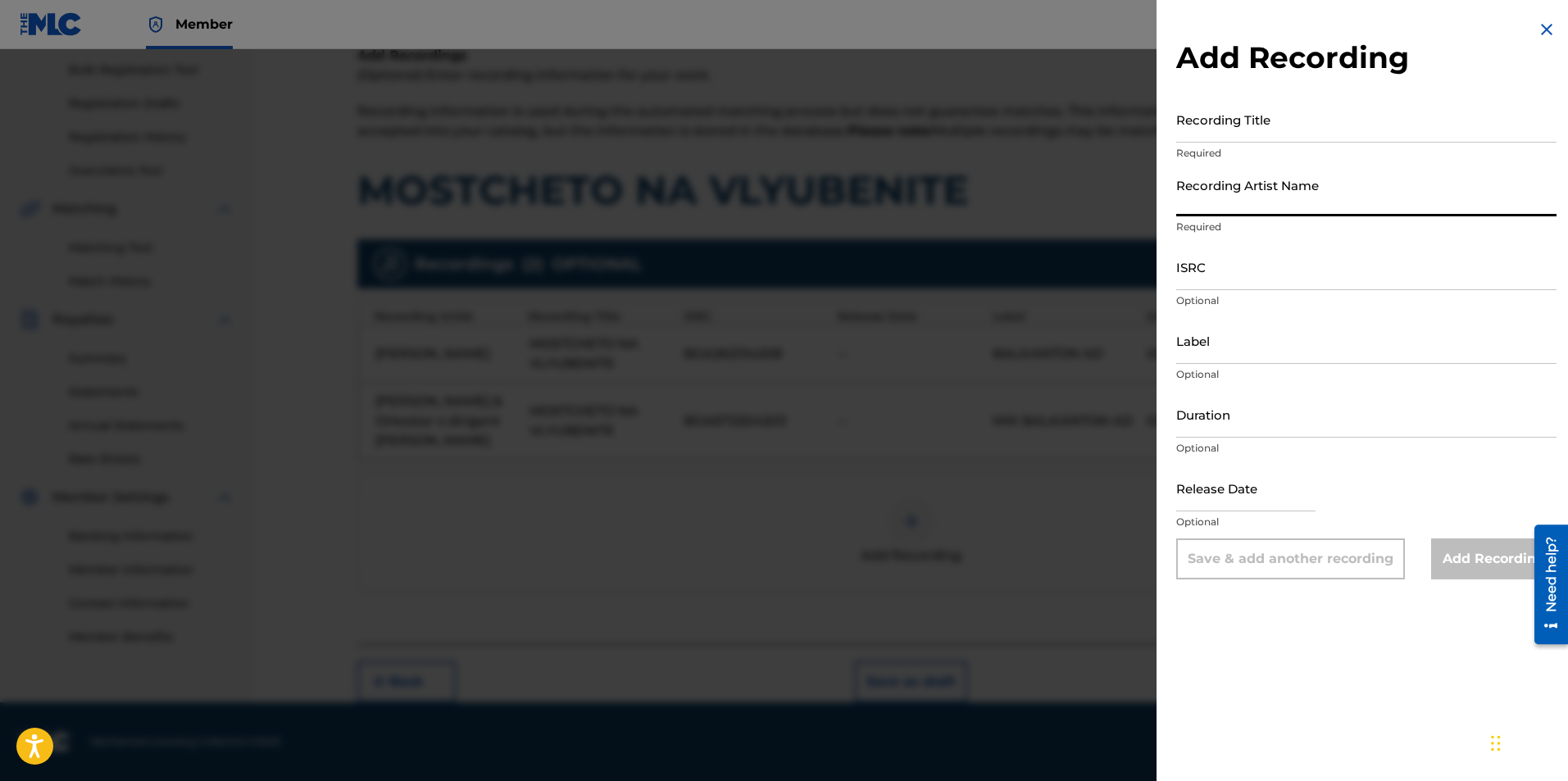
paste input "Various Artists"
type input "Various Artists"
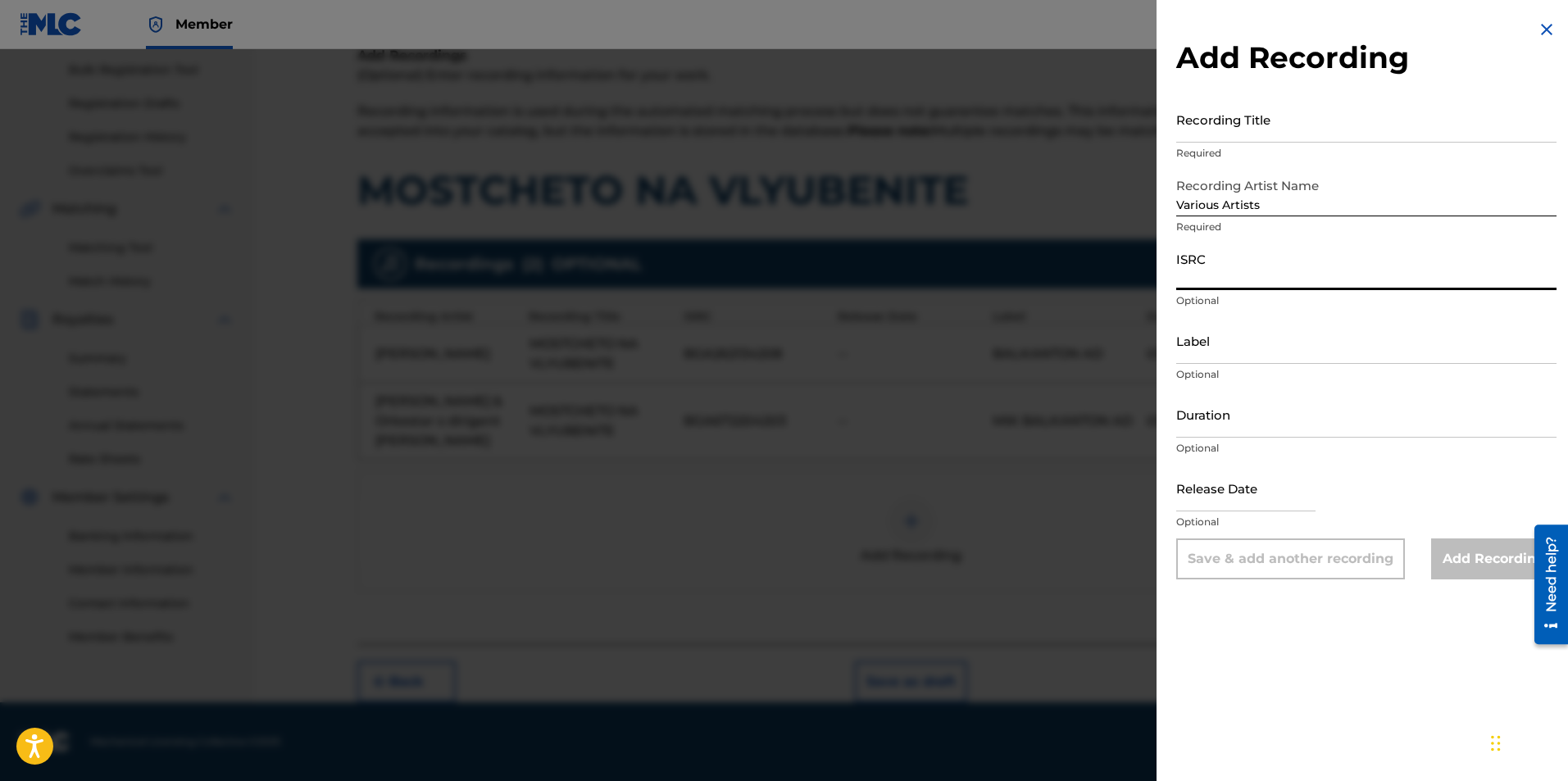
paste input "BGA672100403"
type input "BGA672100403"
click at [1297, 408] on input "Duration" at bounding box center [1366, 414] width 381 height 47
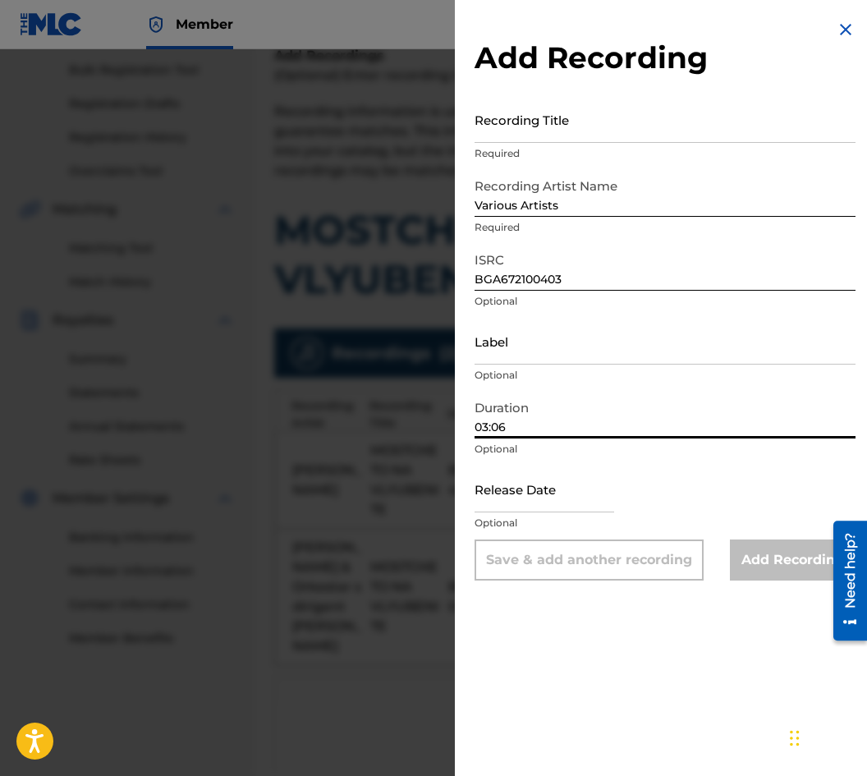
type input "03:06"
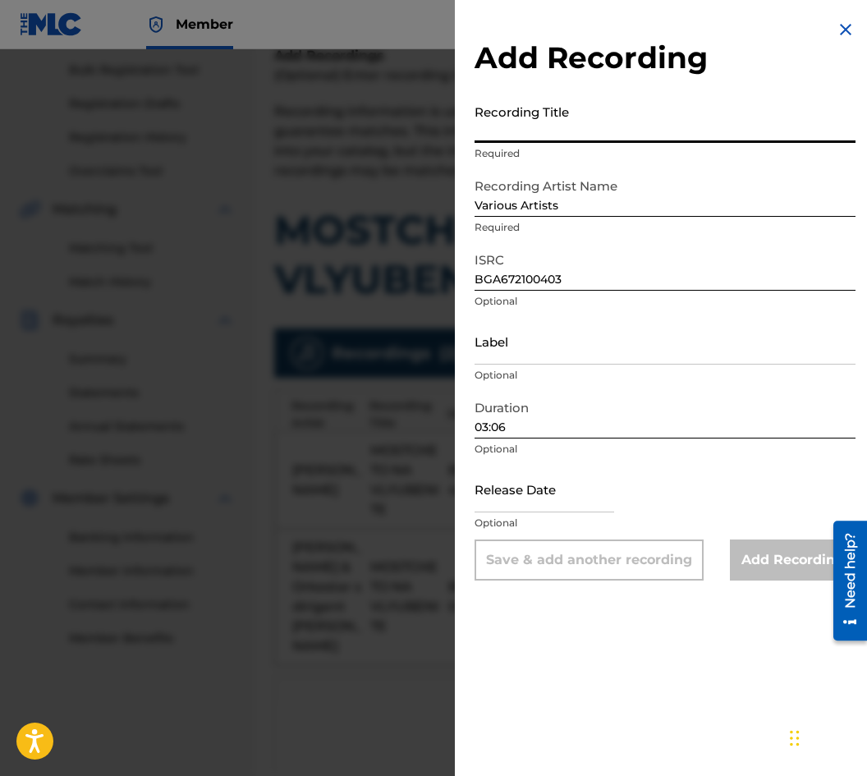
paste input "MOSTCHETO NA VLYUBENITE"
type input "MOSTCHETO NA VLYUBENITE"
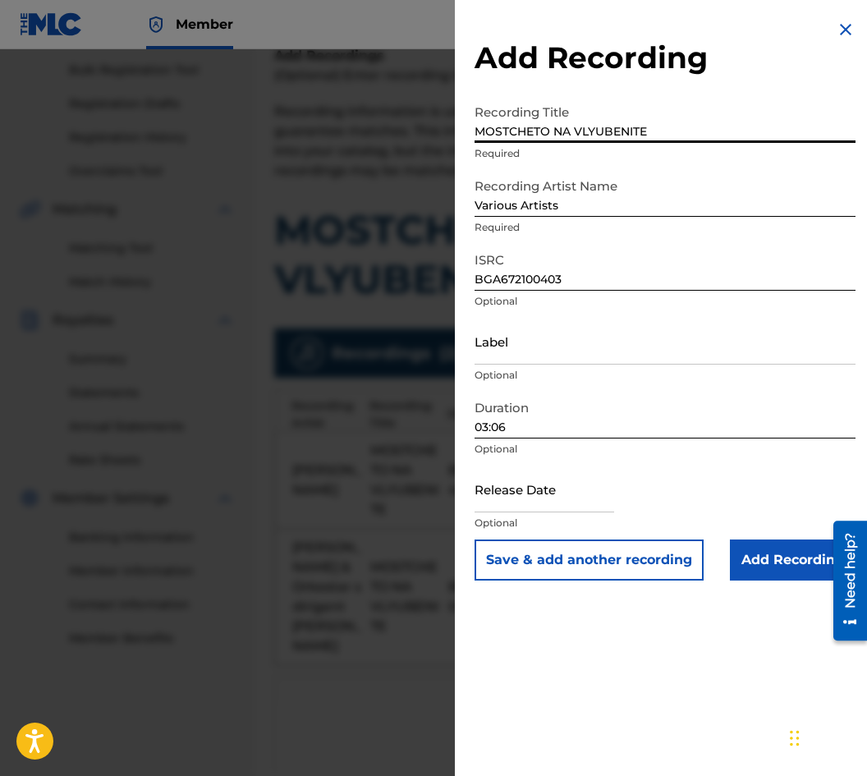
click at [788, 566] on input "Add Recording" at bounding box center [793, 559] width 126 height 41
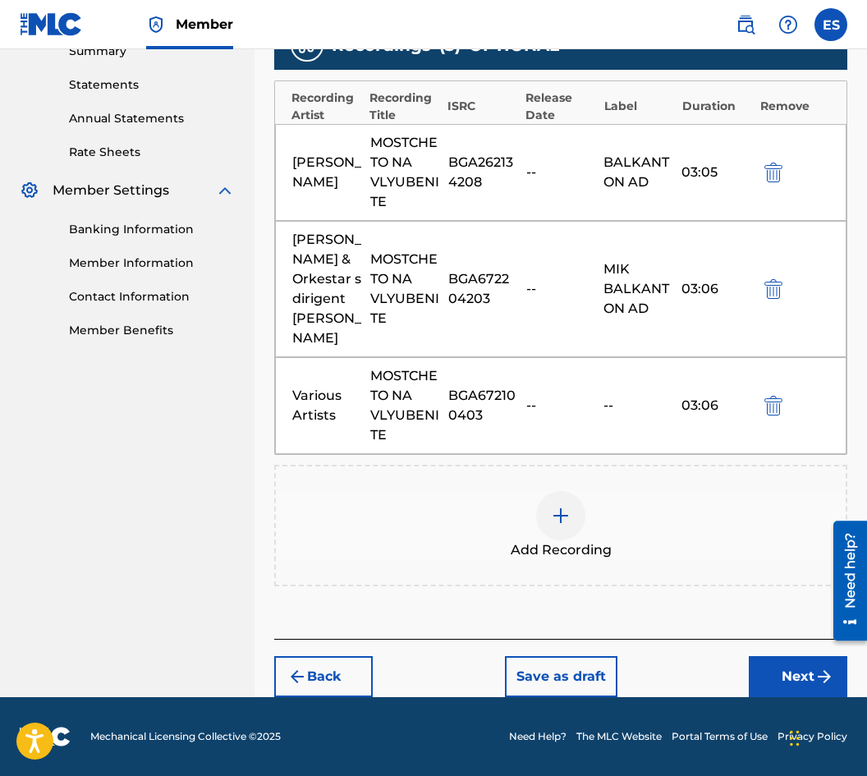
click at [803, 680] on button "Next" at bounding box center [798, 676] width 98 height 41
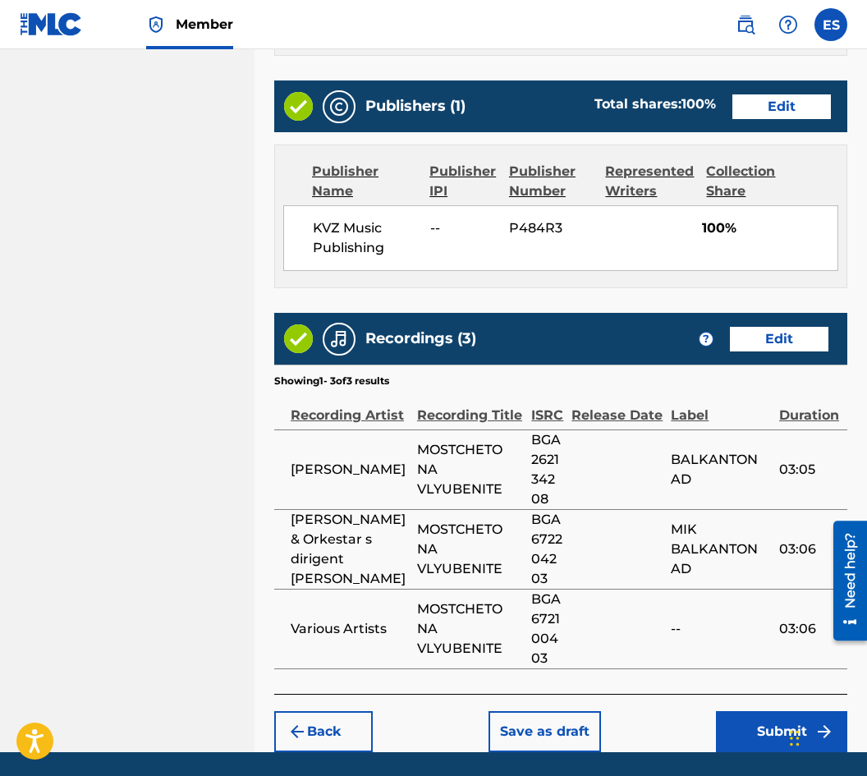
scroll to position [1074, 0]
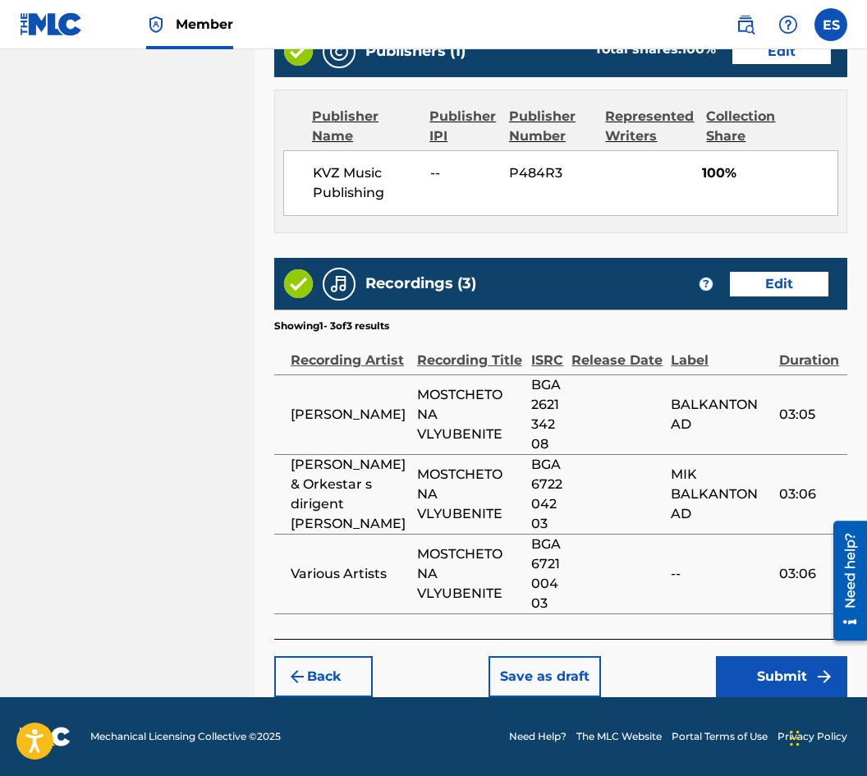
click at [553, 670] on button "Save as draft" at bounding box center [544, 676] width 112 height 41
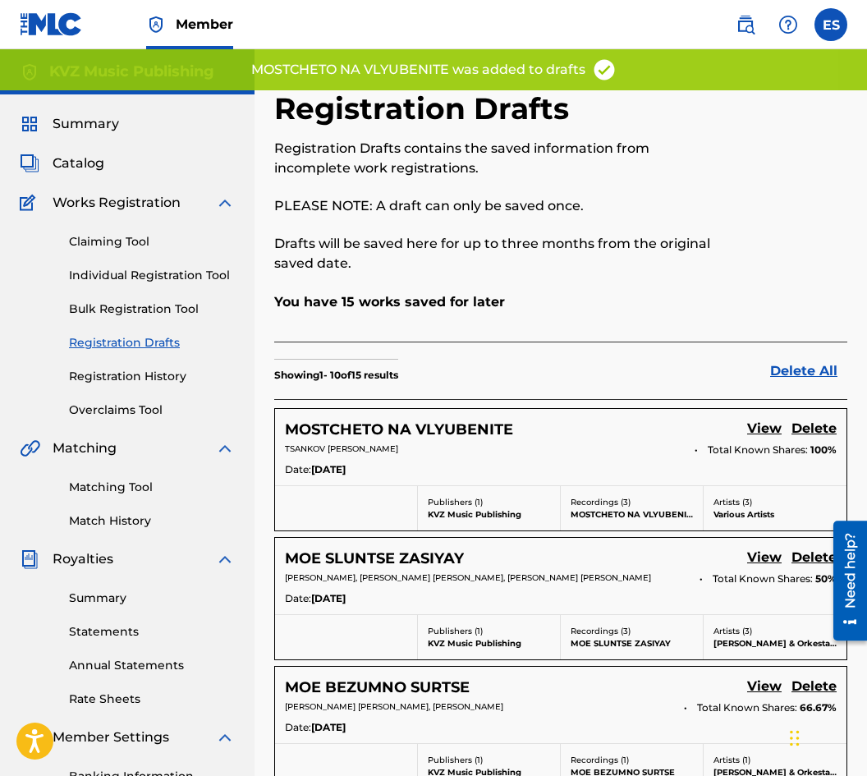
click at [164, 272] on link "Individual Registration Tool" at bounding box center [152, 275] width 166 height 17
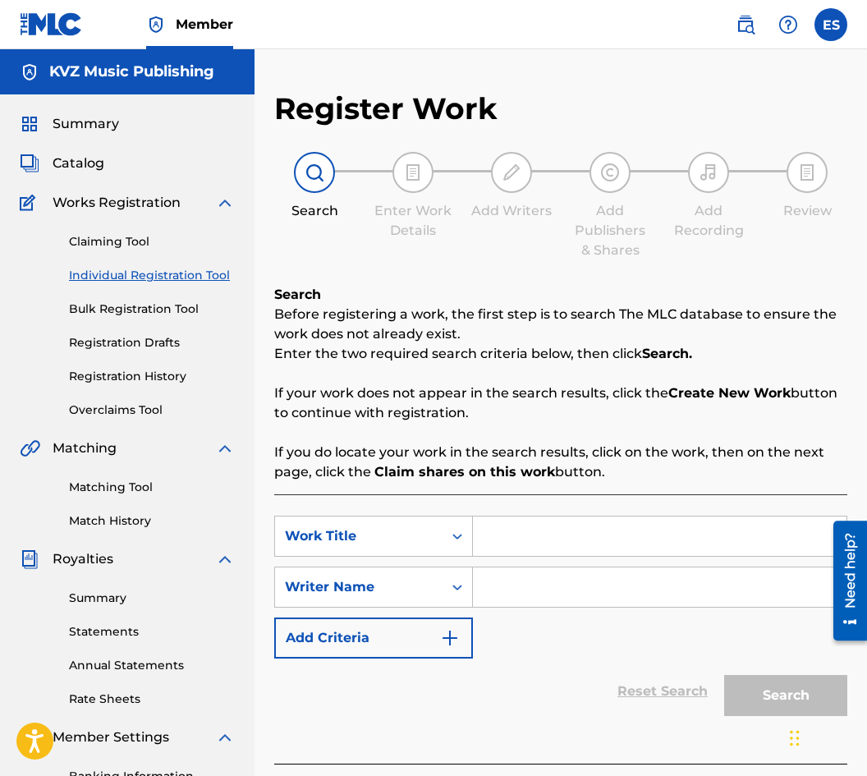
drag, startPoint x: 540, startPoint y: 562, endPoint x: 512, endPoint y: 541, distance: 35.1
paste input "NAMIKO"
drag, startPoint x: 487, startPoint y: 530, endPoint x: 391, endPoint y: 547, distance: 97.4
click at [402, 547] on div "SearchWithCriteria5332efef-bf21-4b0c-bbbc-280da3c73513 Work Title NAMIKO" at bounding box center [560, 535] width 573 height 41
type input "NAMIKO"
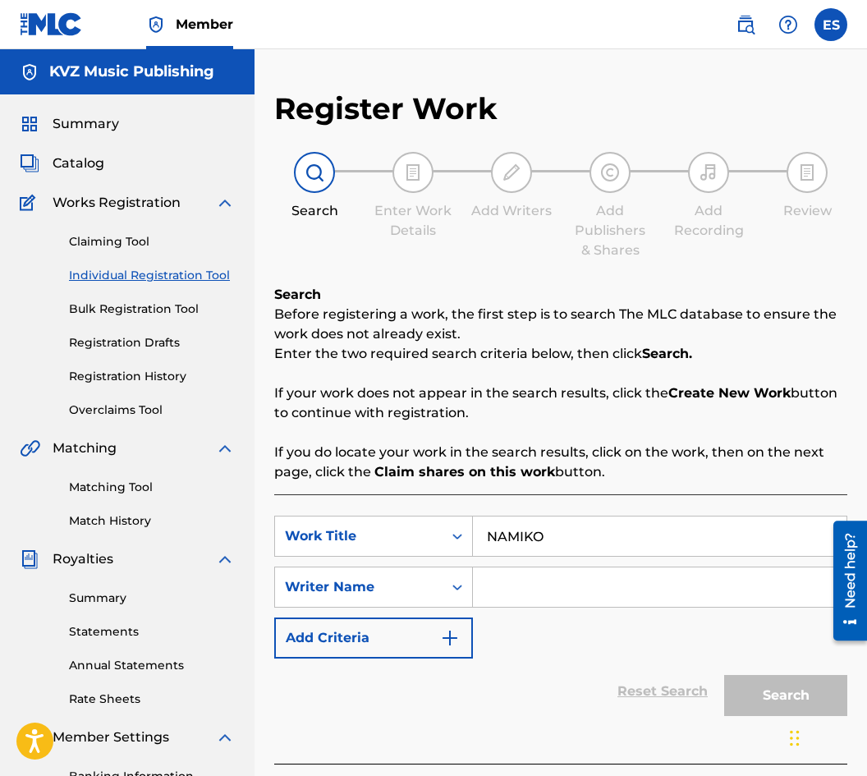
paste input "[PERSON_NAME]"
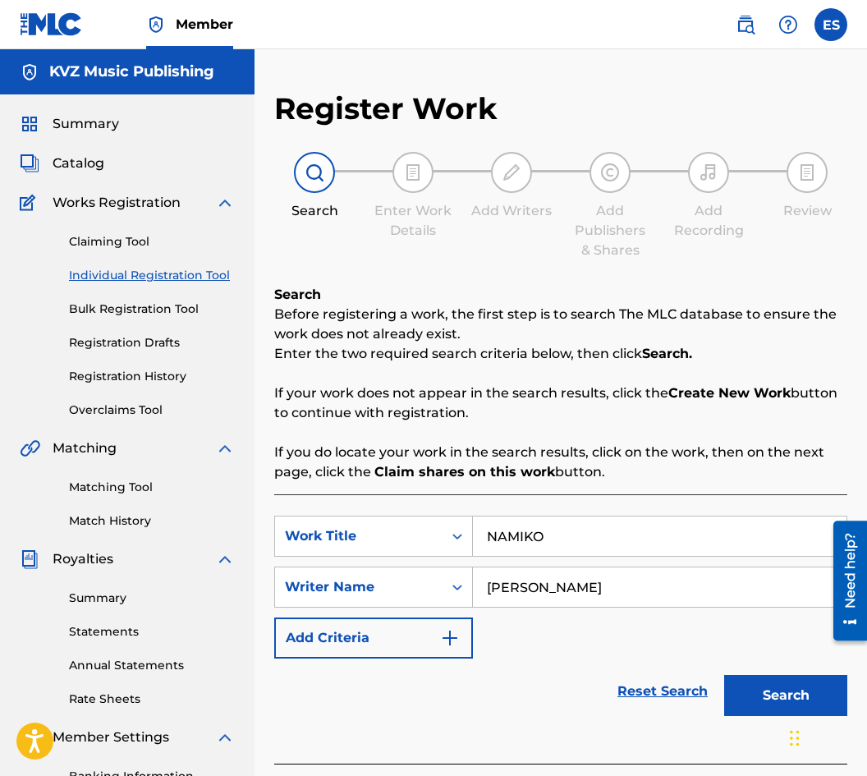
type input "[PERSON_NAME]"
click at [743, 693] on button "Search" at bounding box center [785, 695] width 123 height 41
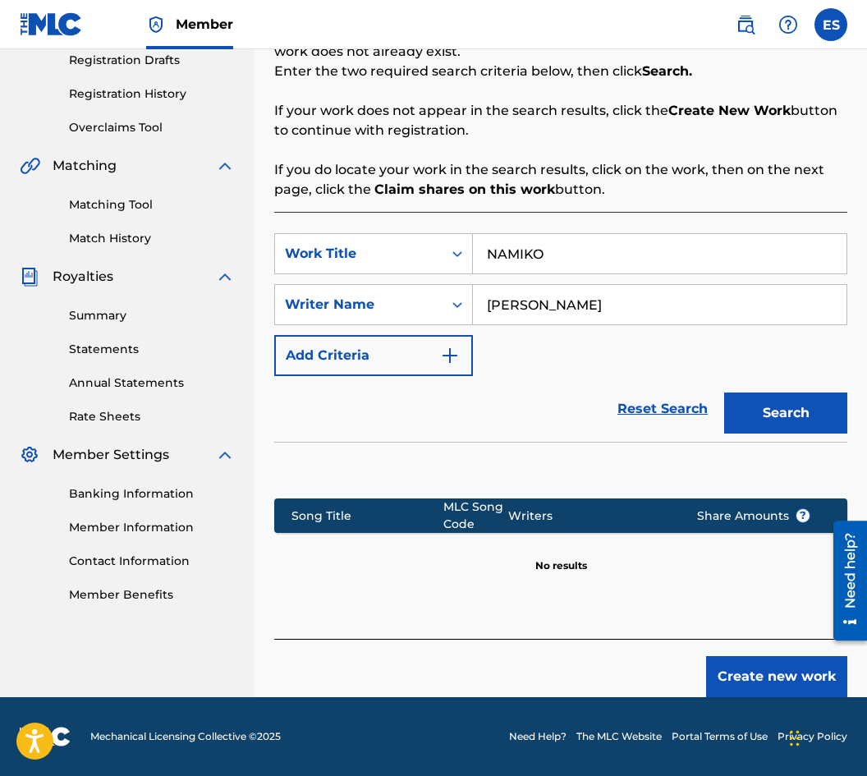
click at [714, 656] on button "Create new work" at bounding box center [776, 676] width 141 height 41
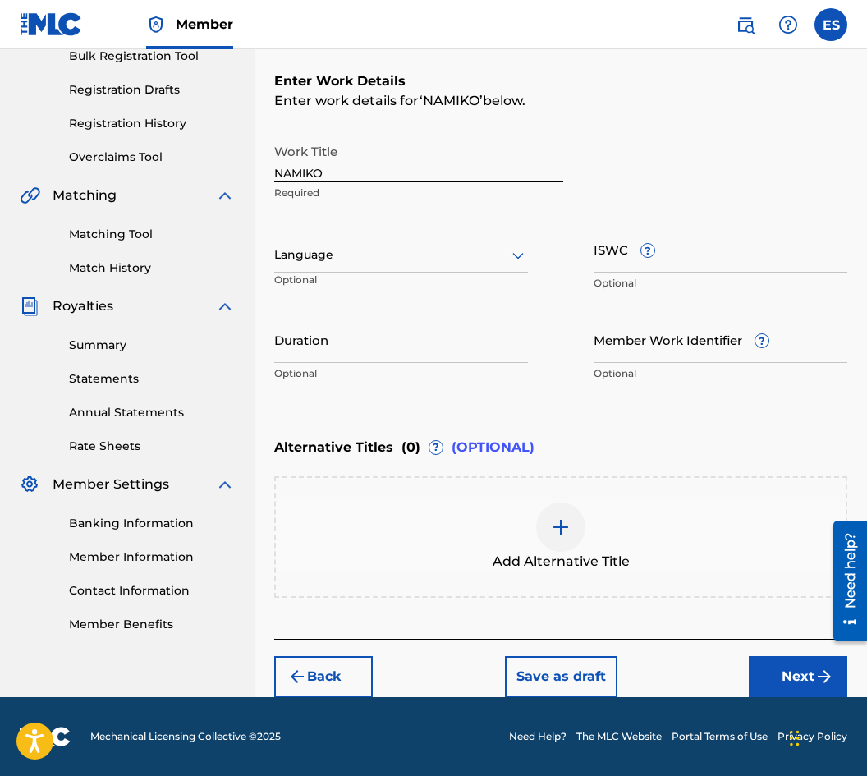
scroll to position [253, 0]
click at [356, 265] on div "Language" at bounding box center [401, 255] width 254 height 34
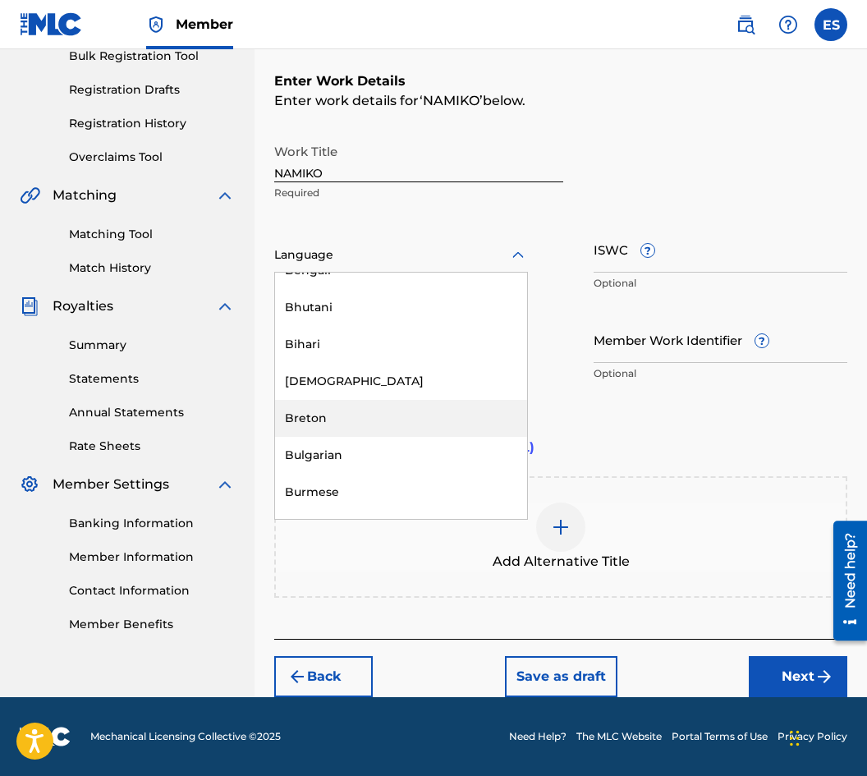
scroll to position [657, 0]
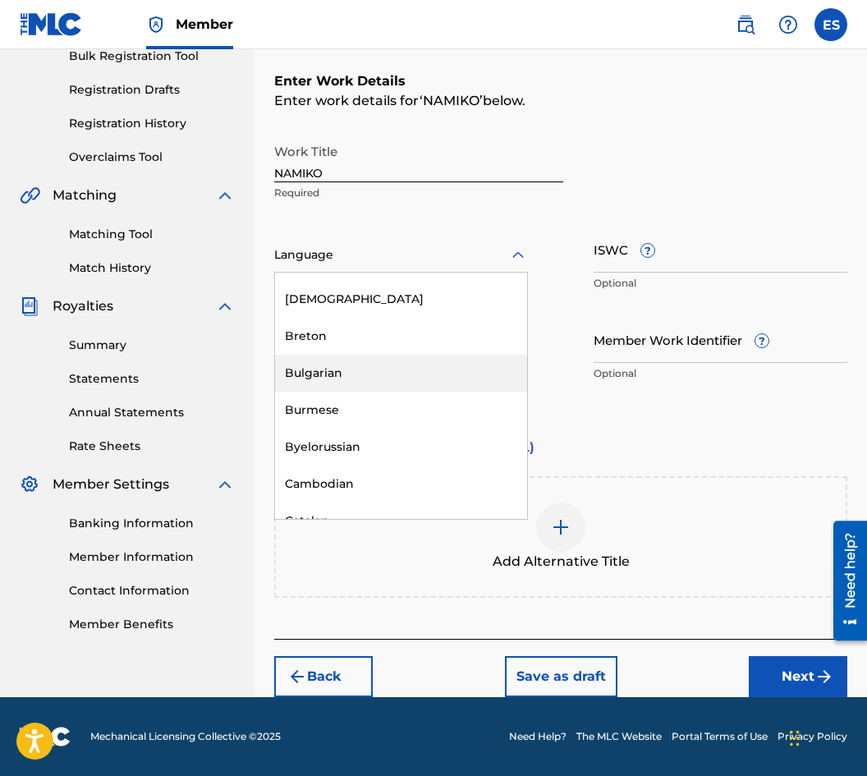
click at [377, 372] on div "Bulgarian" at bounding box center [401, 373] width 252 height 37
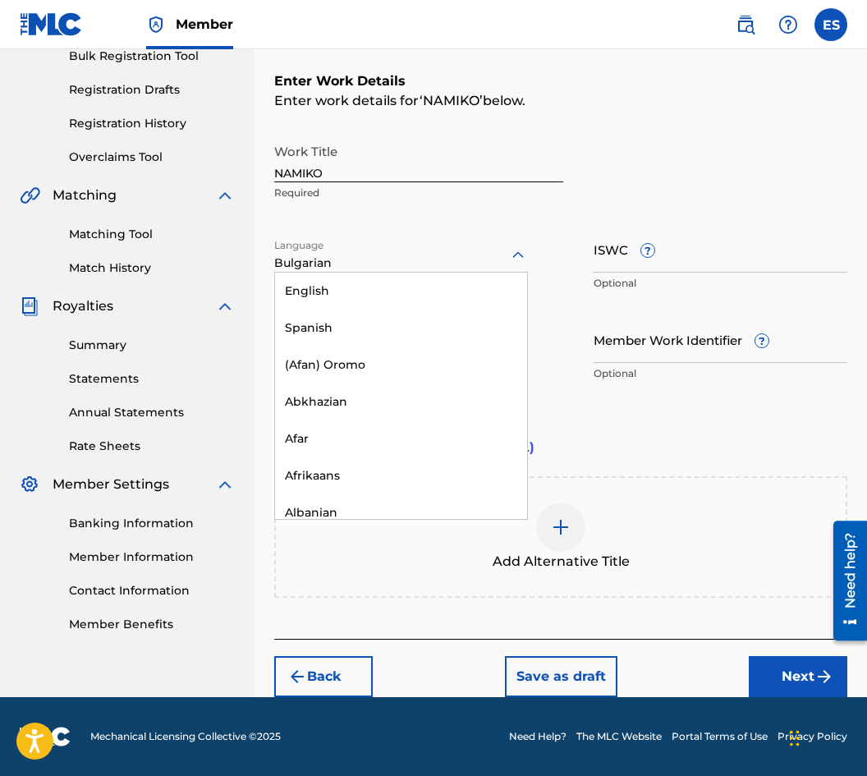
scroll to position [542, 0]
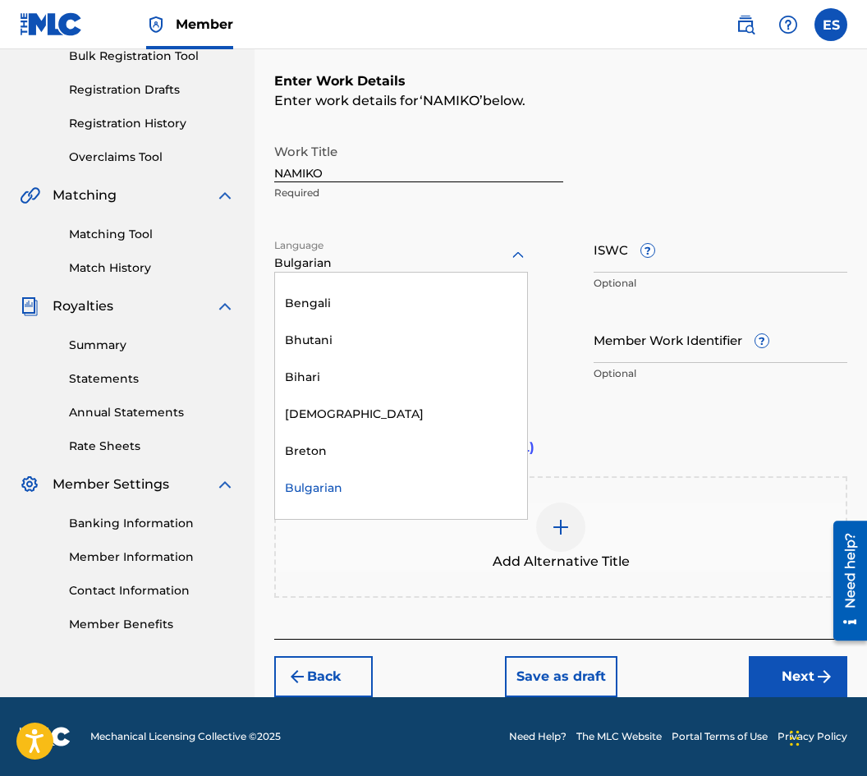
click at [378, 259] on div at bounding box center [401, 255] width 254 height 21
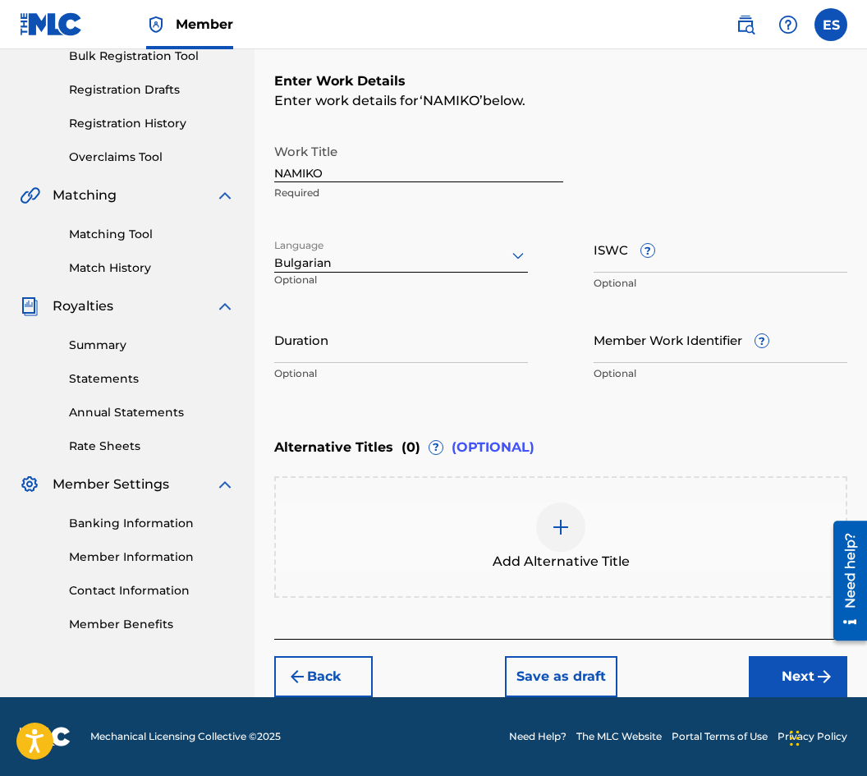
click at [378, 259] on div at bounding box center [401, 255] width 254 height 21
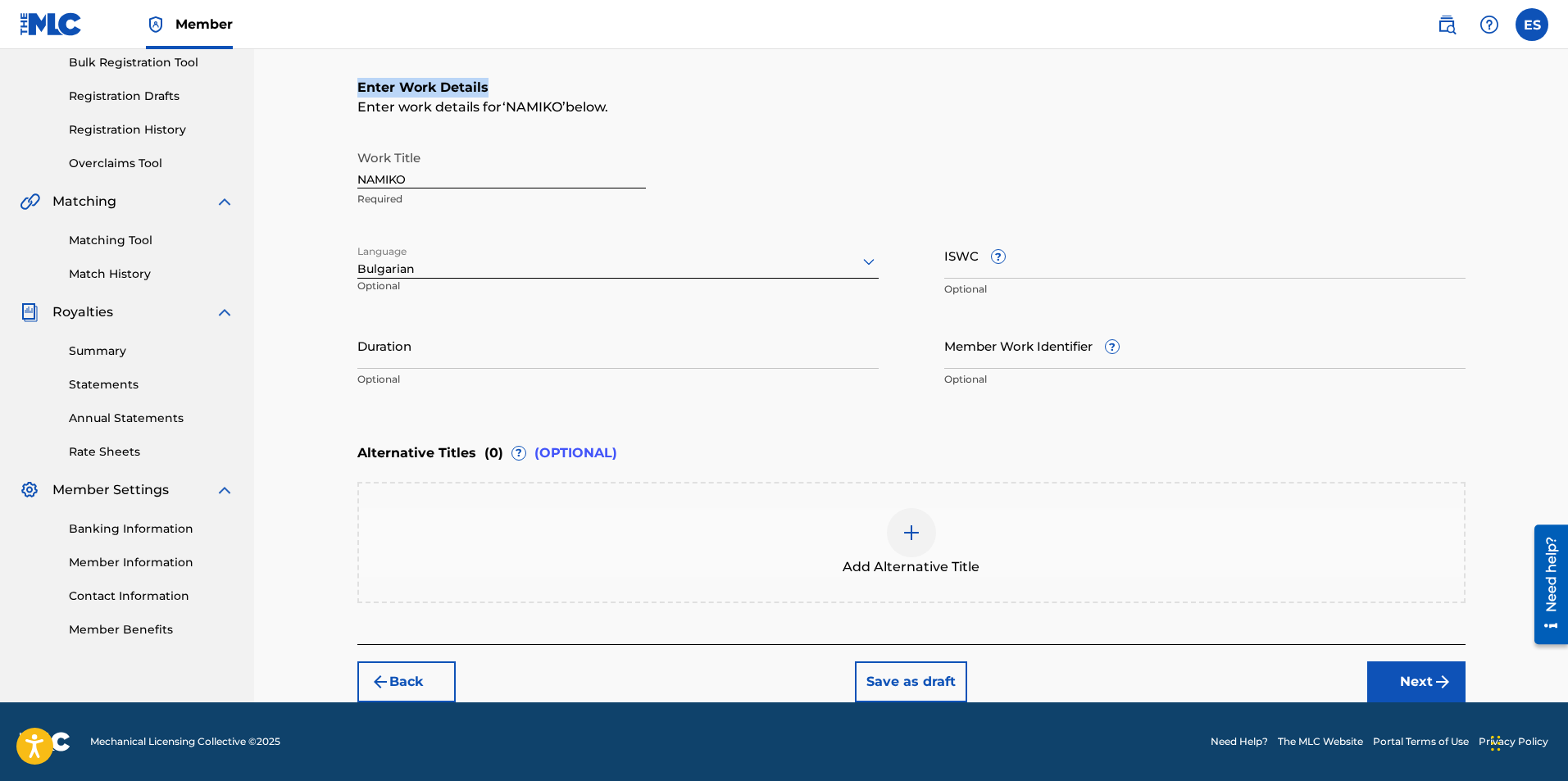
drag, startPoint x: 1573, startPoint y: 21, endPoint x: 1573, endPoint y: -12, distance: 33.0
click at [1567, 0] on html "Accessibility Screen-Reader Guide, Feedback, and Issue Reporting | New window M…" at bounding box center [784, 145] width 1568 height 781
click at [455, 325] on input "Duration" at bounding box center [618, 346] width 521 height 47
type input "02:50"
click at [790, 543] on div "Add Alternative Title" at bounding box center [911, 542] width 1105 height 69
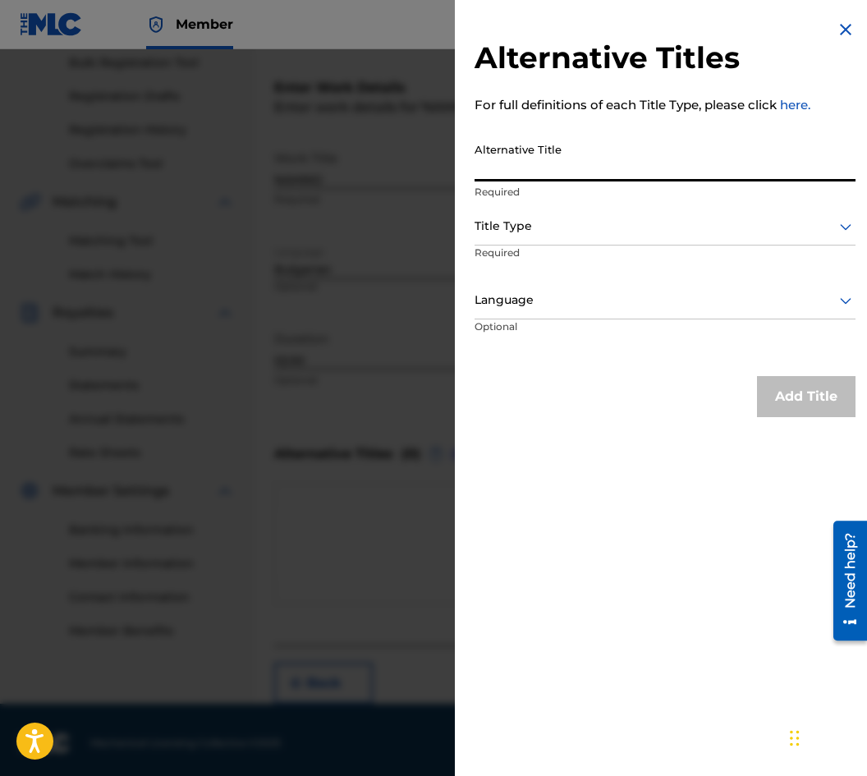
paste input "НАМИКО"
type input "НАМИКО"
click at [592, 233] on div at bounding box center [664, 226] width 381 height 21
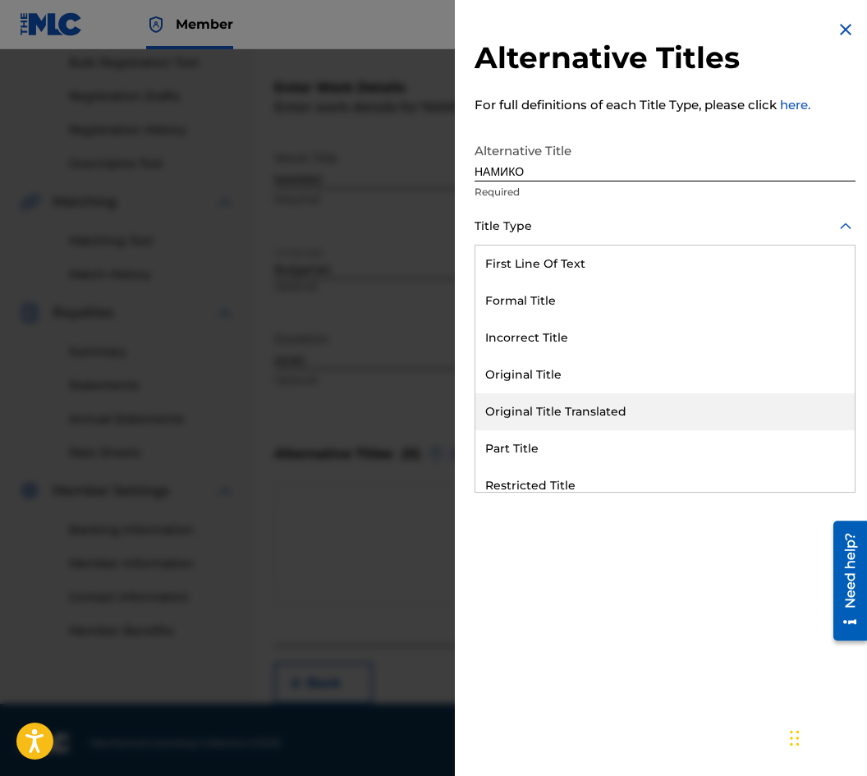
click at [639, 411] on div "Original Title Translated" at bounding box center [664, 411] width 379 height 37
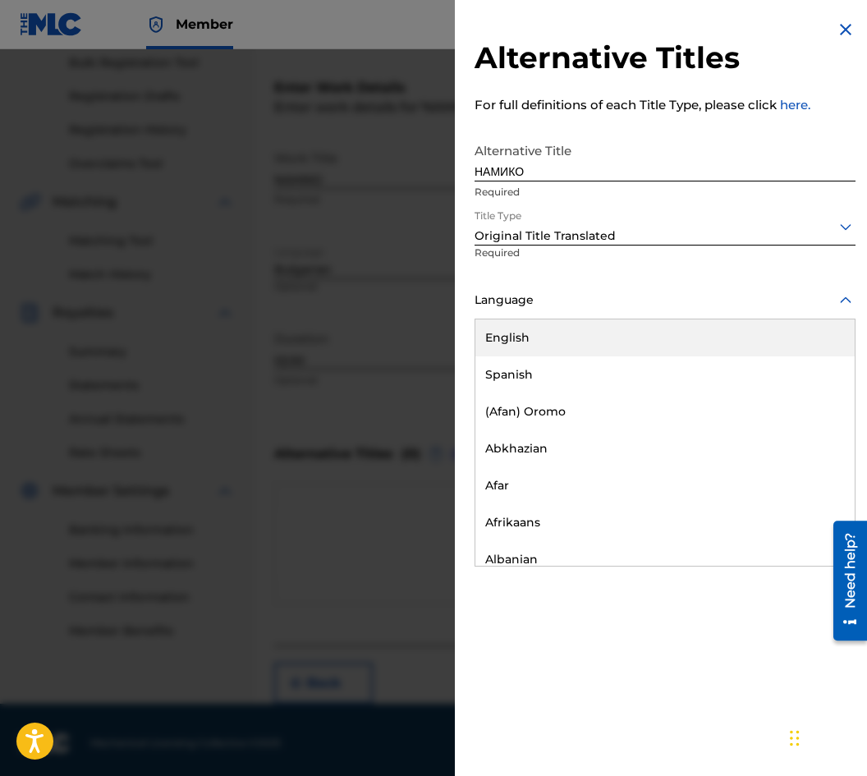
click at [581, 288] on div "Language" at bounding box center [664, 300] width 381 height 37
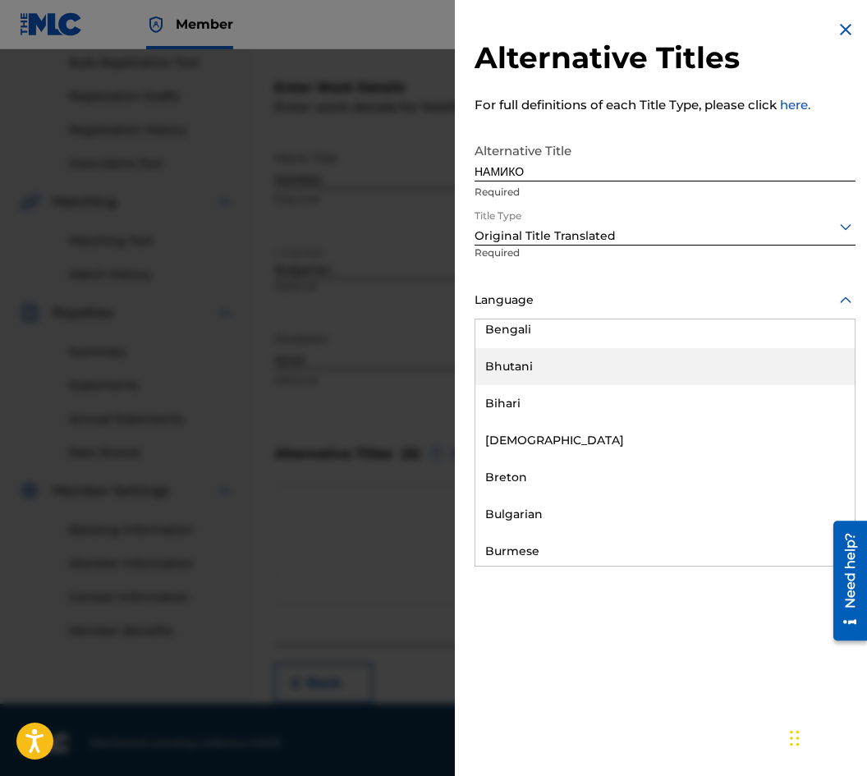
scroll to position [575, 0]
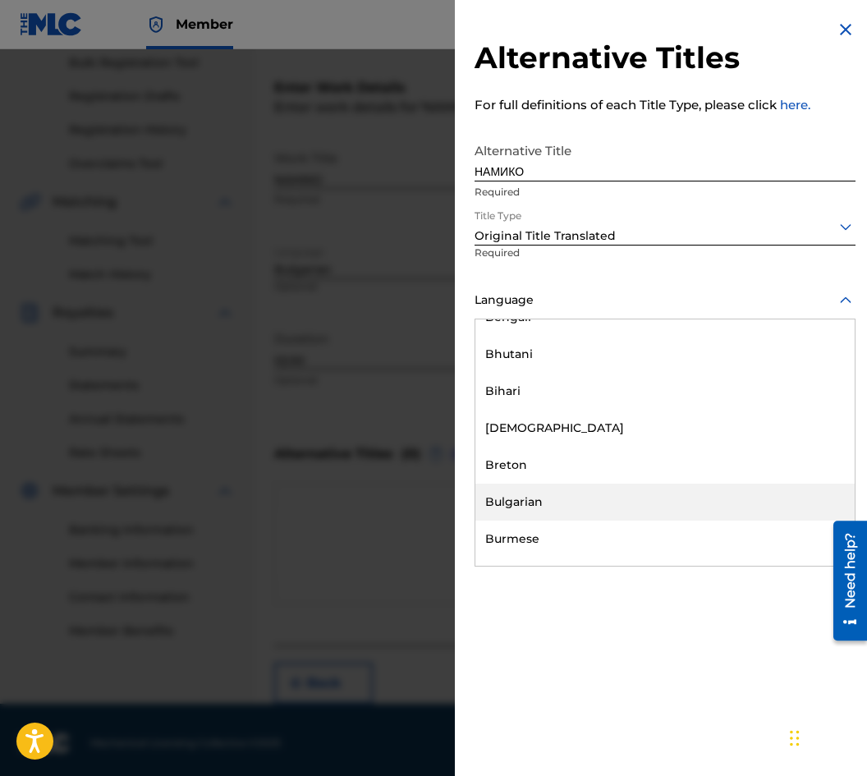
click at [616, 506] on div "Bulgarian" at bounding box center [664, 501] width 379 height 37
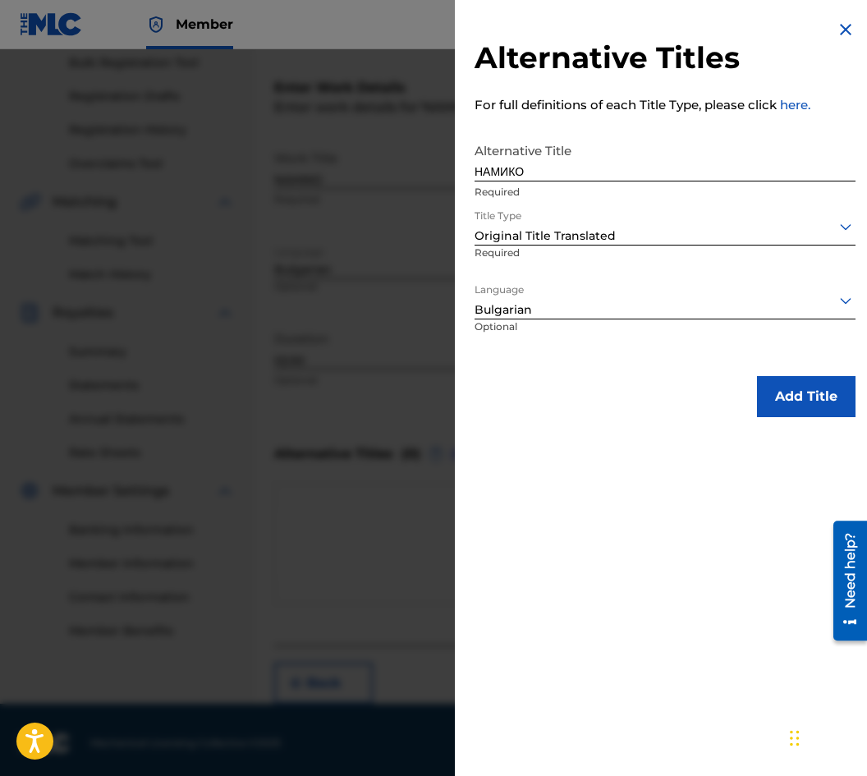
click at [834, 396] on button "Add Title" at bounding box center [806, 396] width 98 height 41
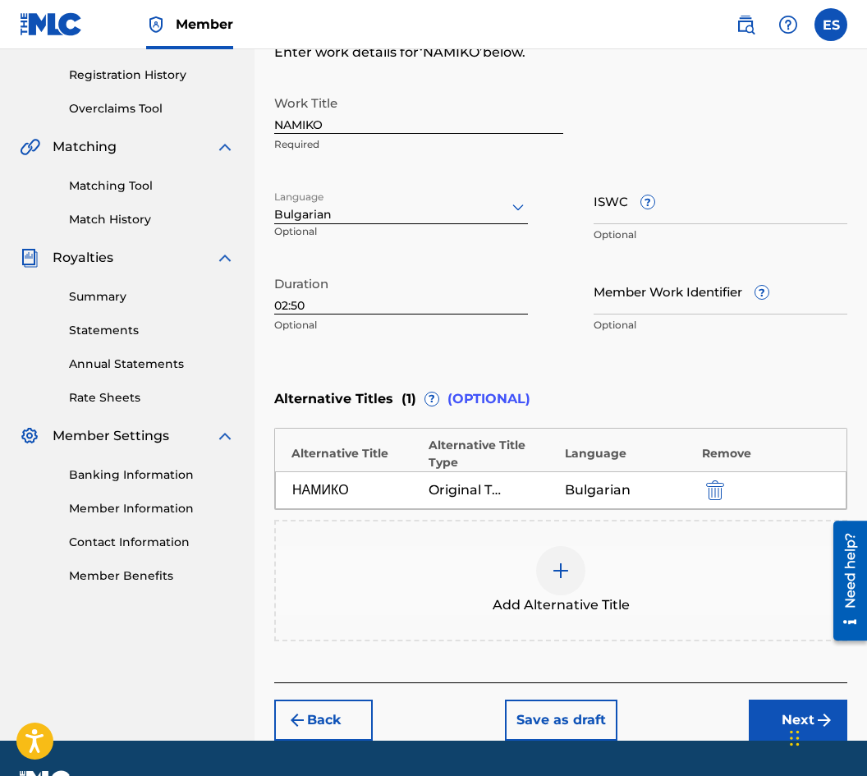
scroll to position [345, 0]
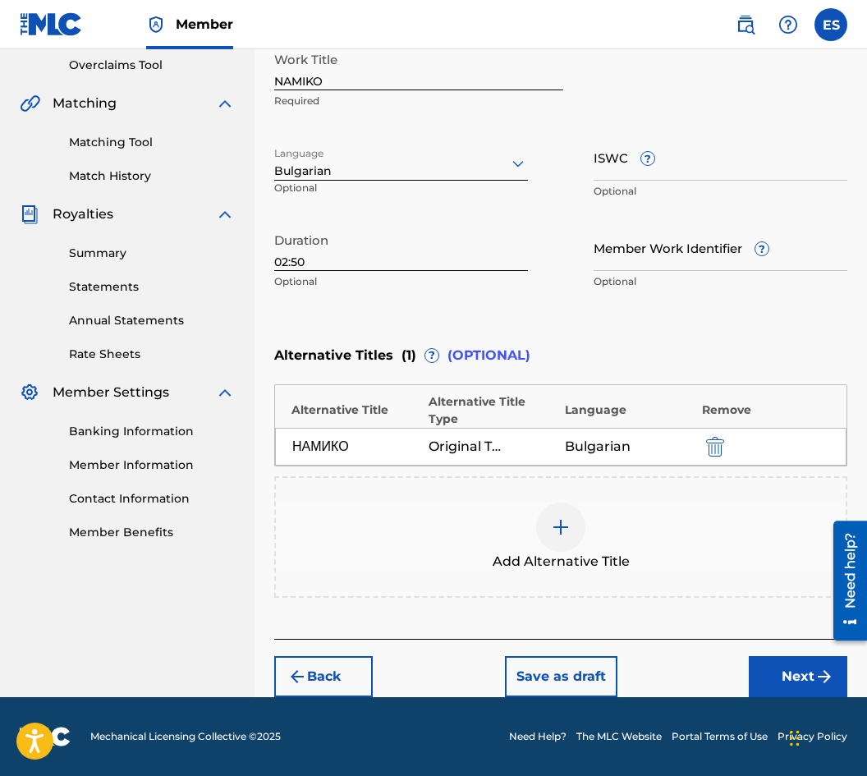
click at [781, 669] on button "Next" at bounding box center [798, 676] width 98 height 41
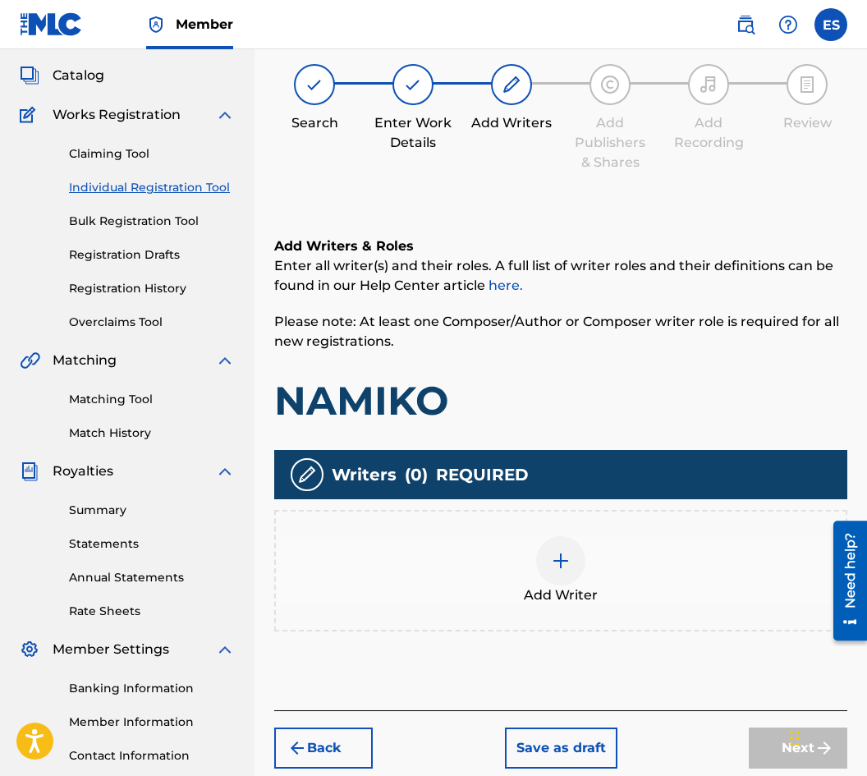
scroll to position [74, 0]
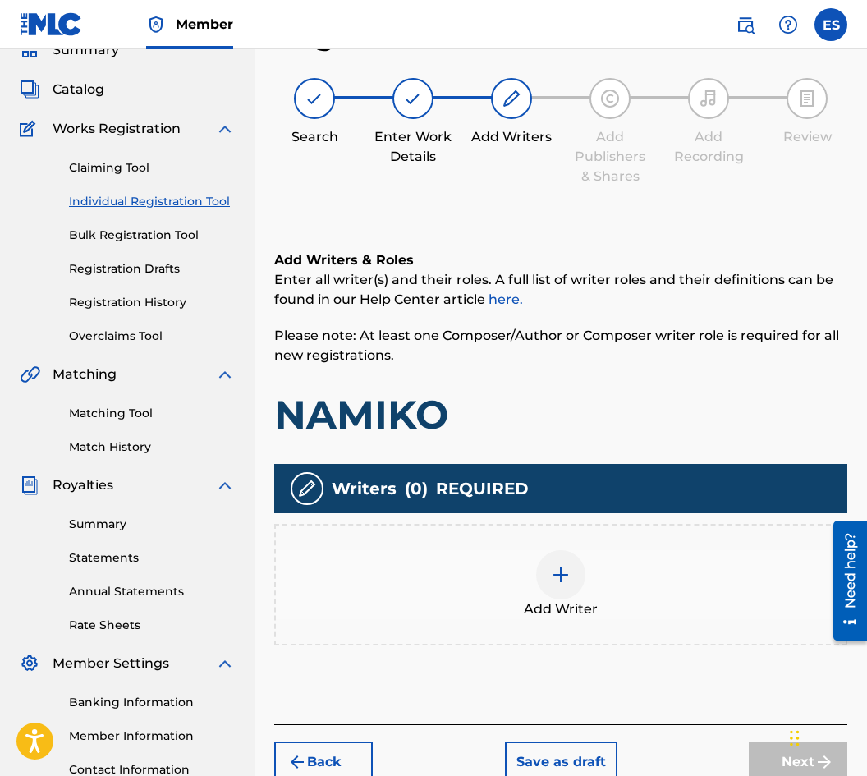
click at [576, 601] on span "Add Writer" at bounding box center [561, 609] width 74 height 20
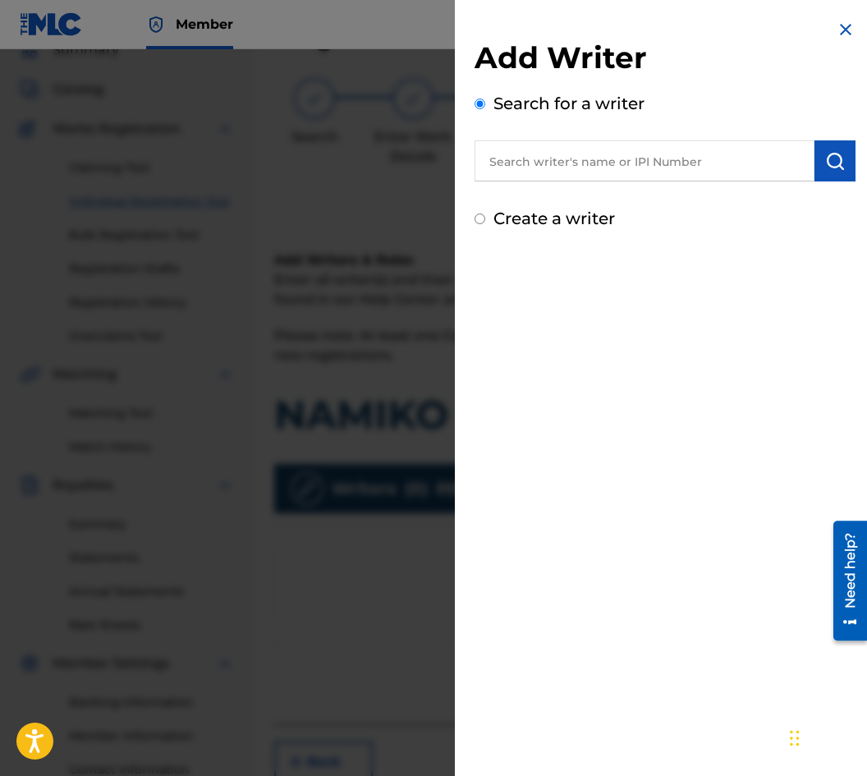
paste input "00087889792"
type input "00087889792"
click at [817, 174] on button "submit" at bounding box center [834, 160] width 41 height 41
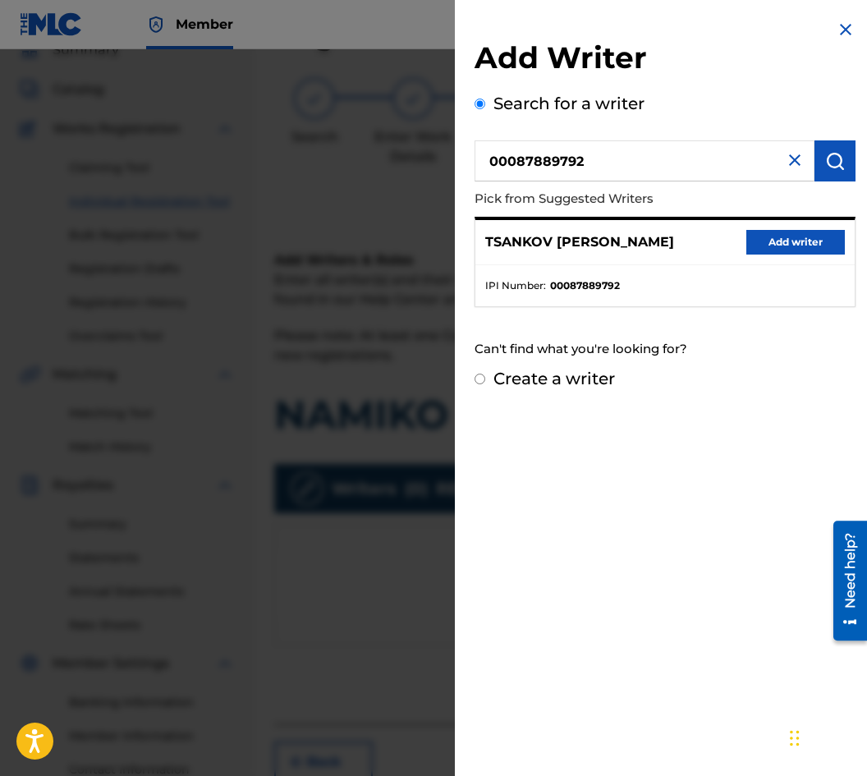
click at [802, 249] on button "Add writer" at bounding box center [795, 242] width 98 height 25
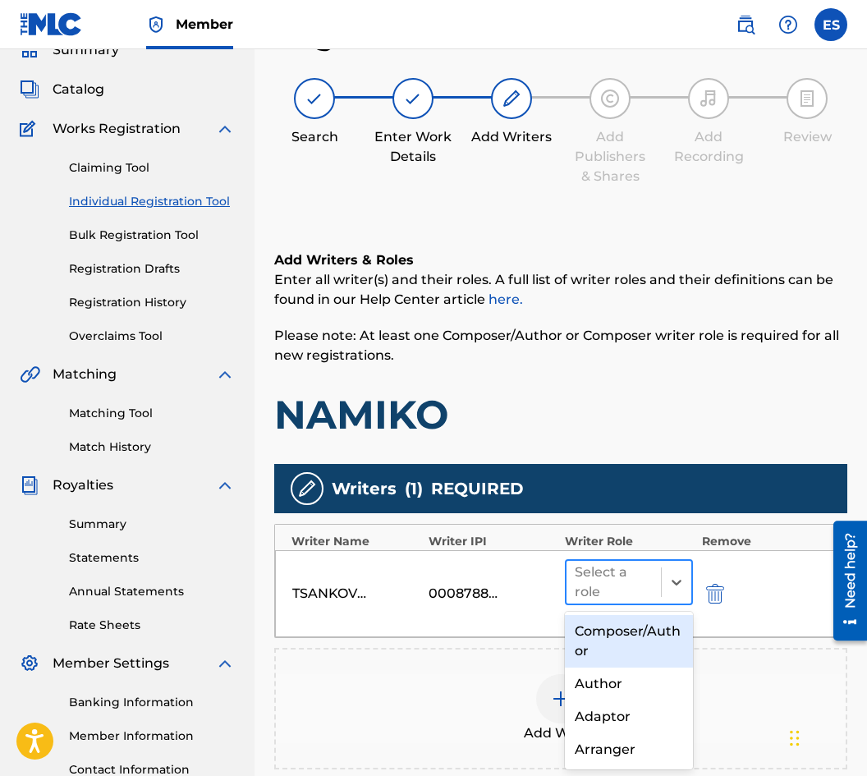
click at [584, 574] on div at bounding box center [614, 581] width 78 height 23
click at [616, 642] on div "Composer/Author" at bounding box center [629, 641] width 128 height 53
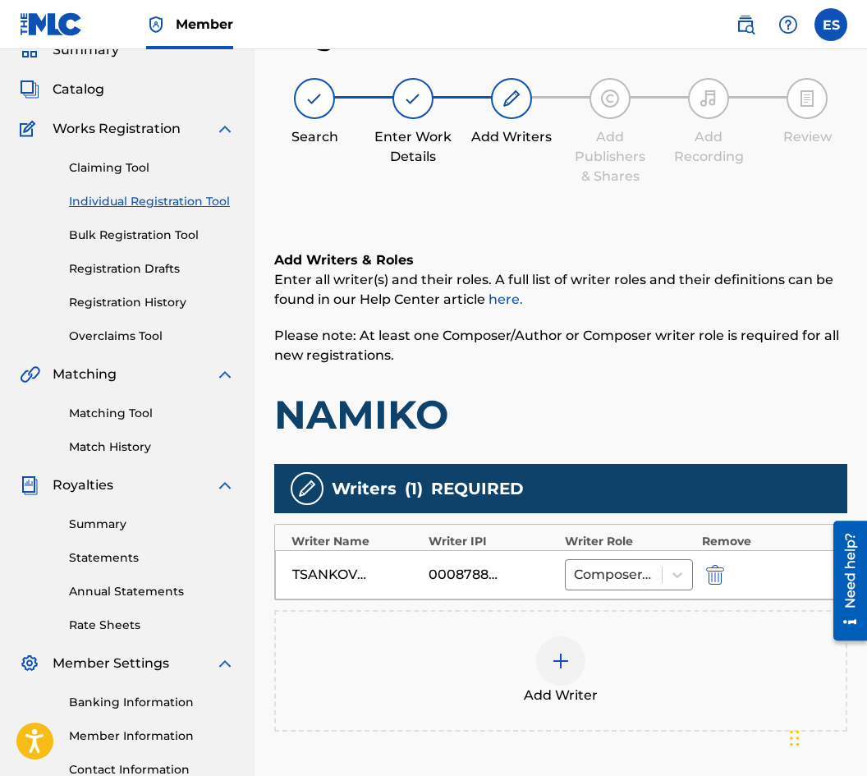
click at [571, 675] on div at bounding box center [560, 660] width 49 height 49
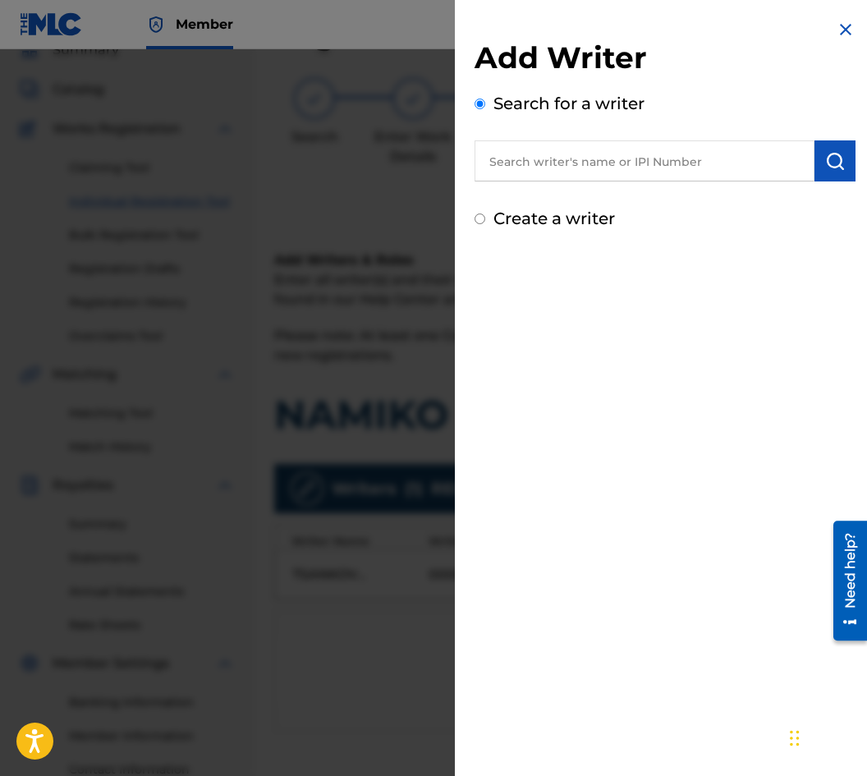
paste input "00212 73 10 16"
click at [566, 168] on input "00212 73 10 16" at bounding box center [644, 160] width 340 height 41
click at [554, 151] on input "00212 73 1016" at bounding box center [644, 160] width 340 height 41
type input "00212731016"
click at [839, 172] on button "submit" at bounding box center [834, 160] width 41 height 41
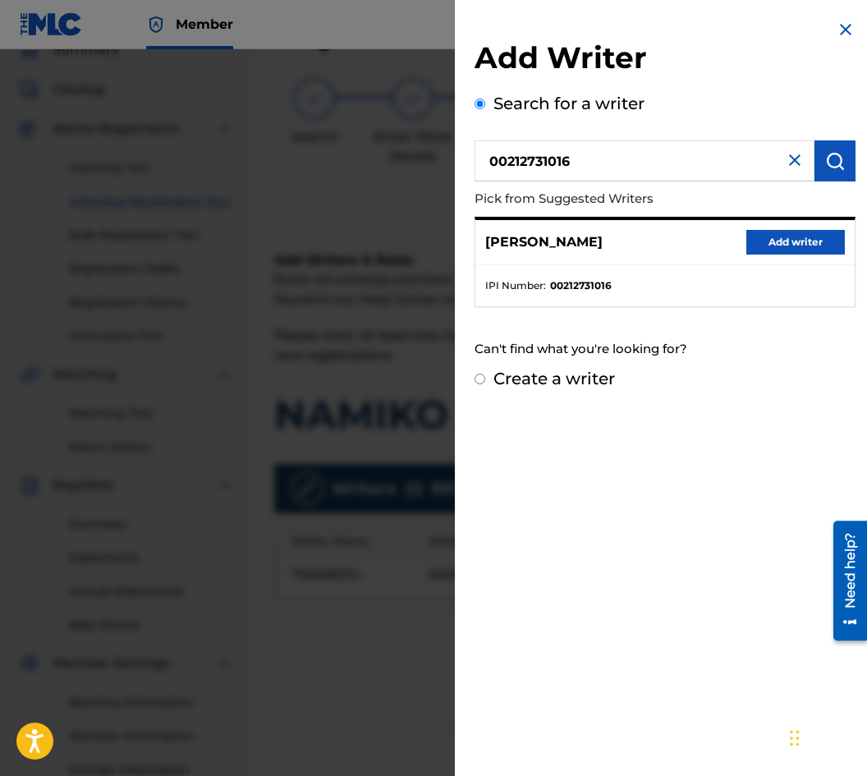
click at [766, 247] on button "Add writer" at bounding box center [795, 242] width 98 height 25
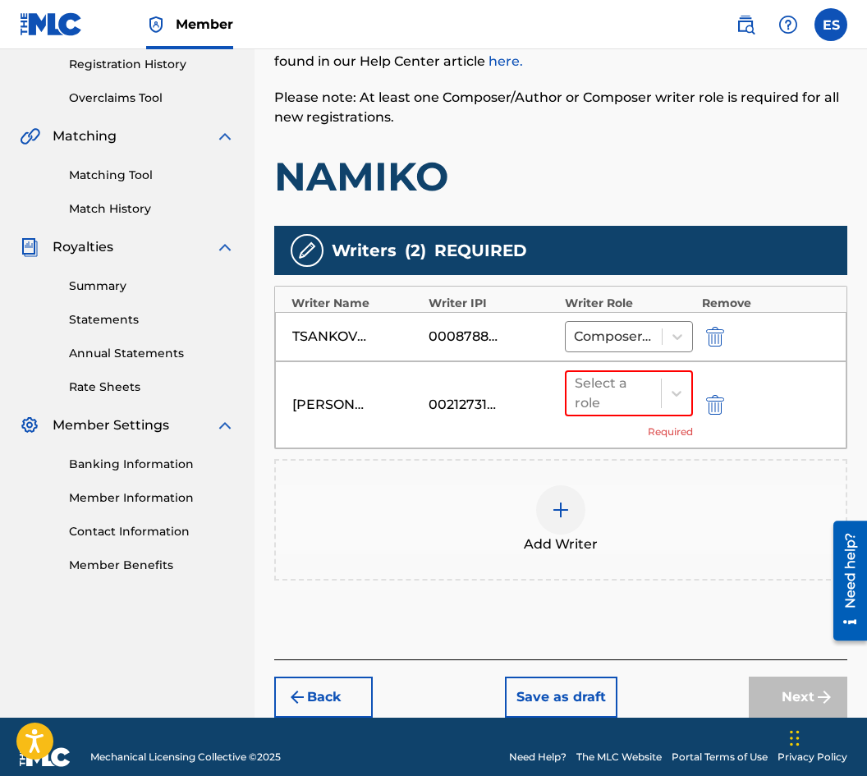
scroll to position [332, 0]
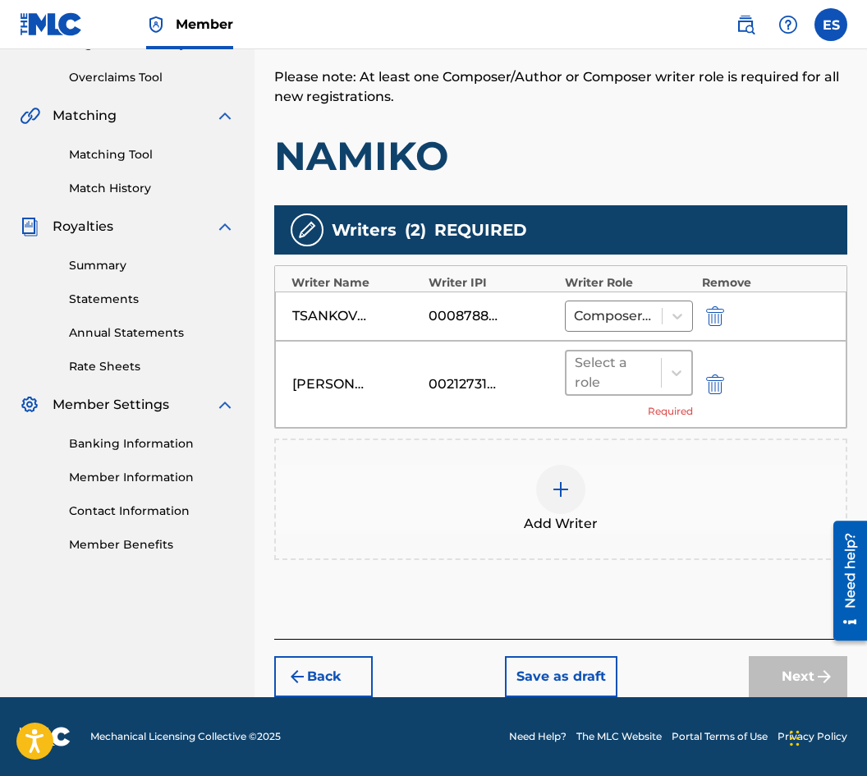
click at [625, 370] on div at bounding box center [614, 372] width 78 height 23
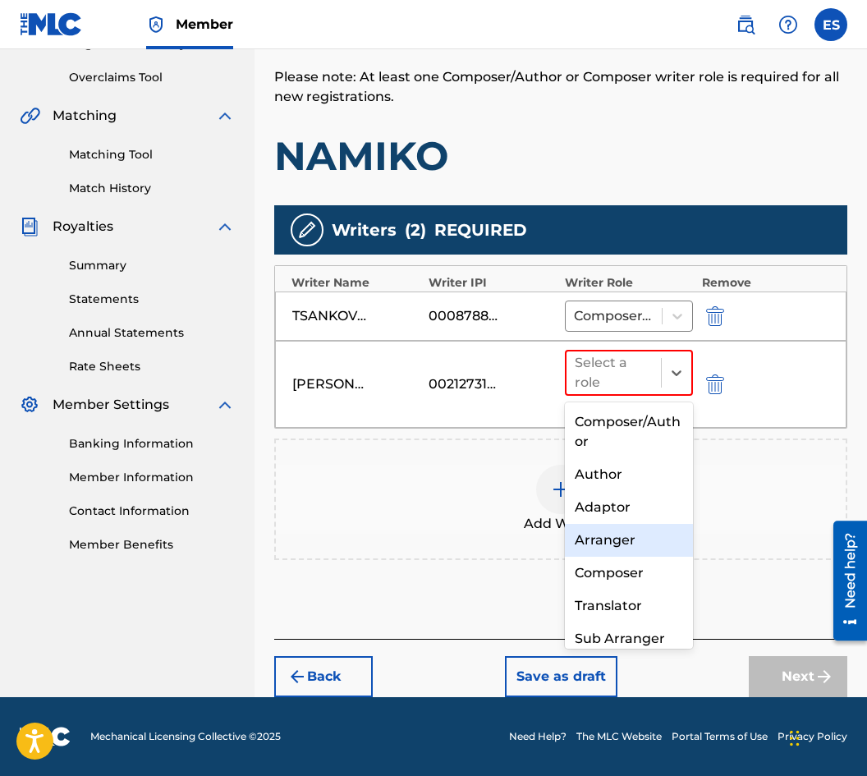
click at [664, 534] on div "Arranger" at bounding box center [629, 540] width 128 height 33
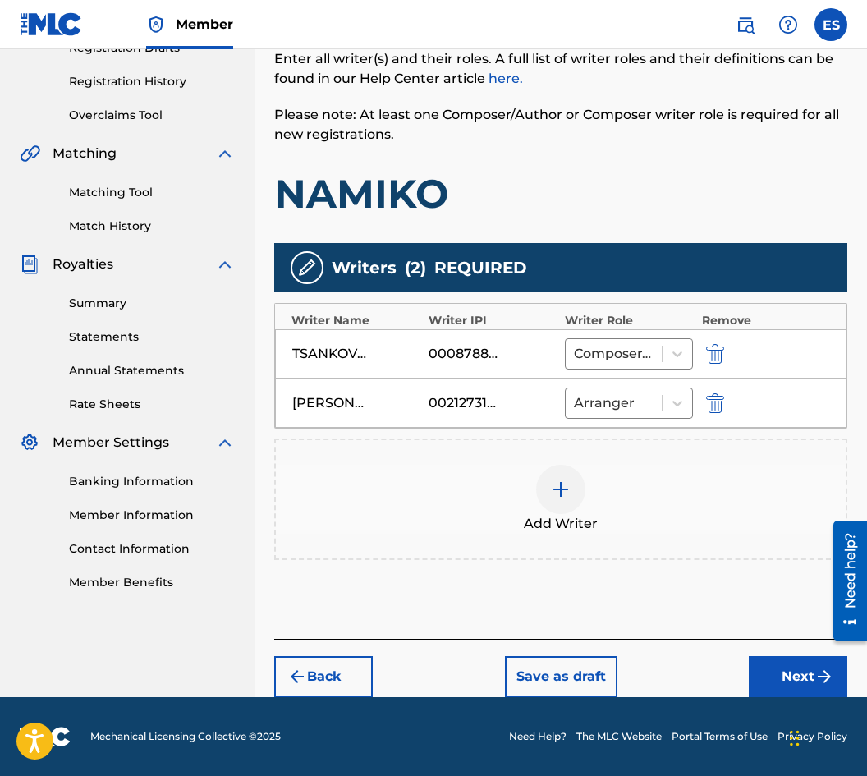
scroll to position [295, 0]
click at [788, 666] on button "Next" at bounding box center [798, 676] width 98 height 41
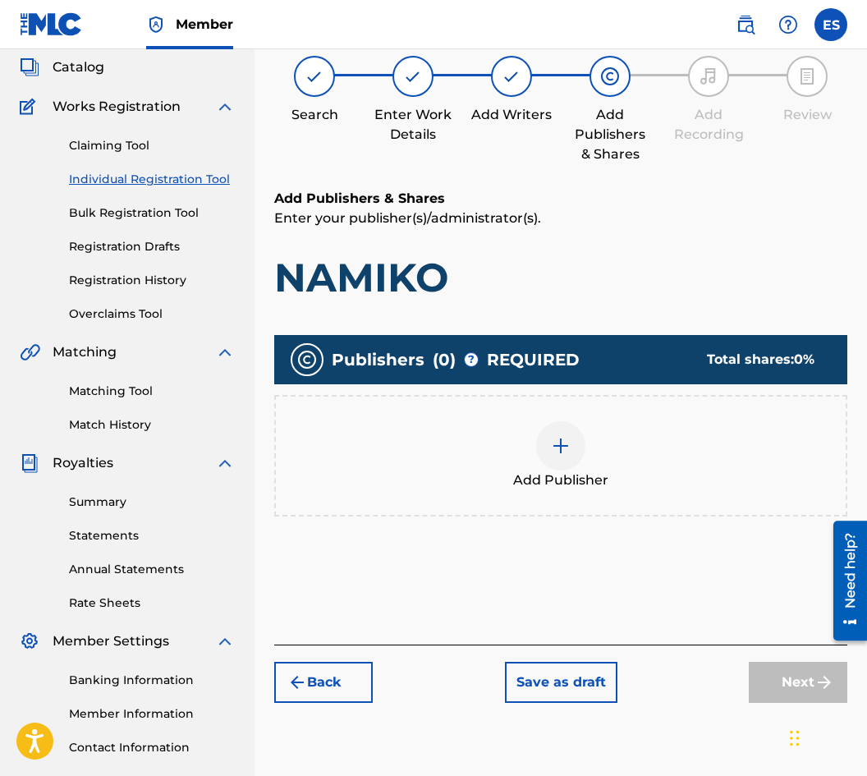
scroll to position [74, 0]
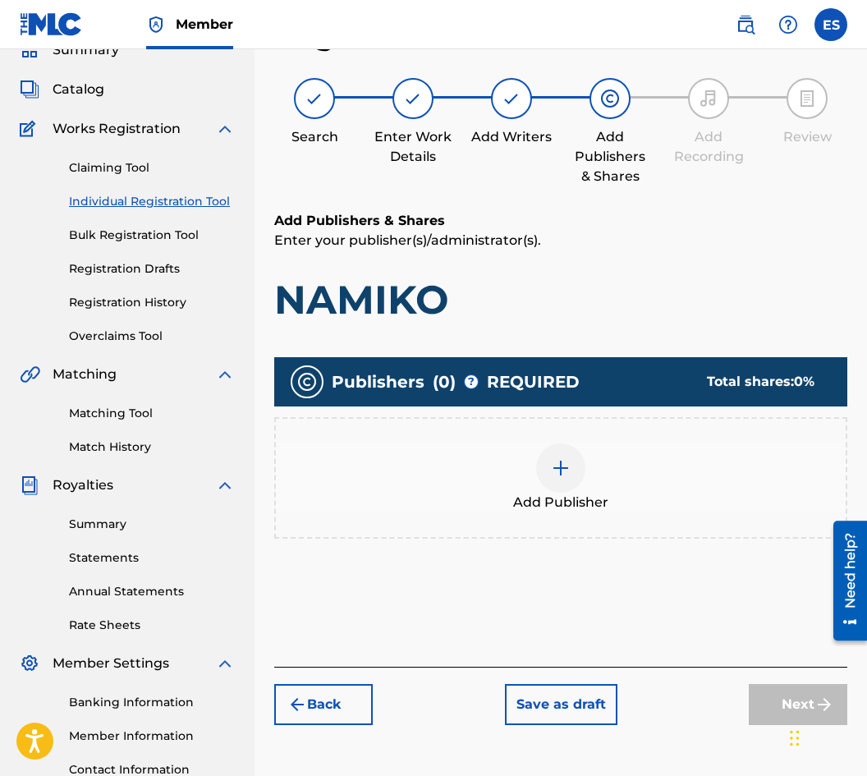
click at [597, 522] on div "Add Publisher" at bounding box center [560, 477] width 573 height 121
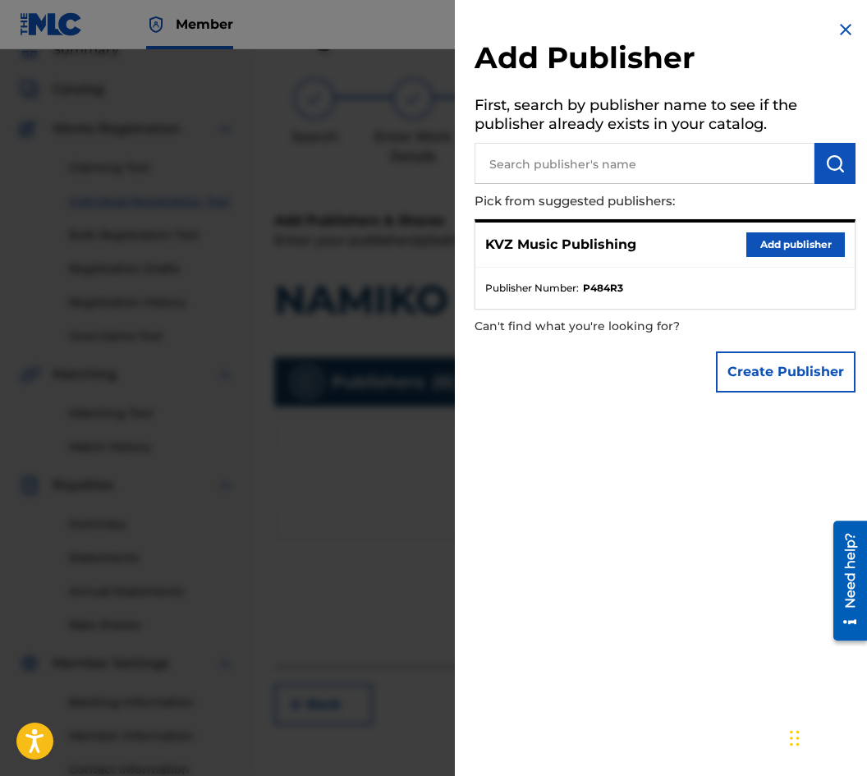
click at [795, 239] on button "Add publisher" at bounding box center [795, 244] width 98 height 25
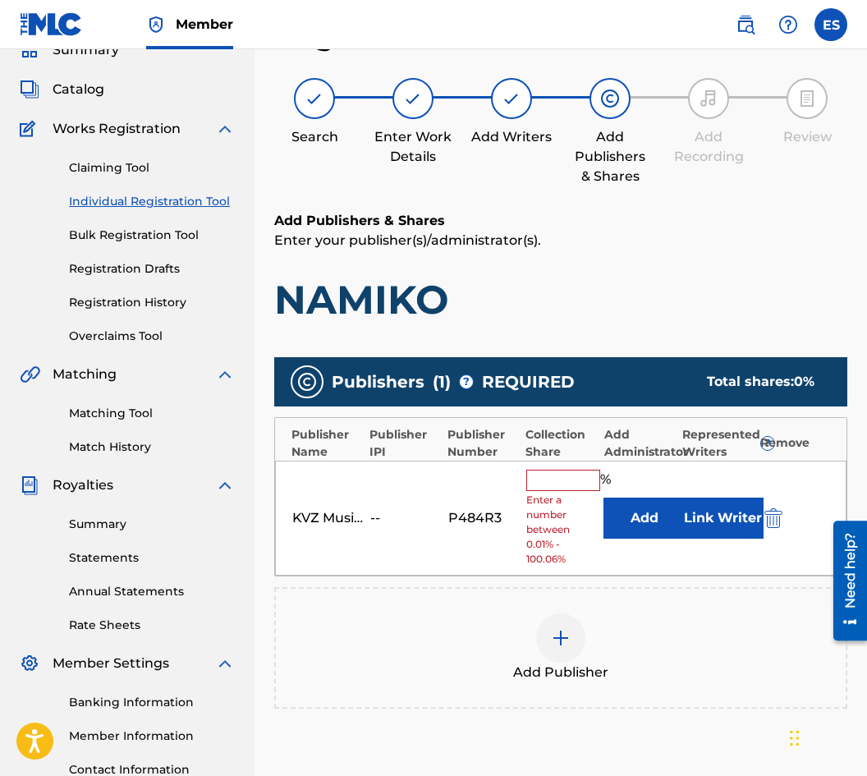
drag, startPoint x: 556, startPoint y: 473, endPoint x: 548, endPoint y: 465, distance: 11.0
click at [556, 473] on input "text" at bounding box center [563, 479] width 74 height 21
type input "83.33"
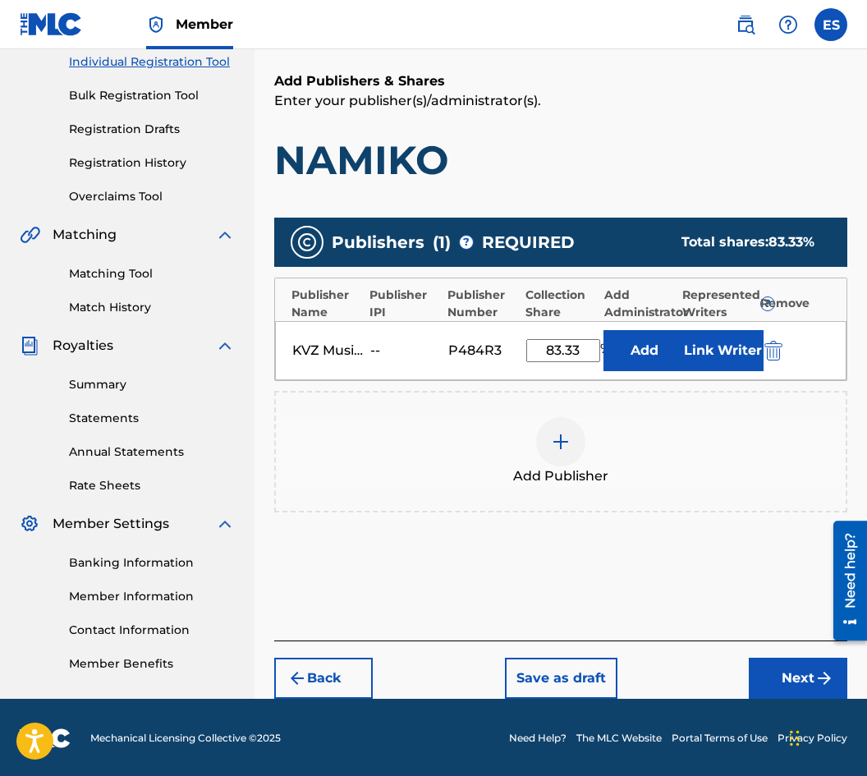
scroll to position [215, 0]
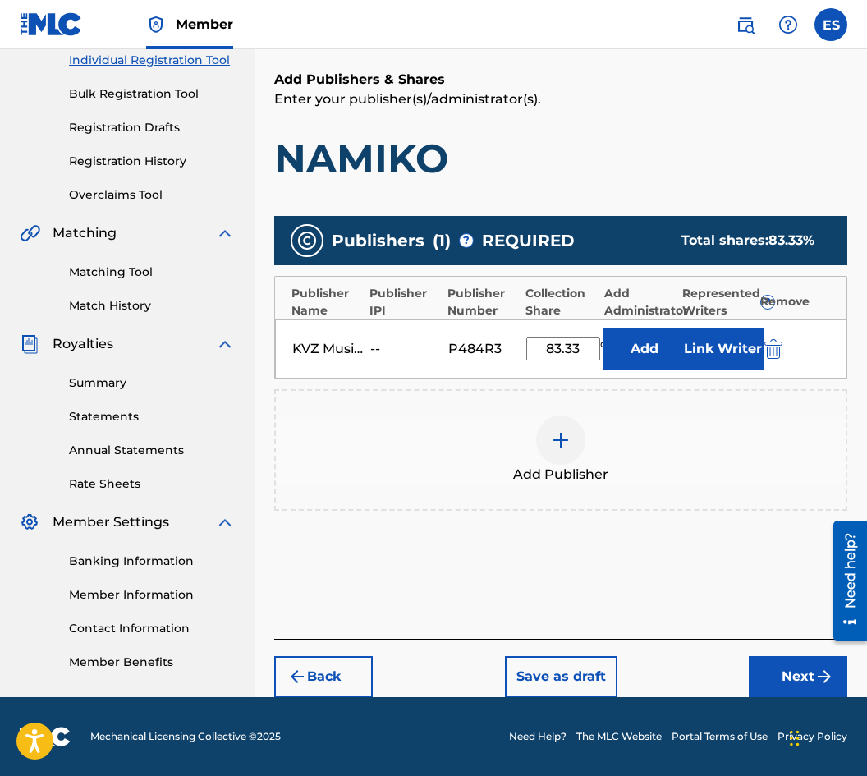
click at [786, 670] on button "Next" at bounding box center [798, 676] width 98 height 41
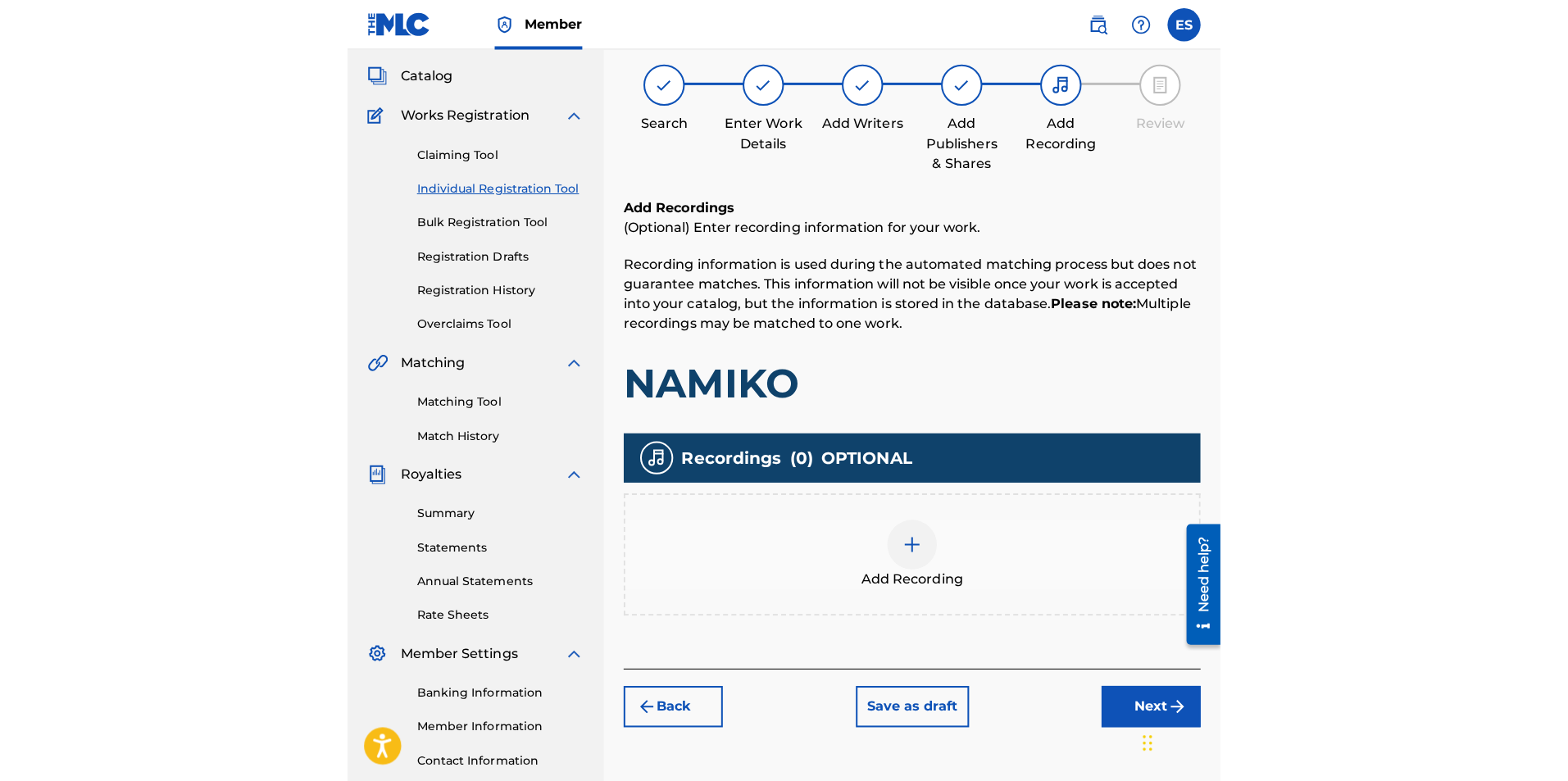
scroll to position [74, 0]
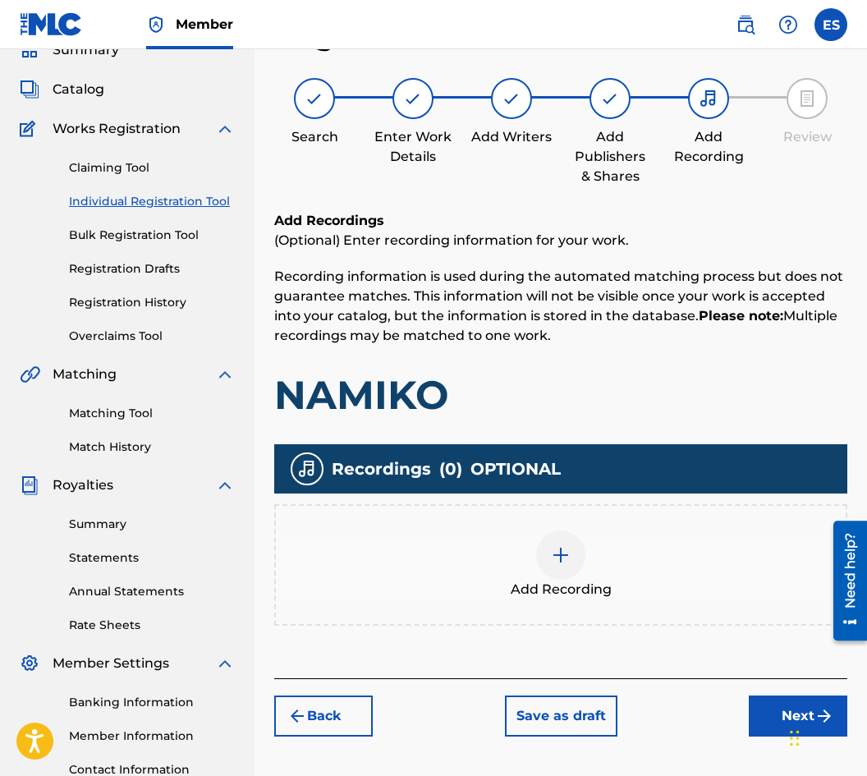
click at [606, 557] on div "Add Recording" at bounding box center [561, 564] width 570 height 69
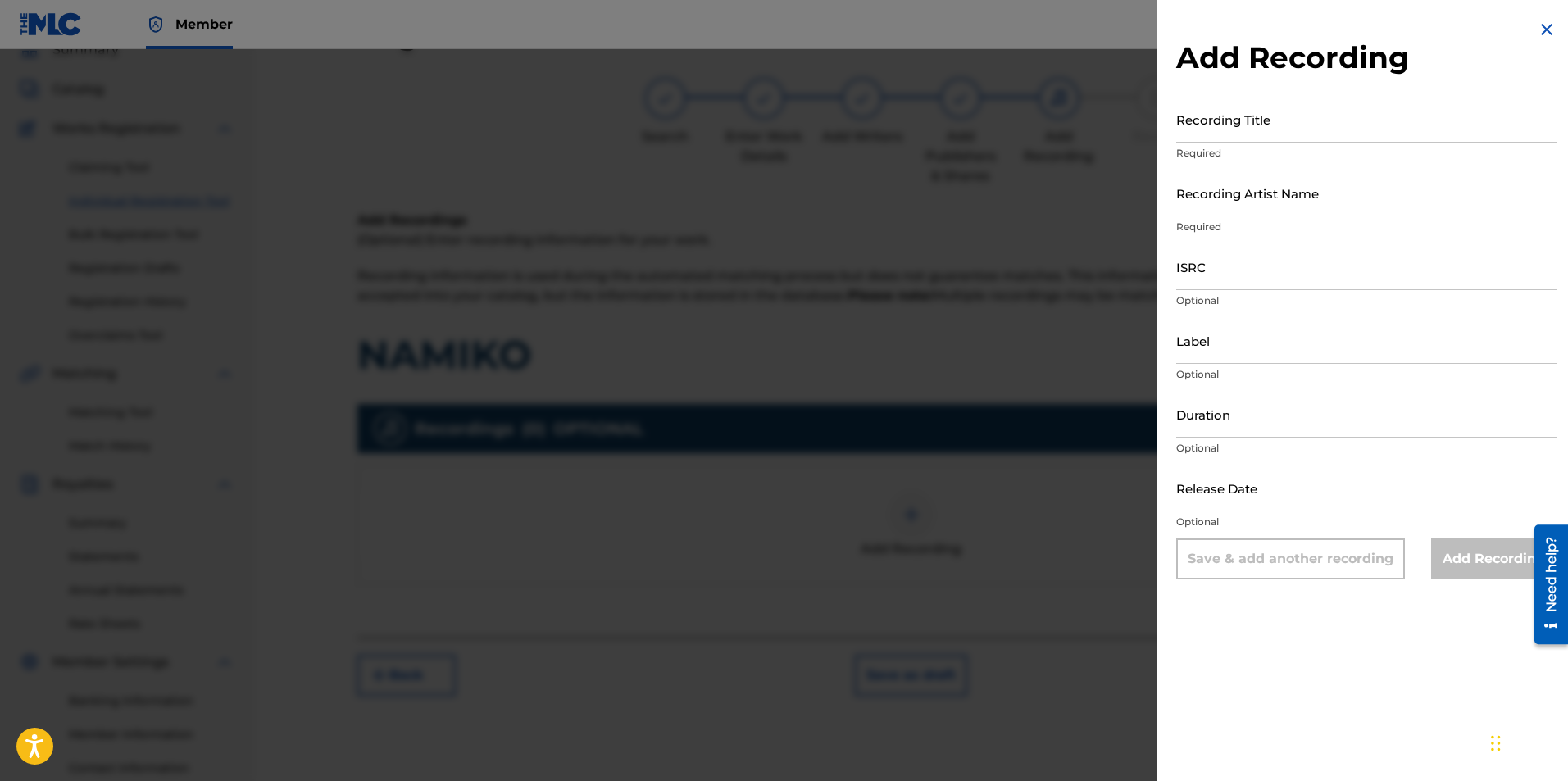
click at [773, 432] on div at bounding box center [784, 439] width 1568 height 781
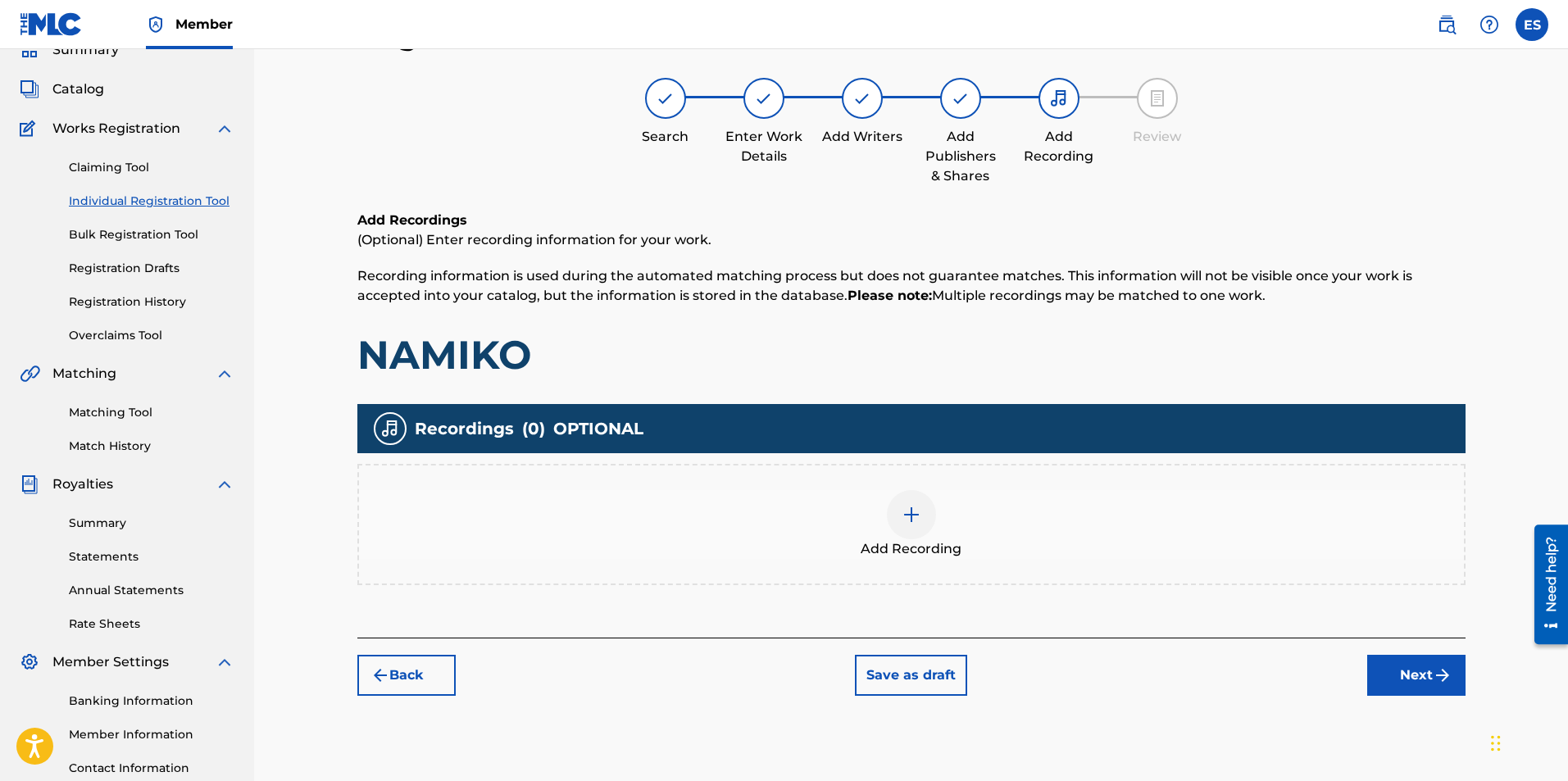
click at [429, 683] on button "Back" at bounding box center [406, 675] width 98 height 41
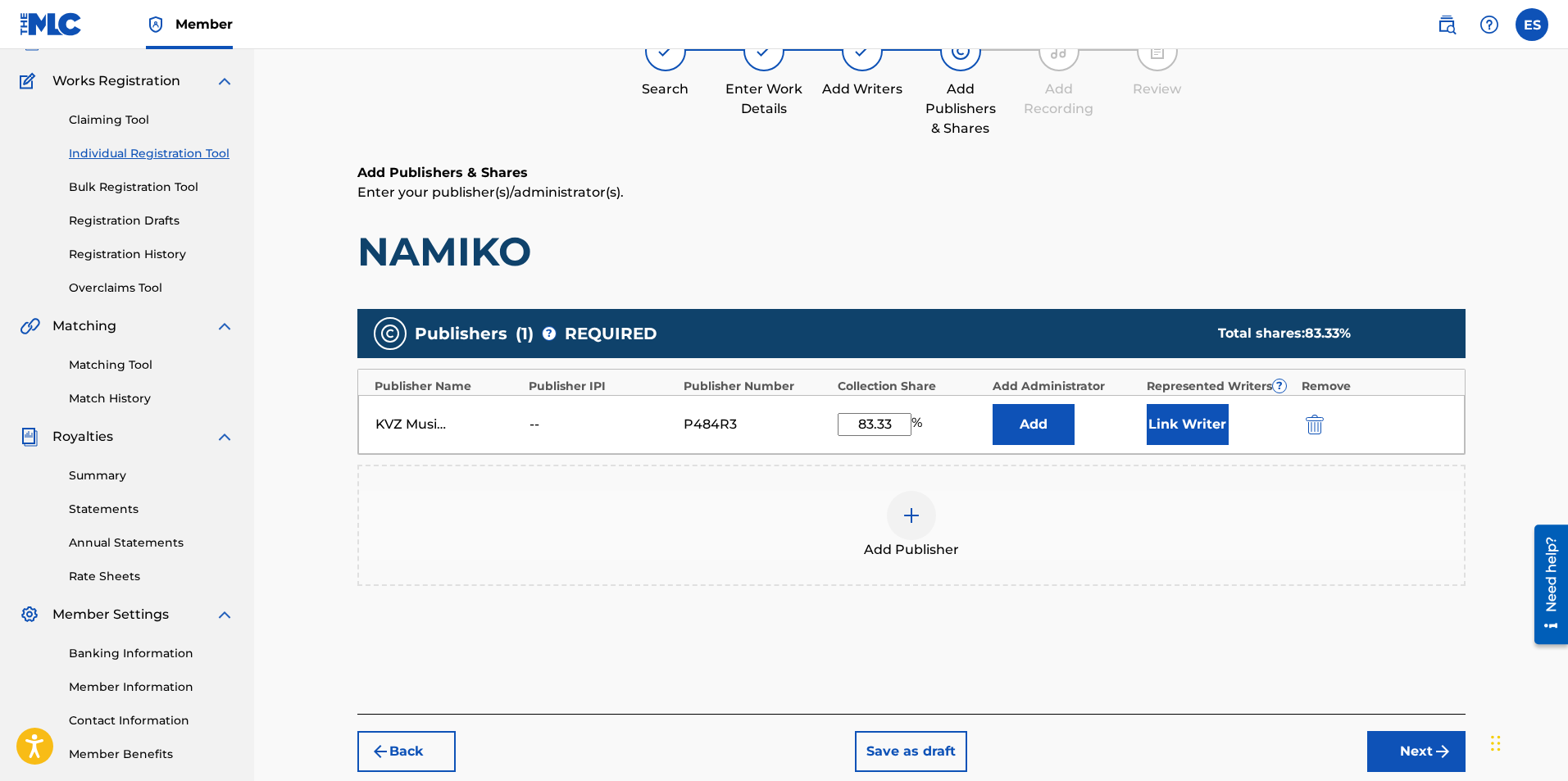
scroll to position [202, 0]
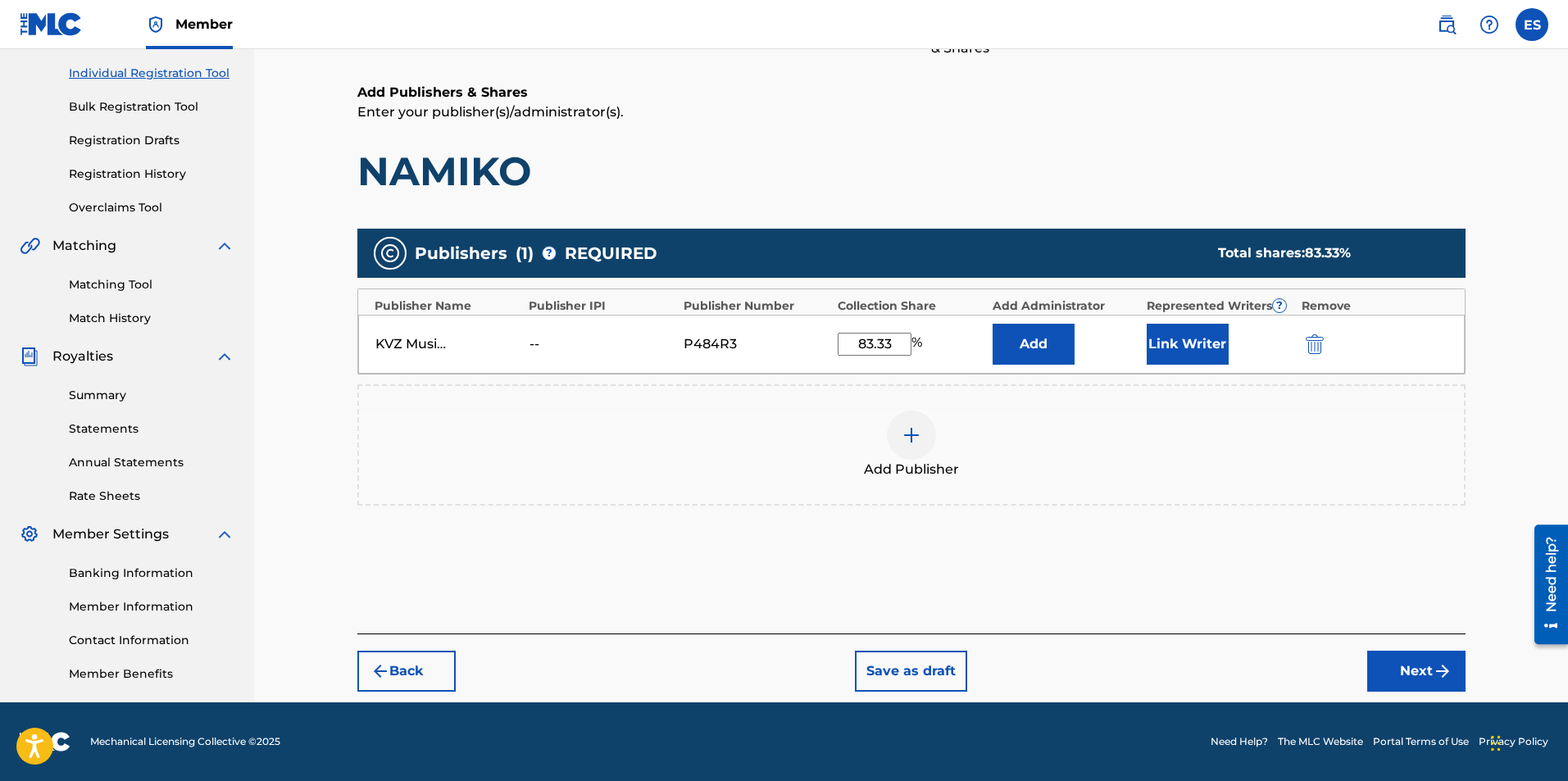
click at [403, 668] on button "Back" at bounding box center [406, 671] width 98 height 41
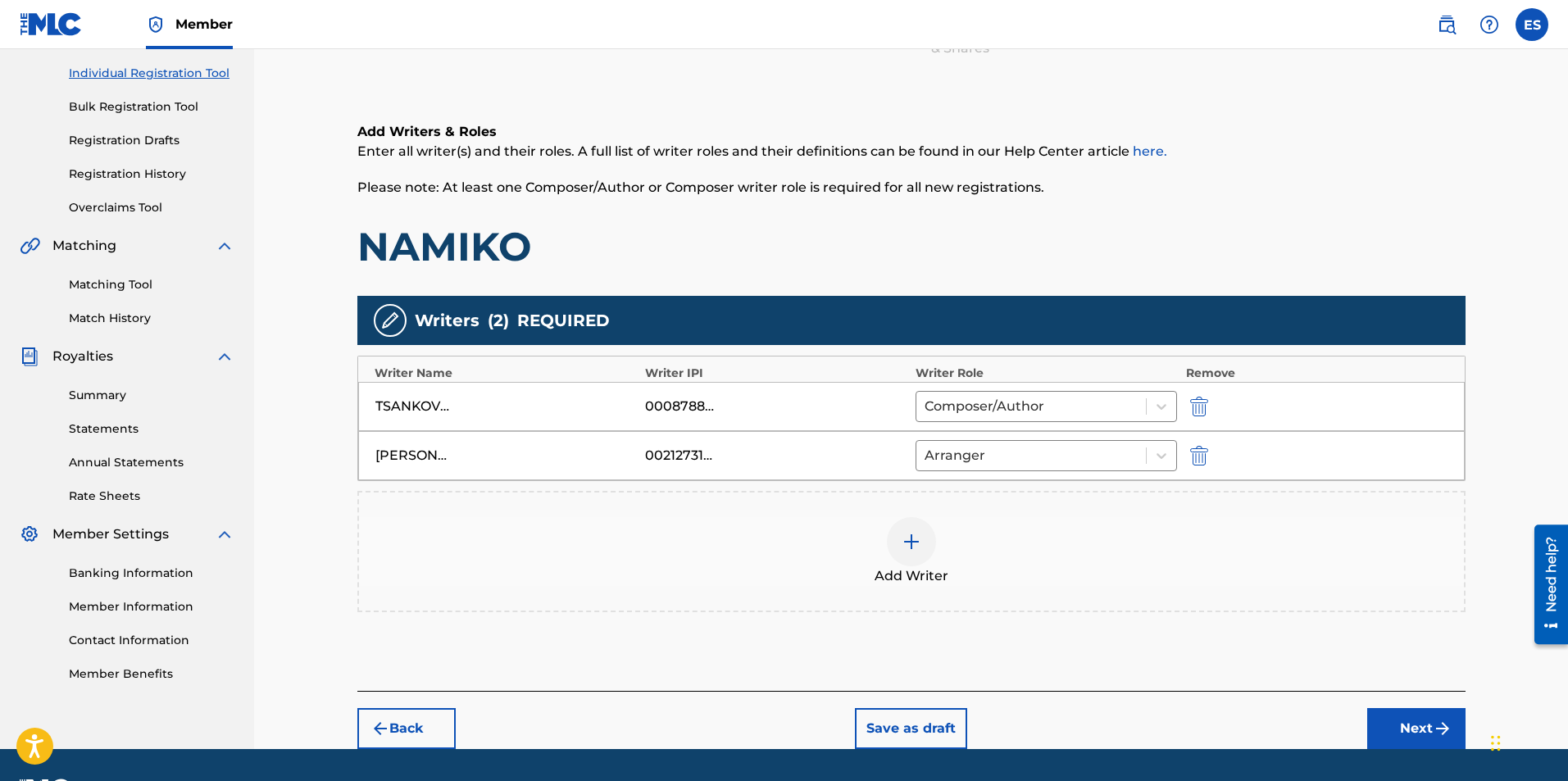
click at [441, 730] on button "Back" at bounding box center [406, 728] width 98 height 41
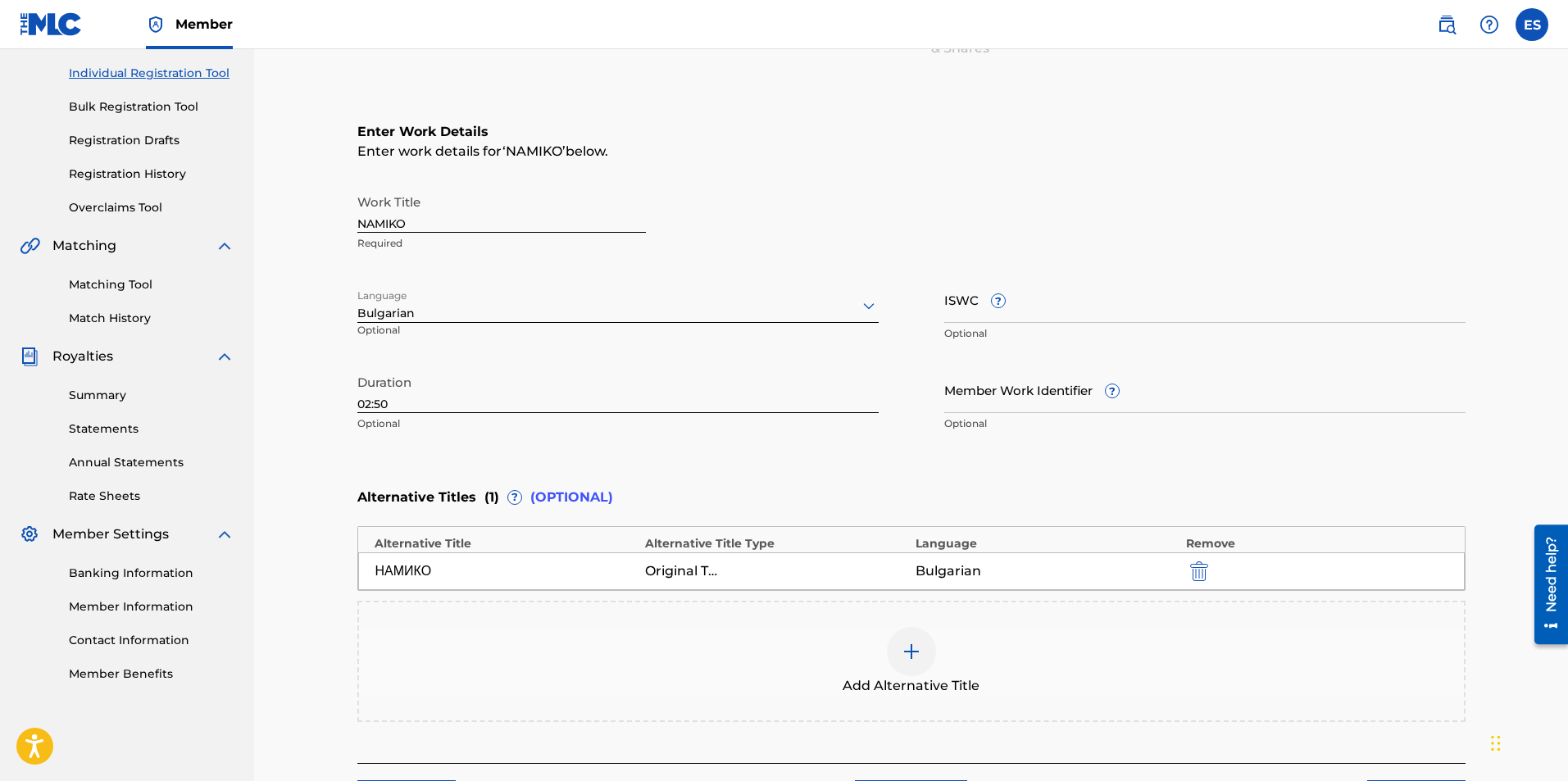
click at [471, 400] on input "02:50" at bounding box center [618, 390] width 521 height 47
click at [369, 404] on input "02:02" at bounding box center [618, 390] width 521 height 47
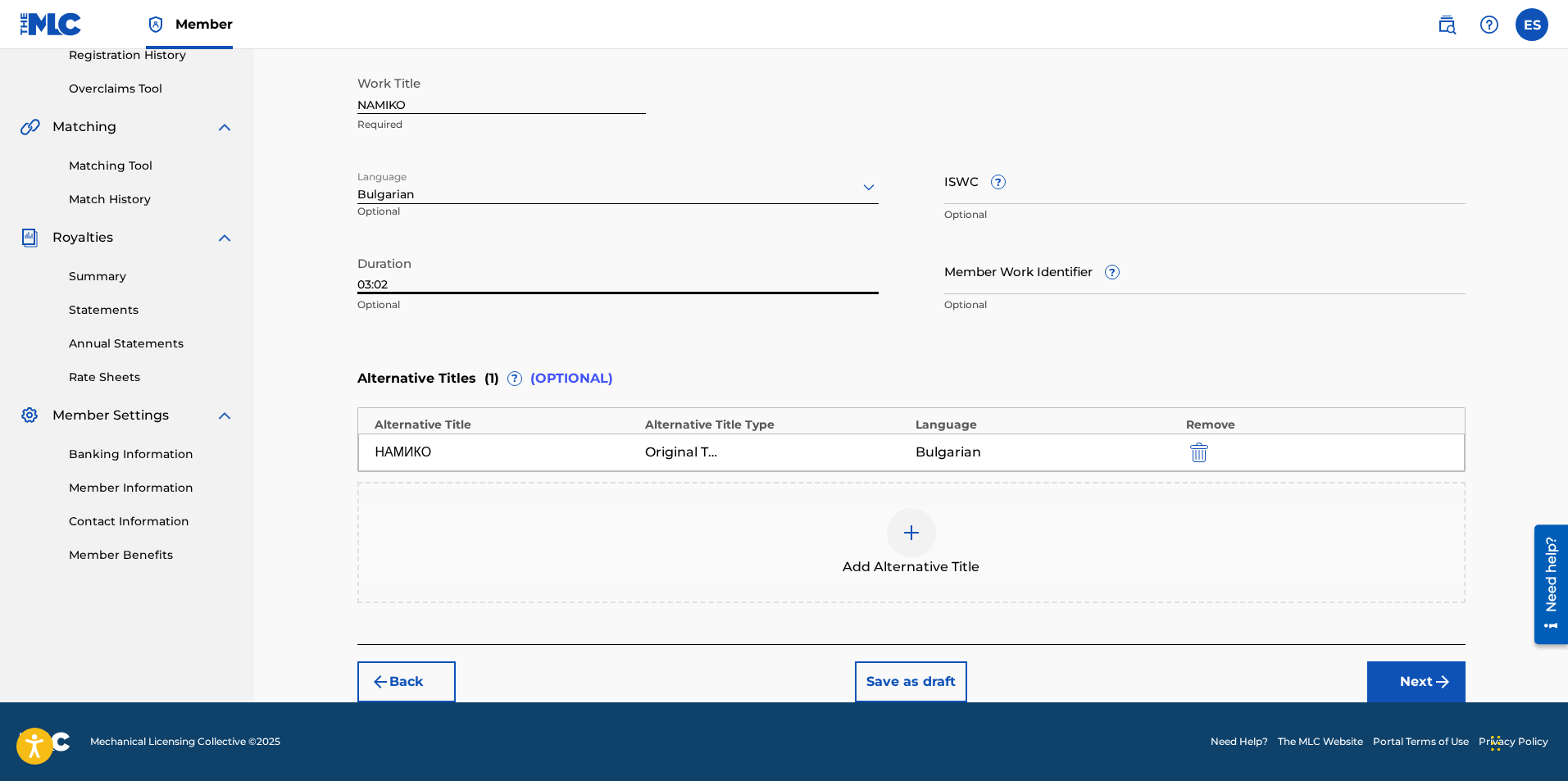
type input "03:02"
click at [1402, 681] on button "Next" at bounding box center [1416, 681] width 98 height 41
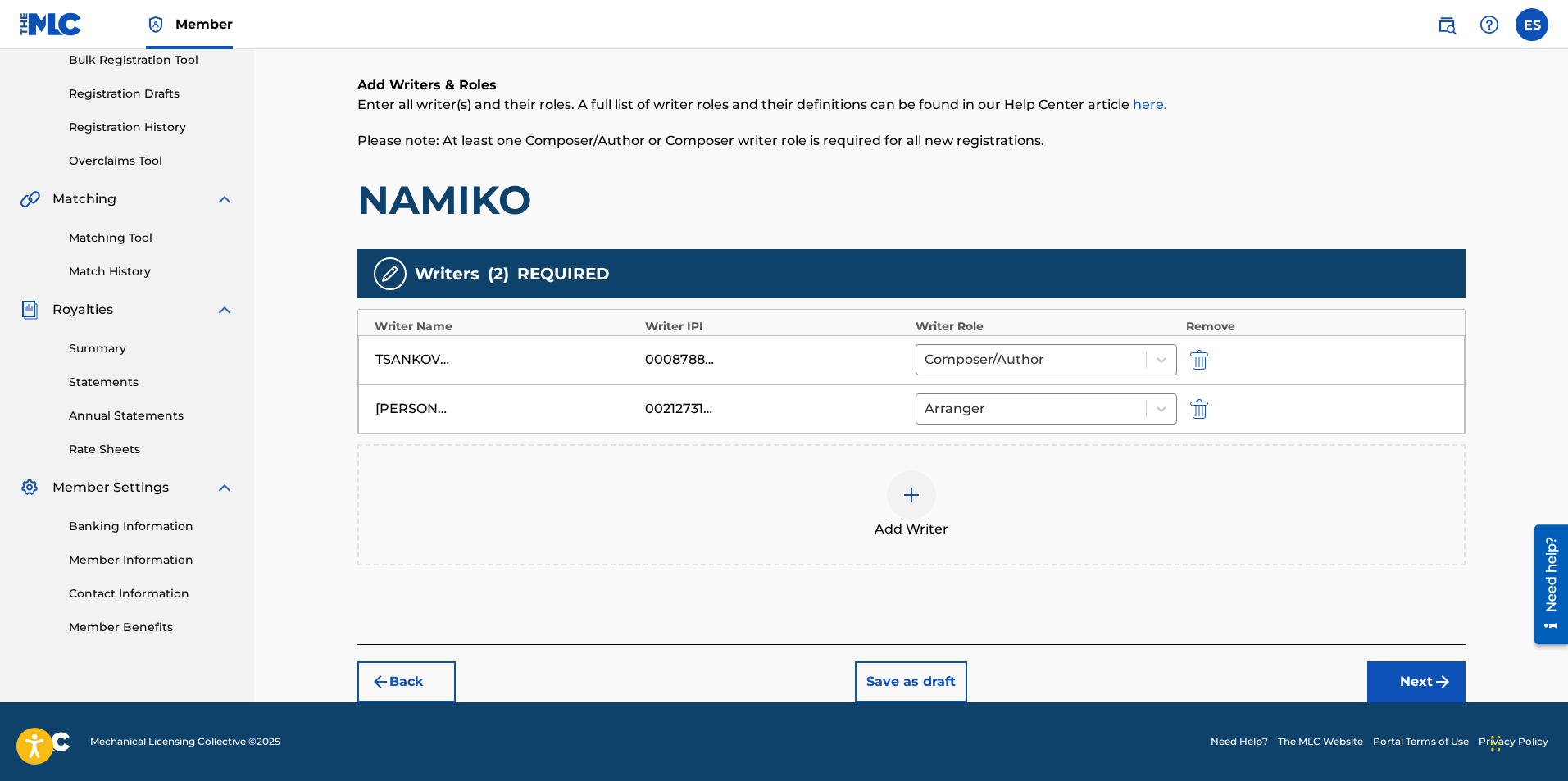
click at [1402, 681] on button "Next" at bounding box center [1416, 681] width 98 height 41
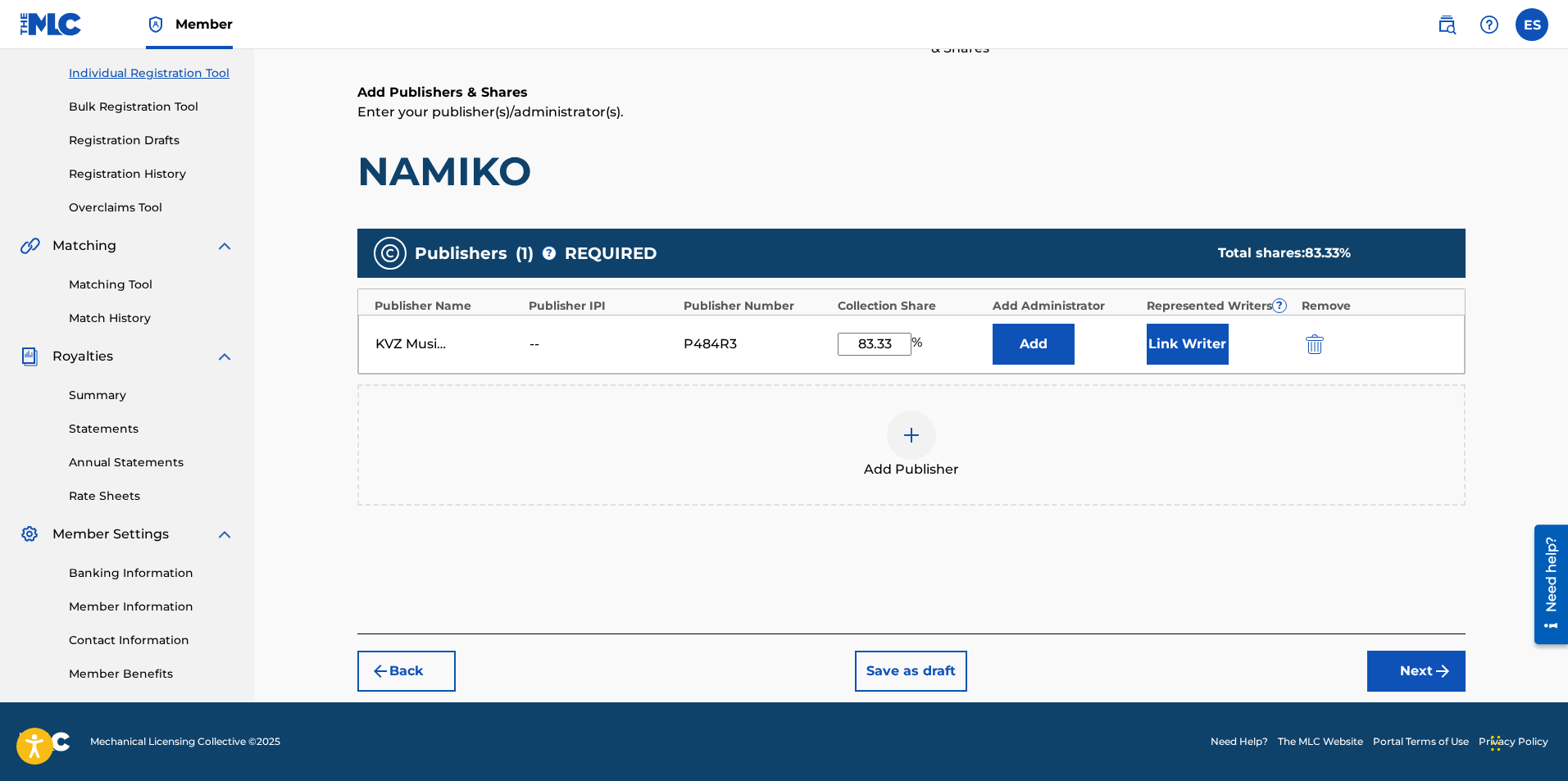
click at [1404, 684] on button "Next" at bounding box center [1416, 671] width 98 height 41
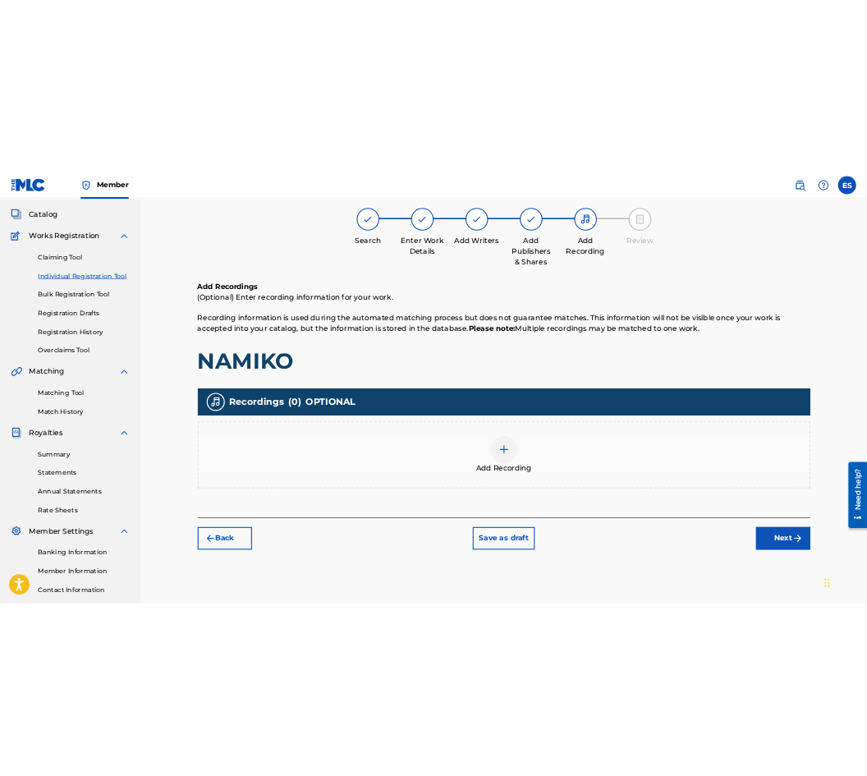
scroll to position [74, 0]
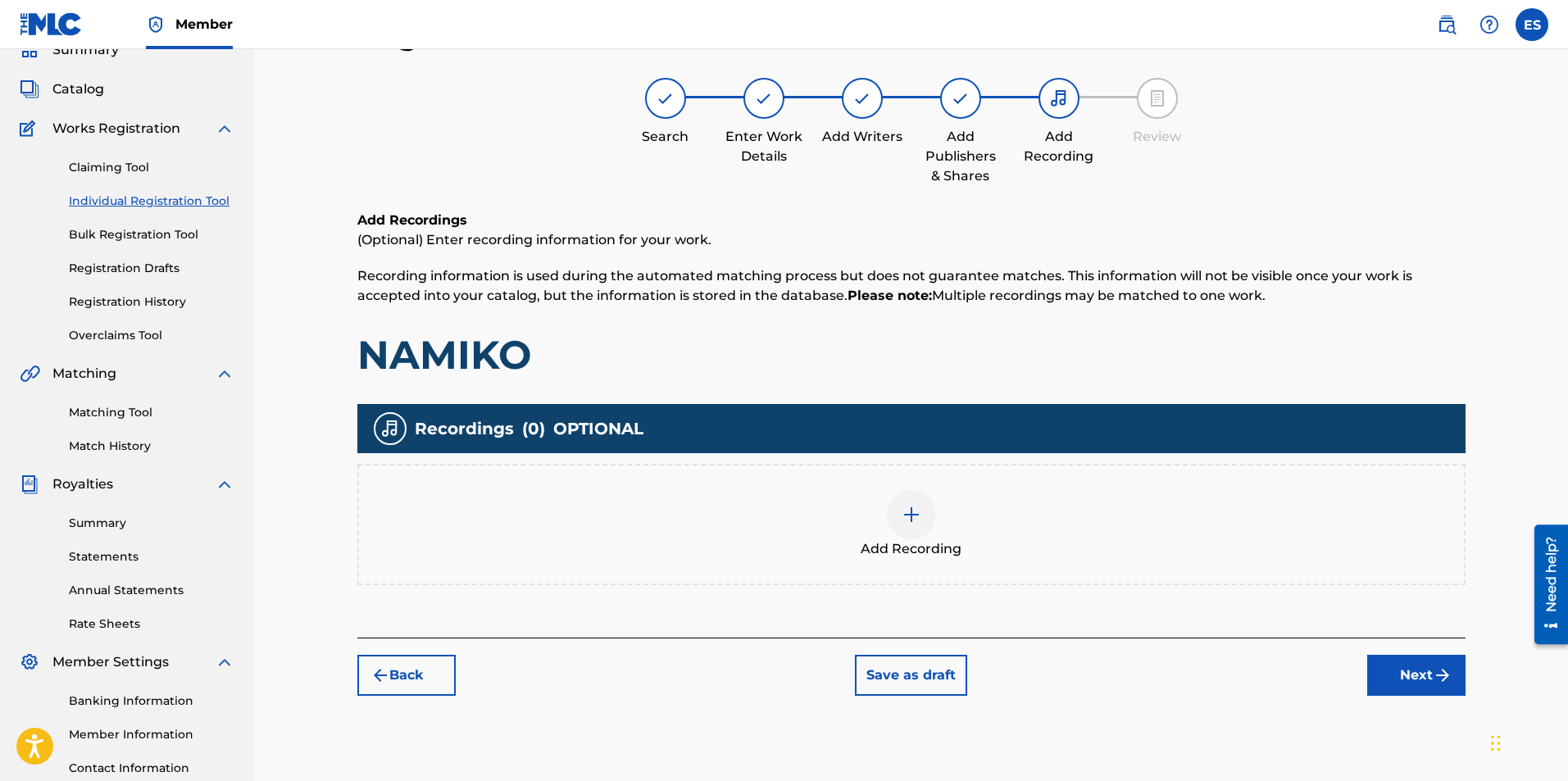
click at [826, 573] on div "Add Recording" at bounding box center [912, 524] width 1109 height 121
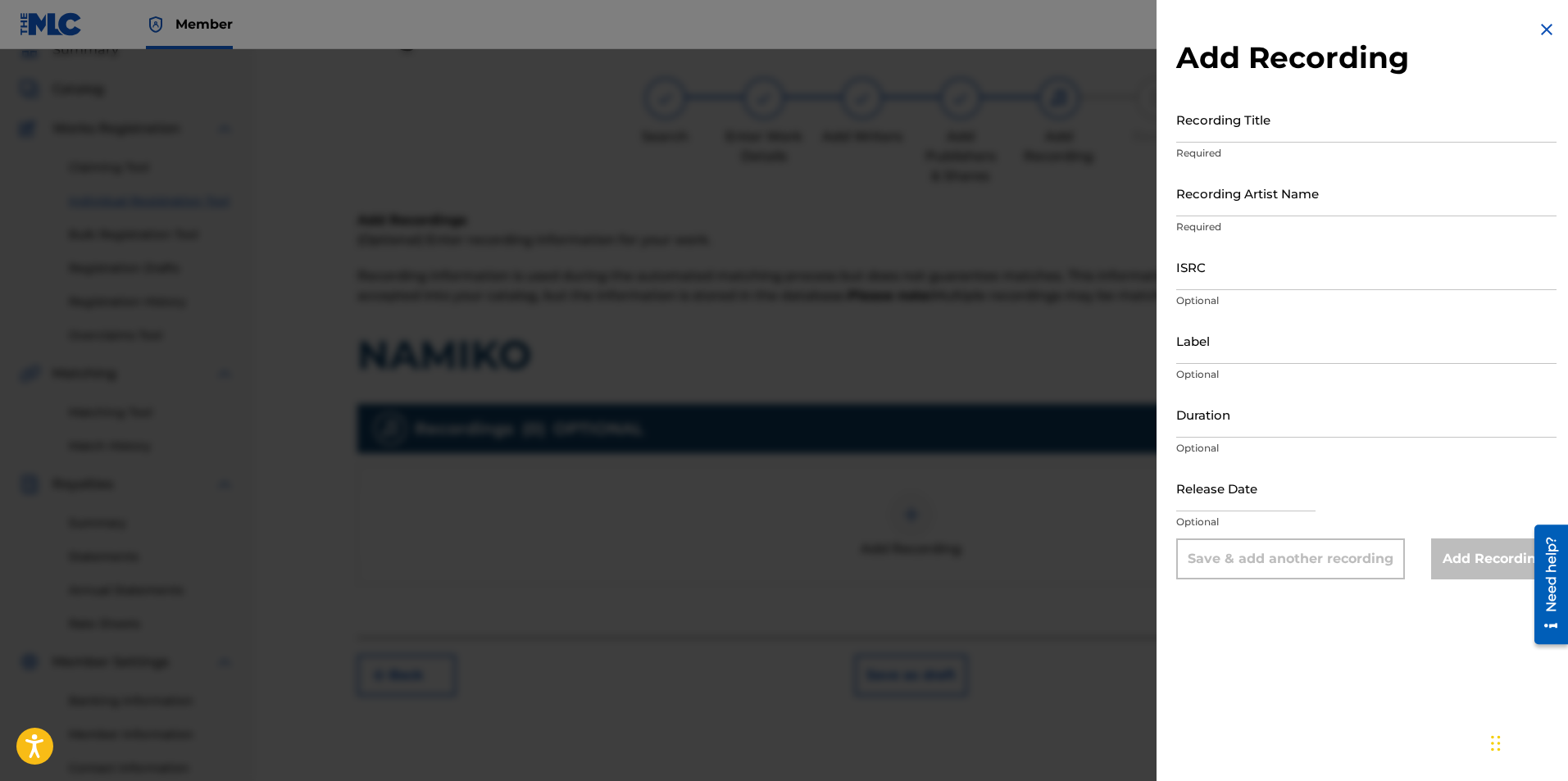
click at [1186, 418] on input "Duration" at bounding box center [1366, 414] width 381 height 47
type input "03:02"
paste input "QMFME1310331"
type input "QMFME1310331"
drag, startPoint x: 1215, startPoint y: 372, endPoint x: 1209, endPoint y: 351, distance: 21.8
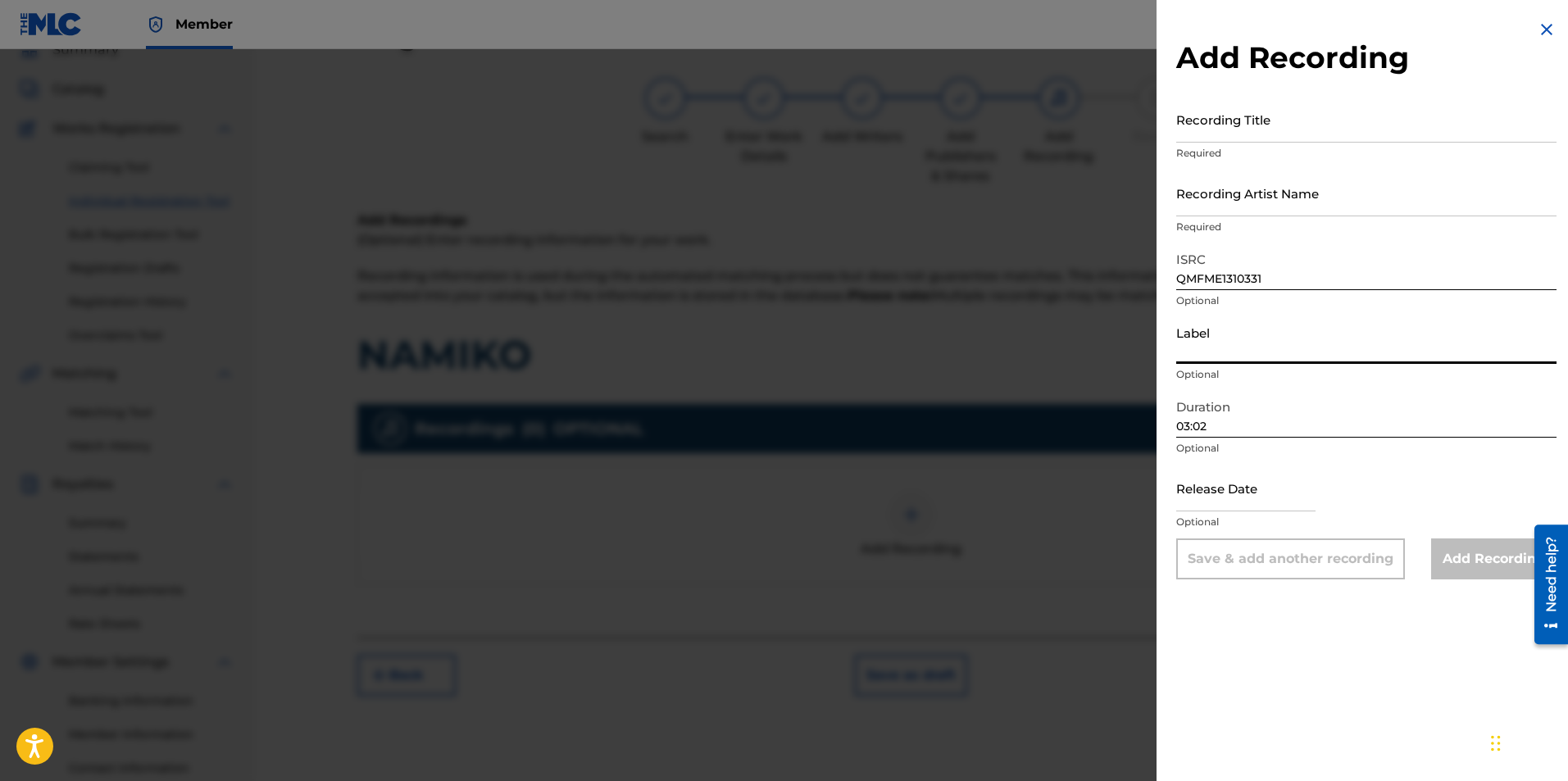
paste input "Kanev Music"
type input "Kanev Music"
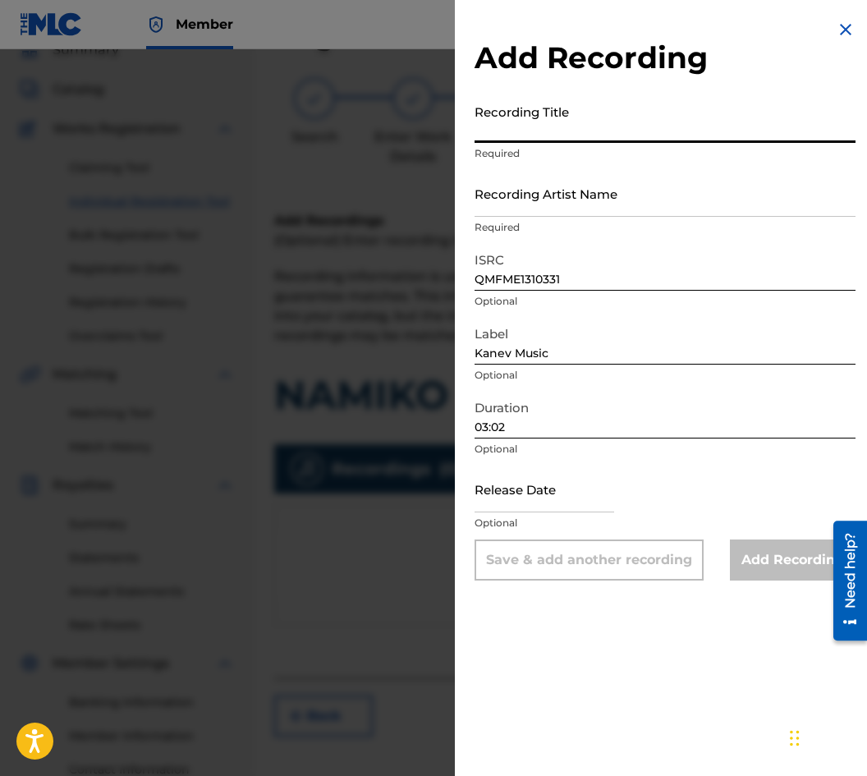
paste input "NAMIKO"
type input "NAMIKO"
drag, startPoint x: 591, startPoint y: 218, endPoint x: 585, endPoint y: 199, distance: 19.7
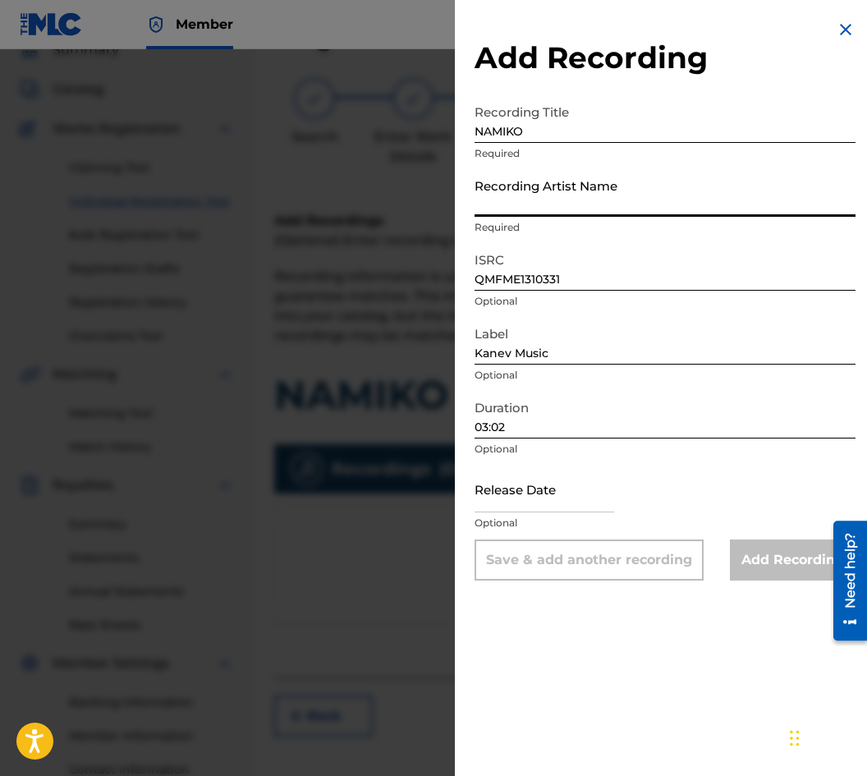
paste input "[PERSON_NAME]"
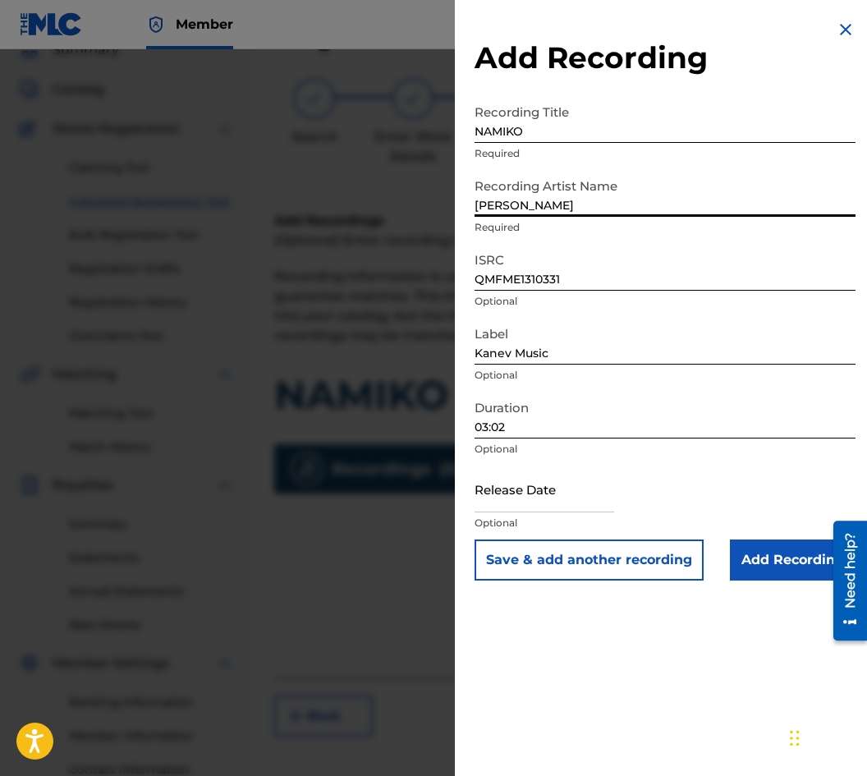
type input "[PERSON_NAME]"
click at [755, 546] on input "Add Recording" at bounding box center [793, 559] width 126 height 41
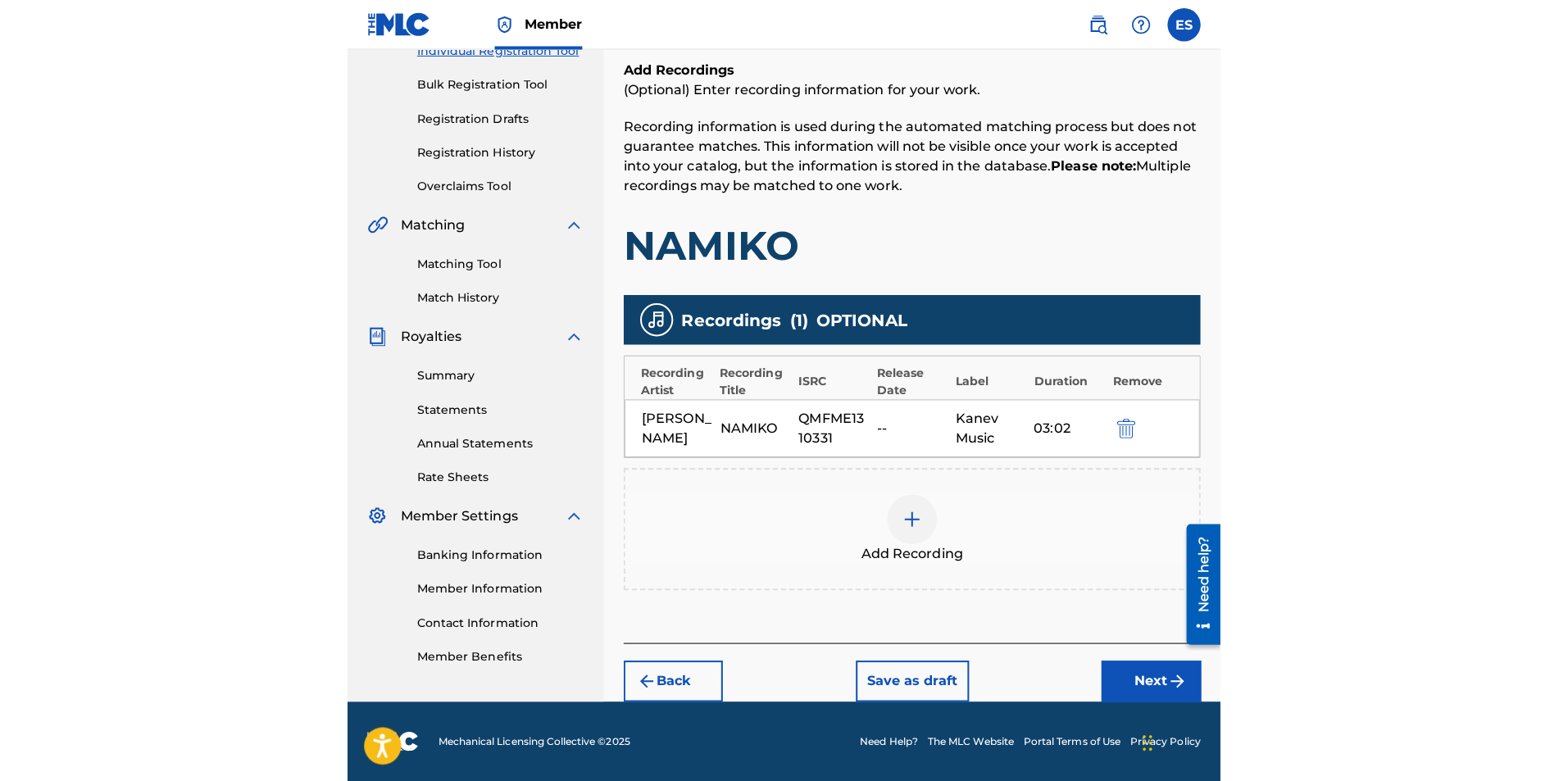
scroll to position [202, 0]
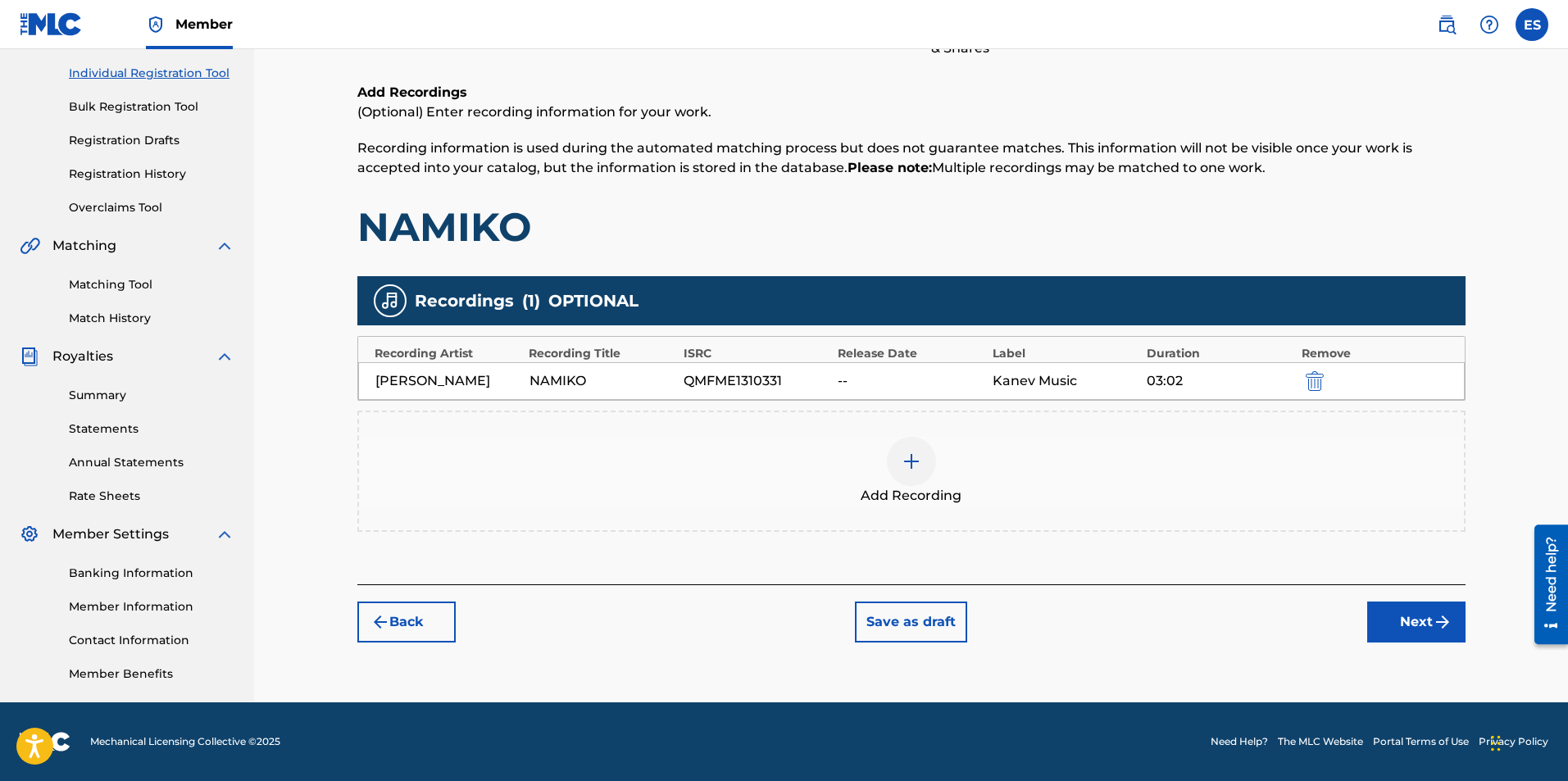
click at [1396, 635] on button "Next" at bounding box center [1416, 621] width 98 height 41
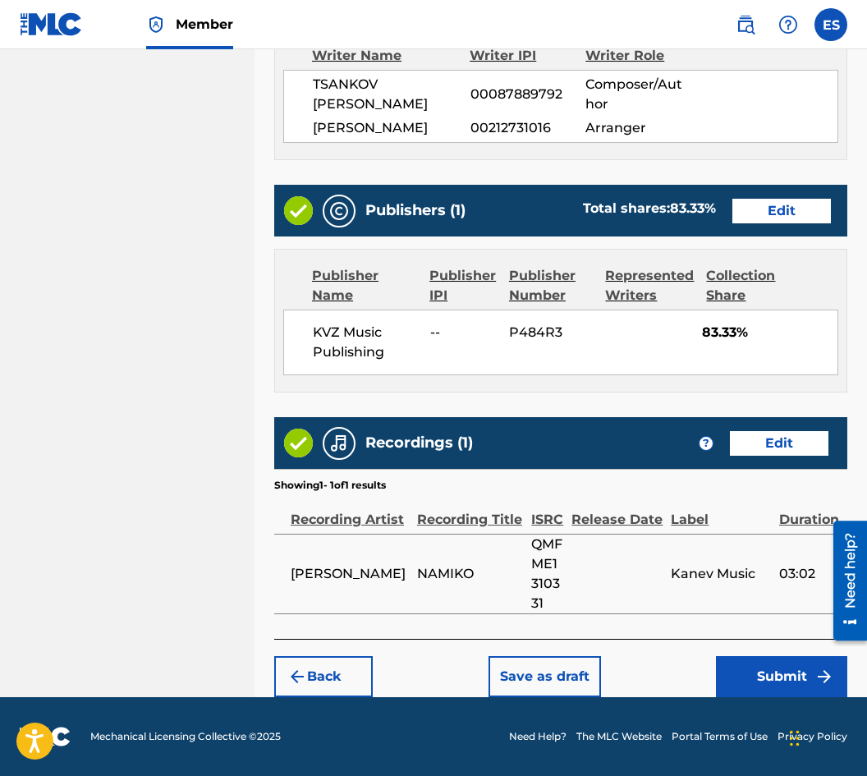
scroll to position [890, 0]
click at [534, 677] on button "Save as draft" at bounding box center [544, 676] width 112 height 41
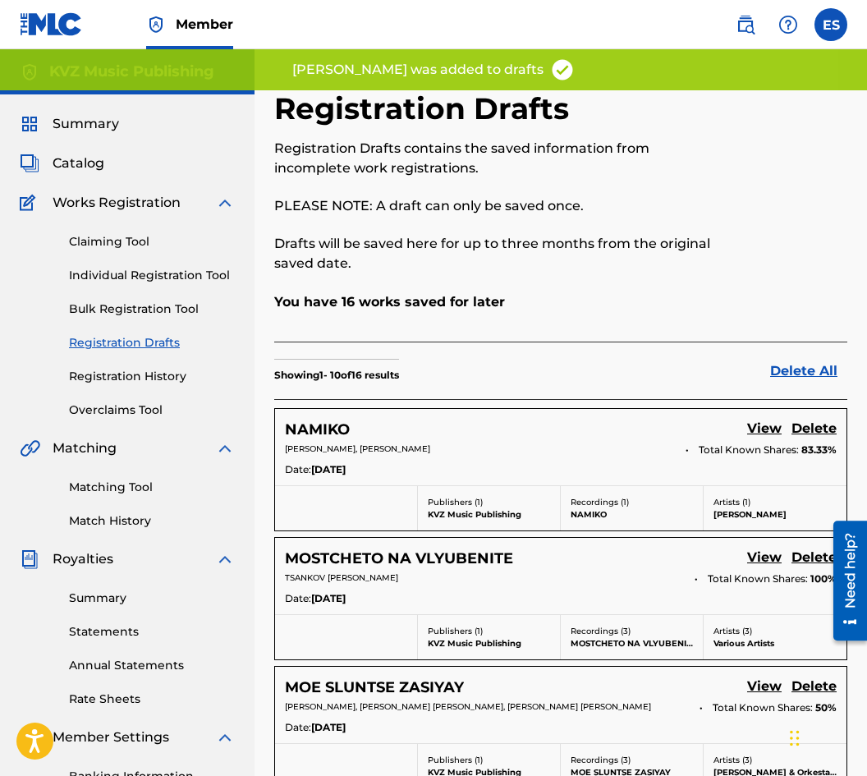
click at [180, 271] on link "Individual Registration Tool" at bounding box center [152, 275] width 166 height 17
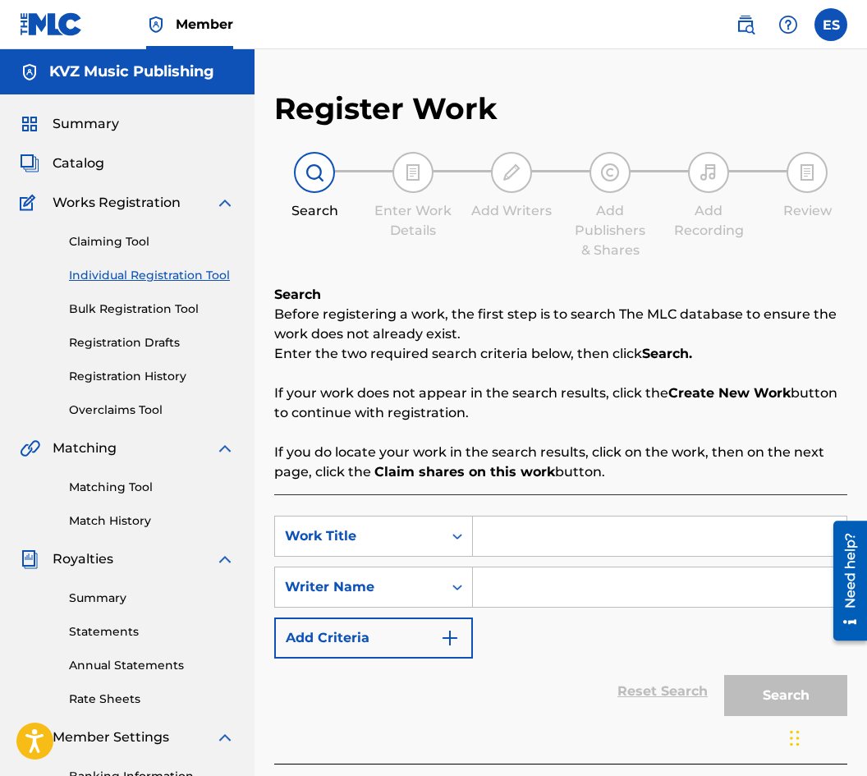
paste input "NAMIKO"
type input "NAMIKO"
paste input "[PERSON_NAME]"
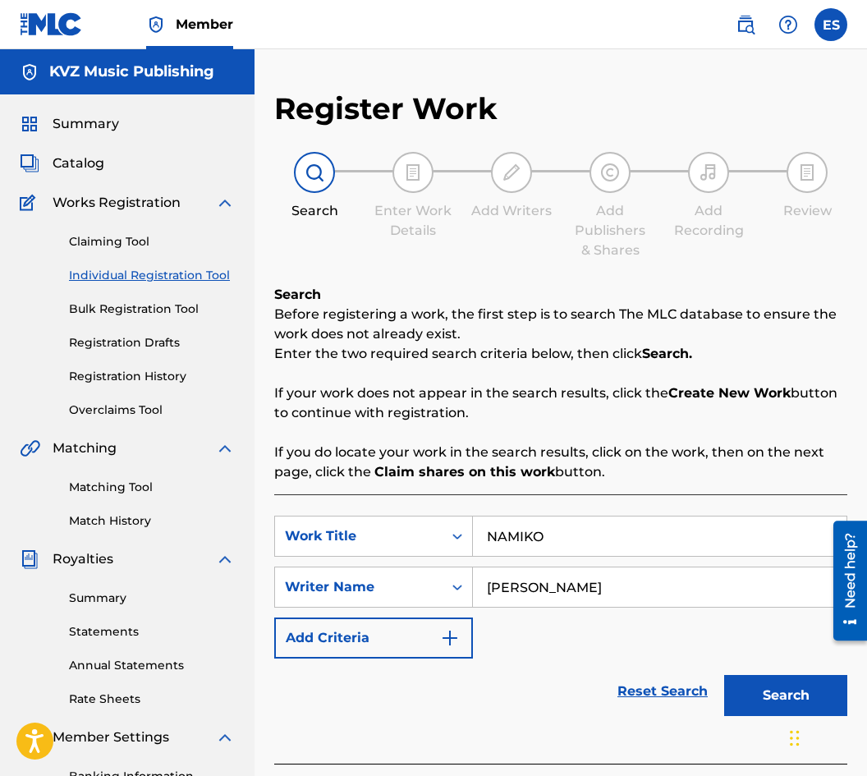
click at [487, 593] on input "[PERSON_NAME]" at bounding box center [659, 586] width 373 height 39
type input "[PERSON_NAME]"
drag, startPoint x: 491, startPoint y: 540, endPoint x: 460, endPoint y: 557, distance: 34.9
click at [467, 554] on div "SearchWithCriteria5332efef-bf21-4b0c-bbbc-280da3c73513 Work Title NAMIKO" at bounding box center [560, 535] width 573 height 41
click at [731, 679] on button "Search" at bounding box center [785, 695] width 123 height 41
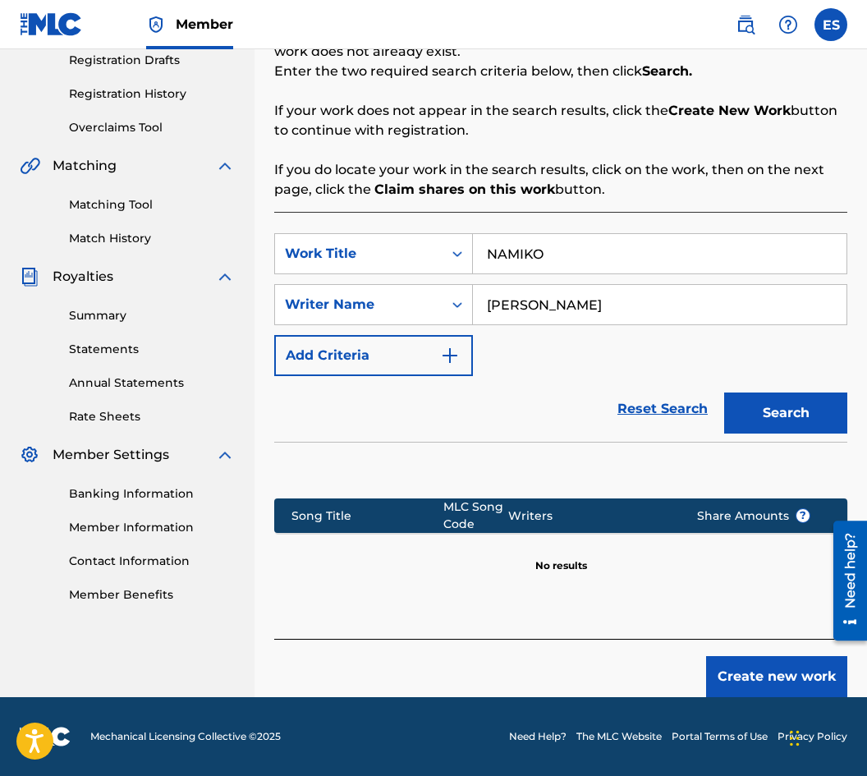
click at [733, 673] on button "Create new work" at bounding box center [776, 676] width 141 height 41
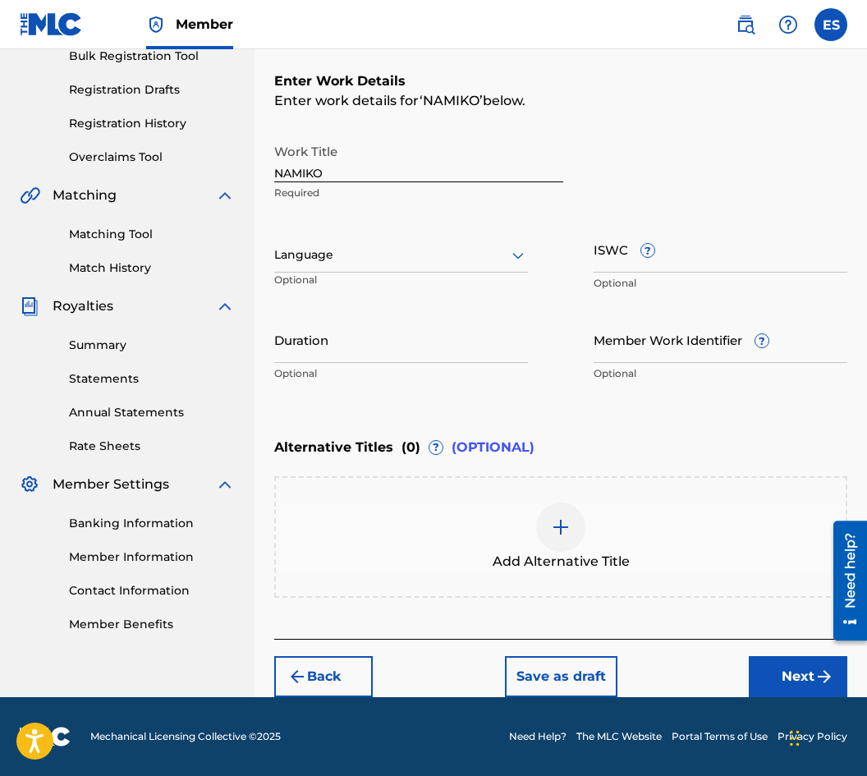
scroll to position [253, 0]
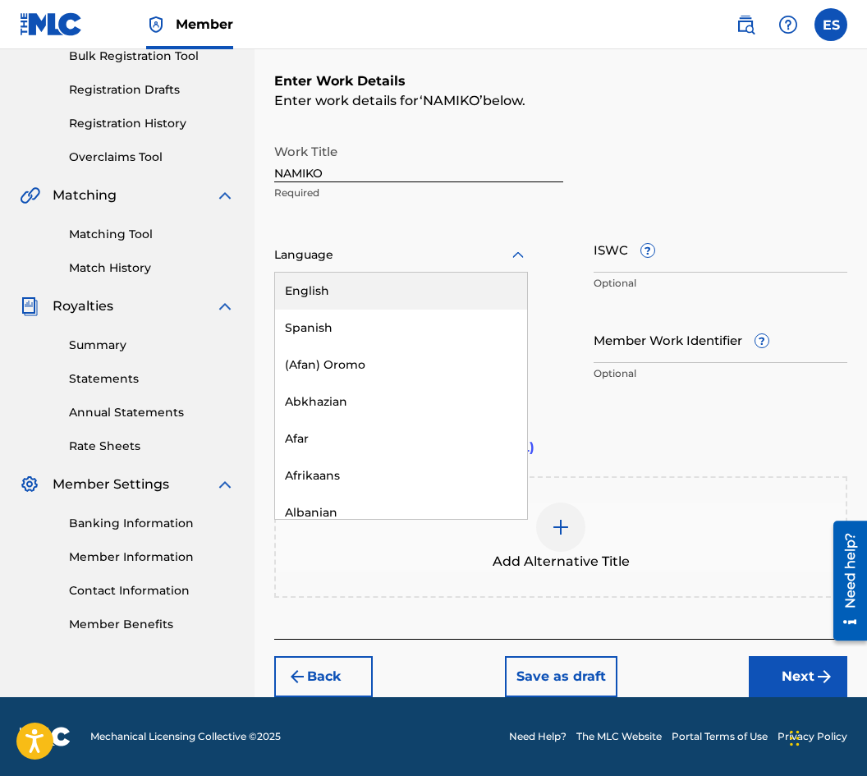
click at [313, 248] on div at bounding box center [401, 255] width 254 height 21
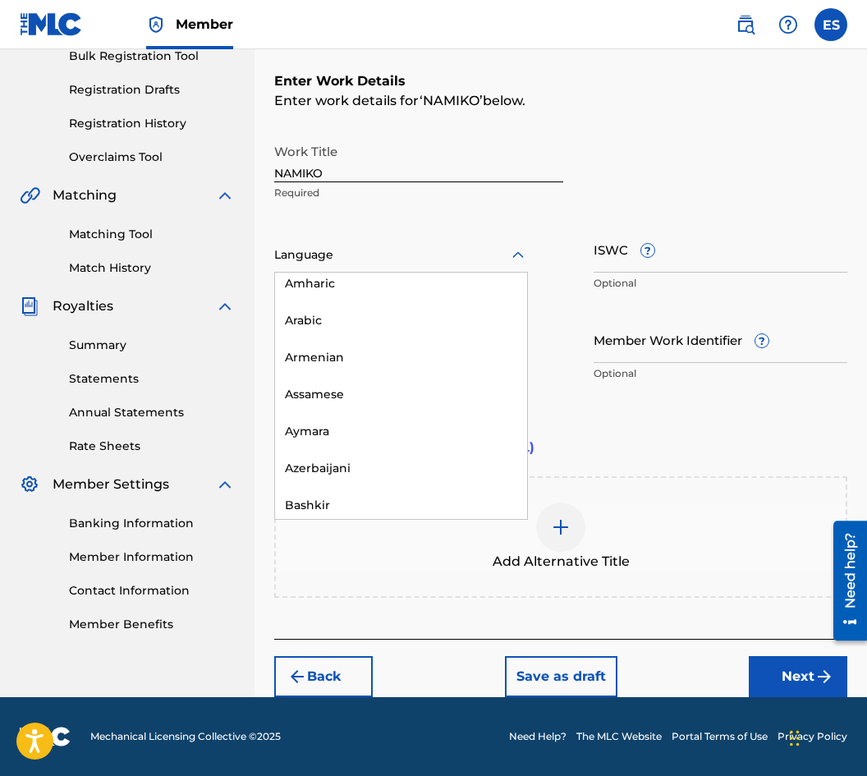
scroll to position [657, 0]
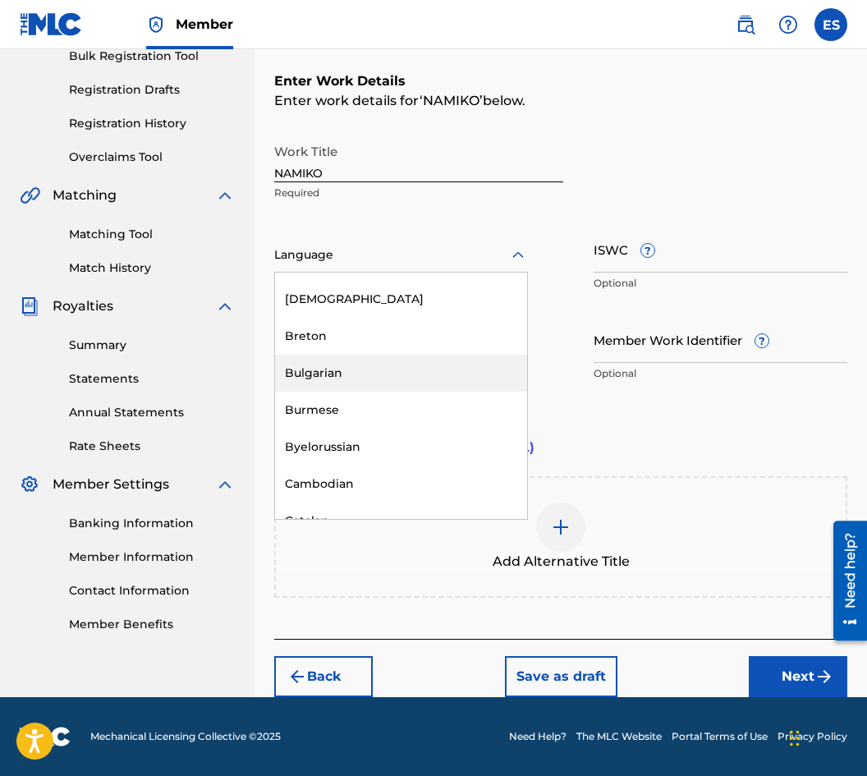
click at [362, 385] on div "Bulgarian" at bounding box center [401, 373] width 252 height 37
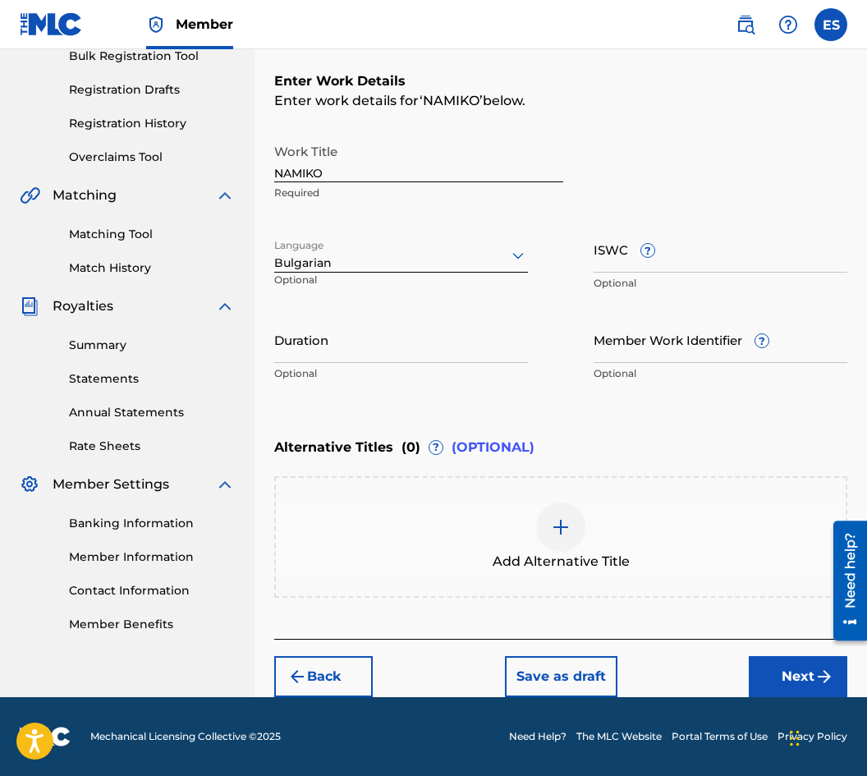
click at [436, 341] on input "Duration" at bounding box center [401, 339] width 254 height 47
type input "02:50"
click at [562, 500] on div "Add Alternative Title" at bounding box center [560, 536] width 573 height 121
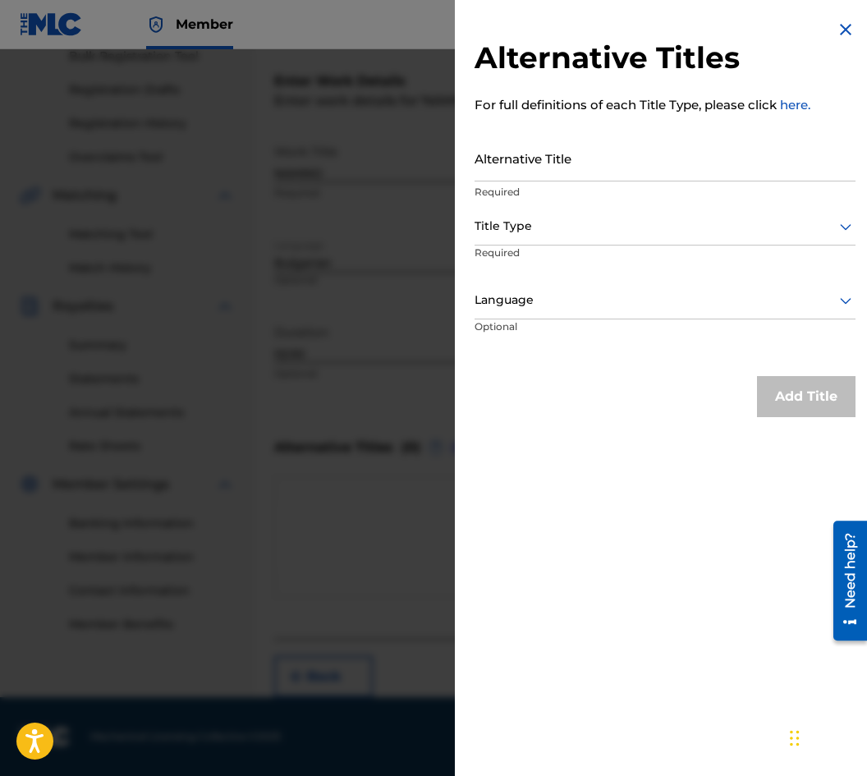
click at [291, 269] on div at bounding box center [433, 437] width 867 height 776
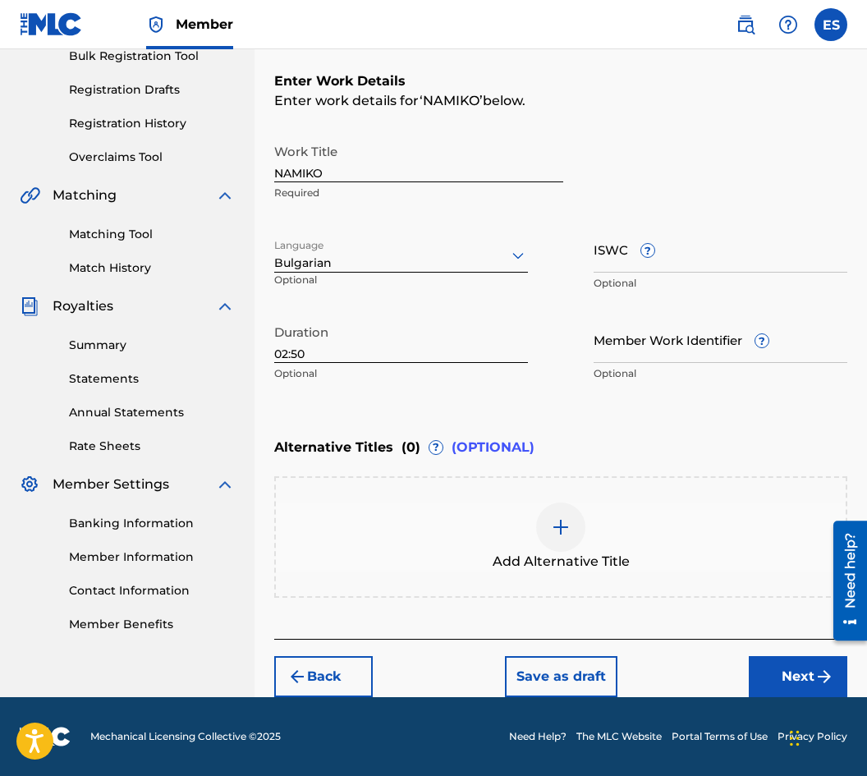
click at [481, 476] on div "Add Alternative Title" at bounding box center [560, 536] width 573 height 121
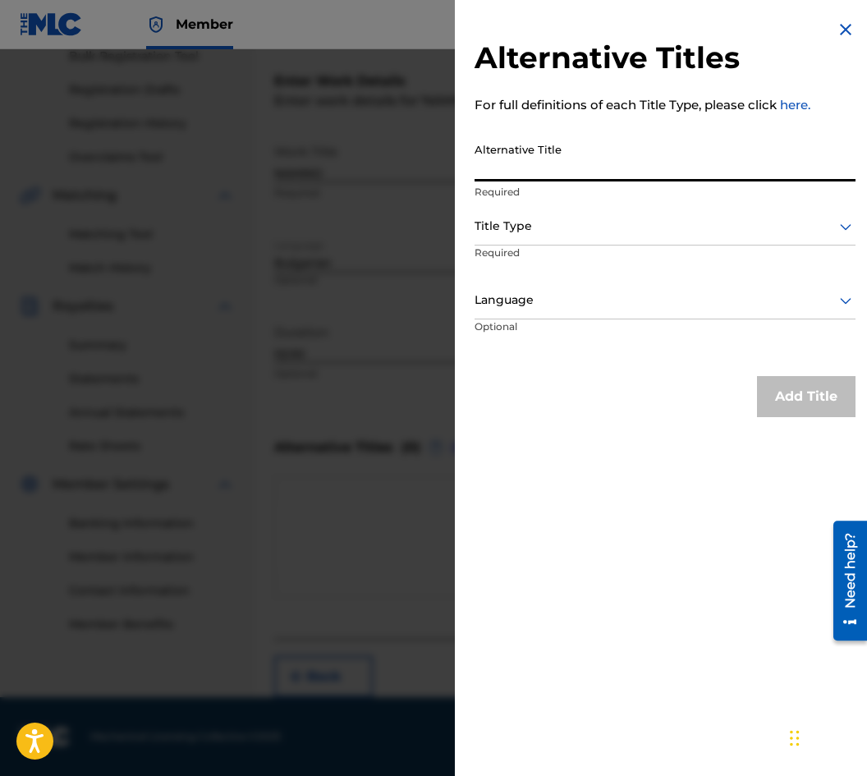
paste input "НАМИКО"
type input "НАМИКО"
click at [548, 253] on p "Required" at bounding box center [537, 263] width 126 height 37
click at [548, 236] on div "Title Type" at bounding box center [664, 226] width 381 height 37
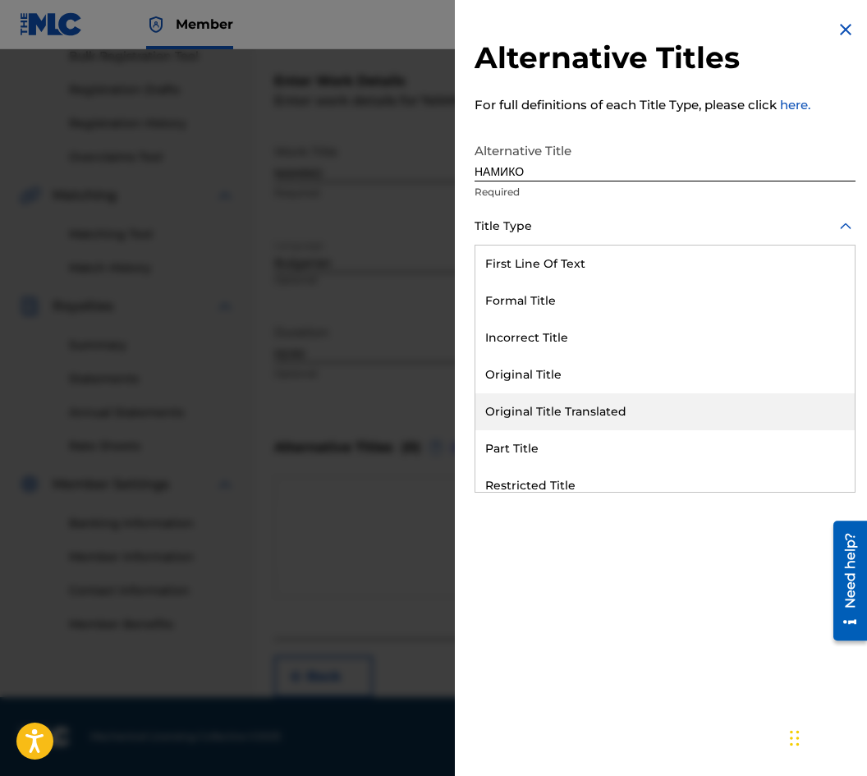
click at [585, 402] on div "Original Title Translated" at bounding box center [664, 411] width 379 height 37
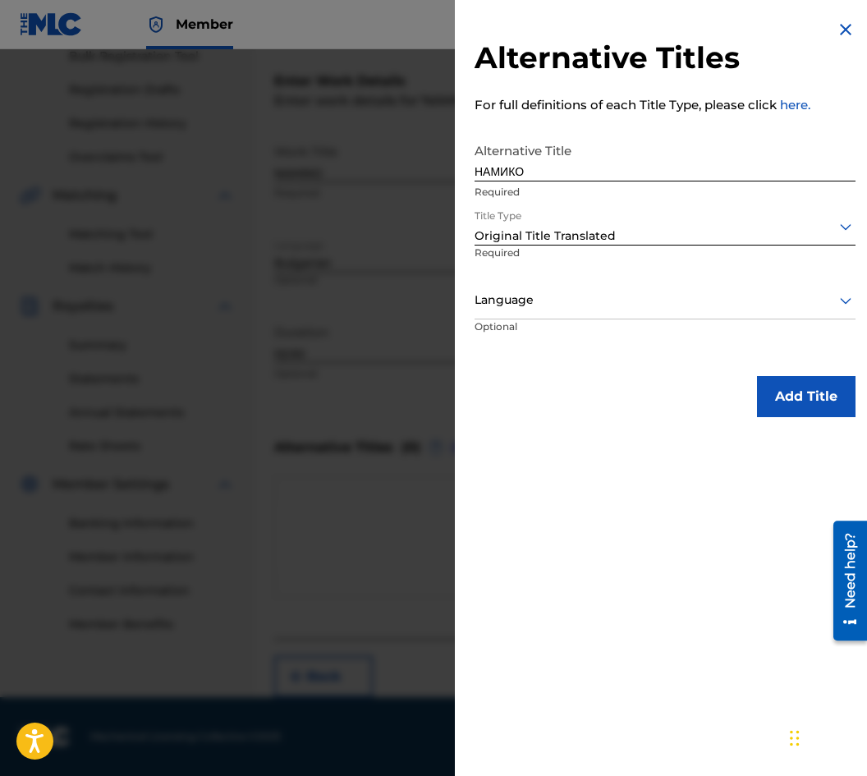
click at [567, 295] on div at bounding box center [664, 300] width 381 height 21
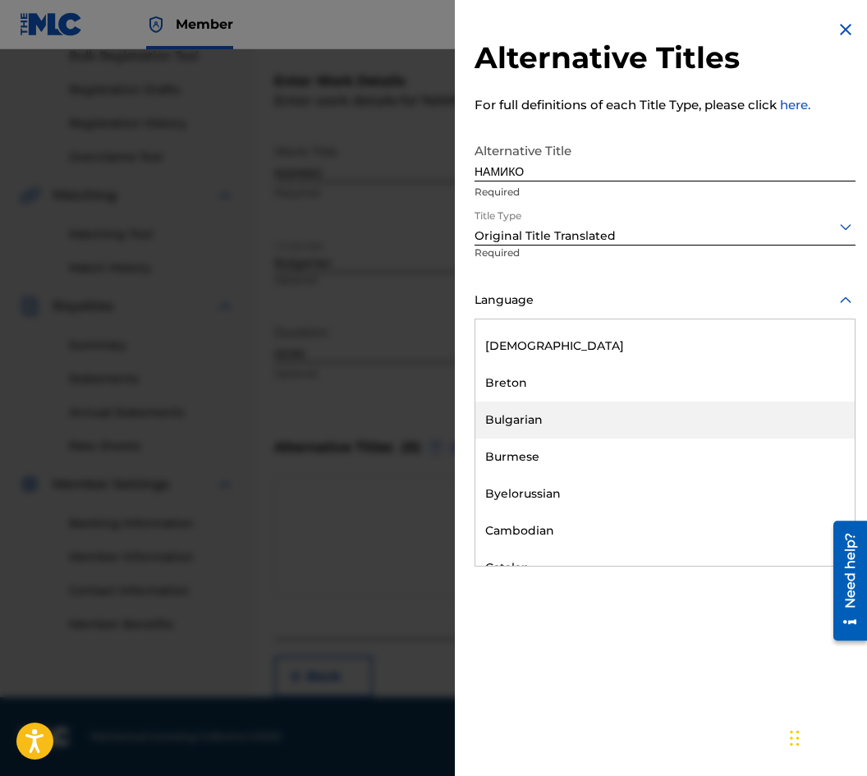
click at [573, 419] on div "Bulgarian" at bounding box center [664, 419] width 379 height 37
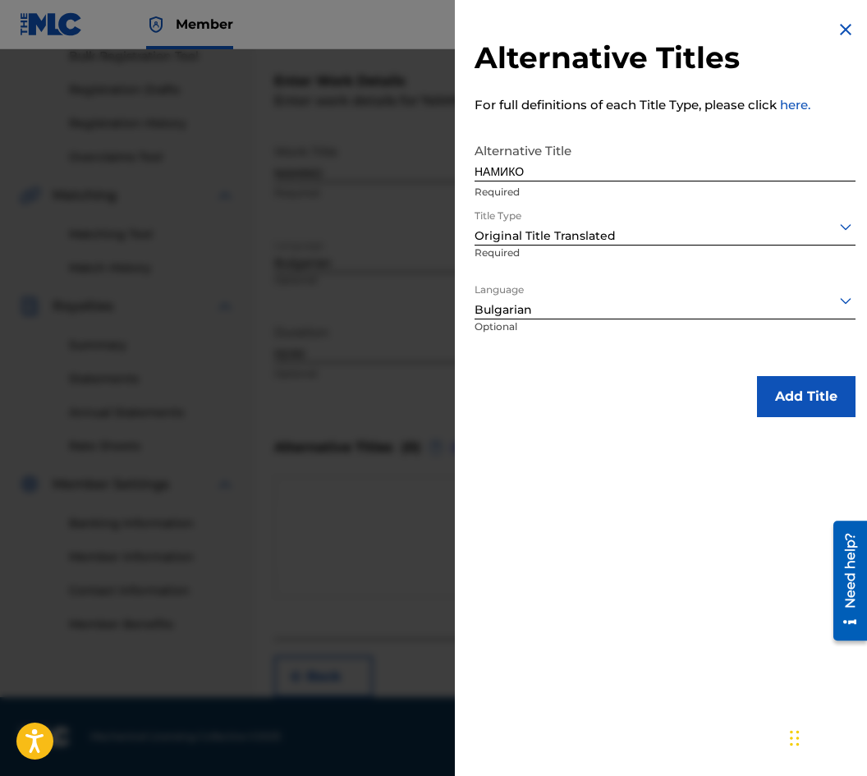
click at [744, 387] on div "Add Title" at bounding box center [664, 396] width 381 height 41
click at [779, 414] on button "Add Title" at bounding box center [806, 396] width 98 height 41
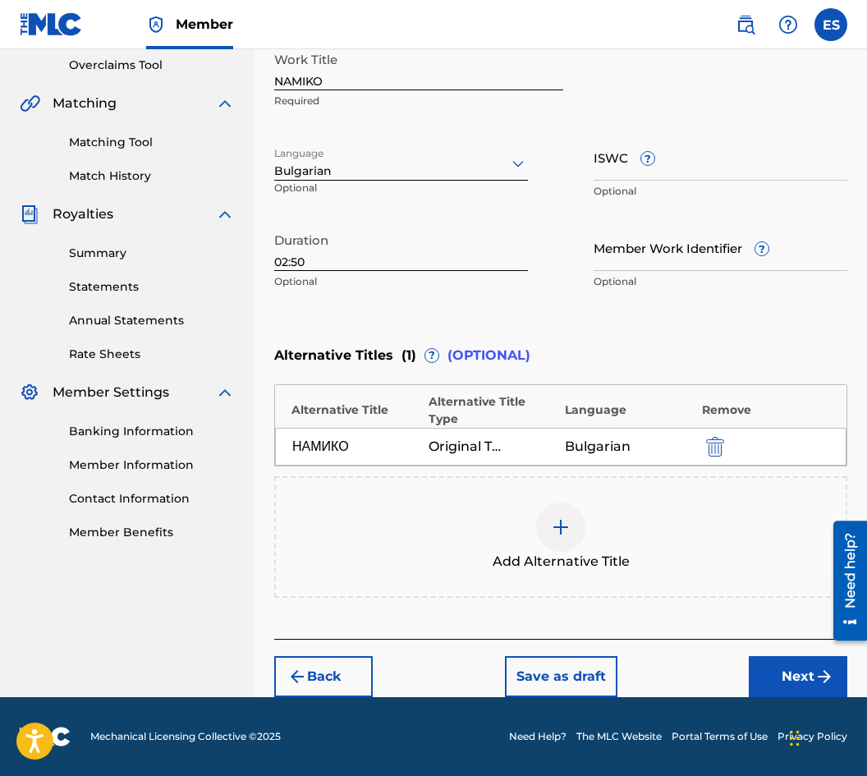
click at [803, 672] on button "Next" at bounding box center [798, 676] width 98 height 41
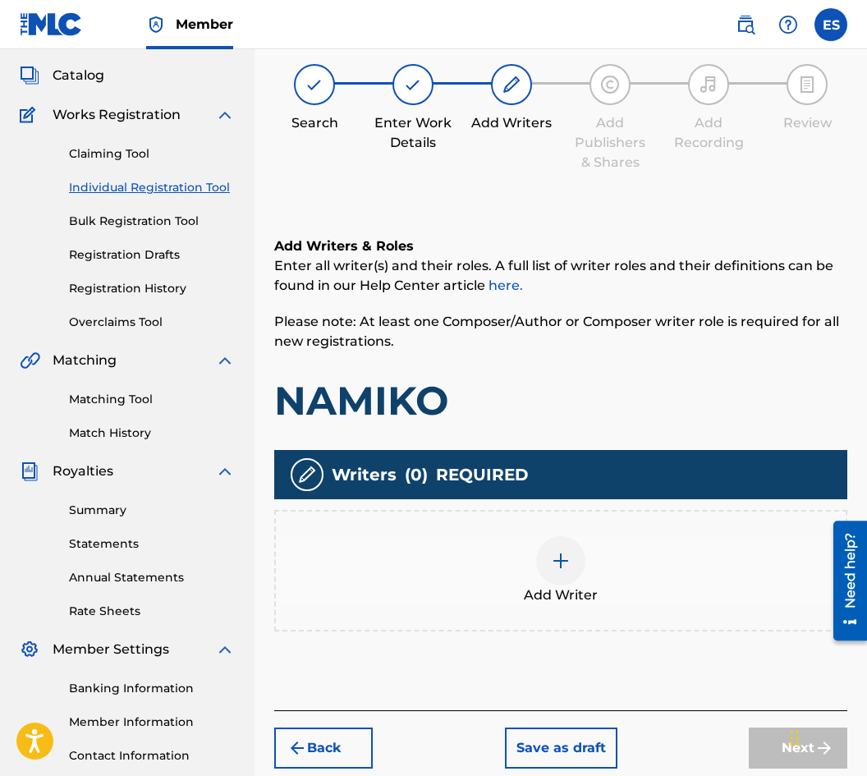
scroll to position [74, 0]
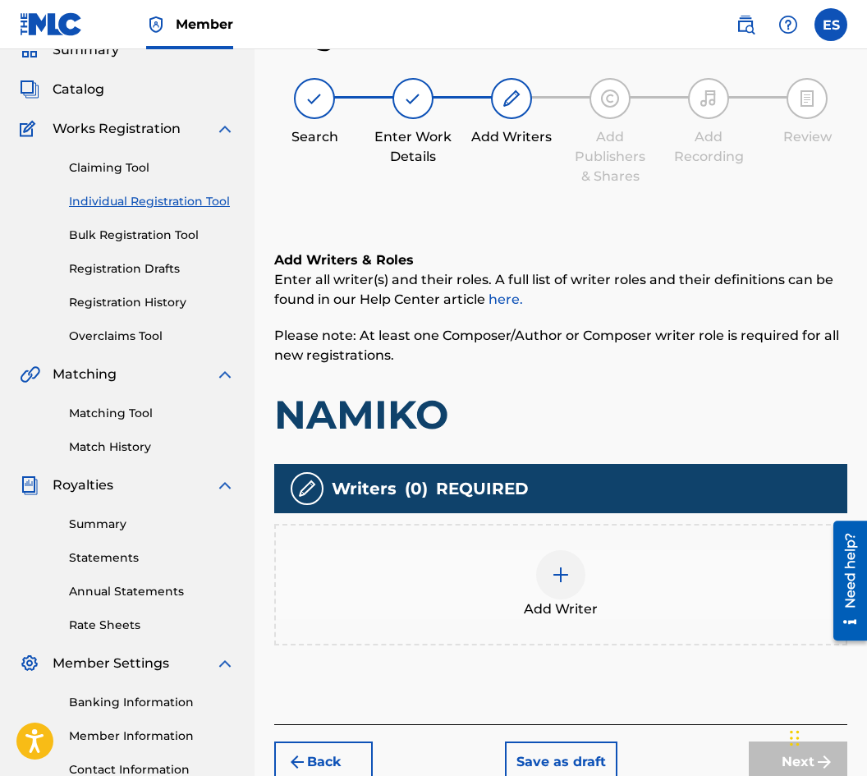
click at [607, 580] on div "Add Writer" at bounding box center [561, 584] width 570 height 69
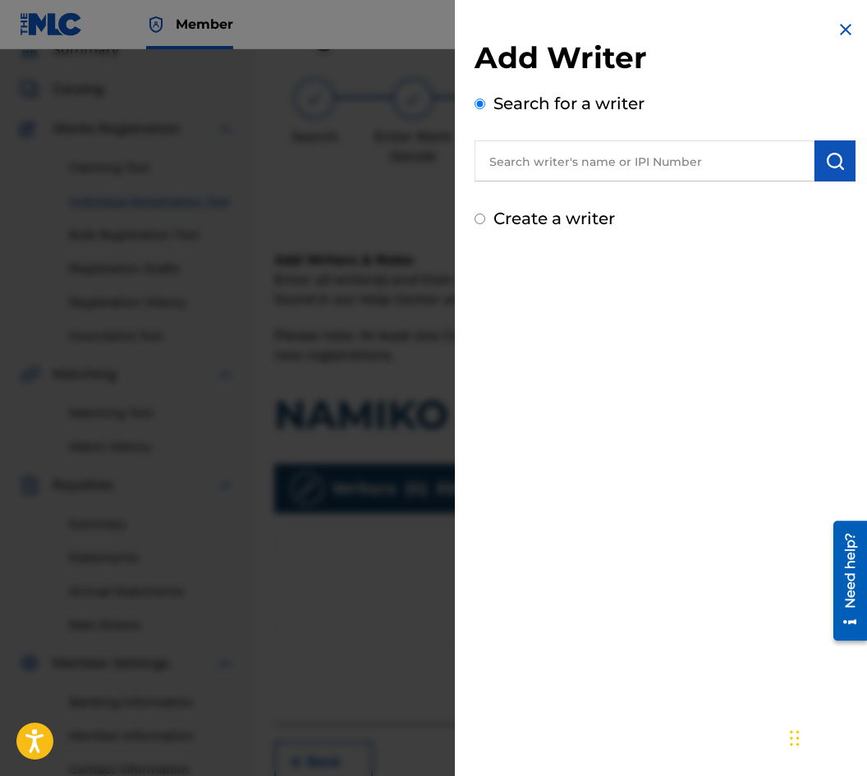
paste input "00087889792"
type input "00087889792"
click at [817, 153] on button "submit" at bounding box center [834, 160] width 41 height 41
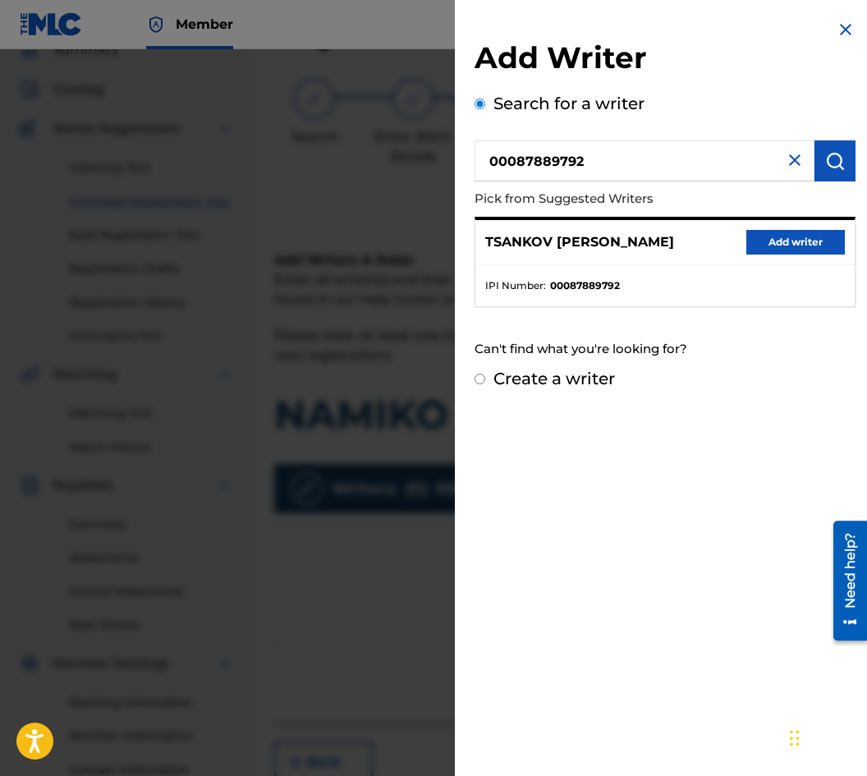
click at [806, 255] on div "TSANKOV [PERSON_NAME] Add writer" at bounding box center [664, 242] width 379 height 45
click at [765, 234] on button "Add writer" at bounding box center [795, 242] width 98 height 25
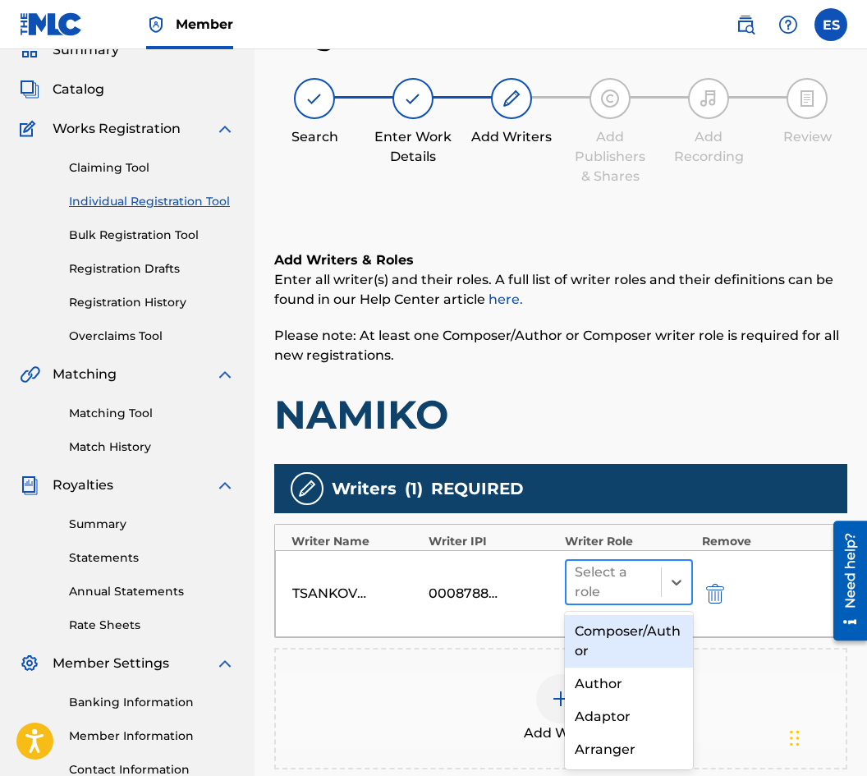
drag, startPoint x: 584, startPoint y: 578, endPoint x: 593, endPoint y: 577, distance: 8.2
click at [587, 578] on div at bounding box center [614, 581] width 78 height 23
click at [582, 634] on div "Composer/Author" at bounding box center [629, 641] width 128 height 53
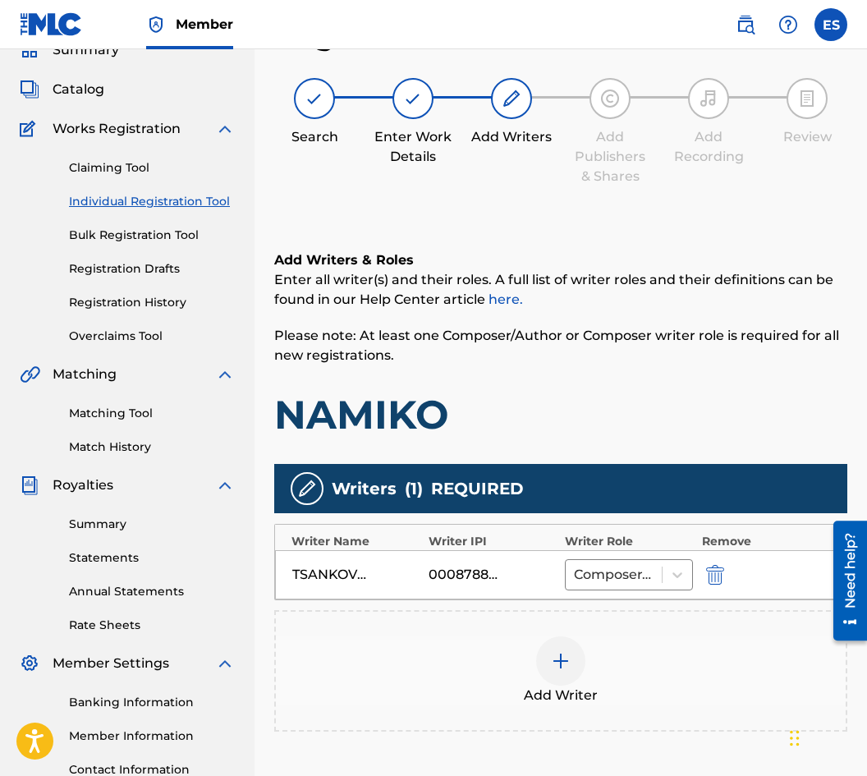
click at [556, 693] on span "Add Writer" at bounding box center [561, 695] width 74 height 20
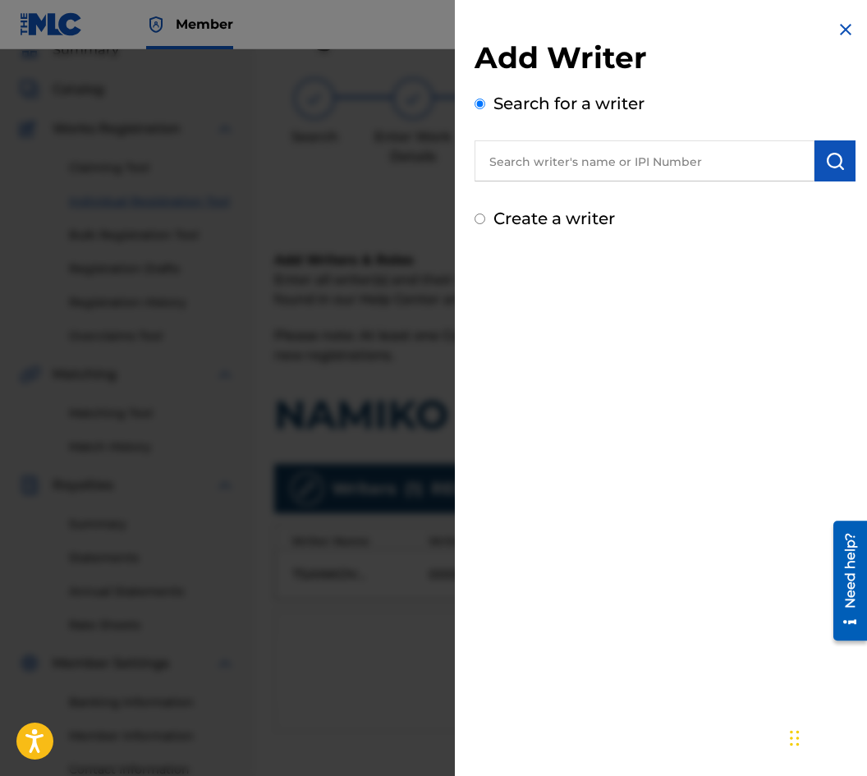
paste input "00124 67 54 75"
click at [575, 162] on input "00124 67 54 75" at bounding box center [644, 160] width 340 height 41
click at [552, 149] on input "00124 67 5475" at bounding box center [644, 160] width 340 height 41
click at [534, 157] on input "00124 675475" at bounding box center [644, 160] width 340 height 41
type input "00124675475"
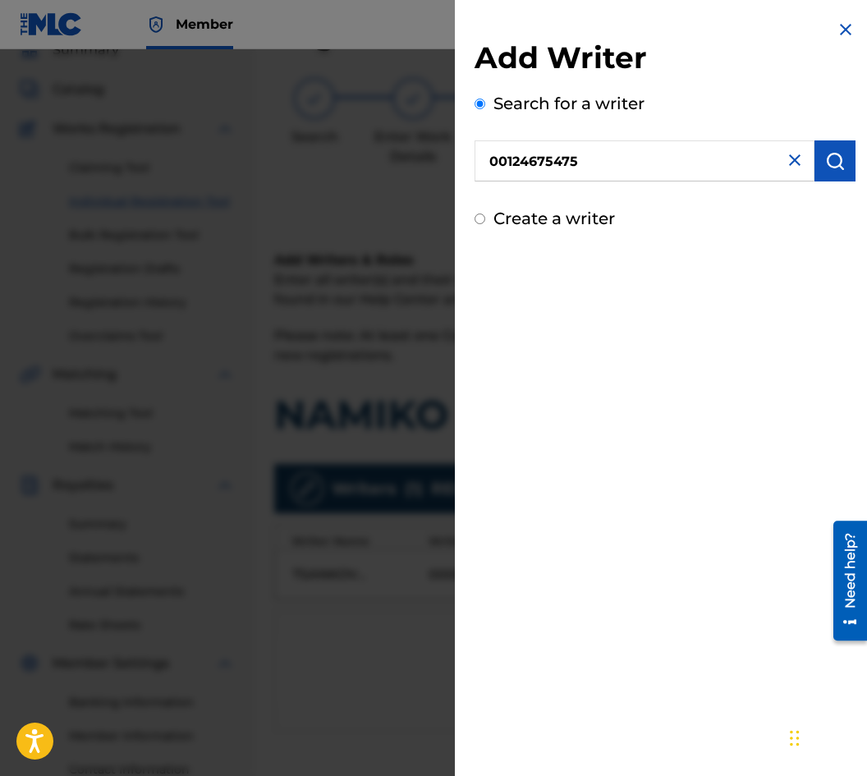
click at [839, 172] on button "submit" at bounding box center [834, 160] width 41 height 41
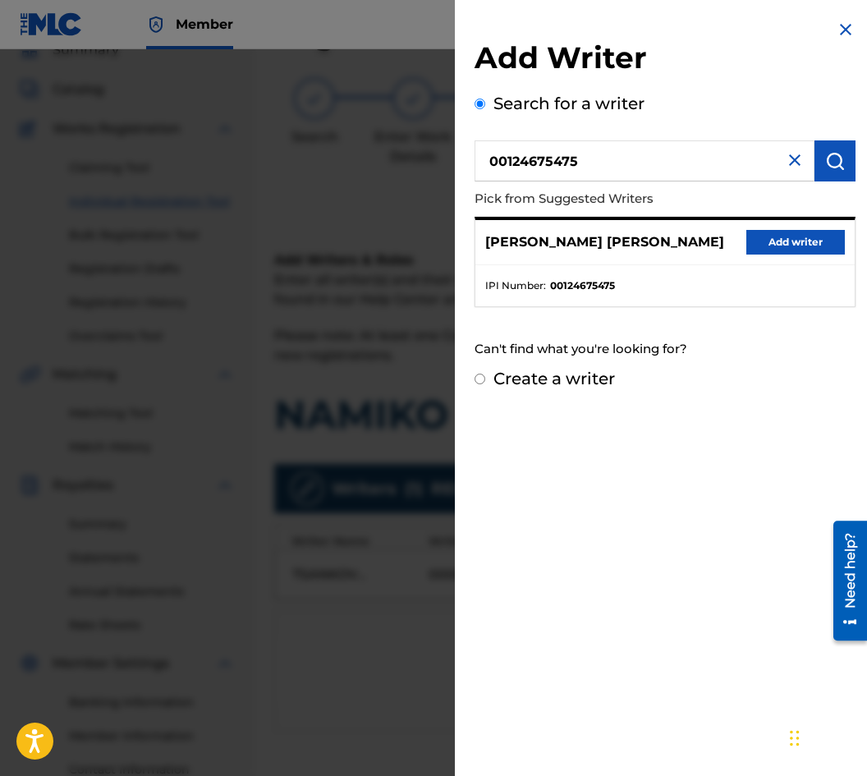
click at [821, 231] on button "Add writer" at bounding box center [795, 242] width 98 height 25
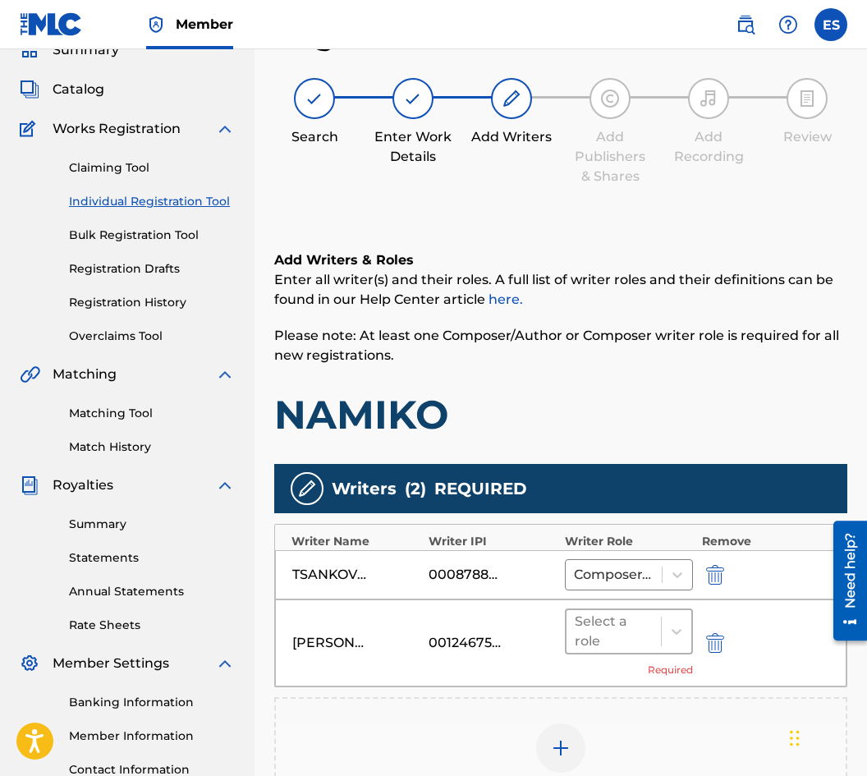
click at [610, 621] on div at bounding box center [614, 631] width 78 height 23
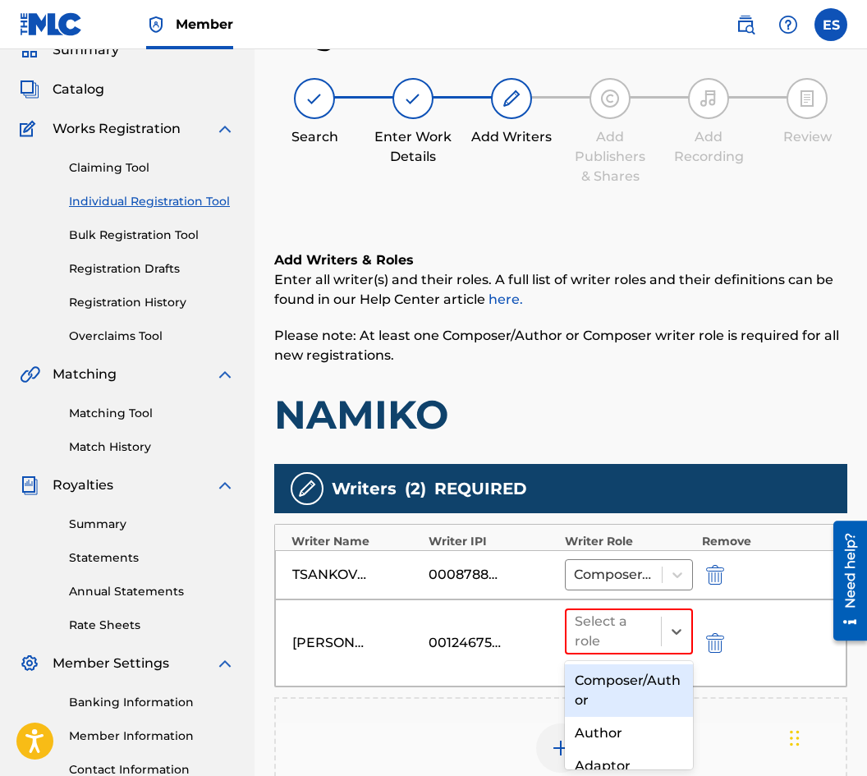
scroll to position [82, 0]
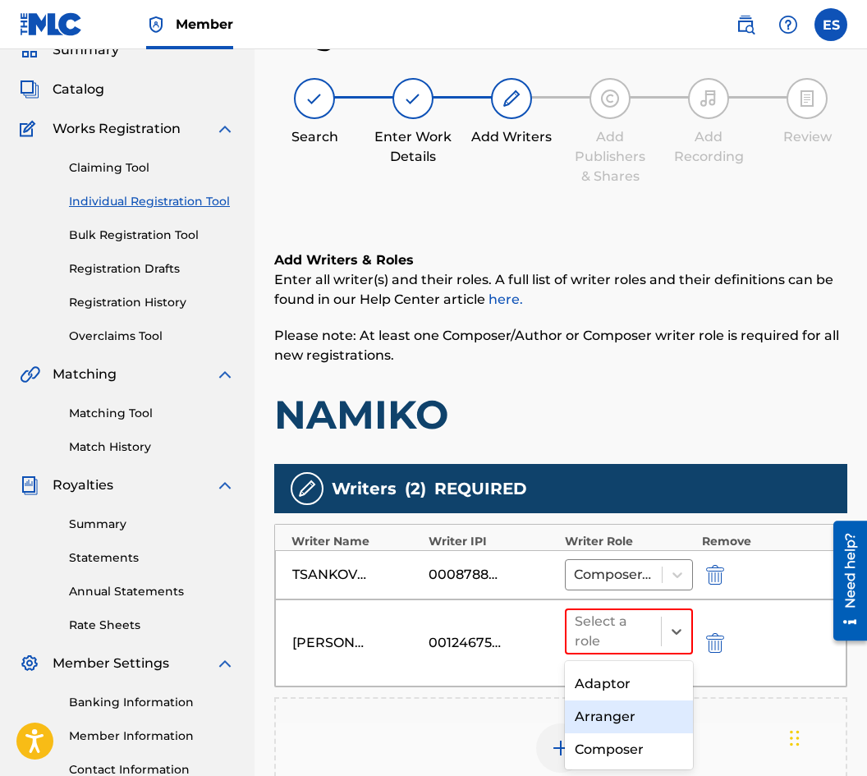
click at [617, 708] on div "Arranger" at bounding box center [629, 716] width 128 height 33
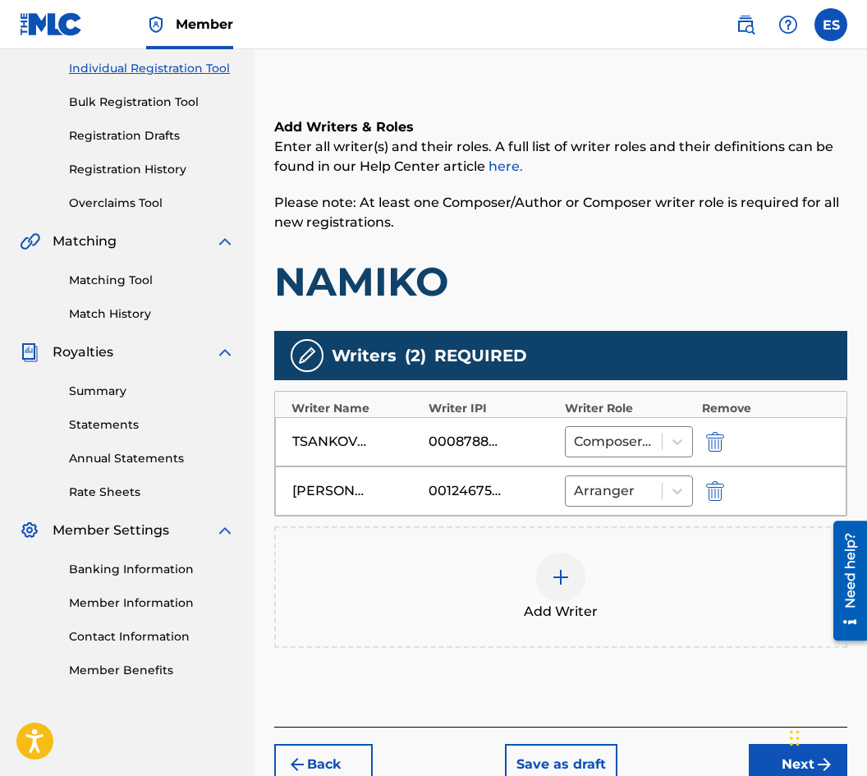
scroll to position [295, 0]
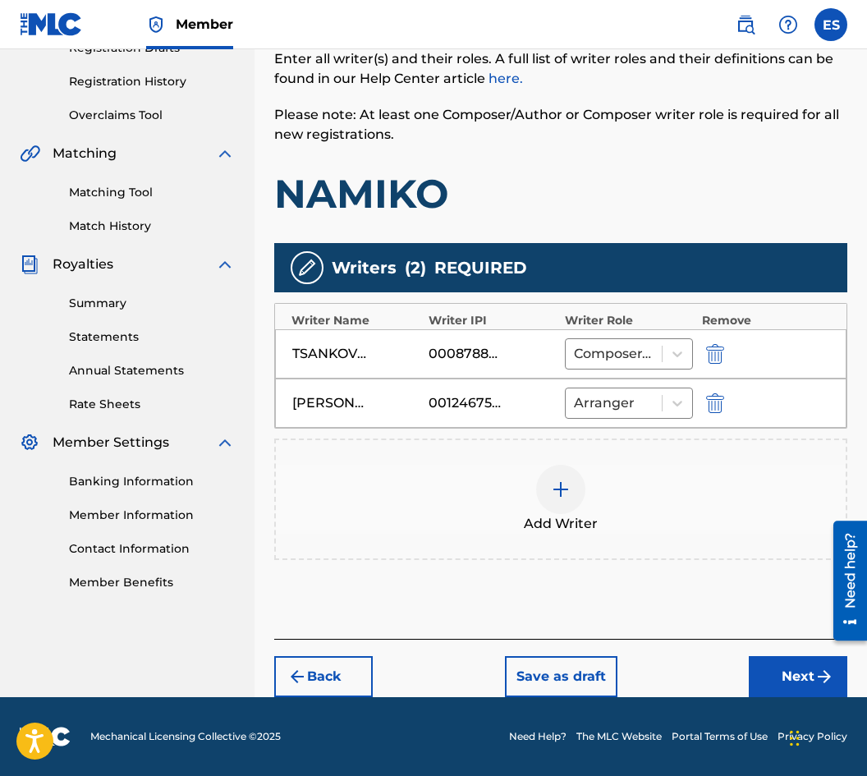
click at [791, 671] on button "Next" at bounding box center [798, 676] width 98 height 41
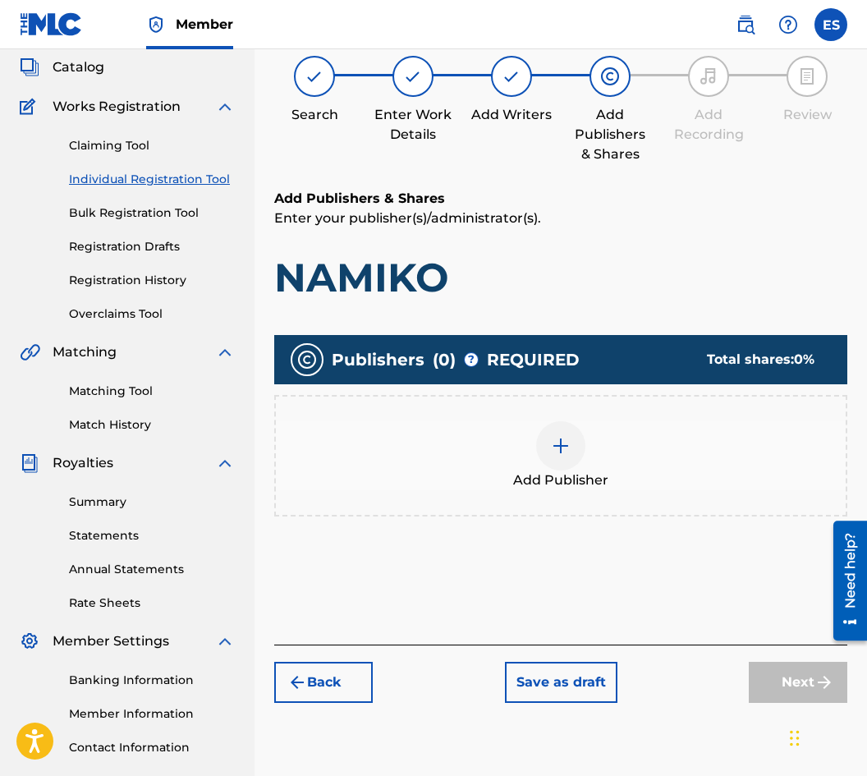
scroll to position [74, 0]
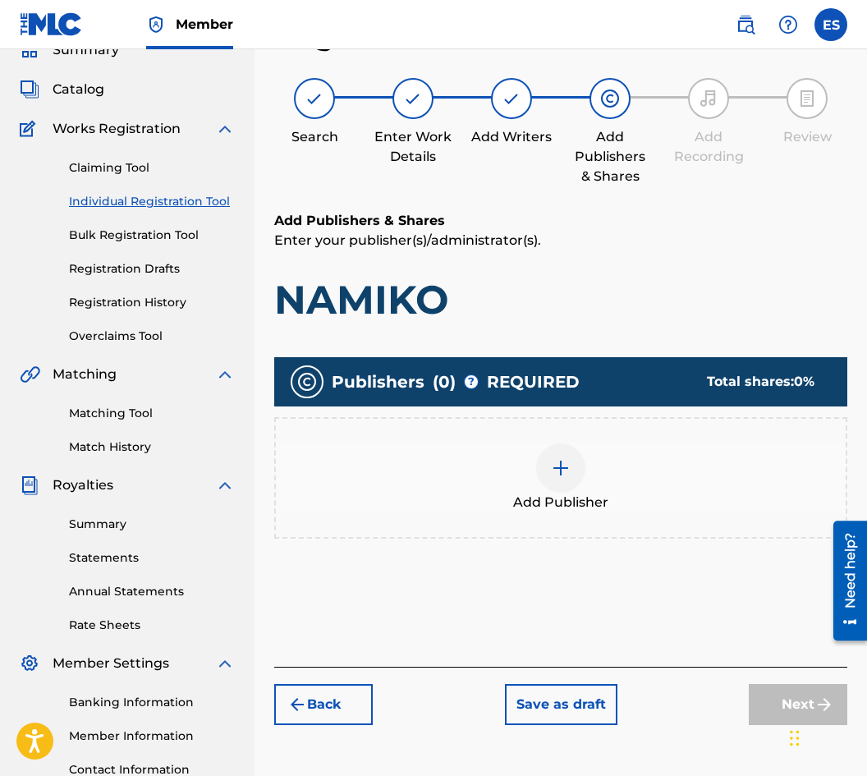
click at [462, 510] on div "Add Publisher" at bounding box center [561, 477] width 570 height 69
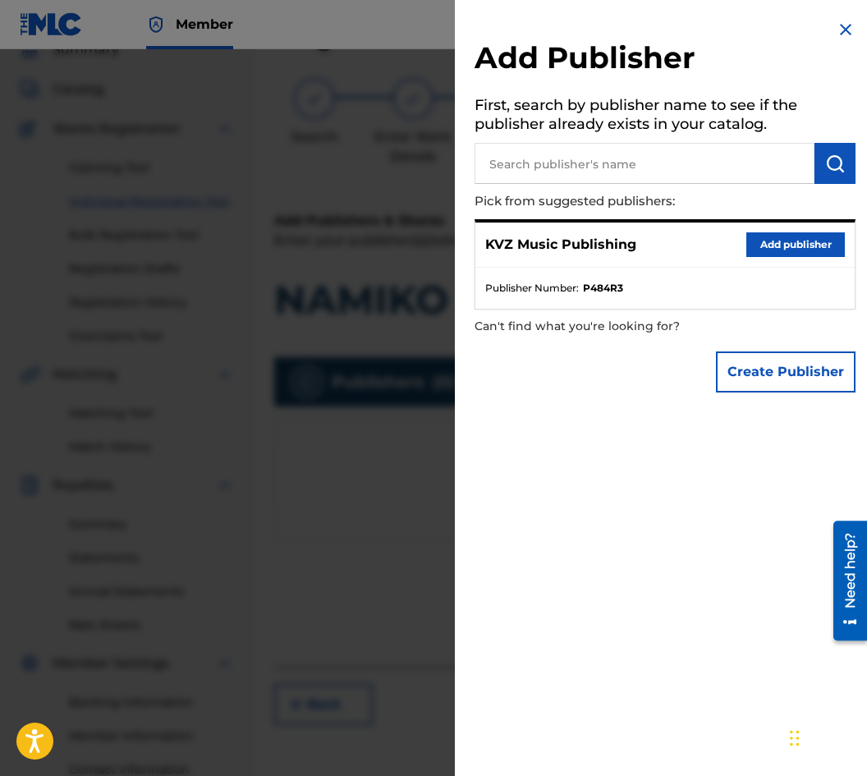
click at [758, 231] on div "KVZ Music Publishing Add publisher" at bounding box center [664, 244] width 379 height 45
click at [758, 237] on button "Add publisher" at bounding box center [795, 244] width 98 height 25
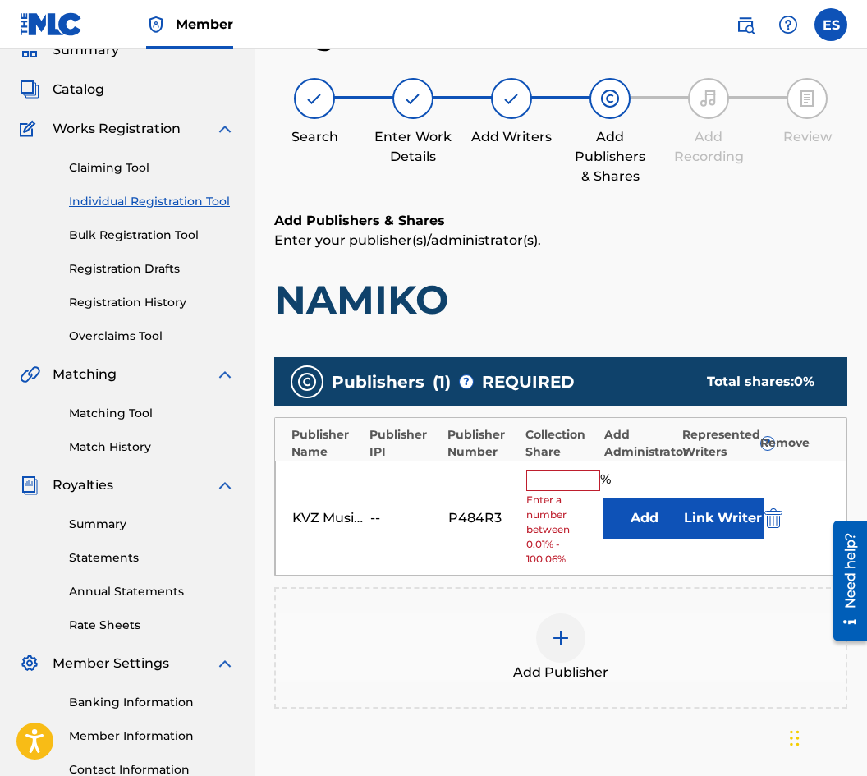
click at [565, 478] on input "text" at bounding box center [563, 479] width 74 height 21
type input "83.33"
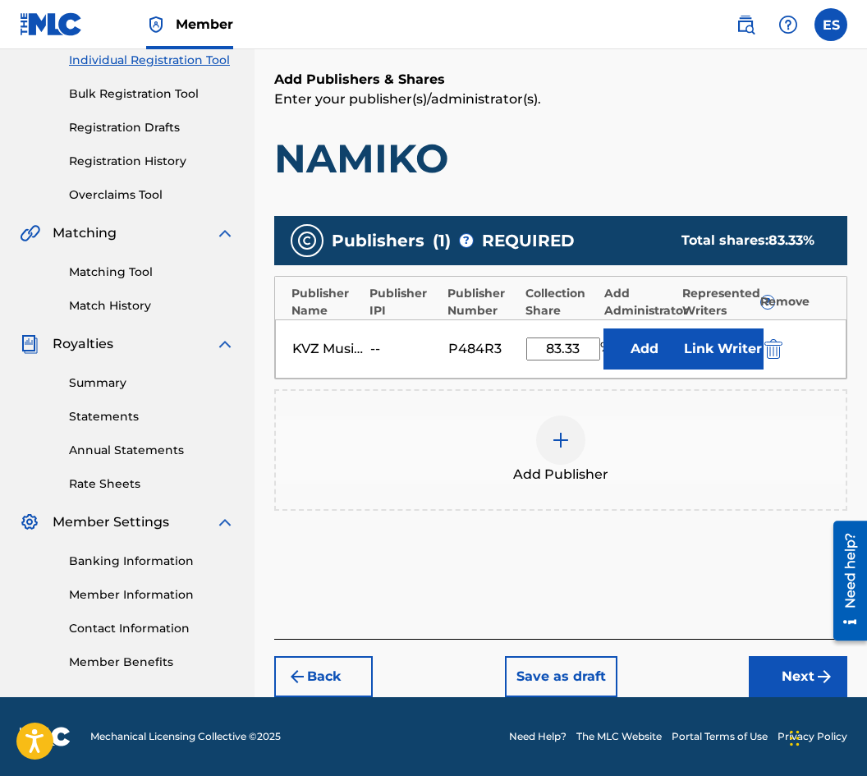
click at [782, 675] on button "Next" at bounding box center [798, 676] width 98 height 41
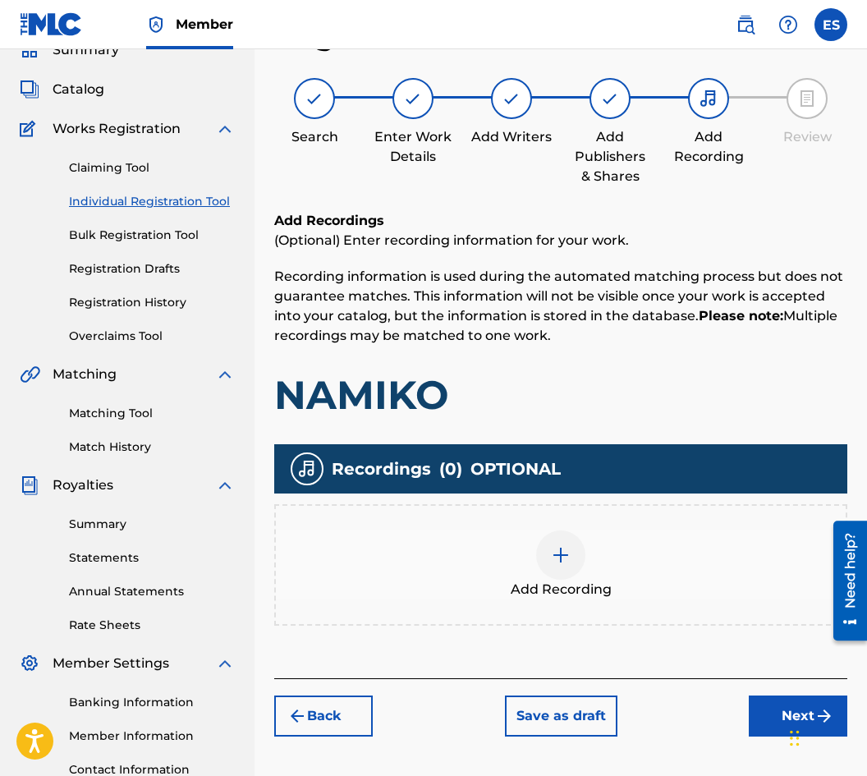
click at [543, 552] on div at bounding box center [560, 554] width 49 height 49
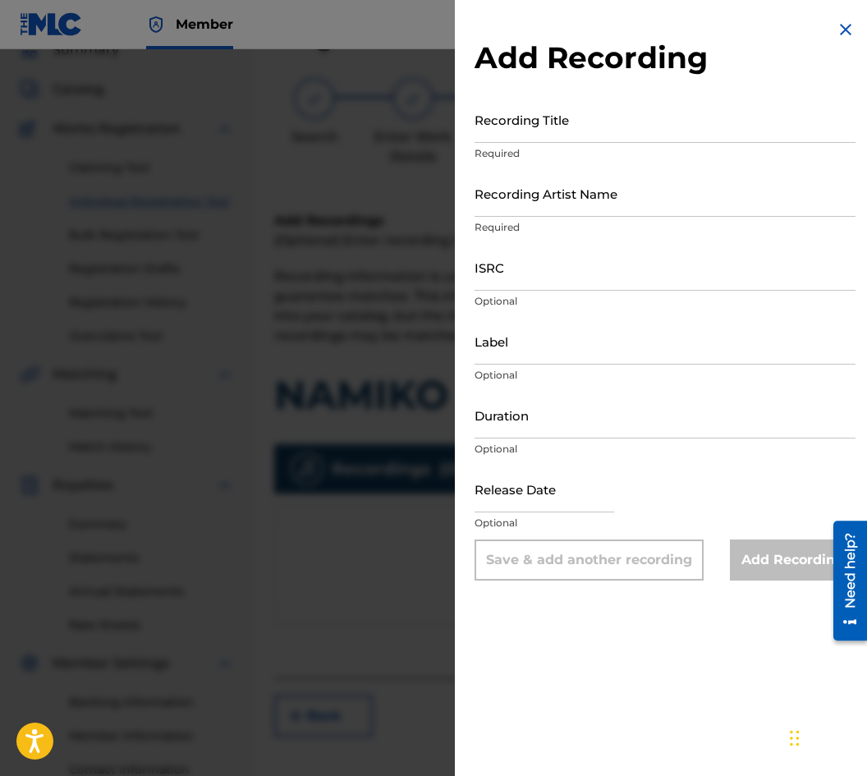
click at [512, 427] on input "Duration" at bounding box center [664, 415] width 381 height 47
type input "02:50"
drag, startPoint x: 593, startPoint y: 144, endPoint x: 571, endPoint y: 126, distance: 29.1
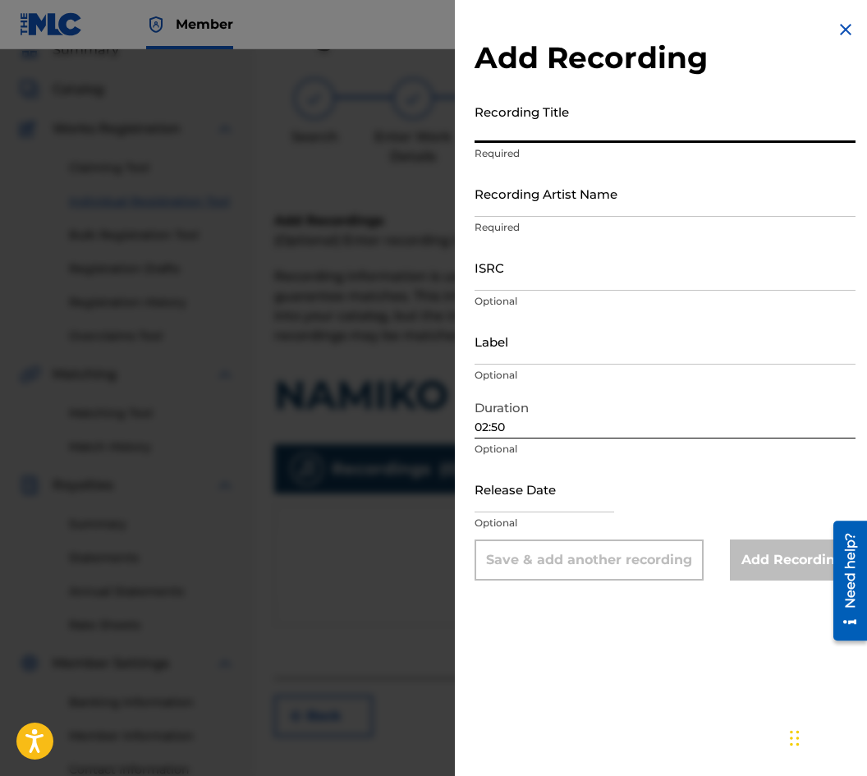
paste input "NAMIKO"
type input "NAMIKO"
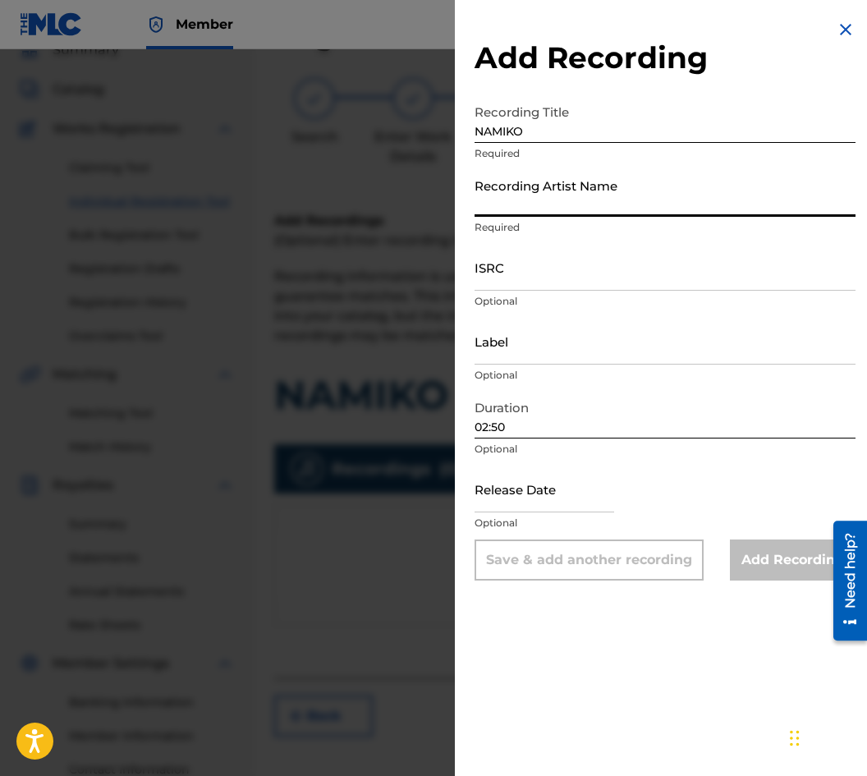
paste input "HRISKA [PERSON_NAME]"
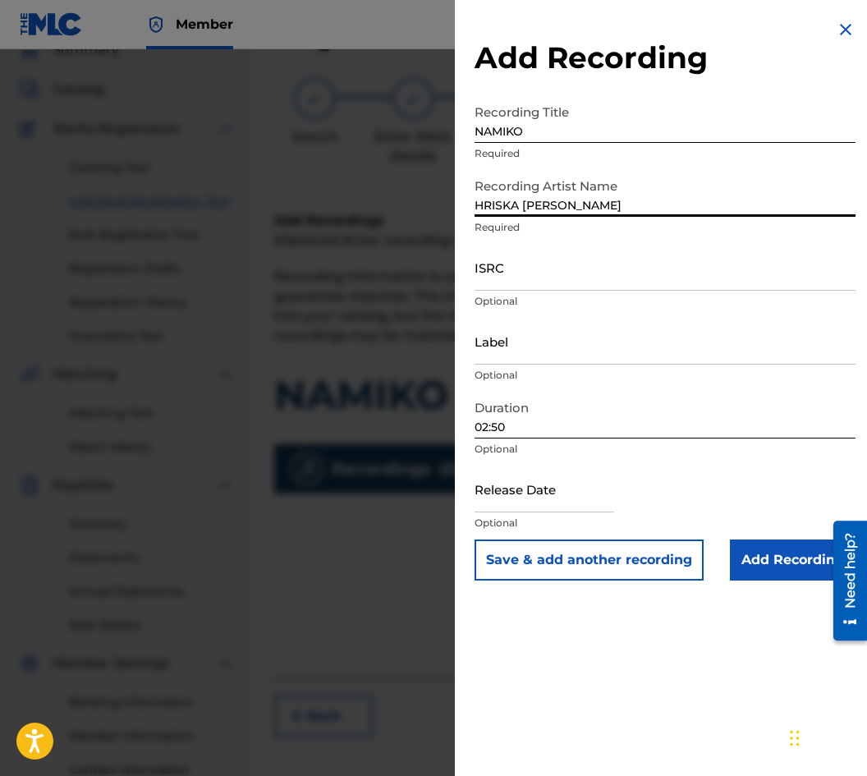
type input "HRISKA [PERSON_NAME]"
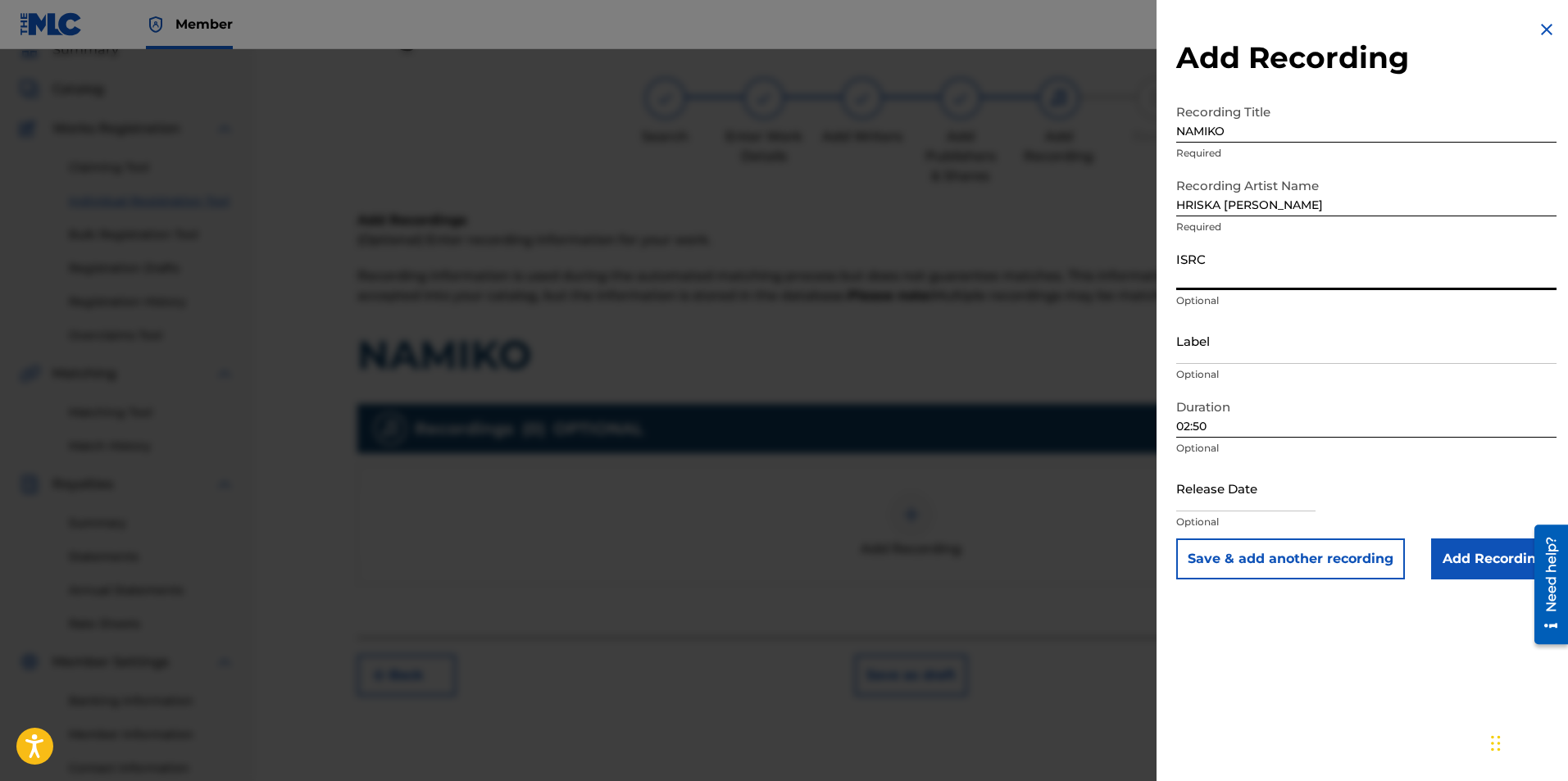
paste input "BGA262139836"
type input "BGA262139836"
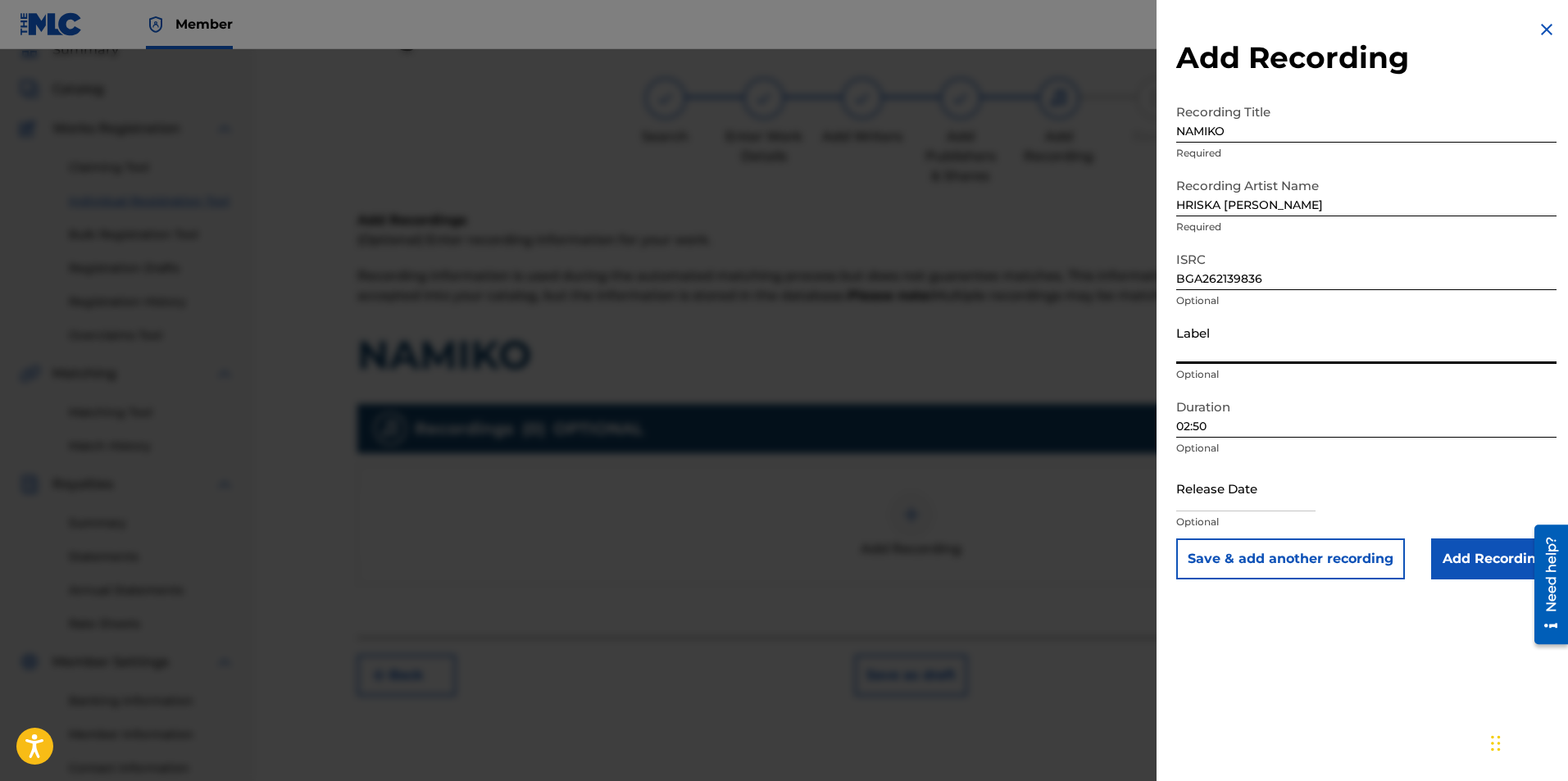
click at [1228, 355] on input "Label" at bounding box center [1366, 341] width 381 height 47
type input "BALKANTON AD"
click at [1463, 557] on input "Add Recording" at bounding box center [1494, 558] width 126 height 41
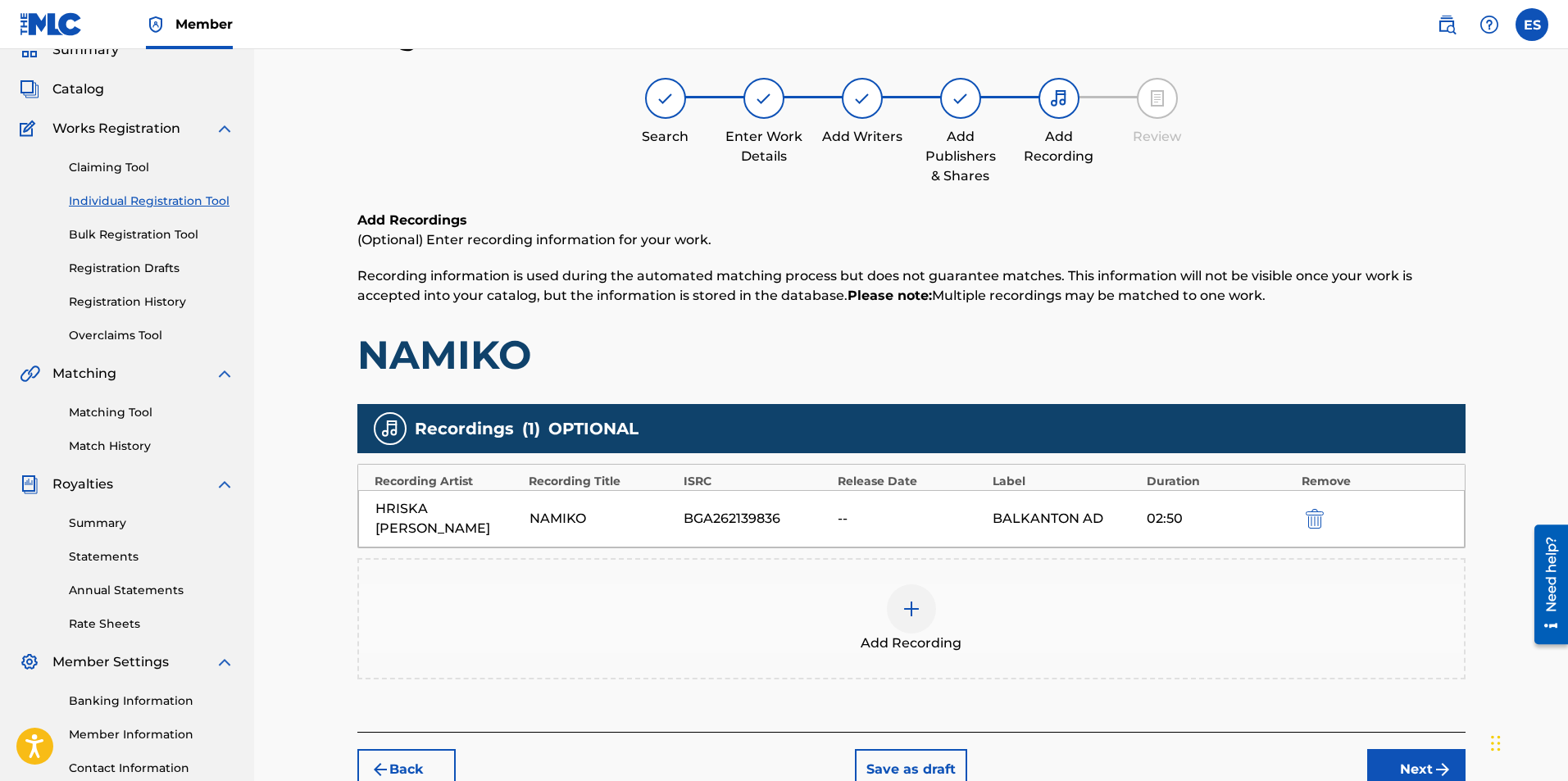
scroll to position [156, 0]
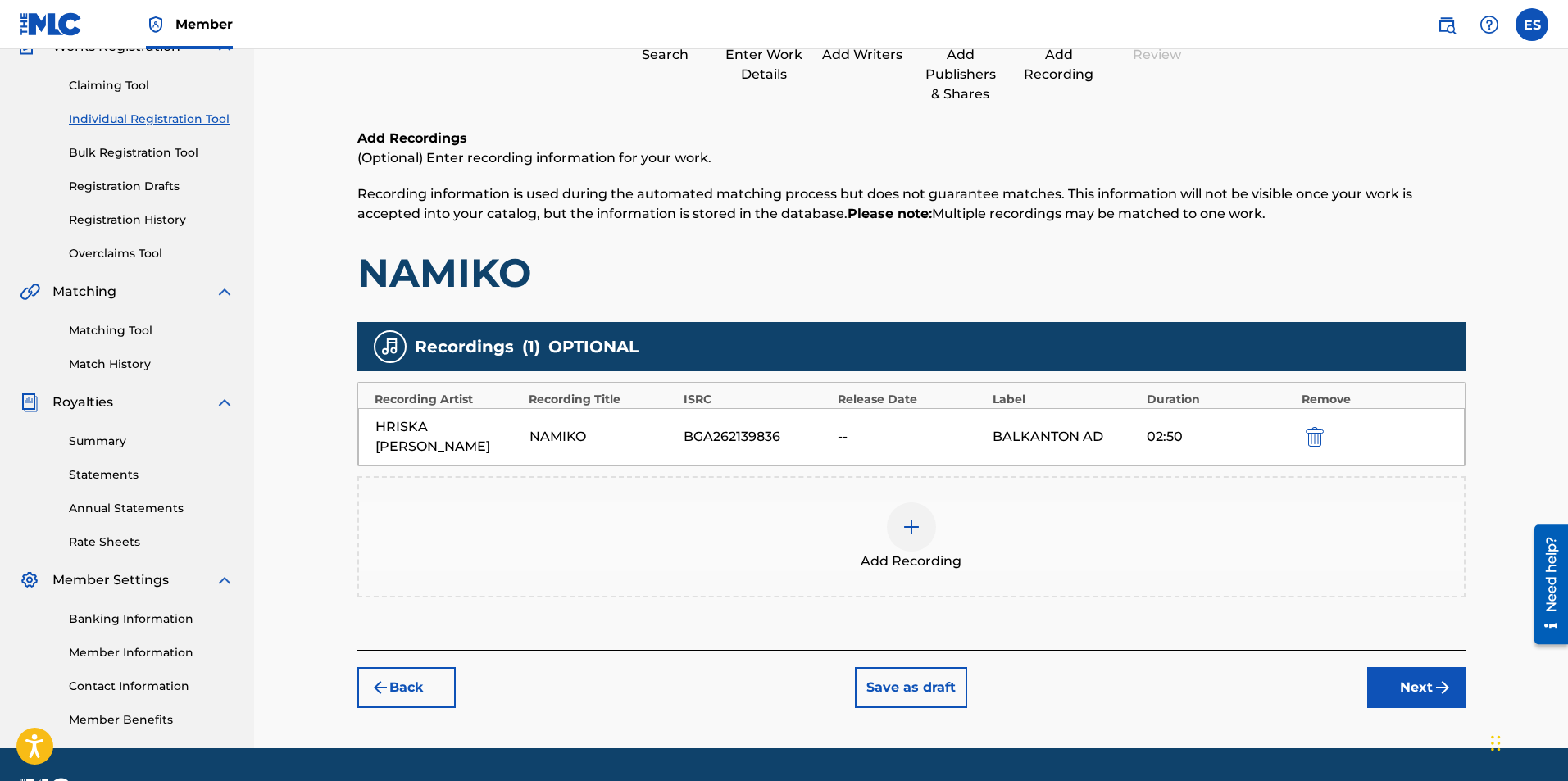
click at [1402, 685] on button "Next" at bounding box center [1416, 687] width 98 height 41
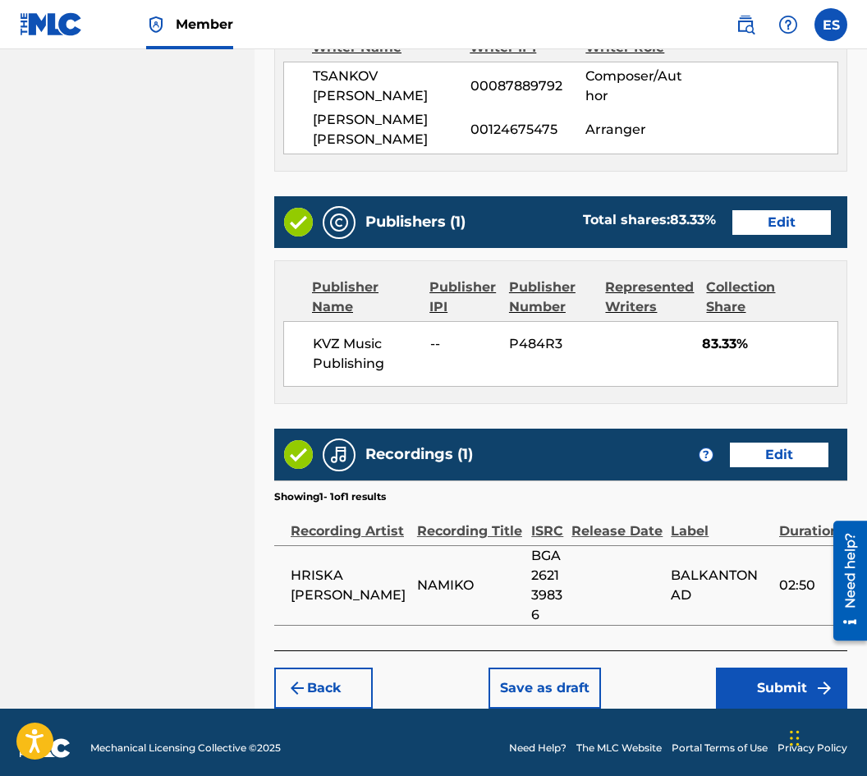
scroll to position [890, 0]
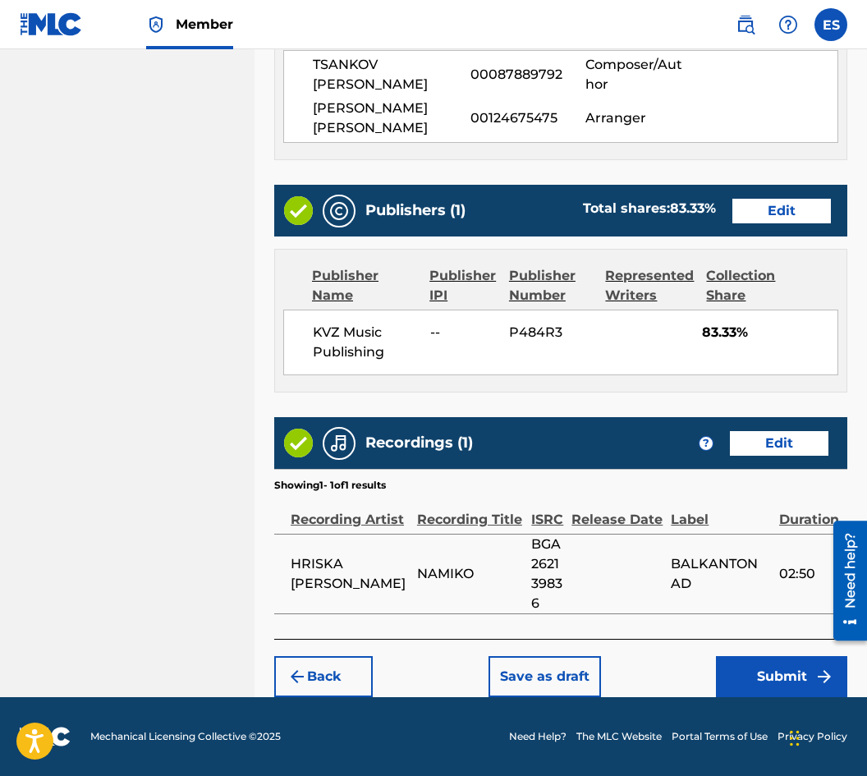
click at [817, 664] on button "Submit" at bounding box center [781, 676] width 131 height 41
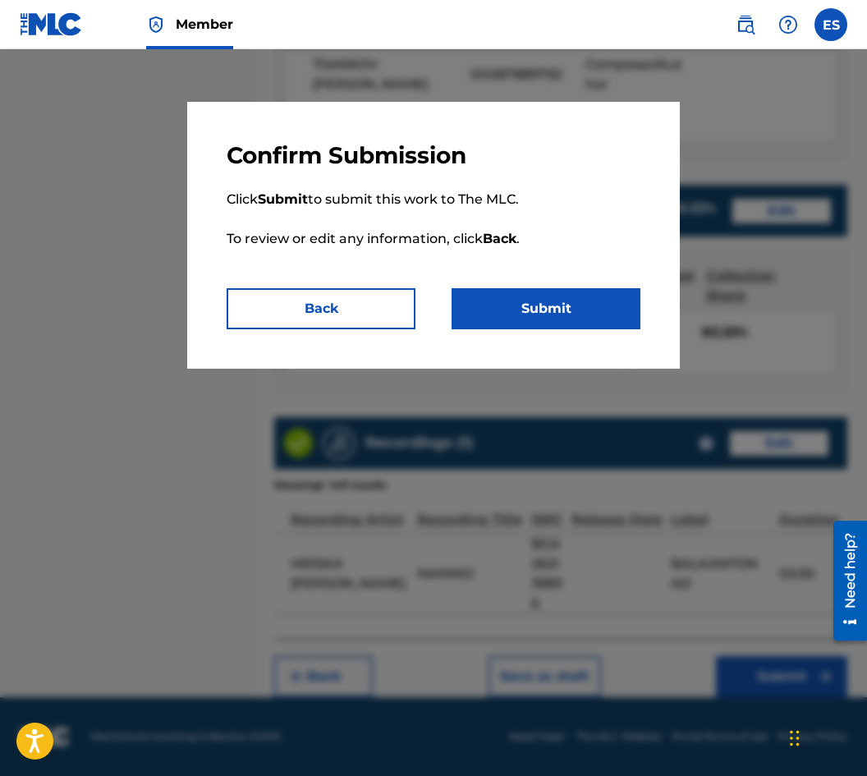
click at [504, 311] on button "Submit" at bounding box center [545, 308] width 189 height 41
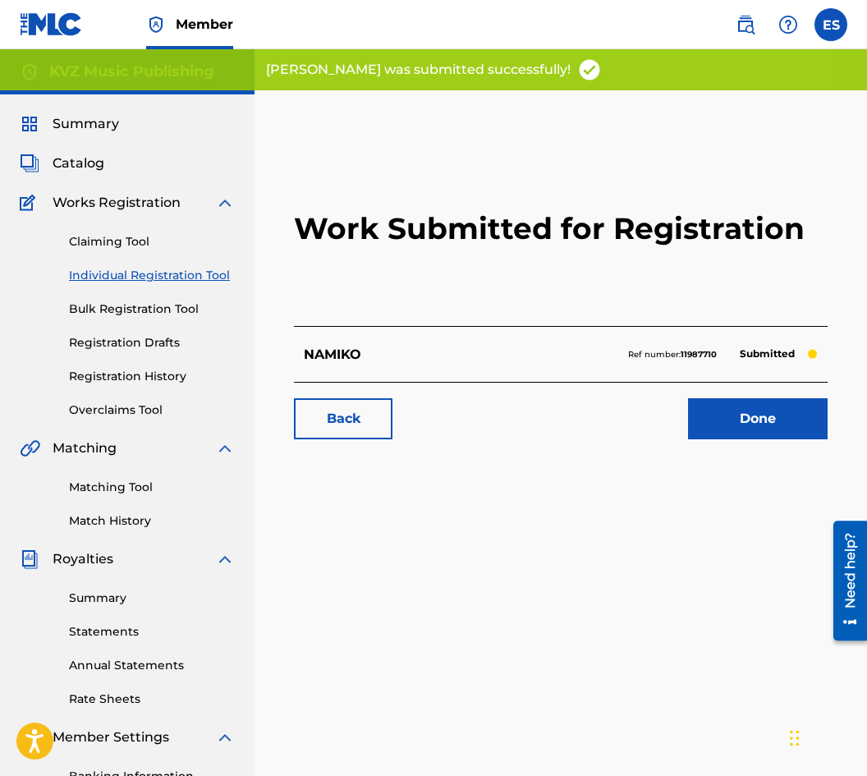
click at [157, 336] on link "Registration Drafts" at bounding box center [152, 342] width 166 height 17
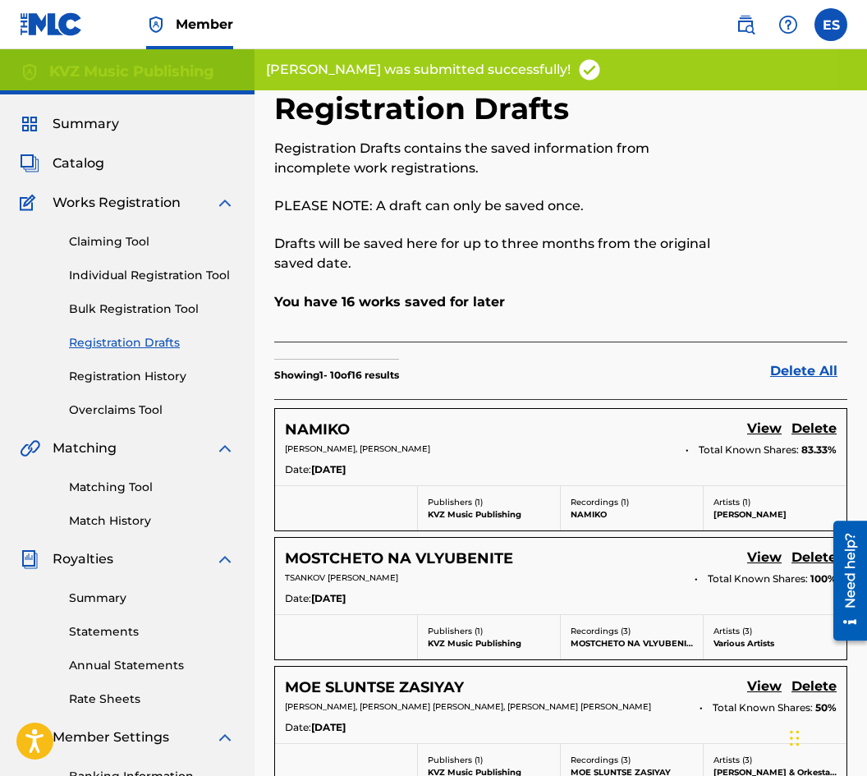
click at [758, 424] on link "View" at bounding box center [764, 430] width 34 height 22
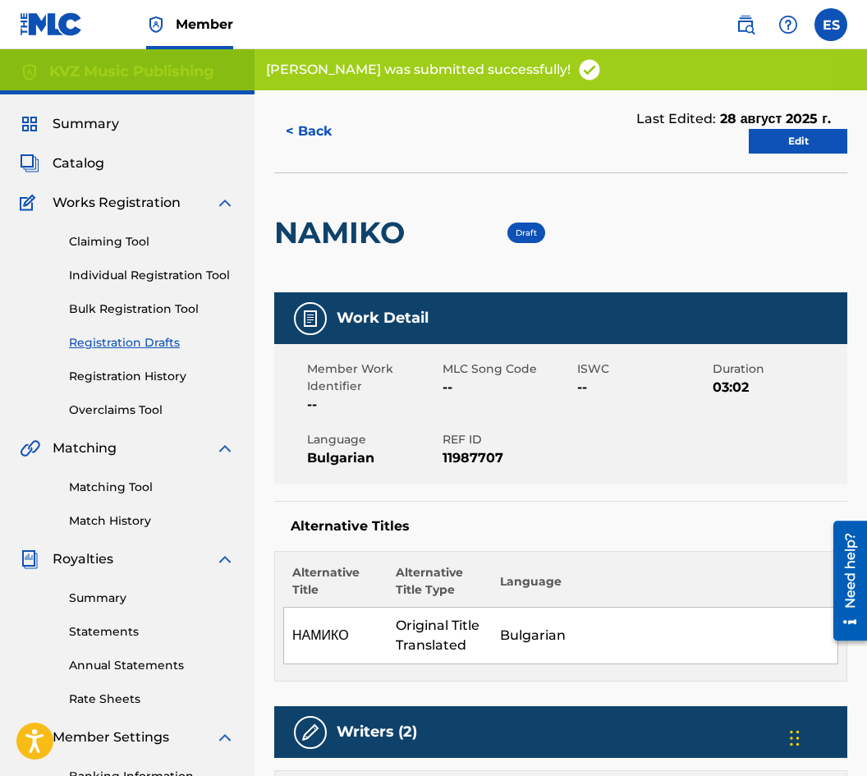
click at [772, 147] on link "Edit" at bounding box center [798, 141] width 98 height 25
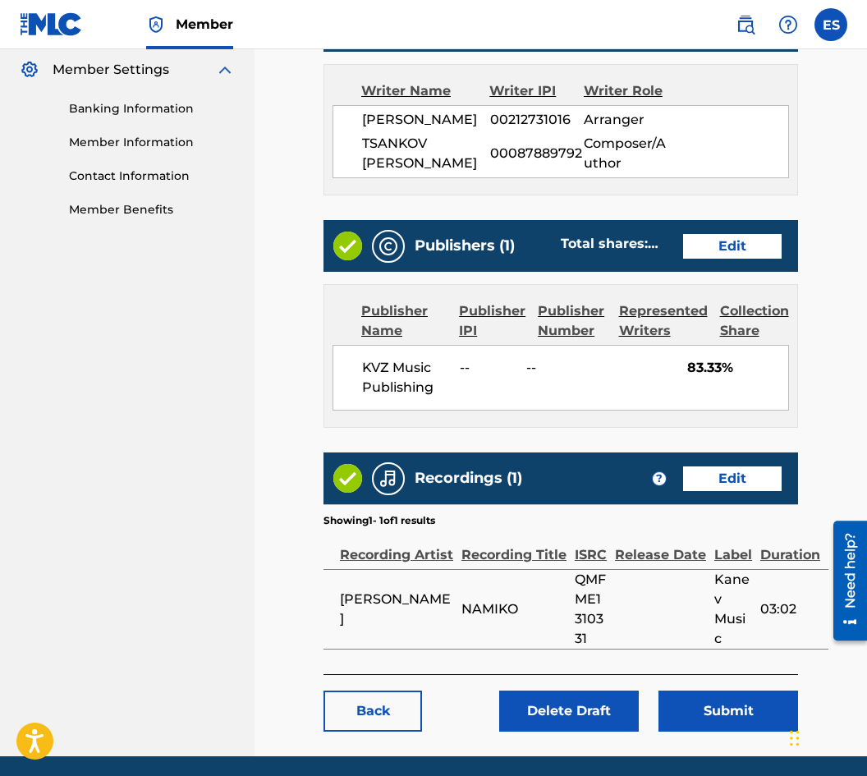
scroll to position [766, 0]
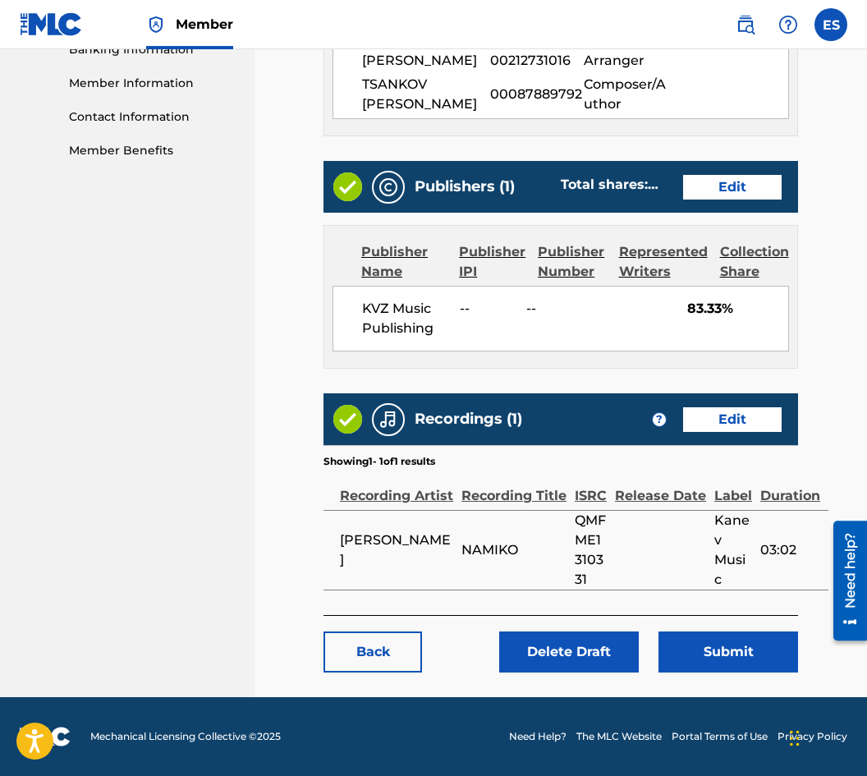
click at [709, 648] on button "Submit" at bounding box center [728, 651] width 140 height 41
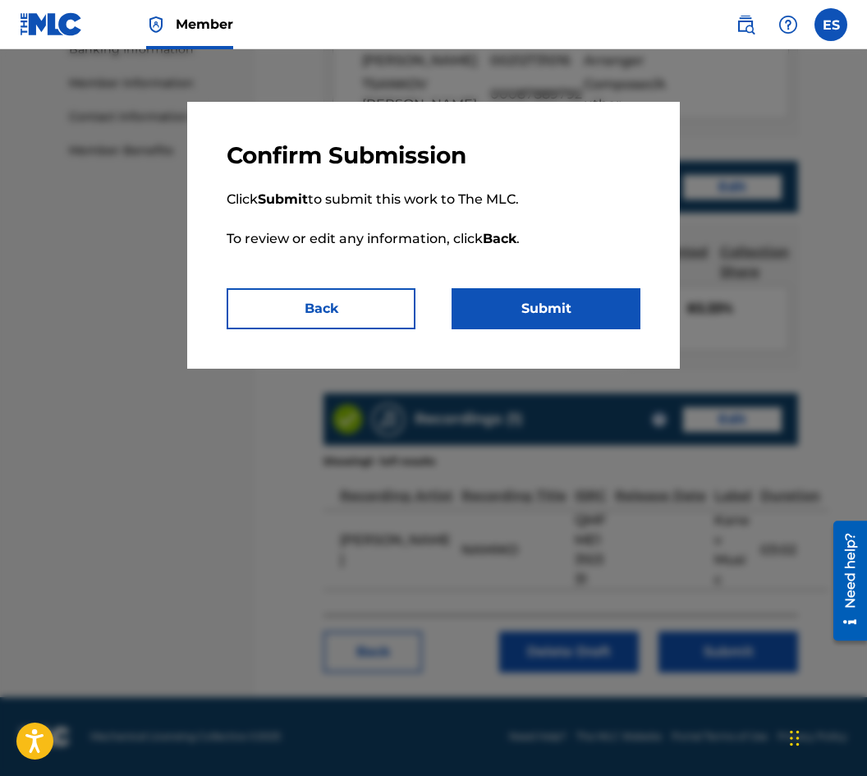
click at [474, 323] on button "Submit" at bounding box center [545, 308] width 189 height 41
